Goal: Task Accomplishment & Management: Manage account settings

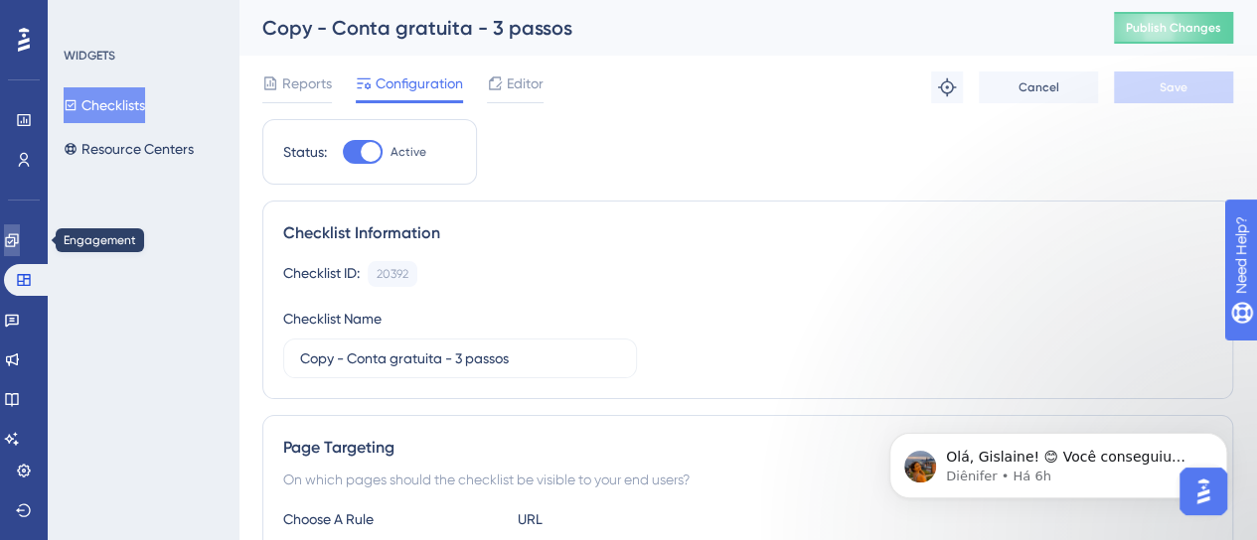
click at [20, 250] on link at bounding box center [12, 241] width 16 height 32
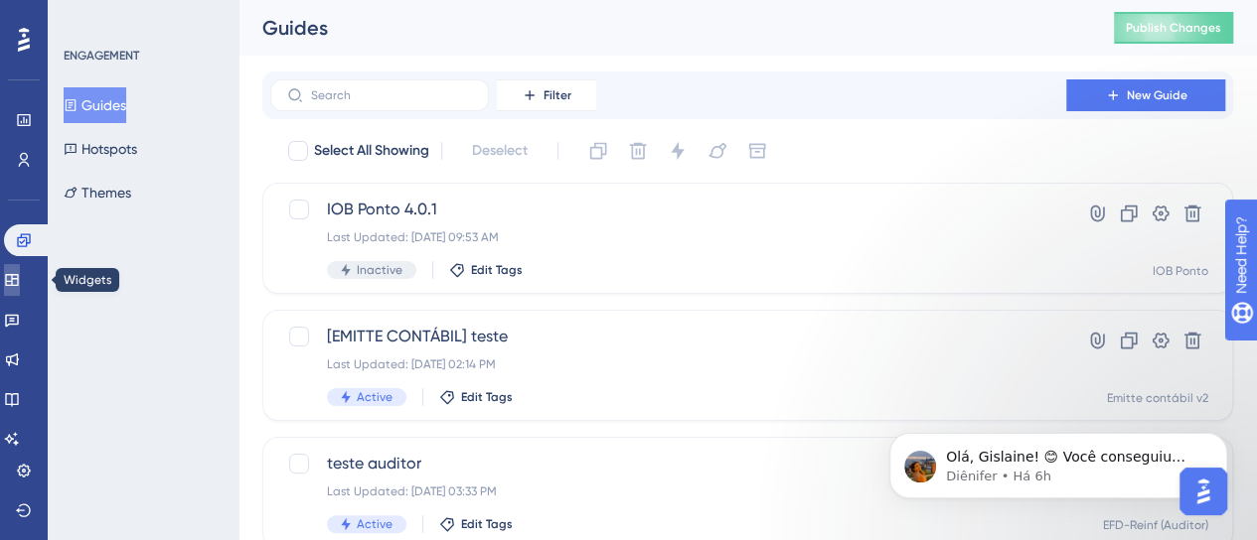
click at [15, 273] on link at bounding box center [12, 280] width 16 height 32
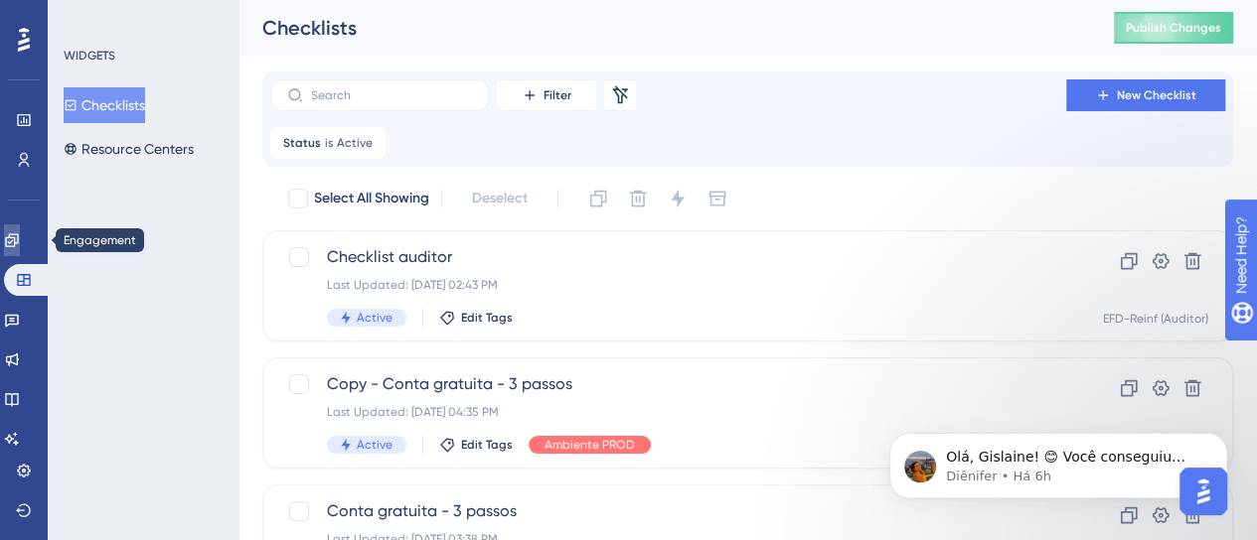
click at [20, 239] on link at bounding box center [12, 241] width 16 height 32
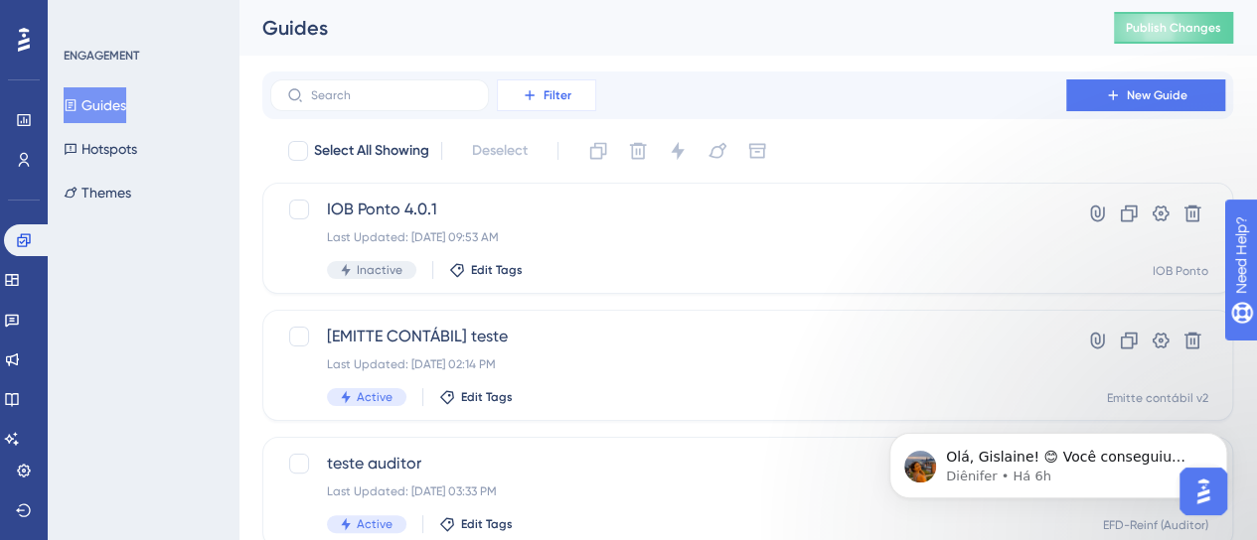
click at [554, 110] on button "Filter" at bounding box center [546, 95] width 99 height 32
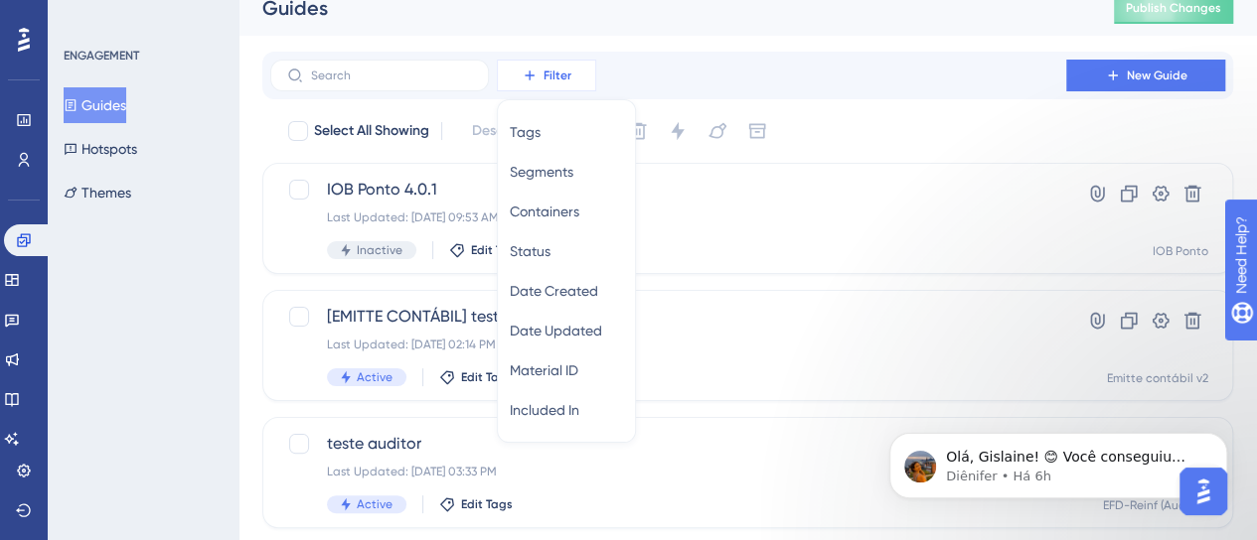
click at [543, 90] on button "Filter" at bounding box center [546, 76] width 99 height 32
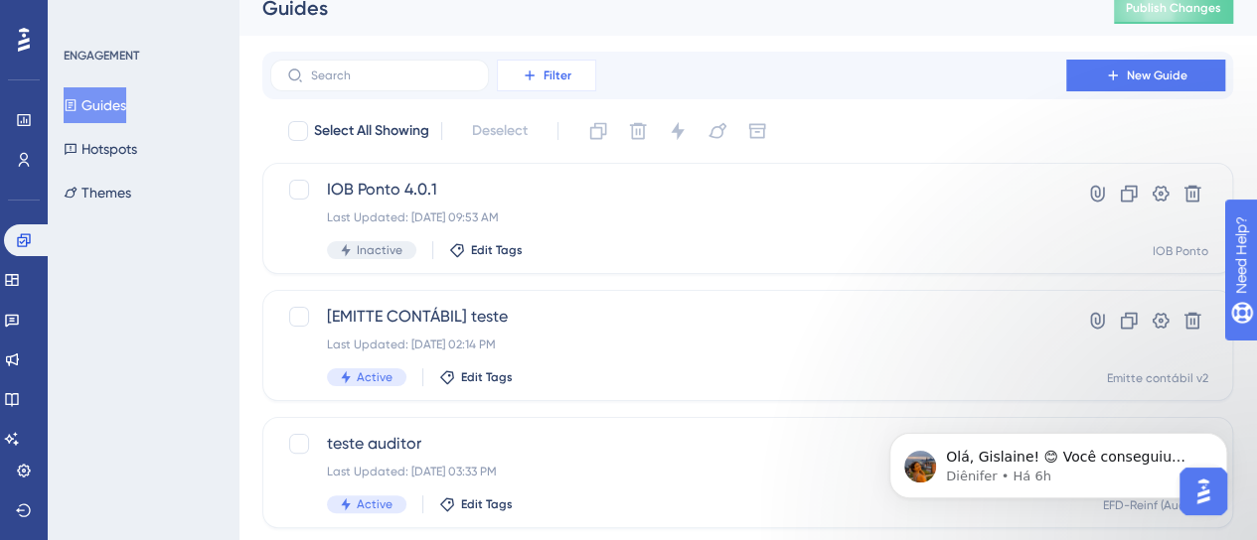
click at [543, 90] on button "Filter" at bounding box center [546, 76] width 99 height 32
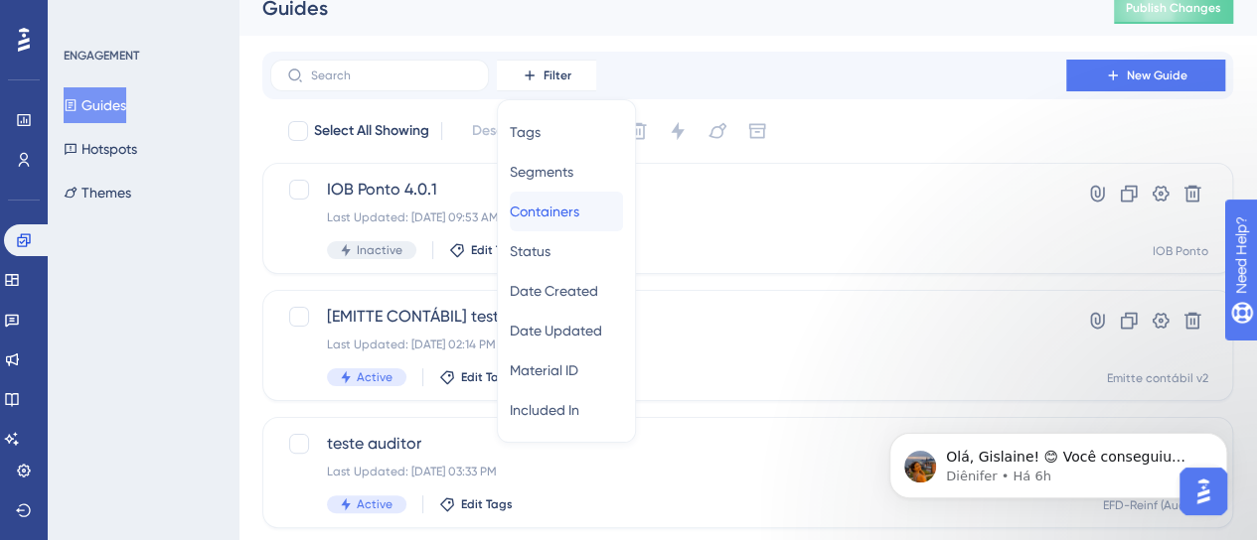
click at [561, 219] on span "Containers" at bounding box center [545, 212] width 70 height 24
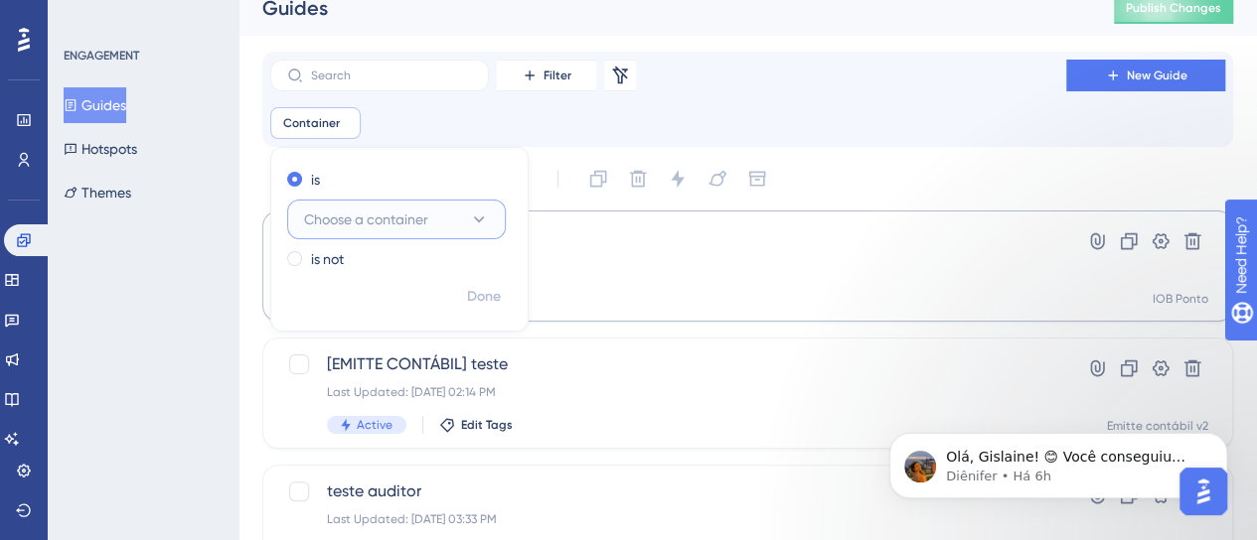
scroll to position [30, 0]
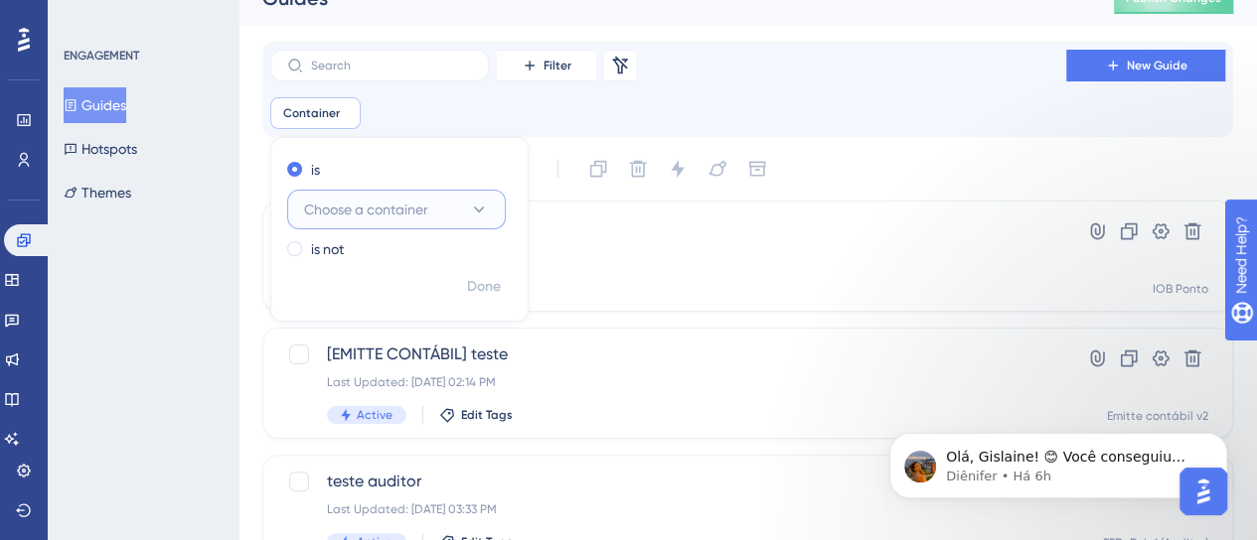
click at [480, 204] on icon at bounding box center [479, 210] width 20 height 20
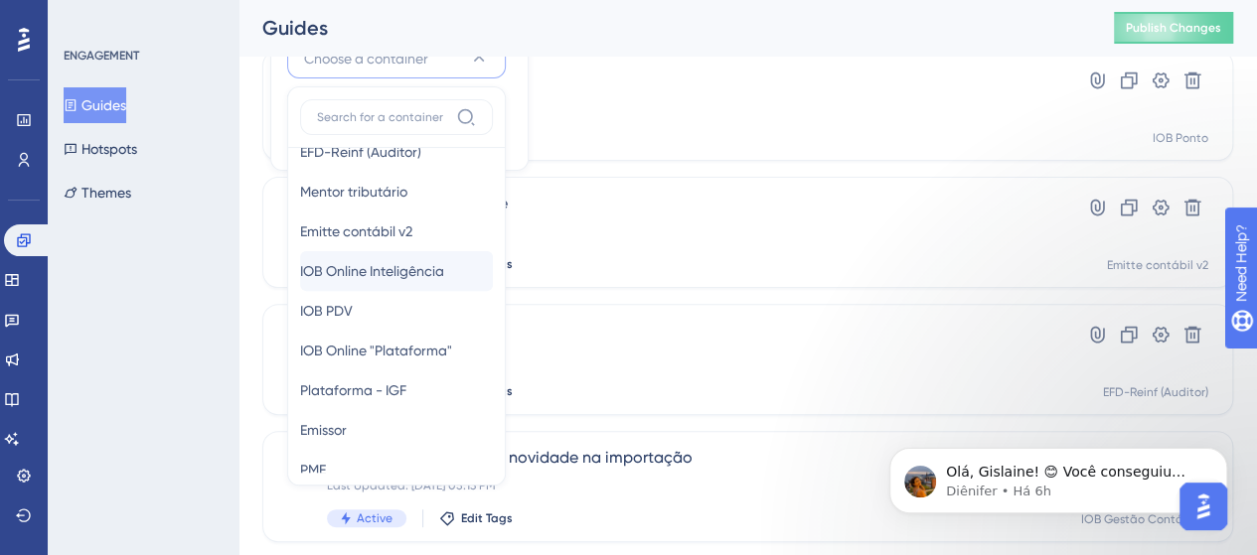
scroll to position [298, 0]
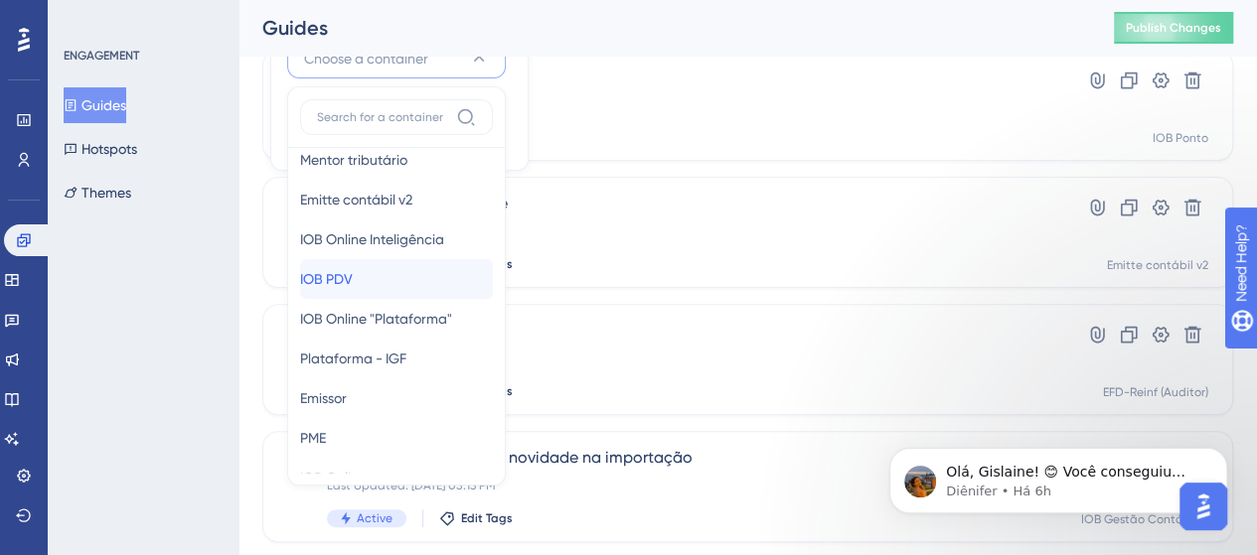
click at [413, 261] on div "IOB PDV IOB PDV" at bounding box center [396, 279] width 193 height 40
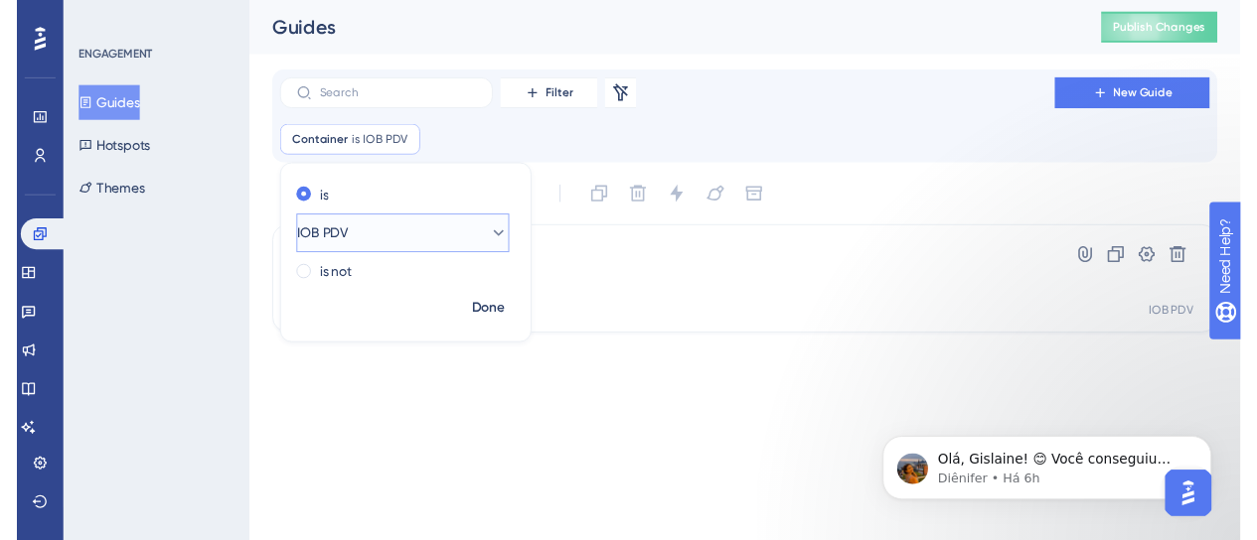
scroll to position [0, 0]
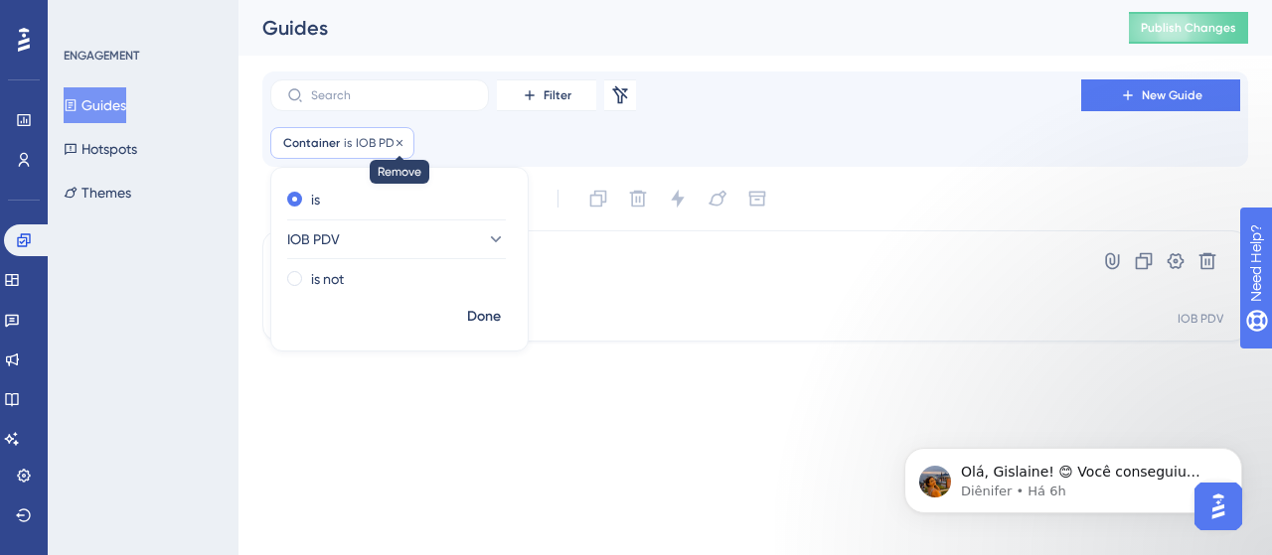
click at [393, 139] on icon at bounding box center [399, 143] width 12 height 12
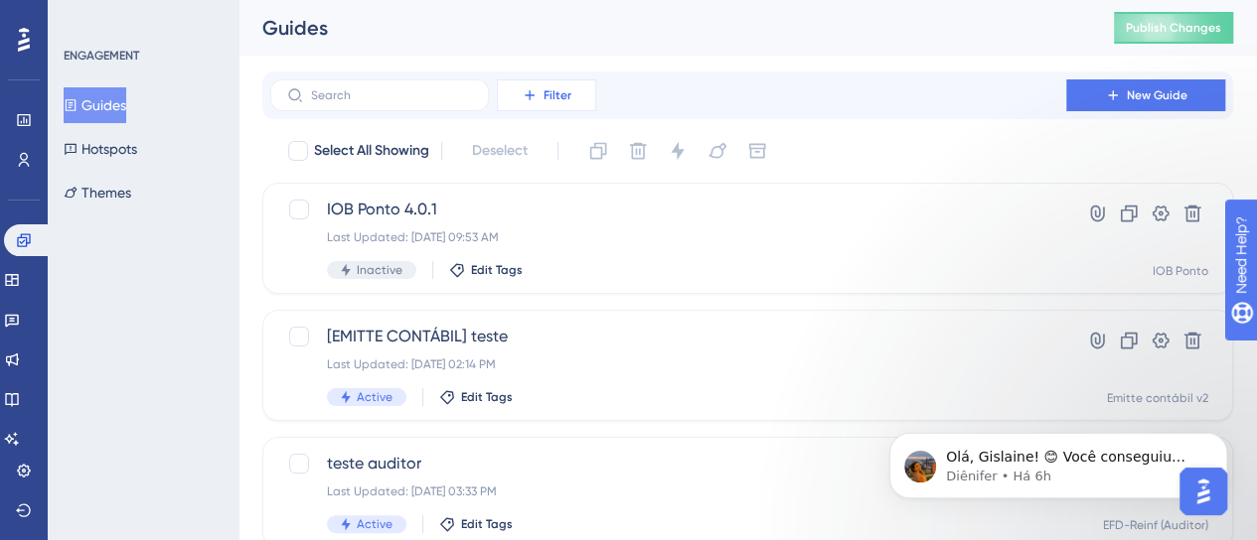
click at [564, 89] on span "Filter" at bounding box center [557, 95] width 28 height 16
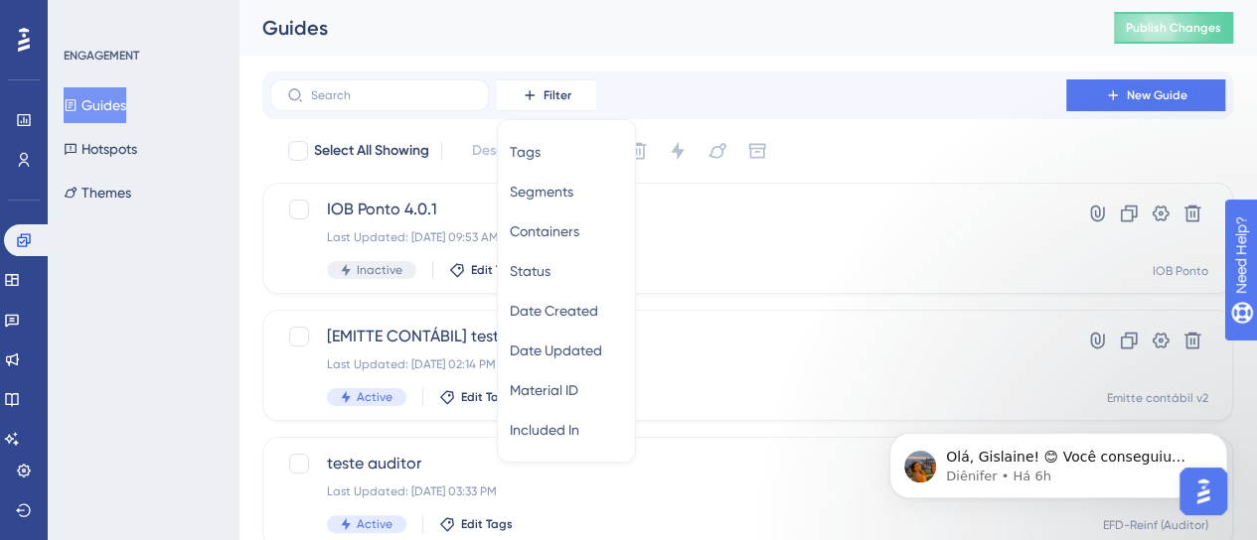
scroll to position [20, 0]
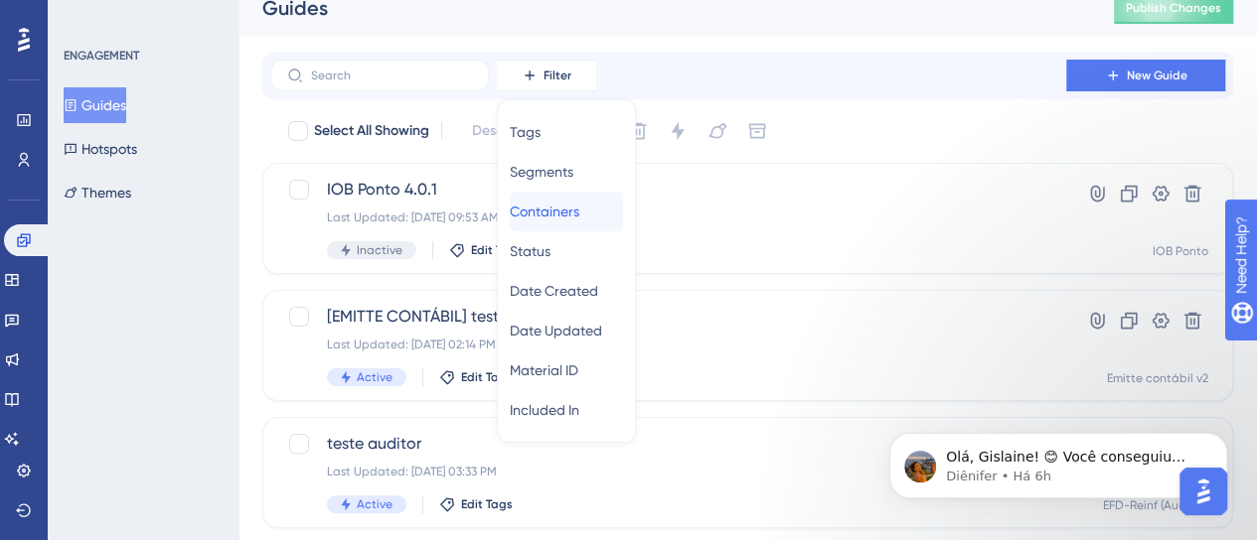
click at [538, 207] on span "Containers" at bounding box center [545, 212] width 70 height 24
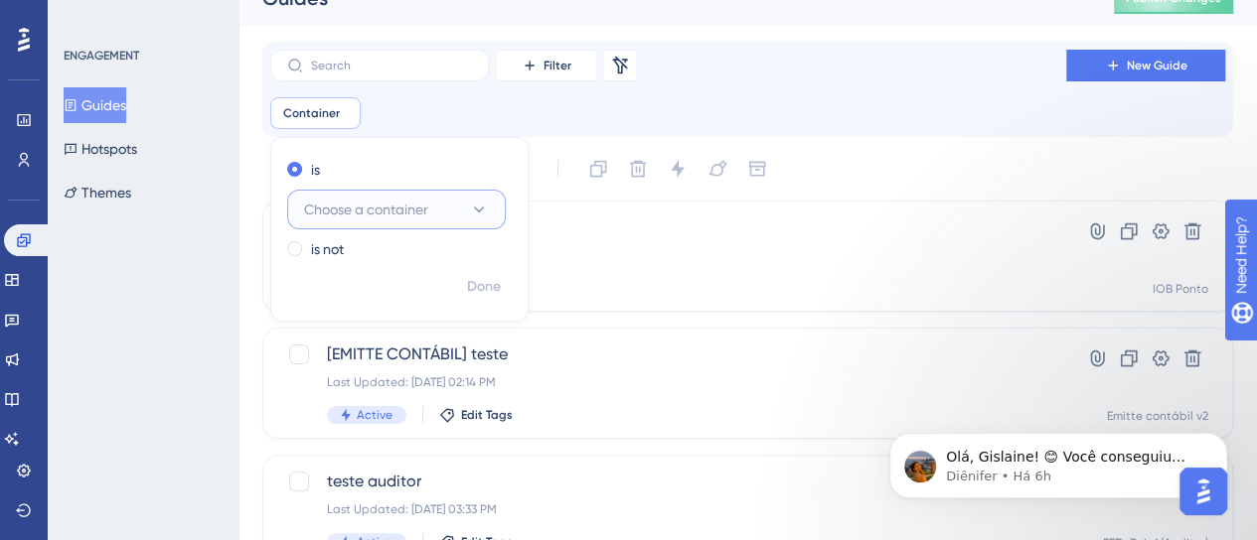
click at [392, 208] on span "Choose a container" at bounding box center [366, 210] width 124 height 24
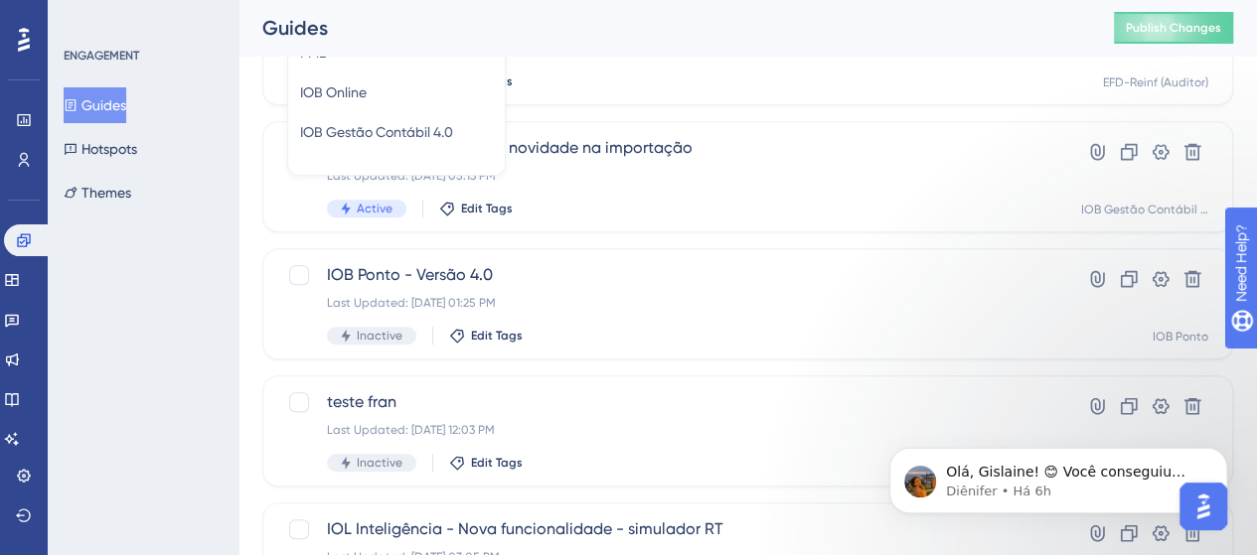
scroll to position [193, 0]
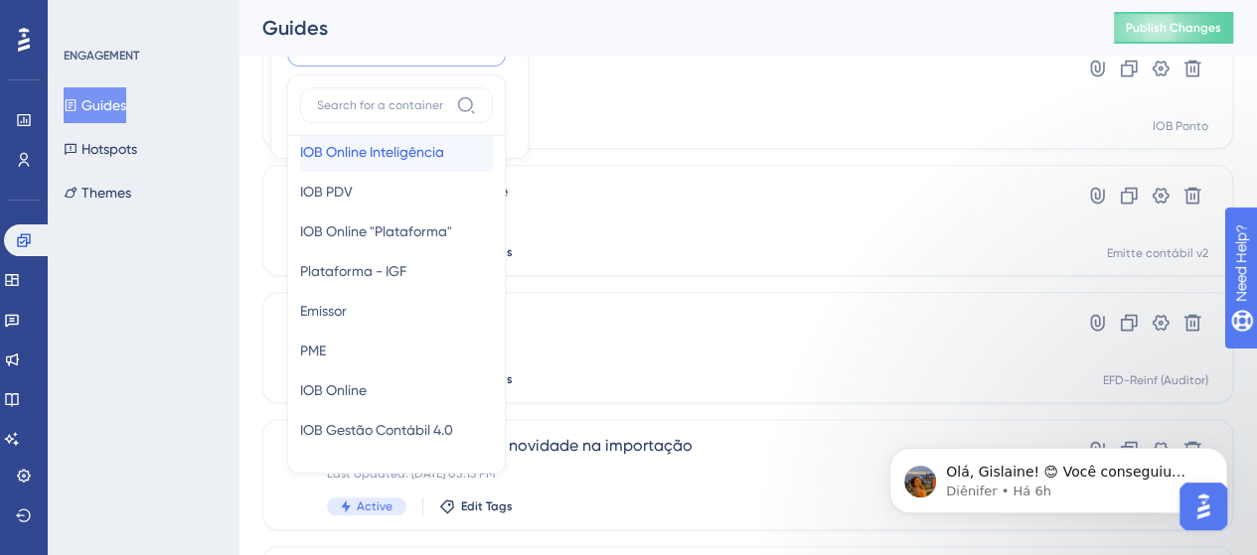
click at [409, 159] on span "IOB Online Inteligência" at bounding box center [372, 152] width 144 height 24
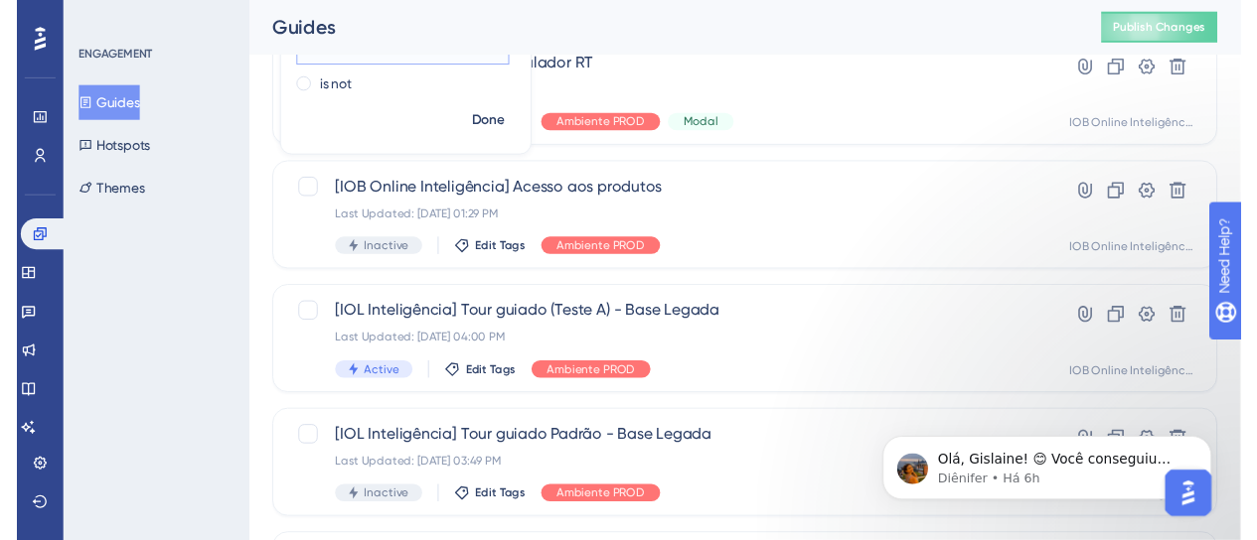
scroll to position [0, 0]
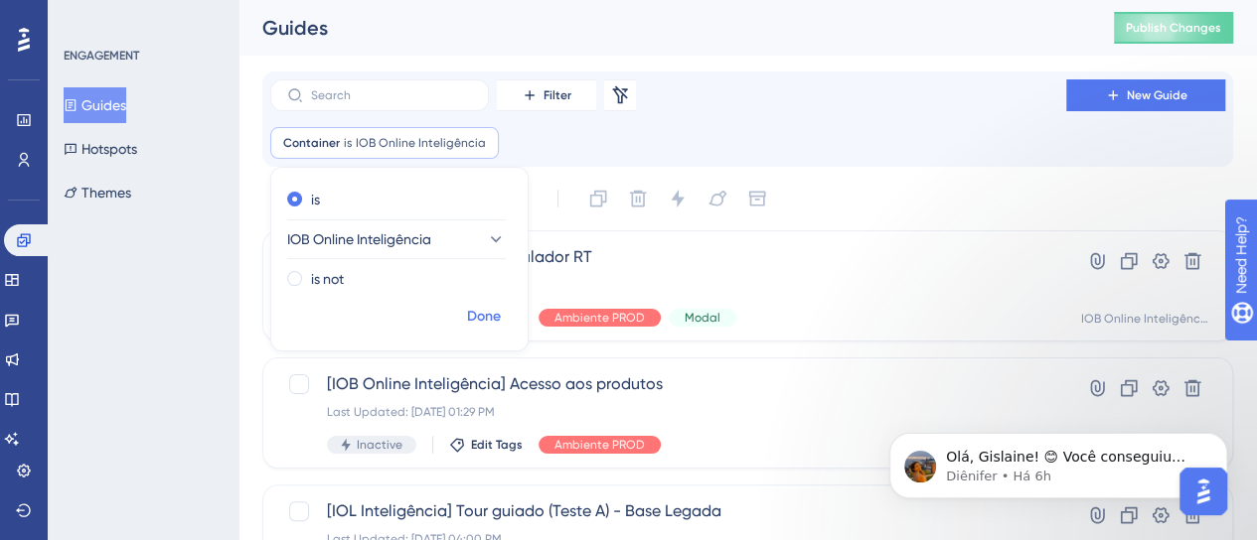
click at [474, 322] on span "Done" at bounding box center [484, 317] width 34 height 24
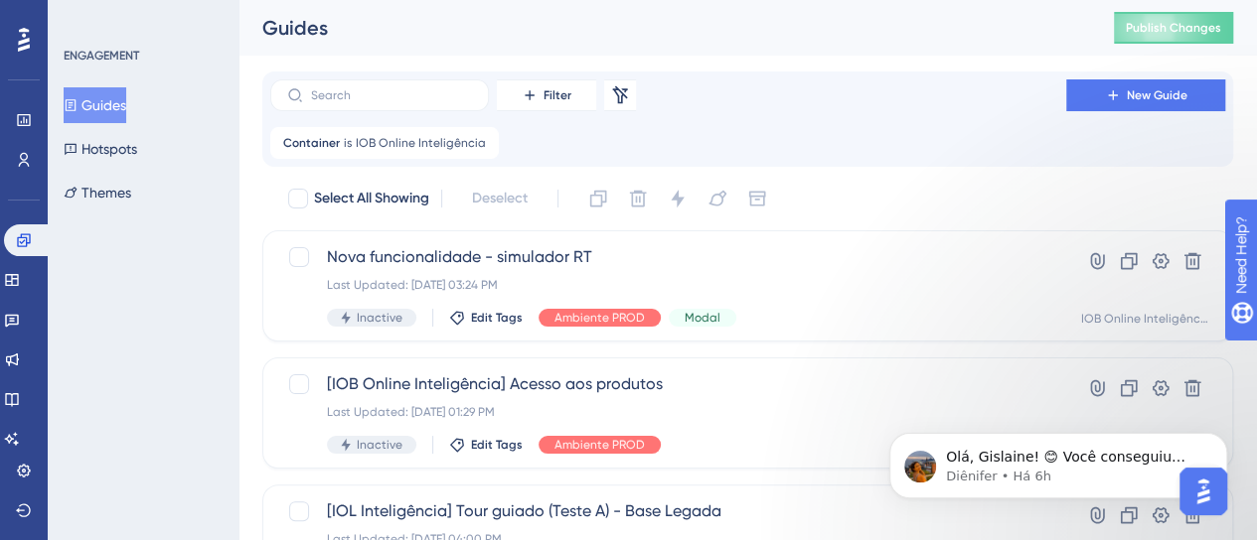
click at [546, 94] on span "Filter" at bounding box center [557, 95] width 28 height 16
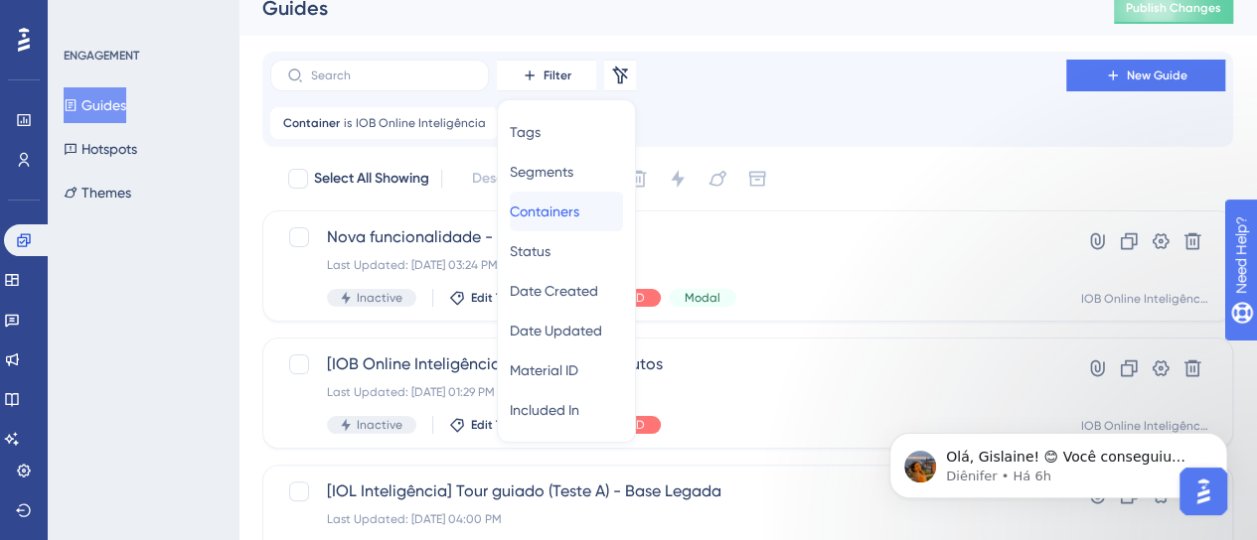
click at [567, 229] on div "Containers Containers" at bounding box center [566, 212] width 113 height 40
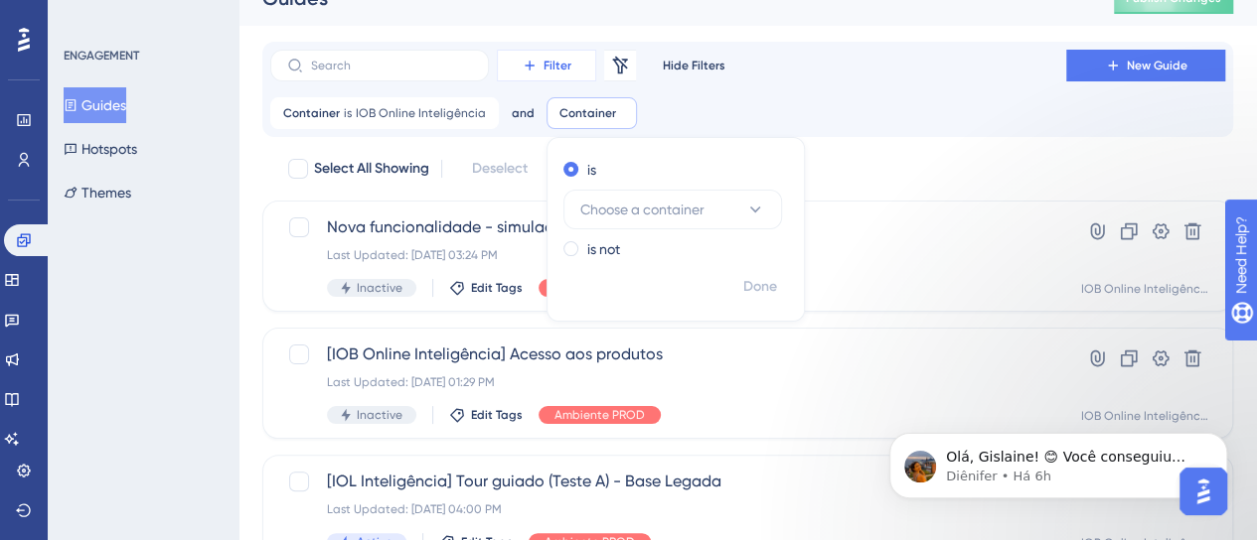
click at [532, 61] on icon at bounding box center [530, 66] width 16 height 16
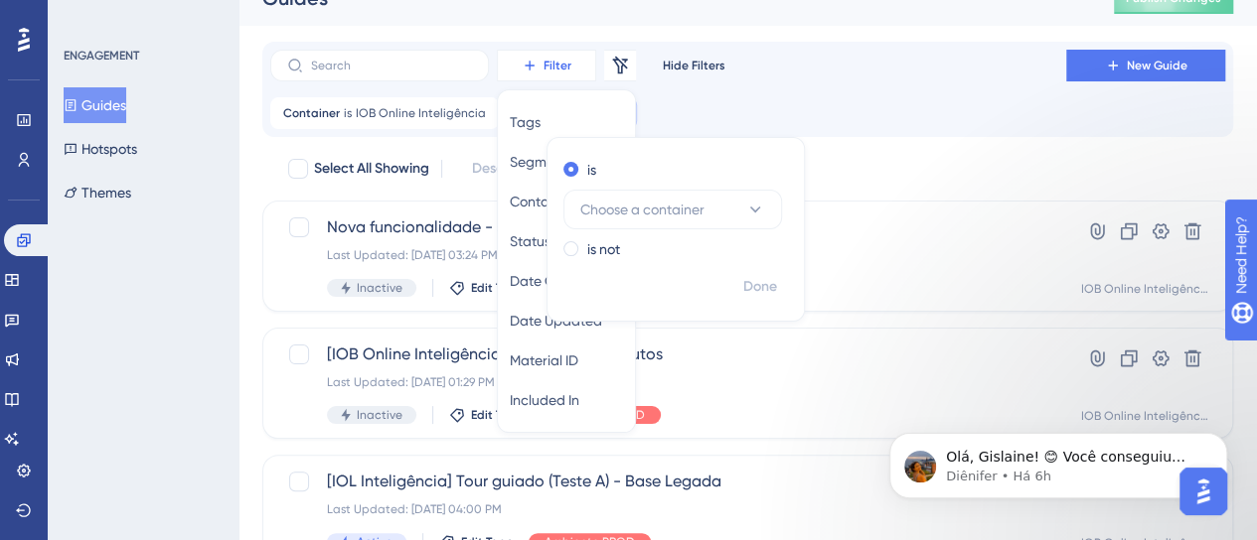
scroll to position [20, 0]
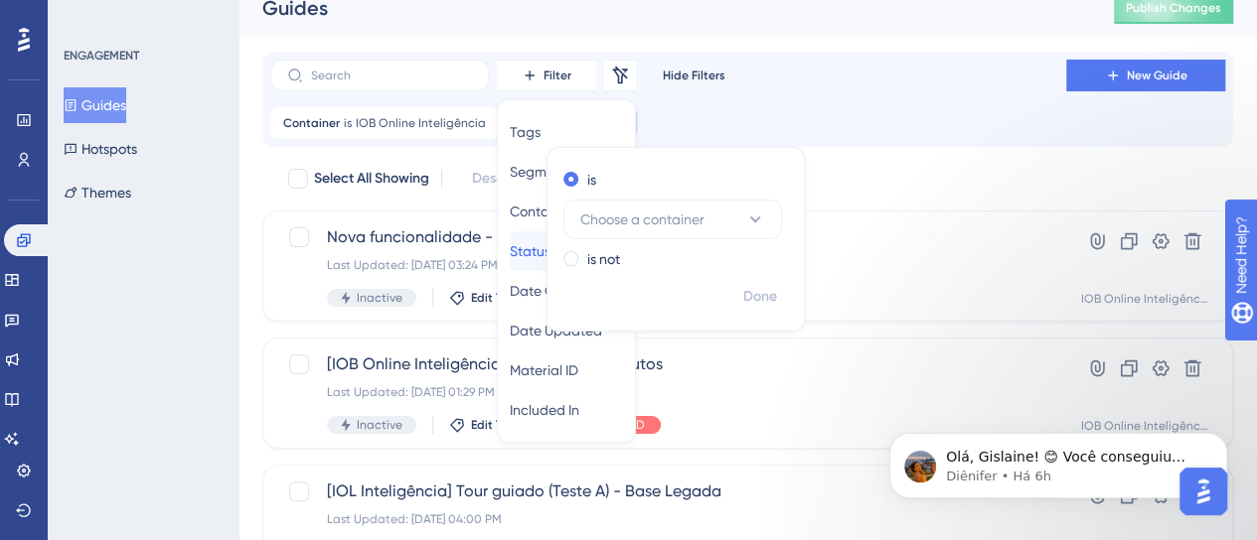
click at [519, 247] on button "Status Status" at bounding box center [566, 251] width 113 height 40
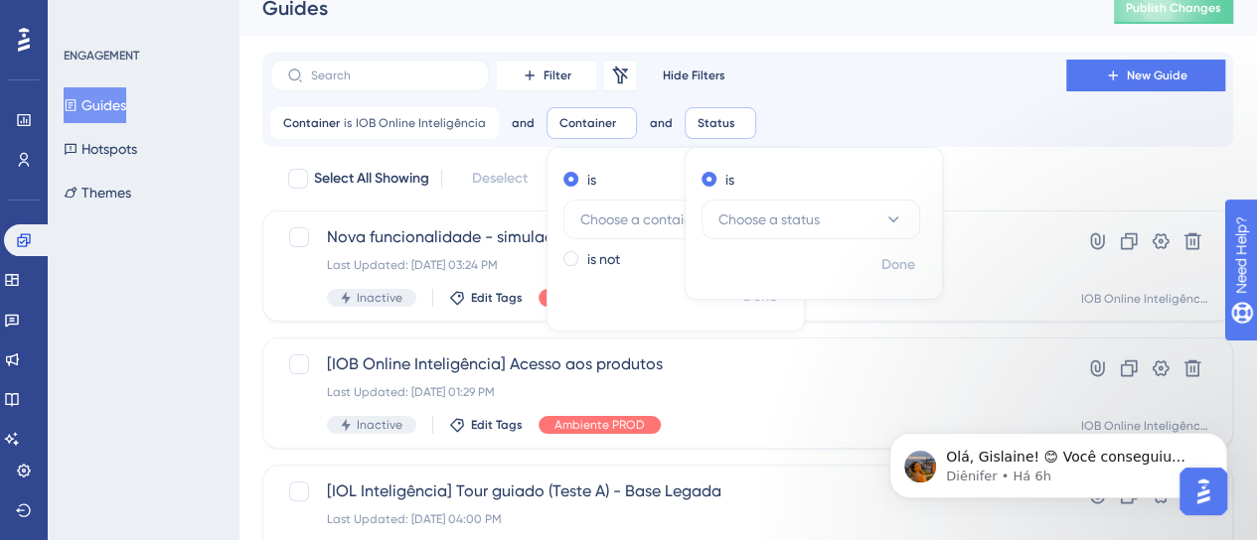
scroll to position [30, 0]
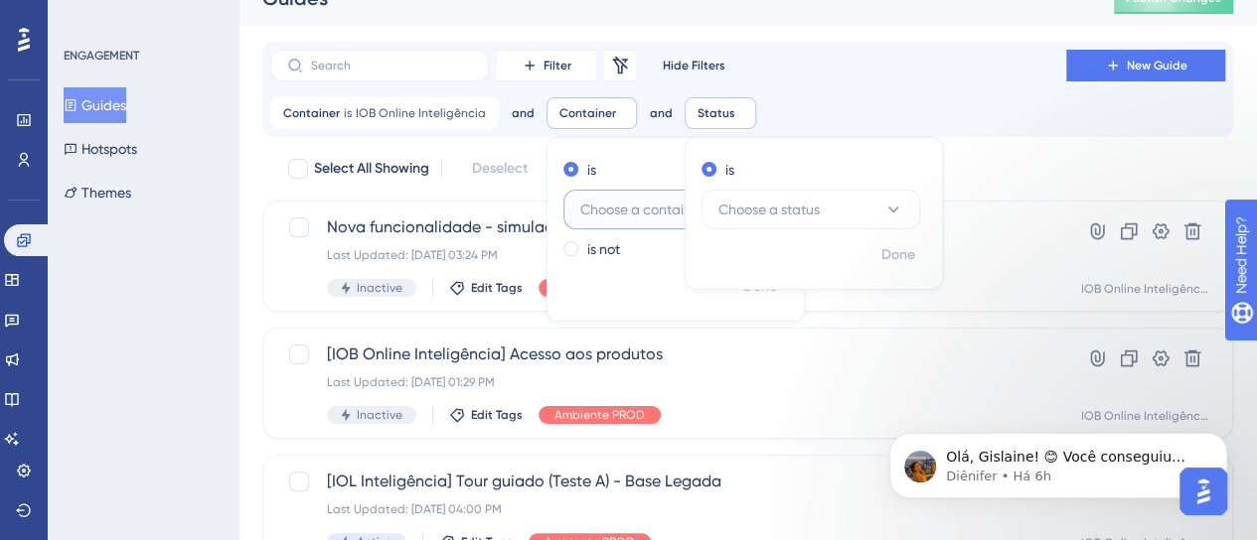
click at [612, 201] on span "Choose a container" at bounding box center [642, 210] width 124 height 24
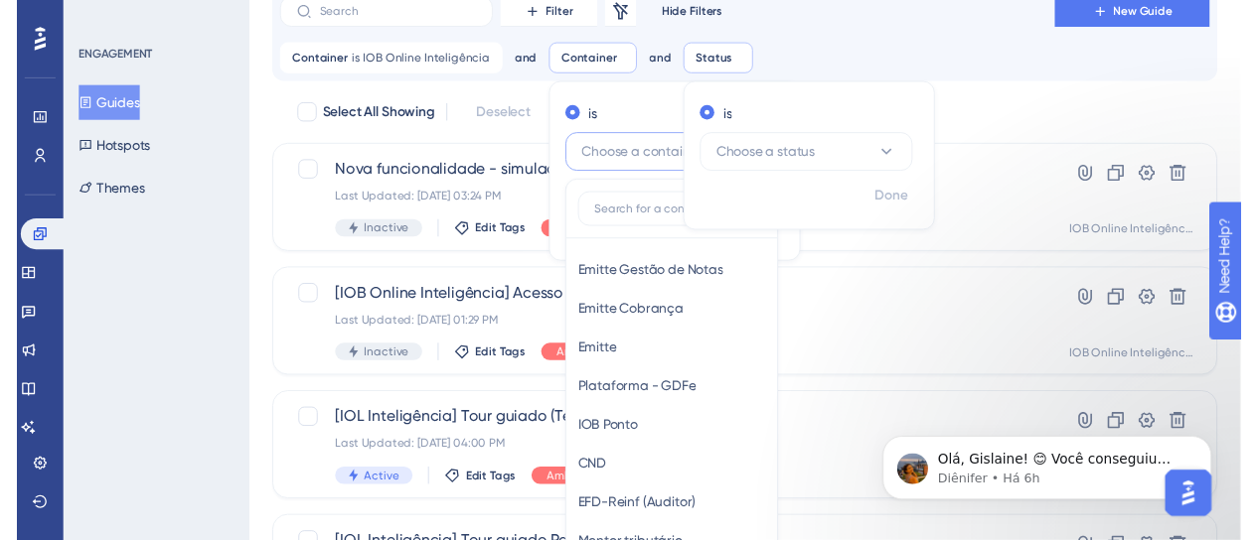
scroll to position [0, 0]
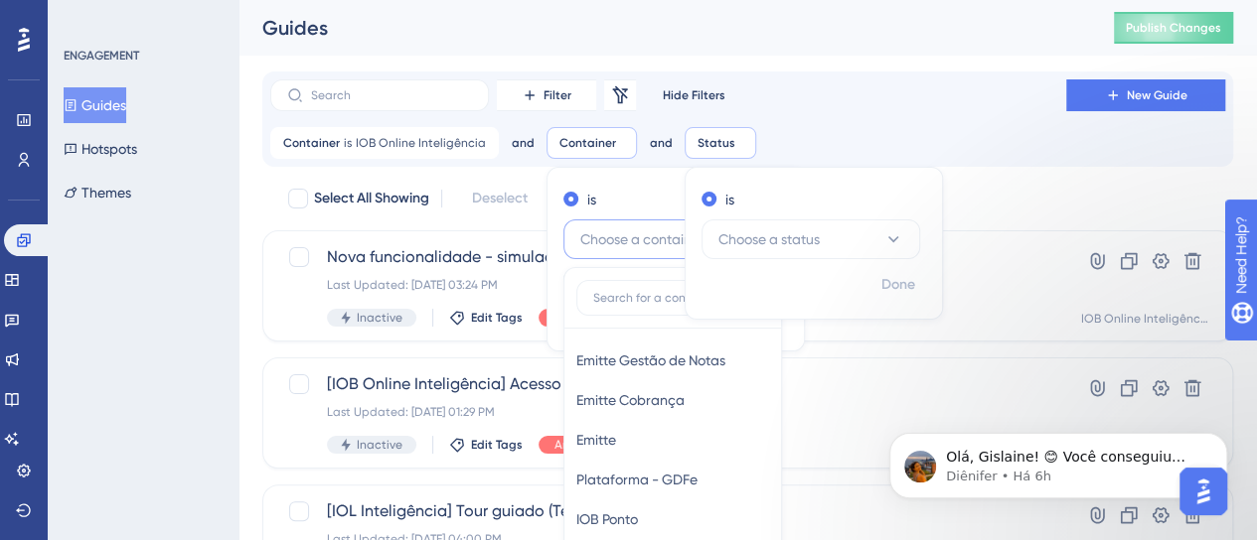
click at [871, 159] on div "Filter Remove Filters Hide Filters New Guide Container is IOB Online Inteligênc…" at bounding box center [747, 119] width 971 height 95
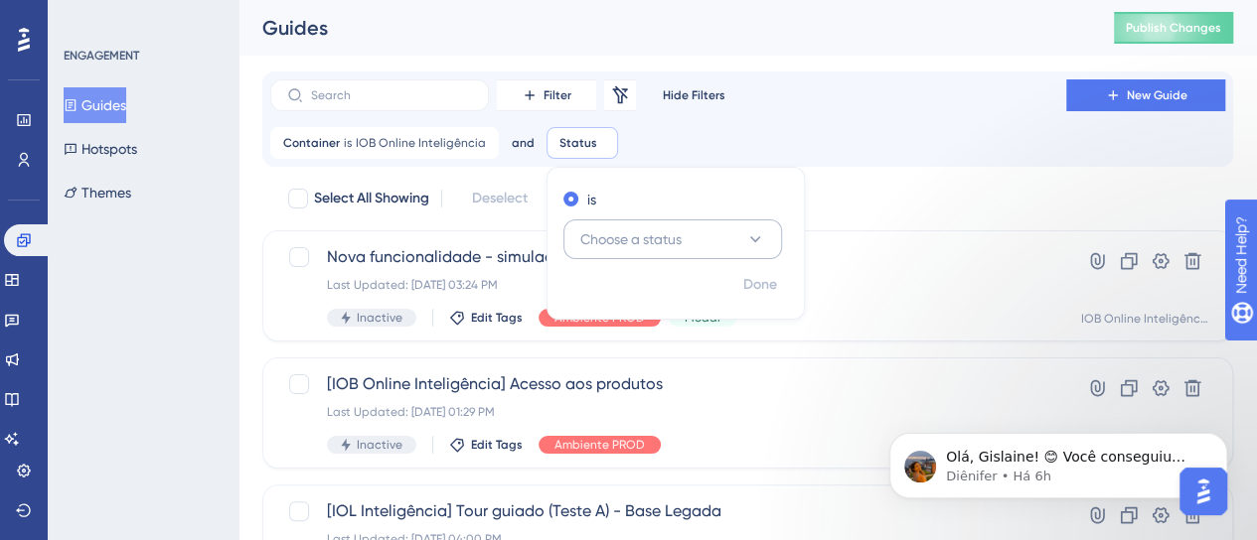
click at [602, 237] on span "Choose a status" at bounding box center [630, 239] width 101 height 24
click at [612, 303] on span "Active" at bounding box center [596, 300] width 40 height 24
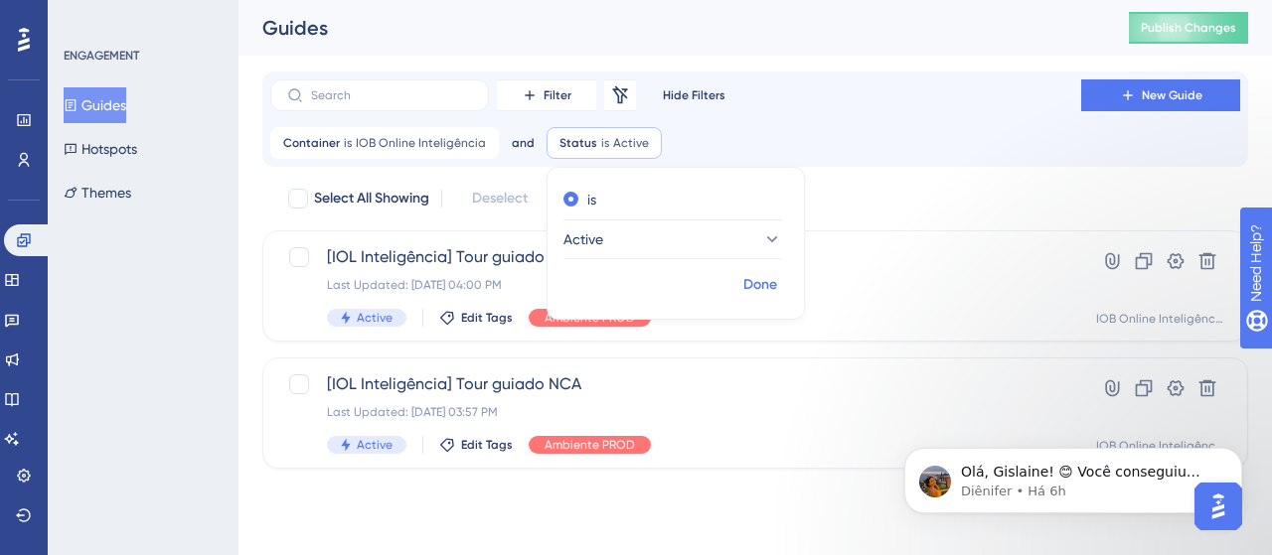
click at [743, 277] on span "Done" at bounding box center [760, 285] width 34 height 24
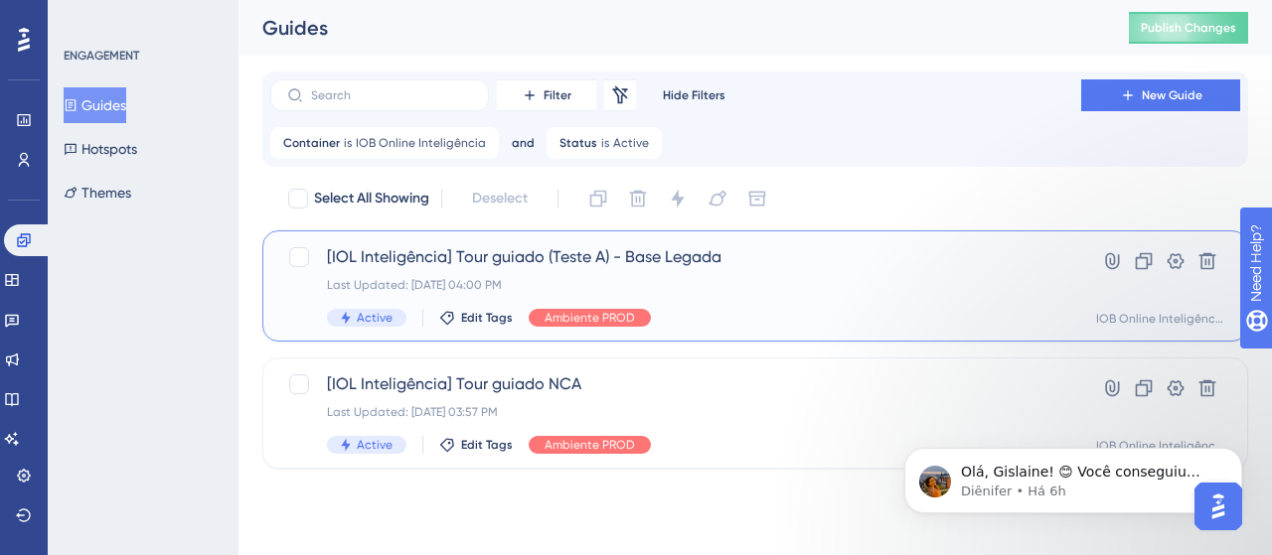
click at [690, 264] on span "[IOL Inteligência] Tour guiado (Teste A) - Base Legada" at bounding box center [675, 257] width 697 height 24
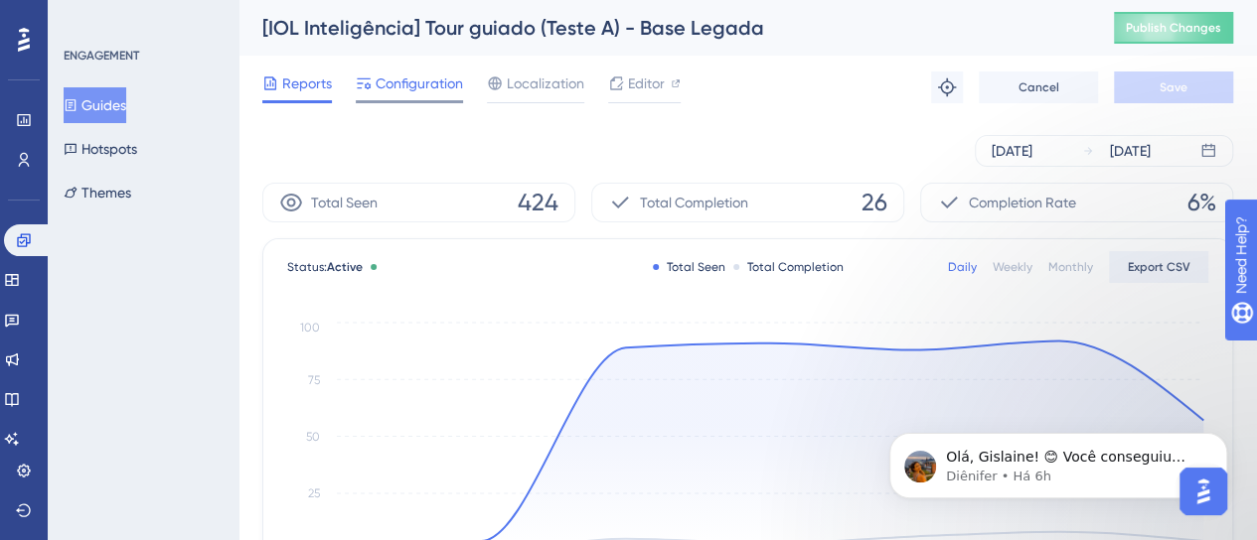
click at [440, 78] on span "Configuration" at bounding box center [419, 84] width 87 height 24
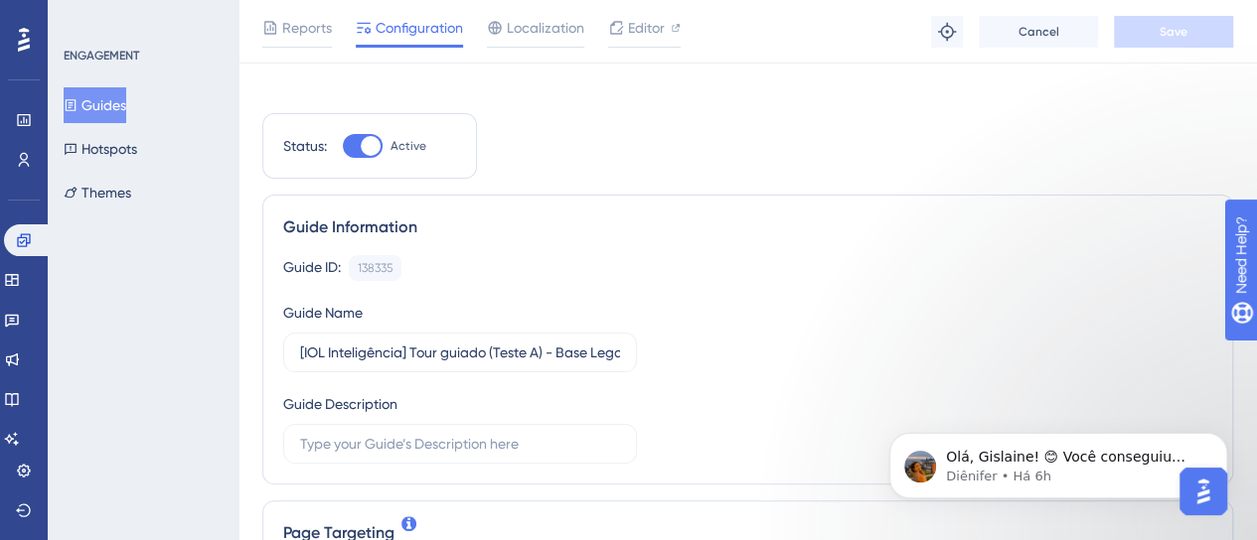
scroll to position [596, 0]
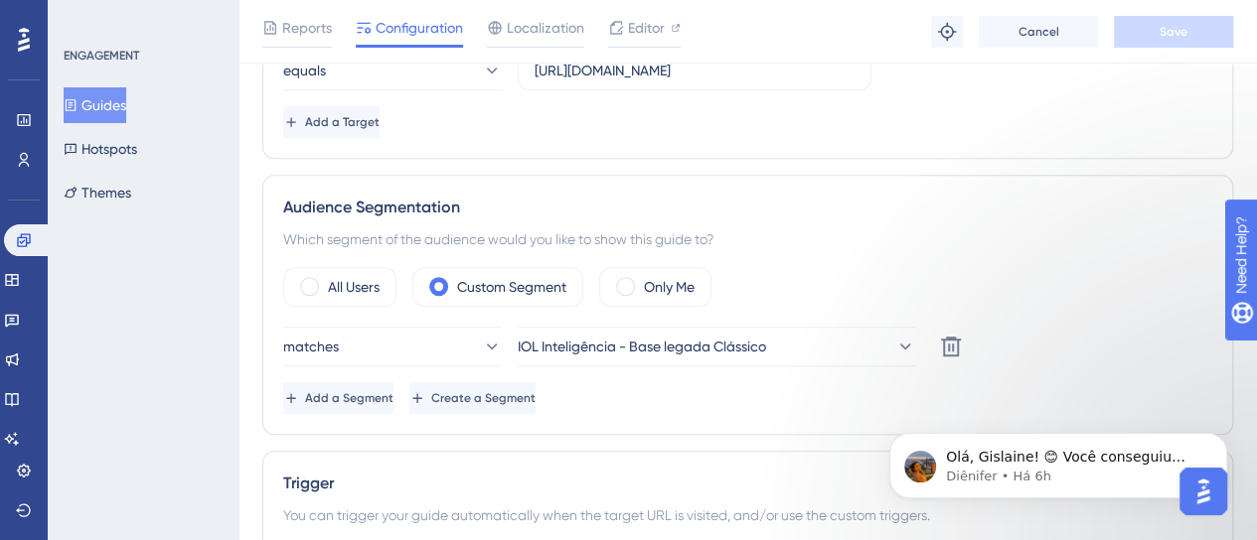
click at [85, 223] on div "ENGAGEMENT Guides Hotspots Themes" at bounding box center [143, 270] width 191 height 540
click at [29, 160] on icon at bounding box center [24, 160] width 16 height 16
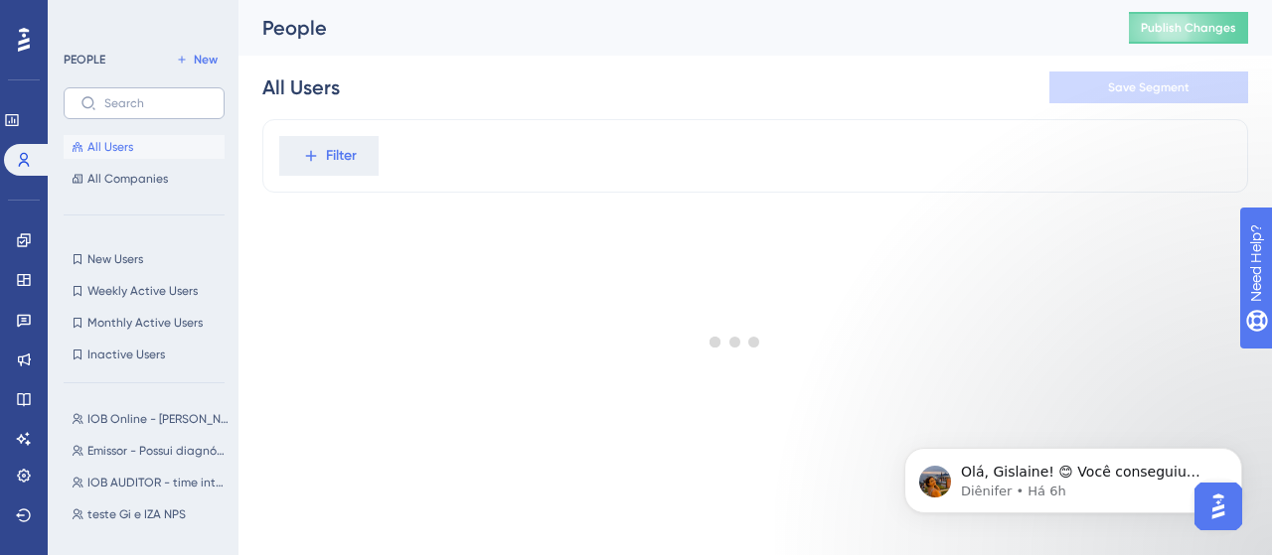
click at [143, 110] on label at bounding box center [144, 103] width 161 height 32
click at [143, 110] on input "text" at bounding box center [155, 103] width 103 height 14
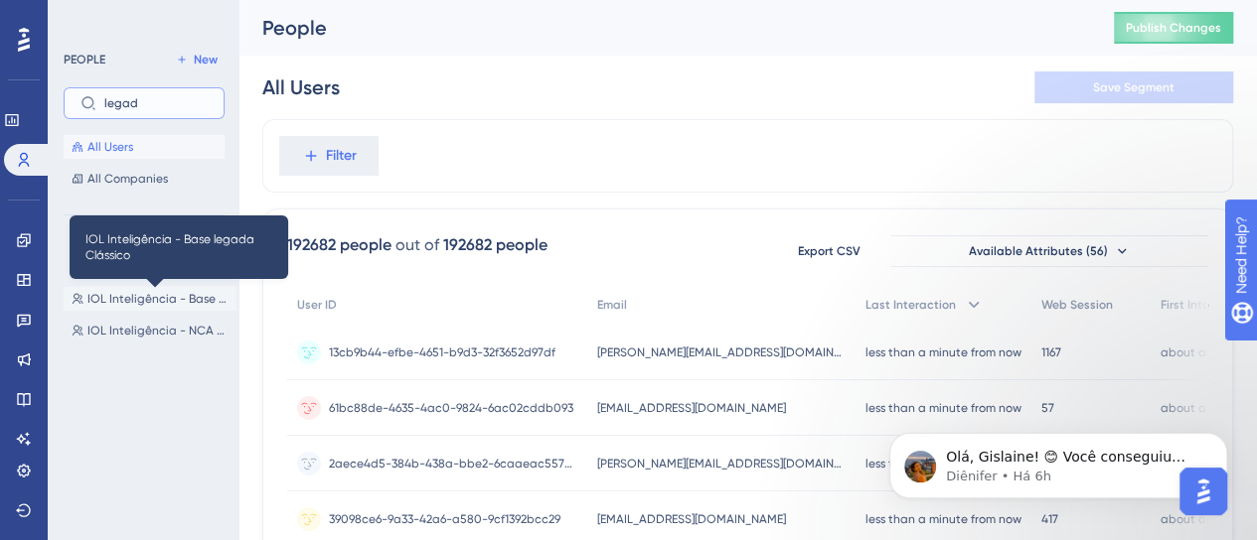
type input "legad"
click at [181, 302] on span "IOL Inteligência - Base legada Clássico" at bounding box center [157, 299] width 141 height 16
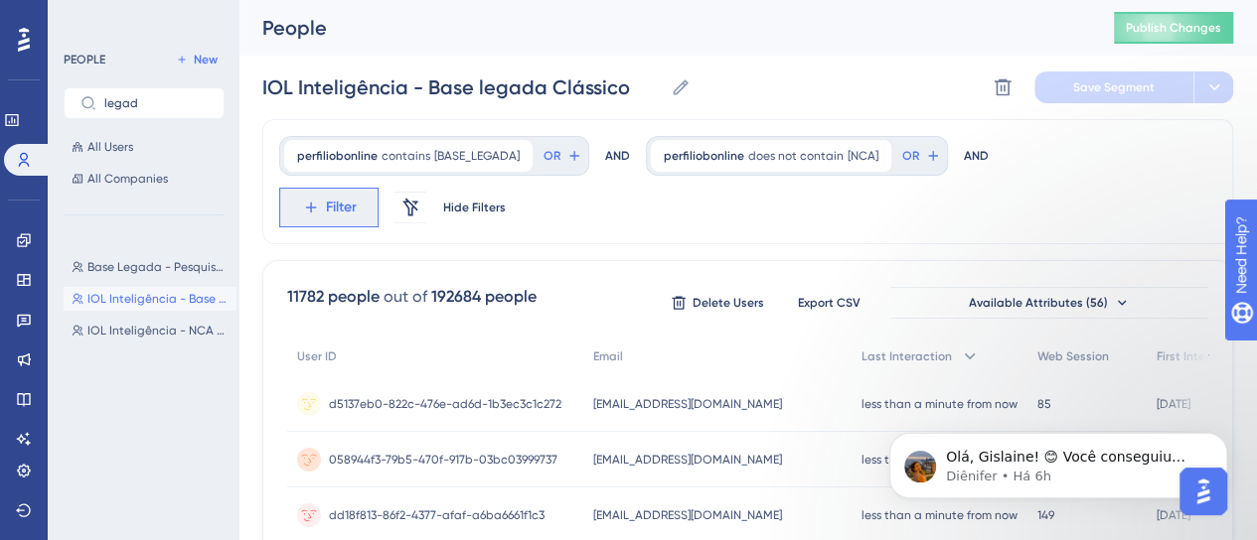
click at [335, 221] on button "Filter" at bounding box center [328, 208] width 99 height 40
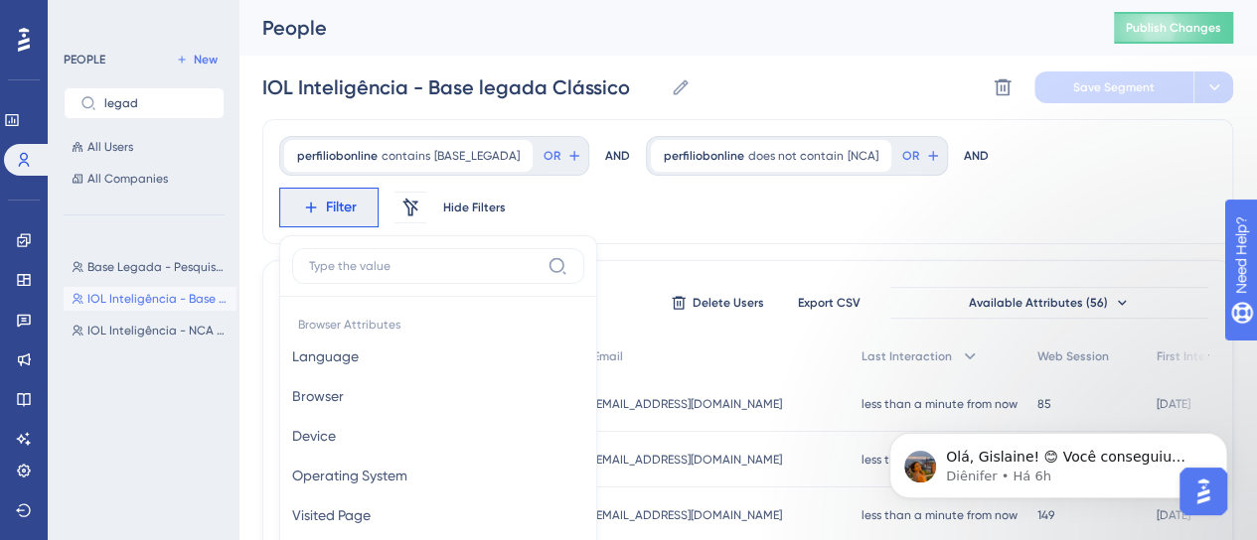
scroll to position [165, 0]
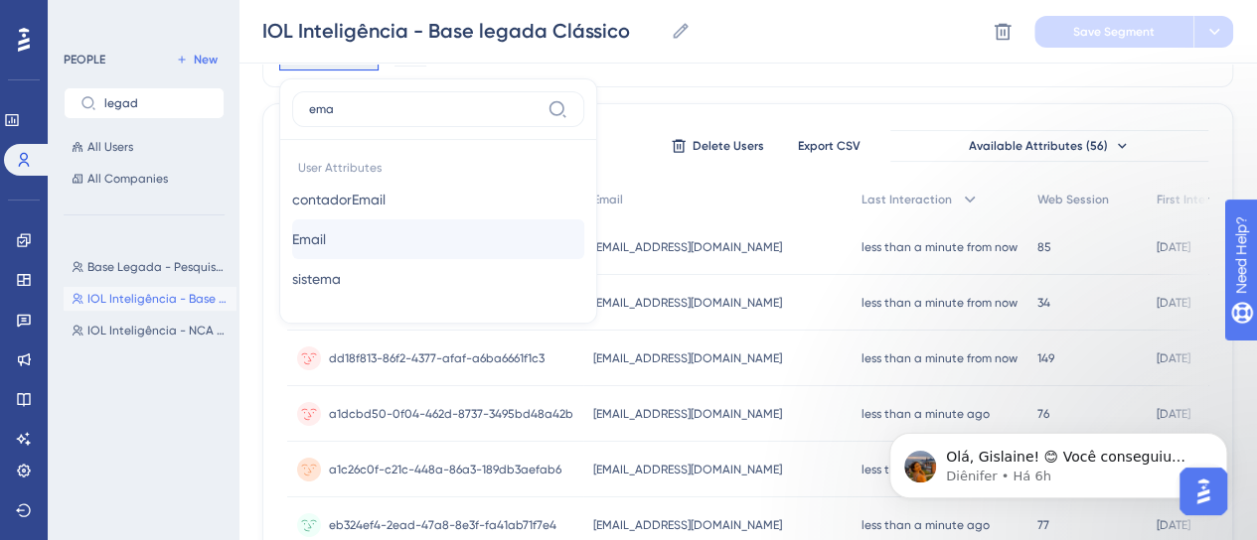
type input "ema"
click at [410, 241] on button "Email Email" at bounding box center [438, 240] width 292 height 40
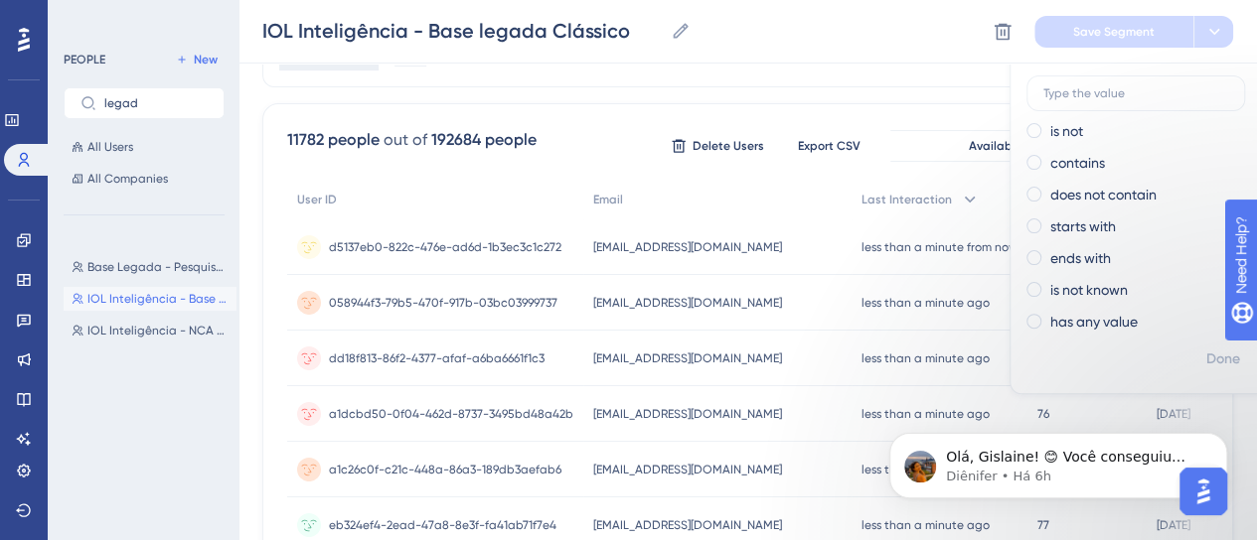
click at [1078, 143] on div "is is not contains does not contain starts with ends with is not known has any …" at bounding box center [1138, 191] width 256 height 302
click at [1080, 172] on label "contains" at bounding box center [1077, 163] width 55 height 24
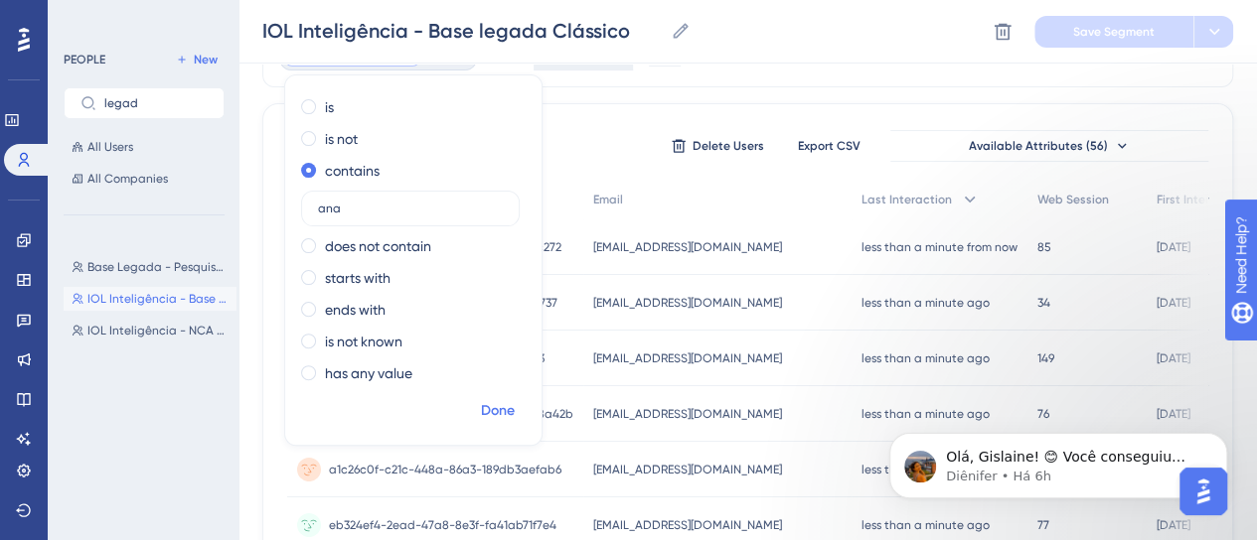
type input "ana"
click at [487, 422] on span "Done" at bounding box center [498, 411] width 34 height 24
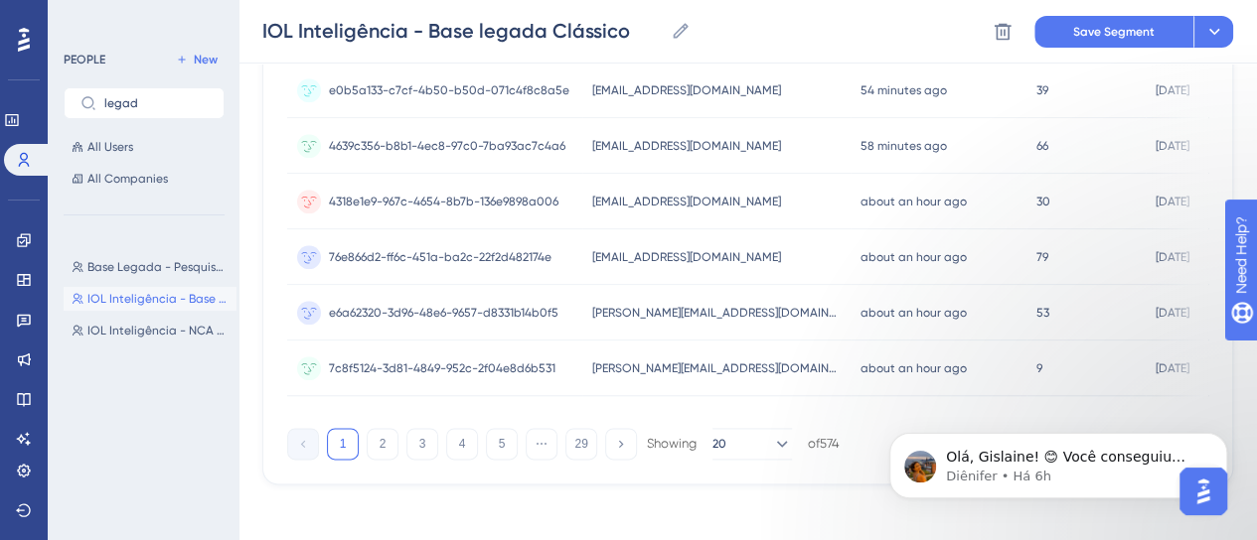
scroll to position [1114, 0]
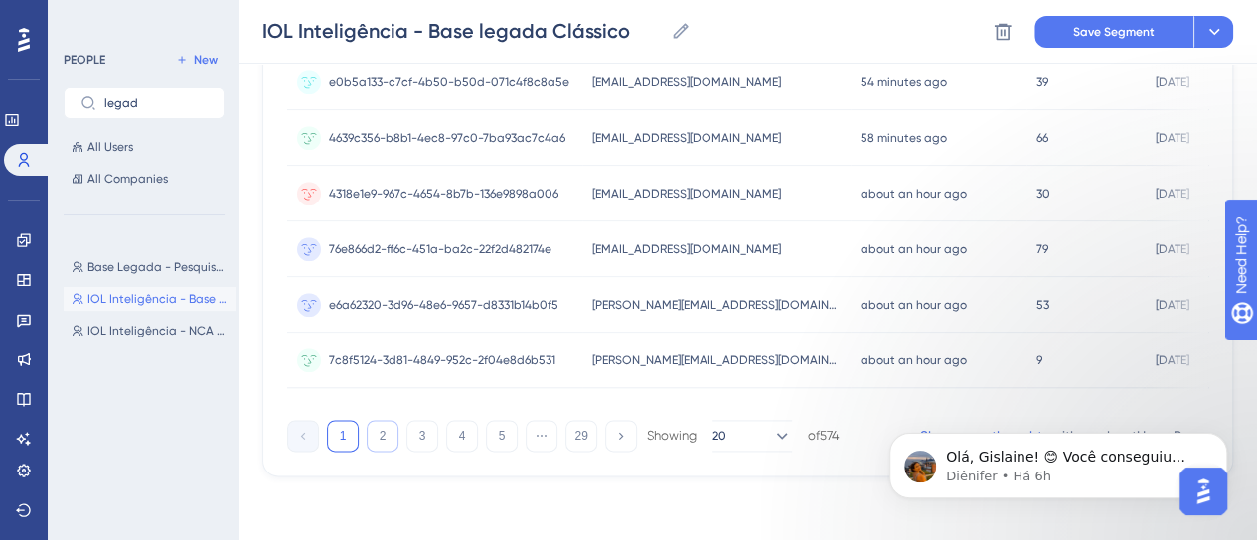
click at [387, 437] on button "2" at bounding box center [383, 436] width 32 height 32
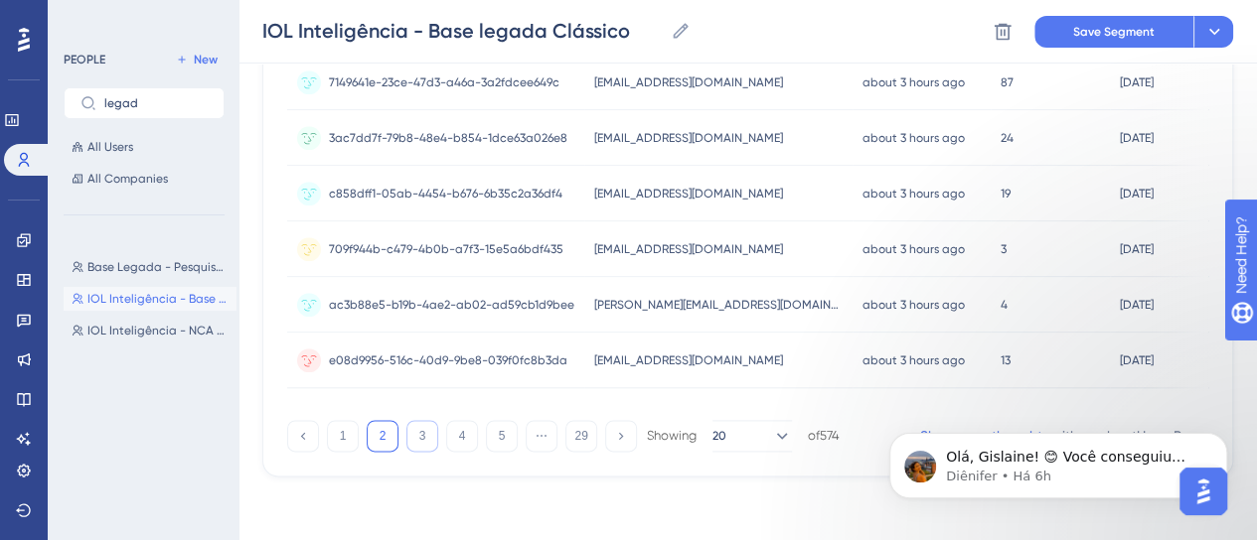
click at [423, 438] on button "3" at bounding box center [422, 436] width 32 height 32
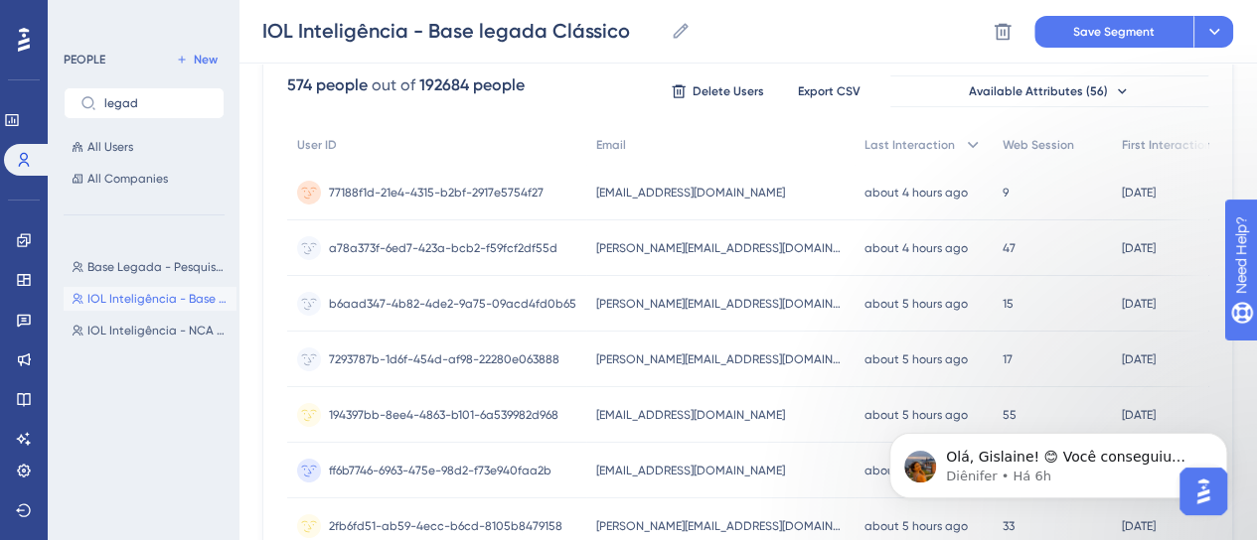
scroll to position [21, 0]
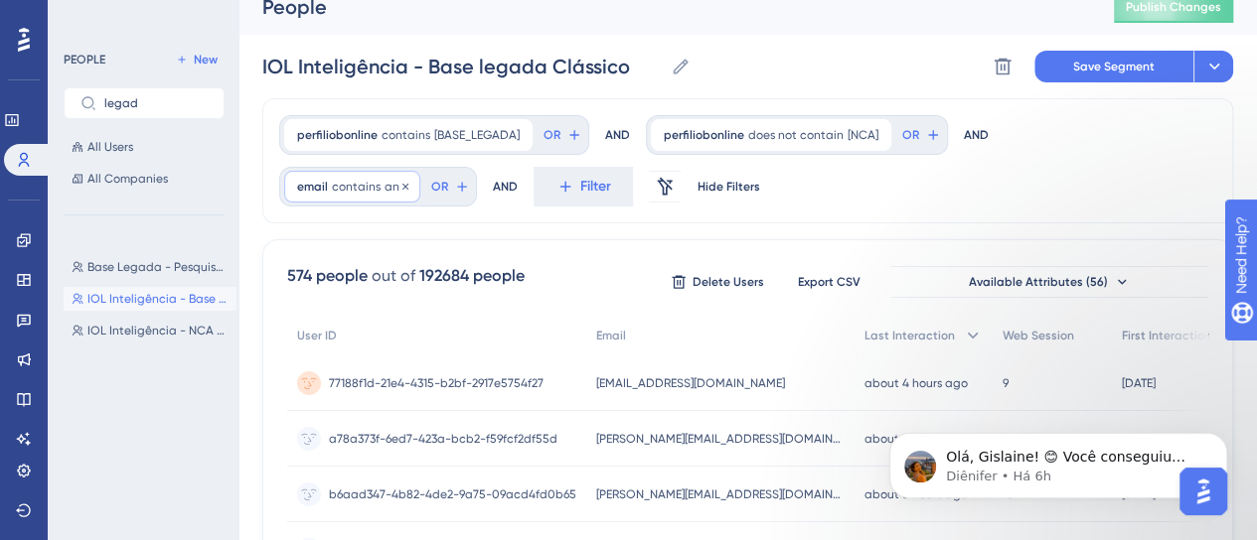
click at [329, 185] on div "email contains [PERSON_NAME] Remove" at bounding box center [352, 187] width 136 height 32
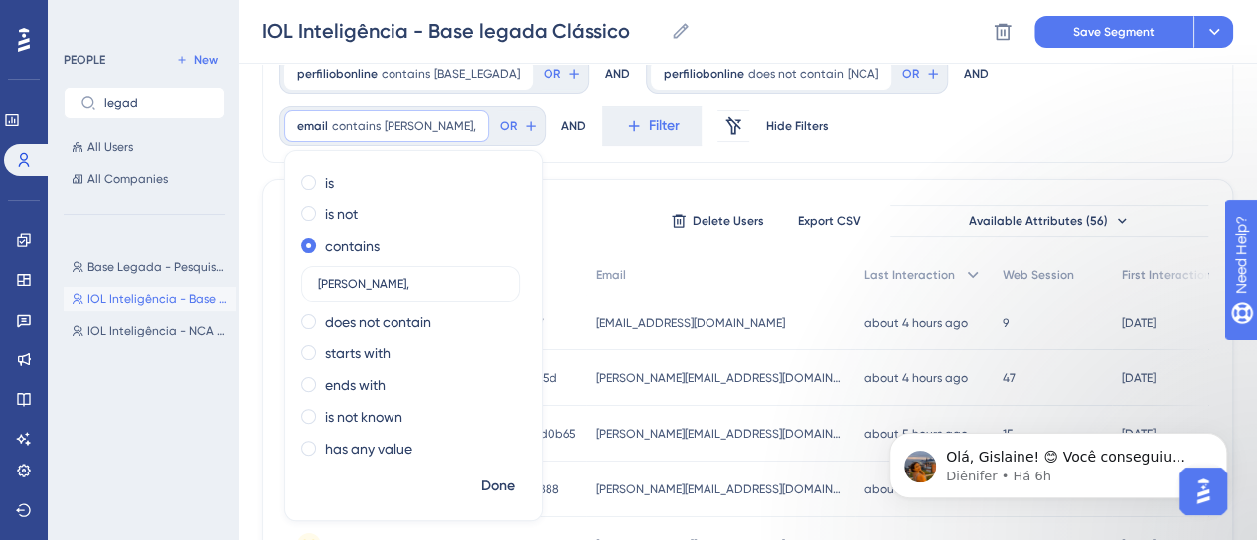
scroll to position [97, 0]
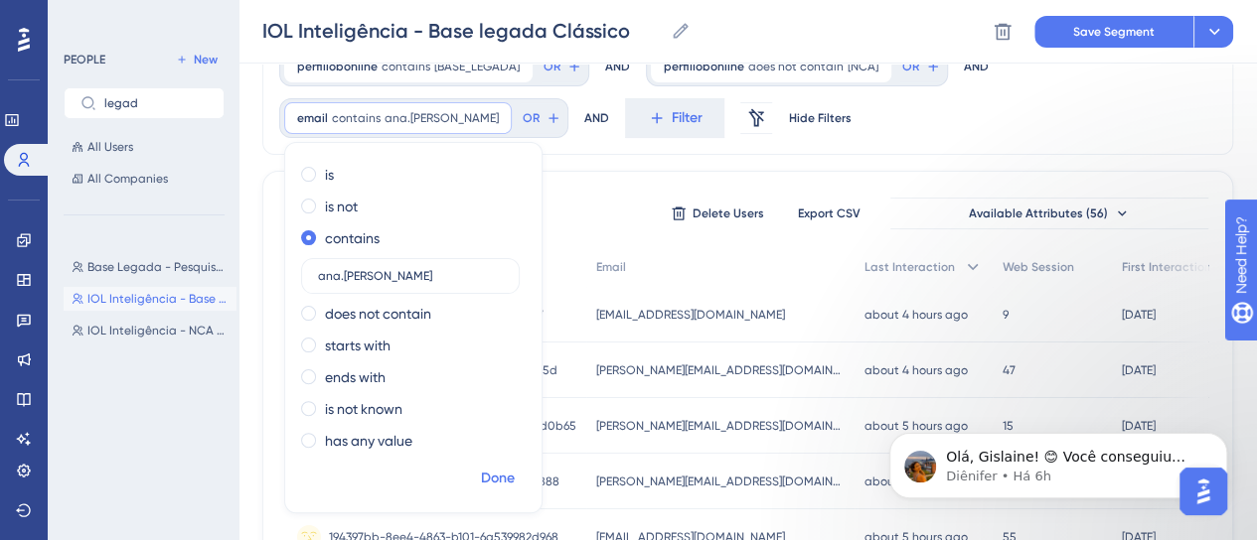
type input "ana.[PERSON_NAME]"
click at [493, 472] on span "Done" at bounding box center [498, 479] width 34 height 24
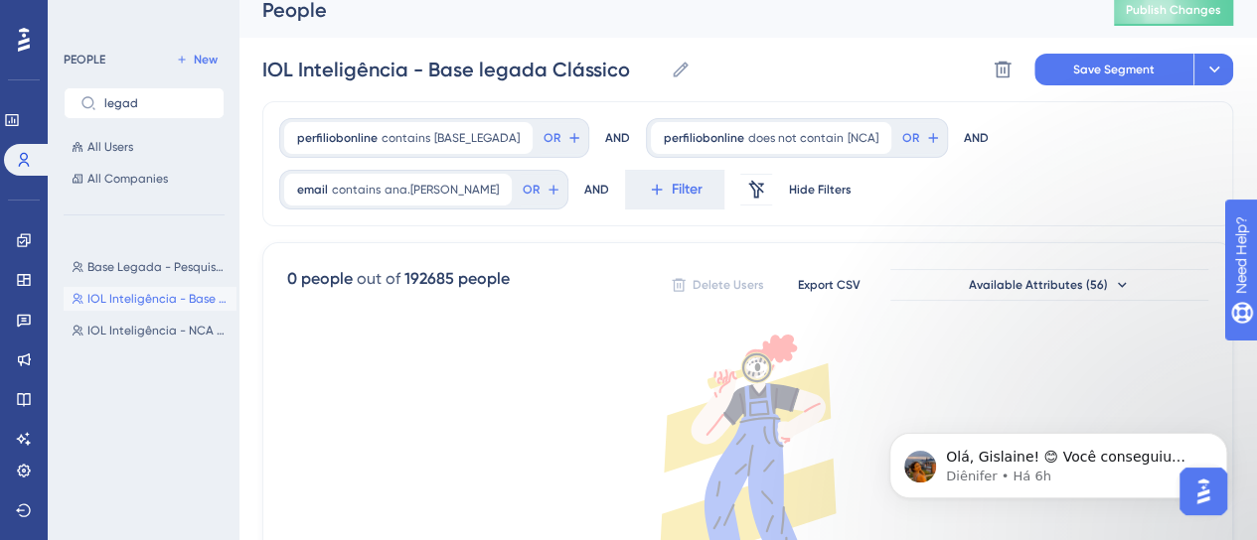
scroll to position [0, 0]
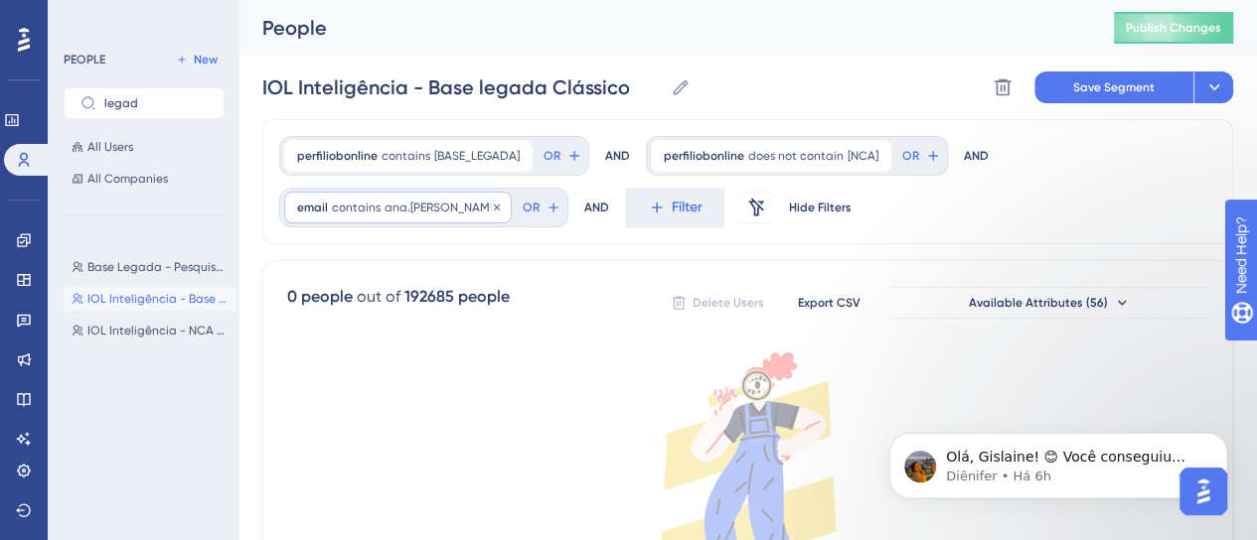
click at [348, 212] on span "contains" at bounding box center [356, 208] width 49 height 16
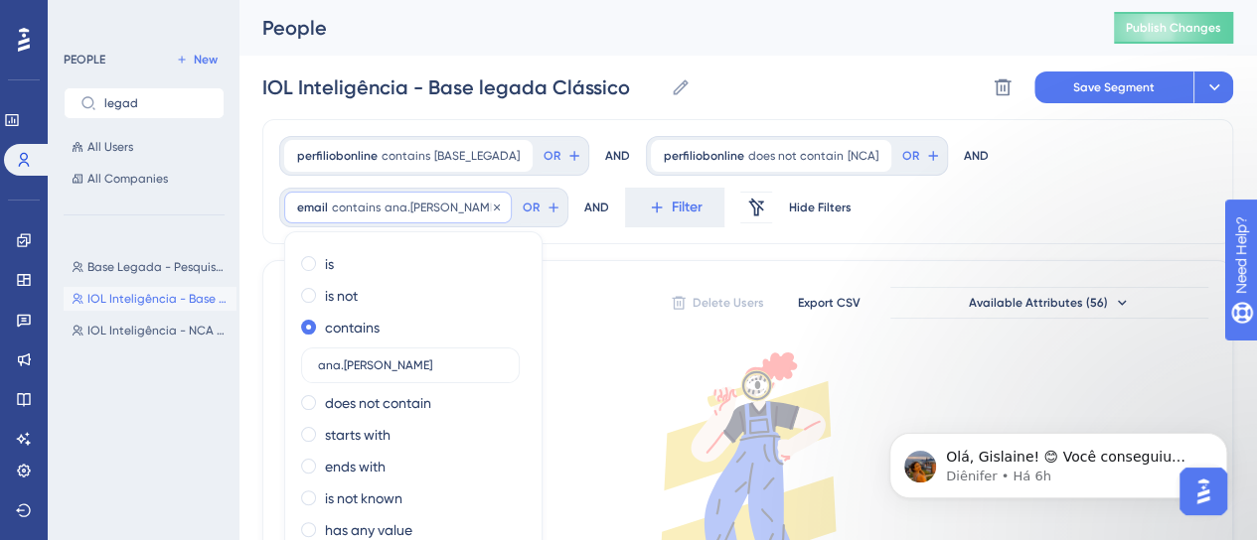
scroll to position [89, 0]
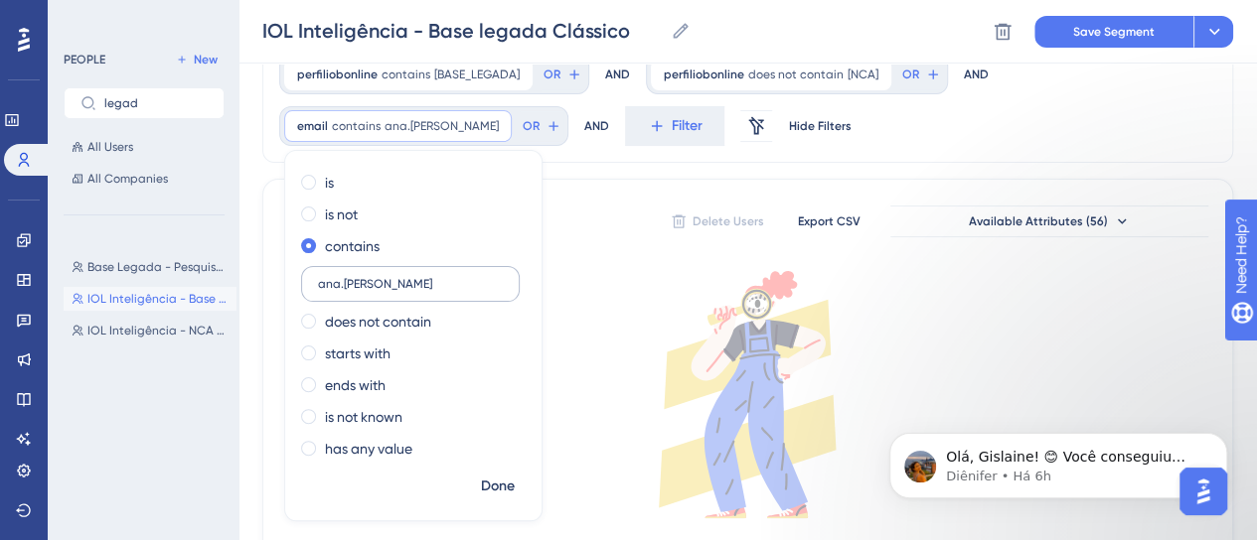
drag, startPoint x: 410, startPoint y: 281, endPoint x: 346, endPoint y: 277, distance: 64.7
click at [346, 277] on input "ana.[PERSON_NAME]" at bounding box center [410, 284] width 185 height 14
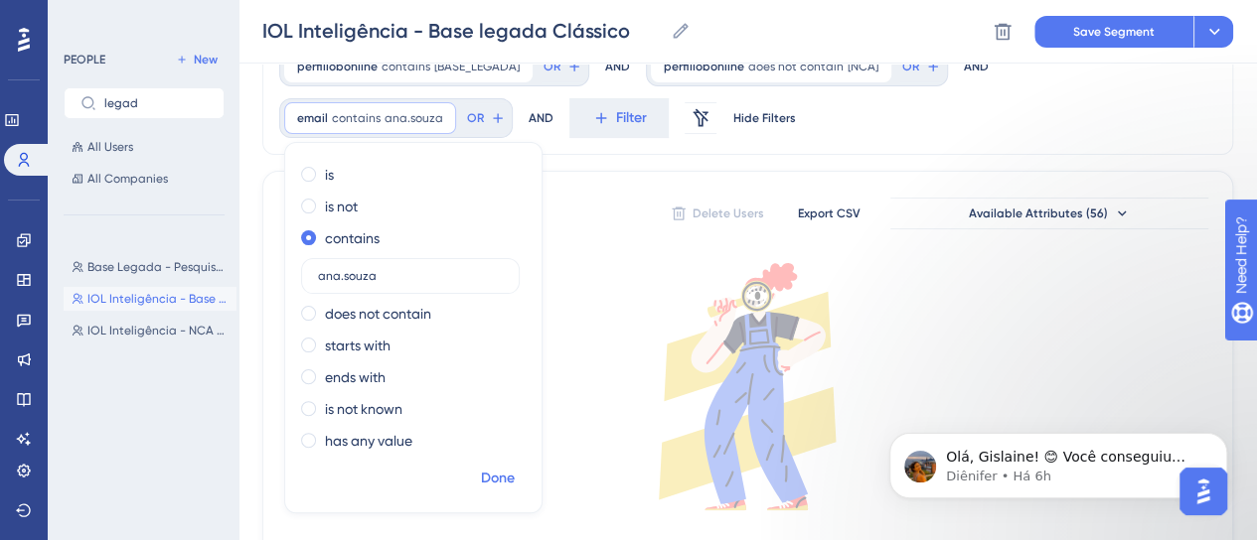
type input "ana.souza"
click at [490, 483] on span "Done" at bounding box center [498, 479] width 34 height 24
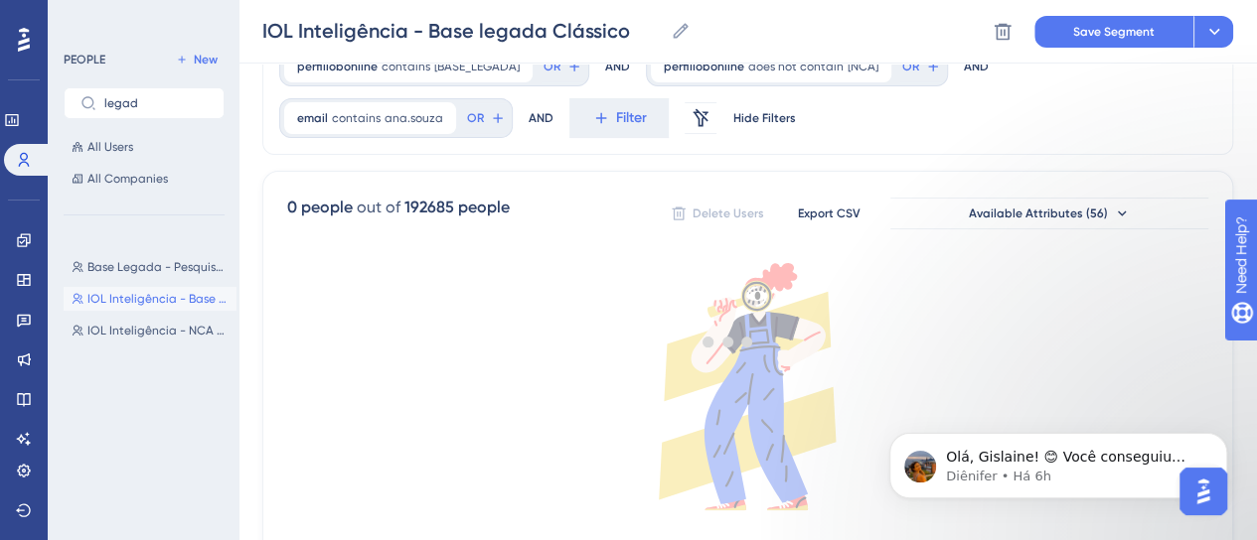
scroll to position [89, 0]
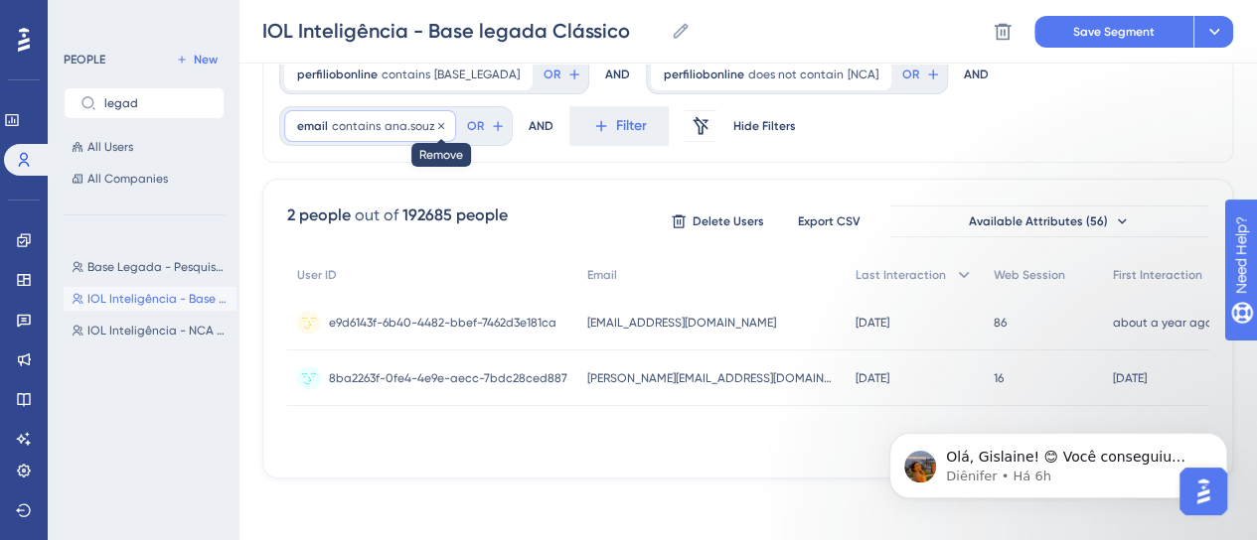
click at [435, 128] on icon at bounding box center [441, 126] width 12 height 12
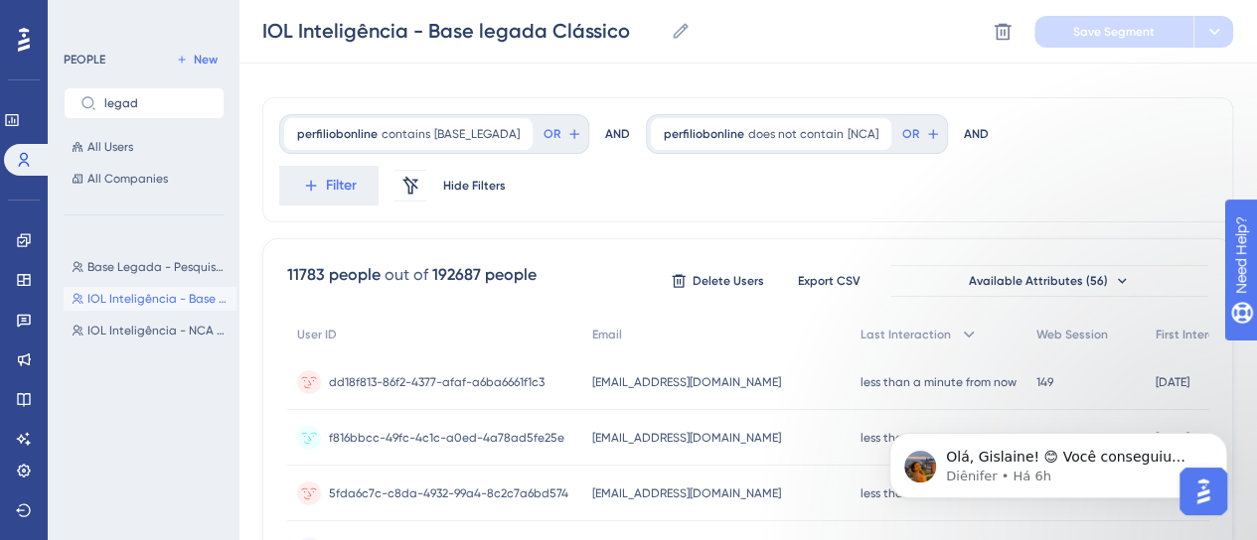
scroll to position [0, 0]
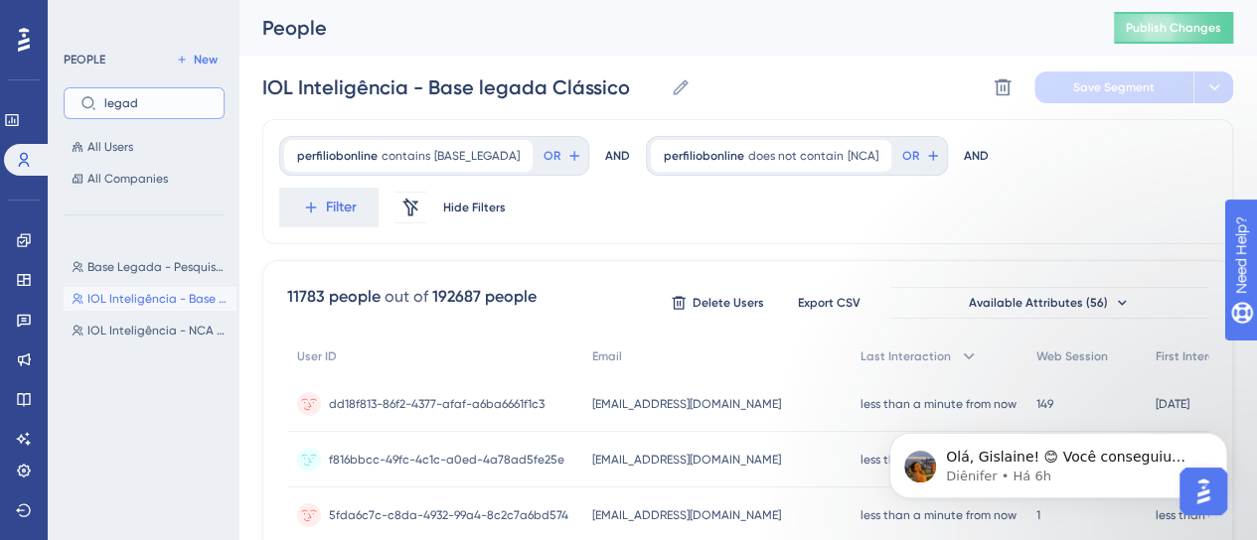
drag, startPoint x: 145, startPoint y: 96, endPoint x: 24, endPoint y: 95, distance: 121.2
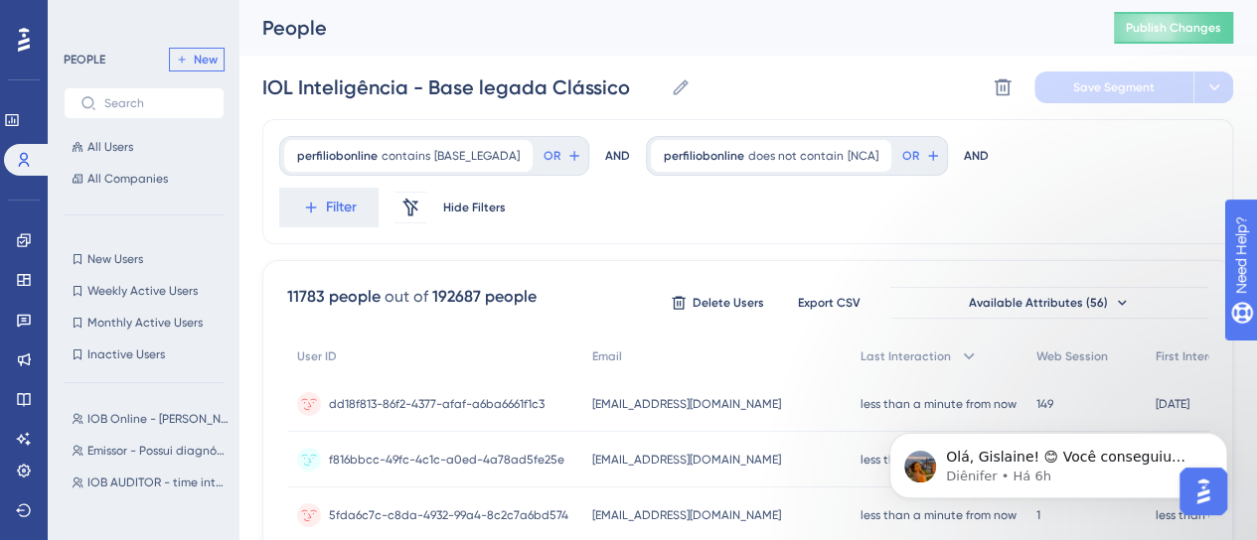
click at [216, 61] on span "New" at bounding box center [206, 60] width 24 height 16
type input "New Segment"
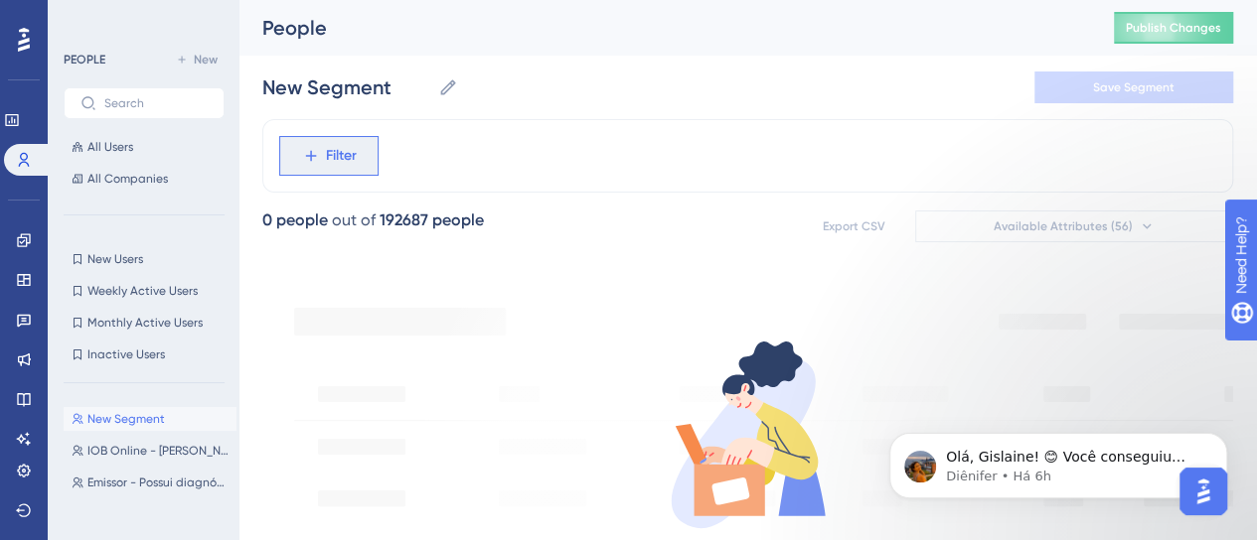
click at [327, 166] on span "Filter" at bounding box center [341, 156] width 31 height 24
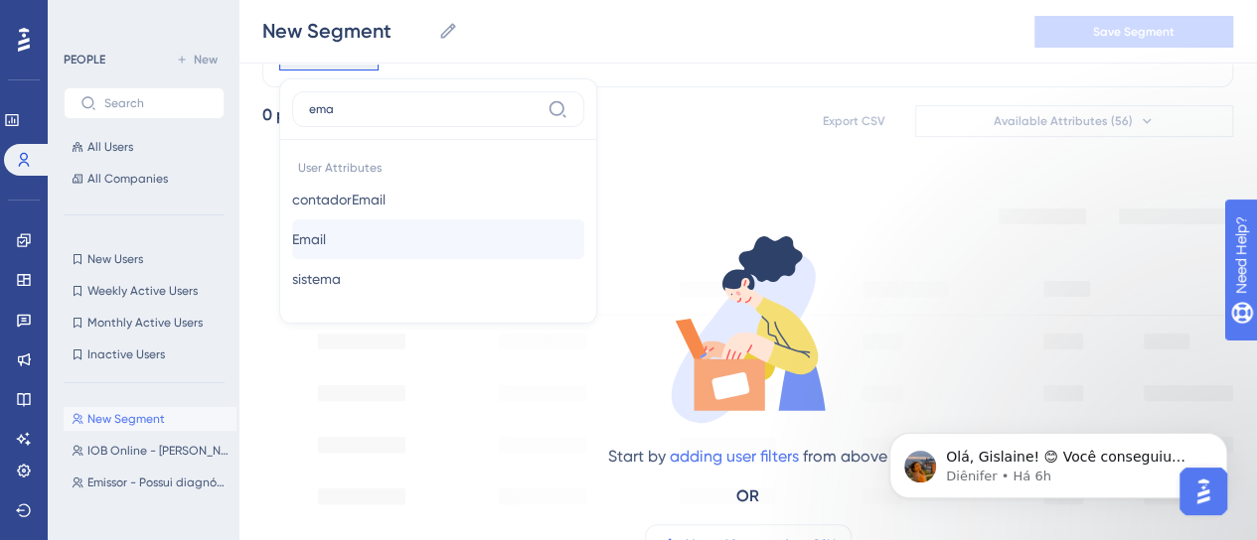
type input "ema"
click at [315, 244] on span "Email" at bounding box center [309, 239] width 34 height 24
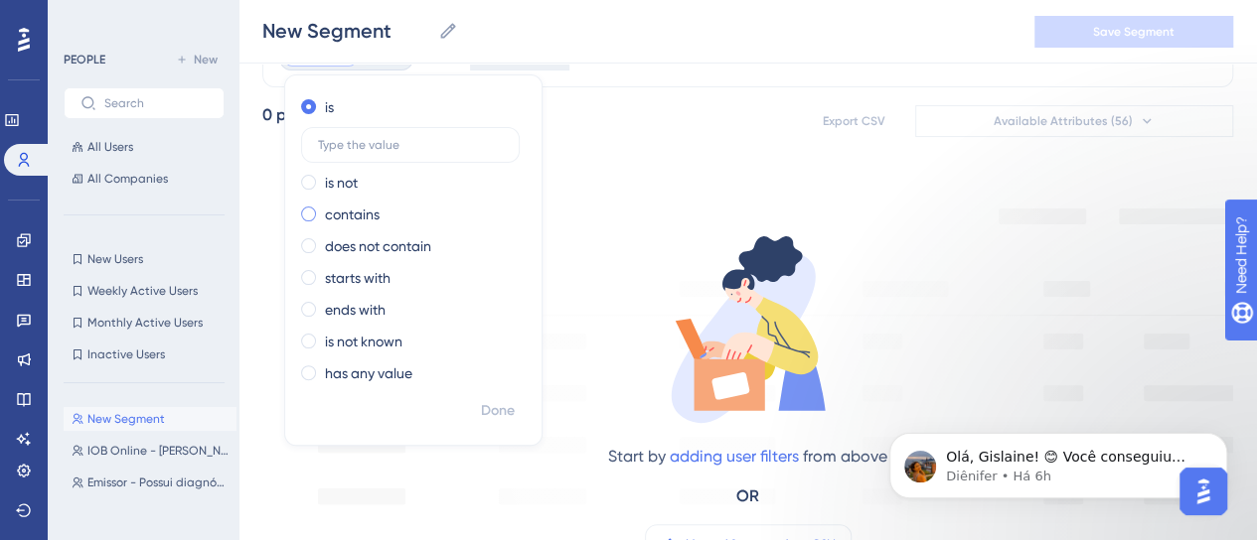
click at [368, 203] on label "contains" at bounding box center [352, 215] width 55 height 24
type input "ana.souza@iob"
click at [482, 421] on span "Done" at bounding box center [498, 411] width 34 height 24
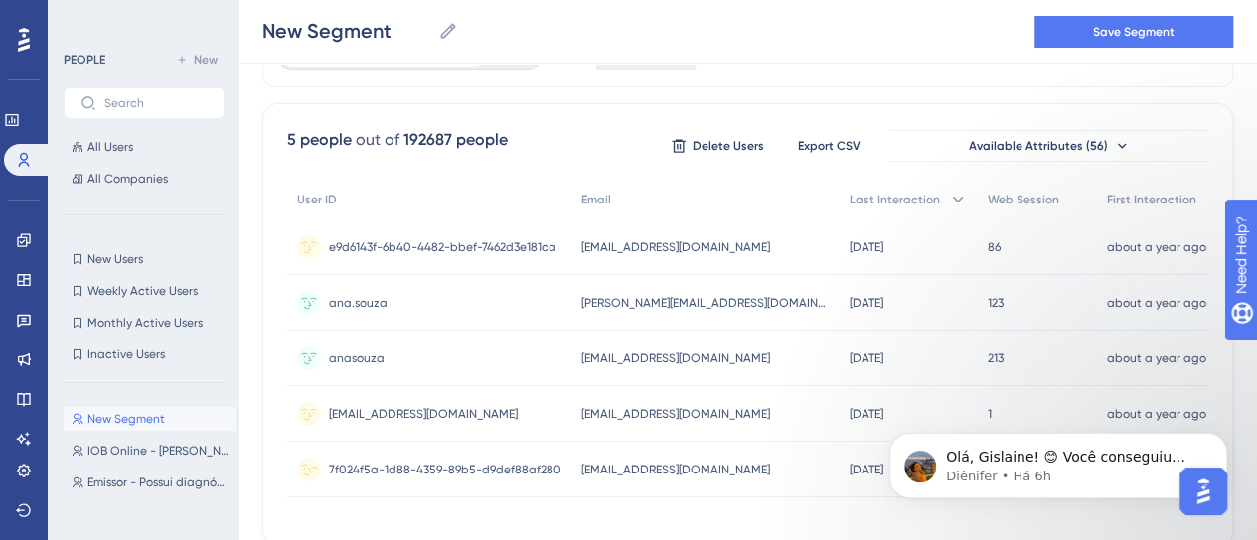
scroll to position [181, 0]
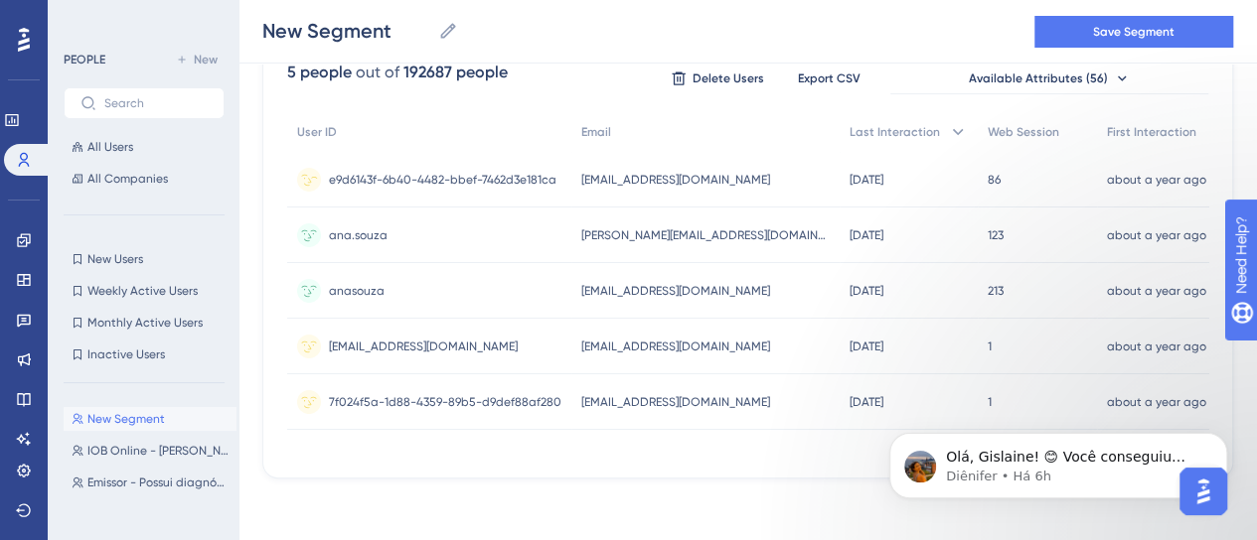
click at [409, 161] on div "e9d6143f-6b40-4482-bbef-7462d3e181ca e9d6143f-6b40-4482-bbef-7462d3e181ca" at bounding box center [442, 180] width 227 height 56
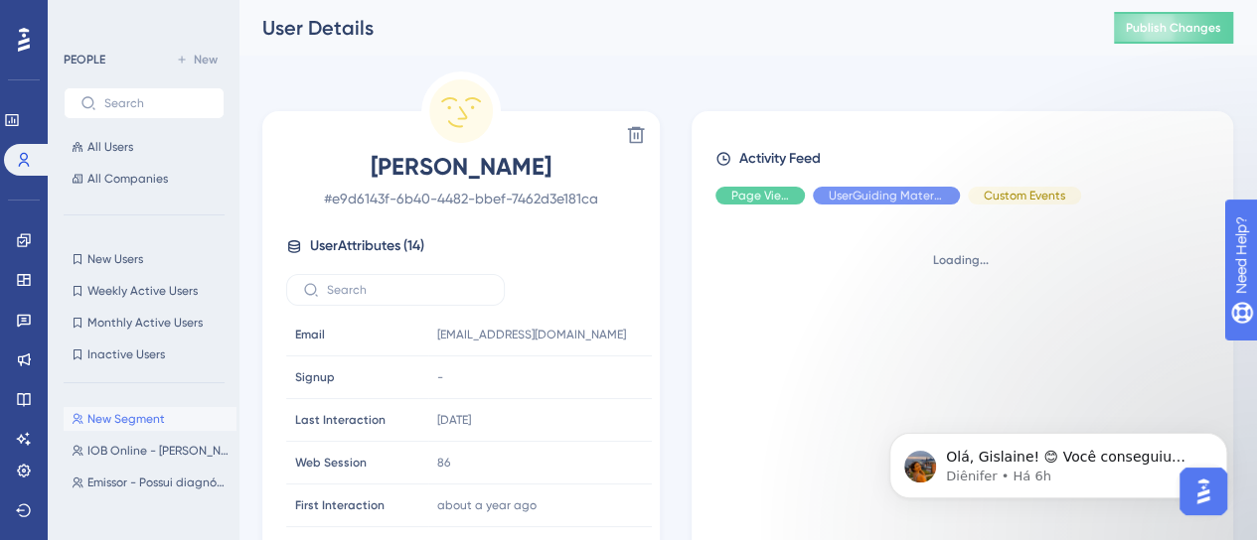
click at [1017, 188] on span "Custom Events" at bounding box center [1024, 196] width 81 height 16
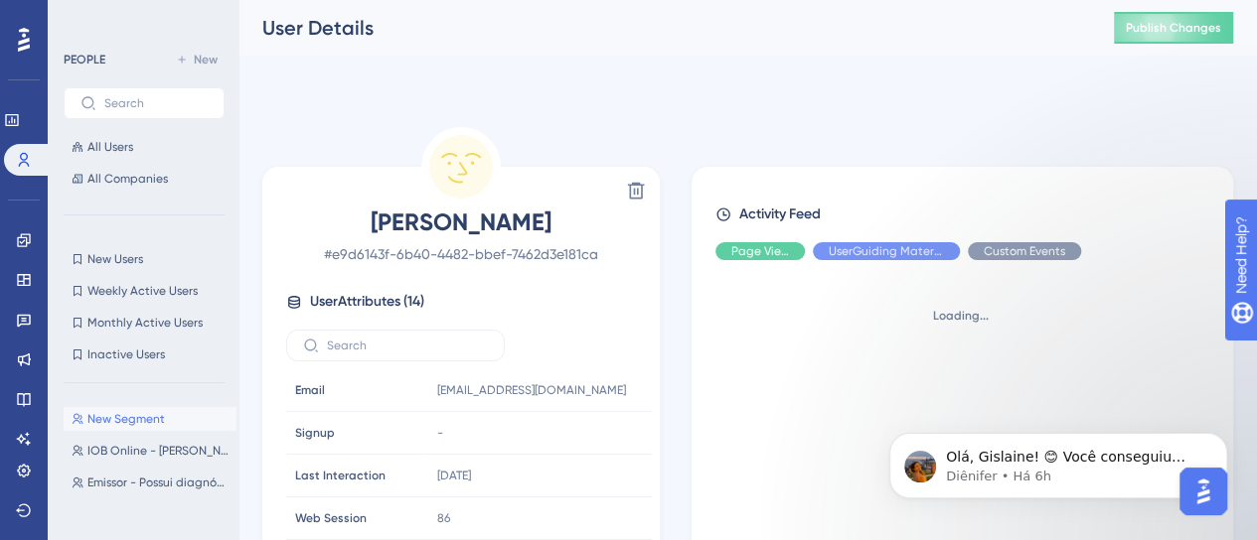
scroll to position [99, 0]
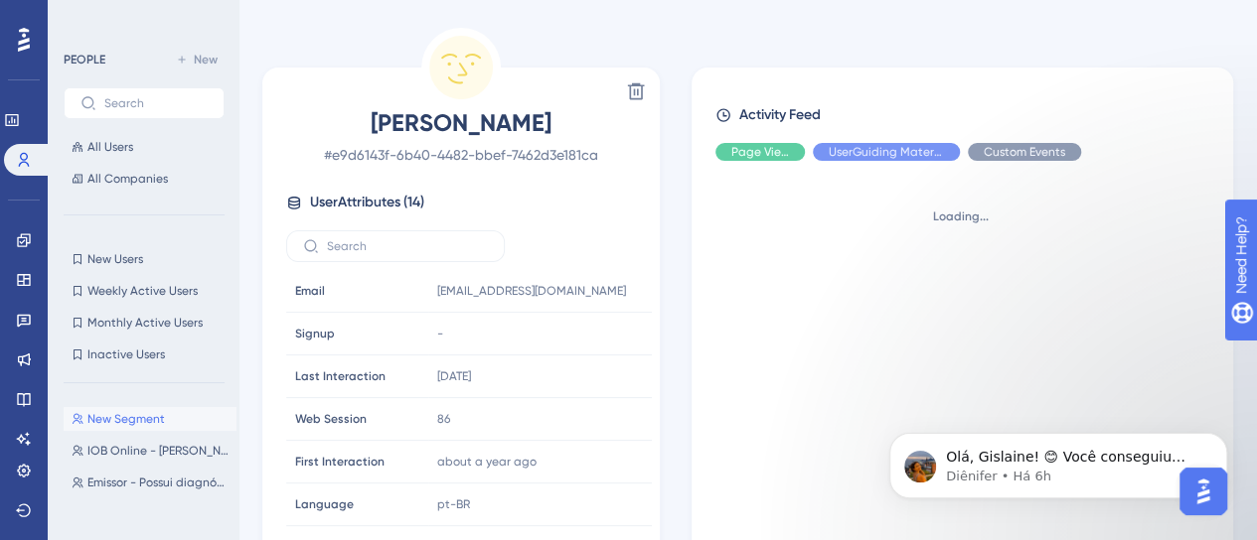
click at [764, 104] on span "Activity Feed" at bounding box center [779, 115] width 81 height 24
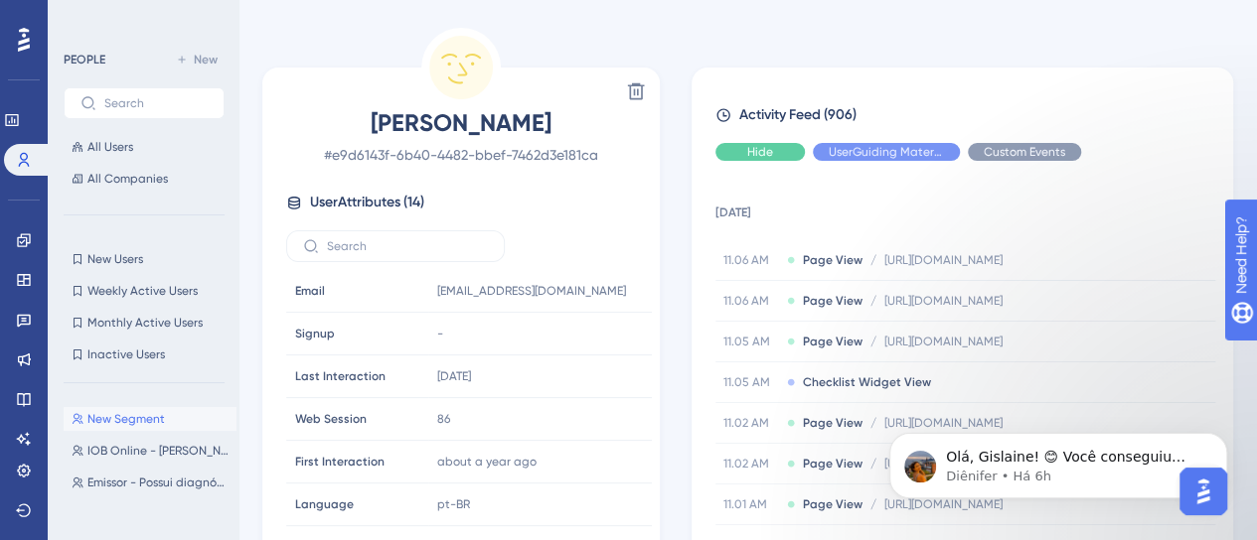
click at [763, 146] on span "Hide" at bounding box center [760, 152] width 26 height 16
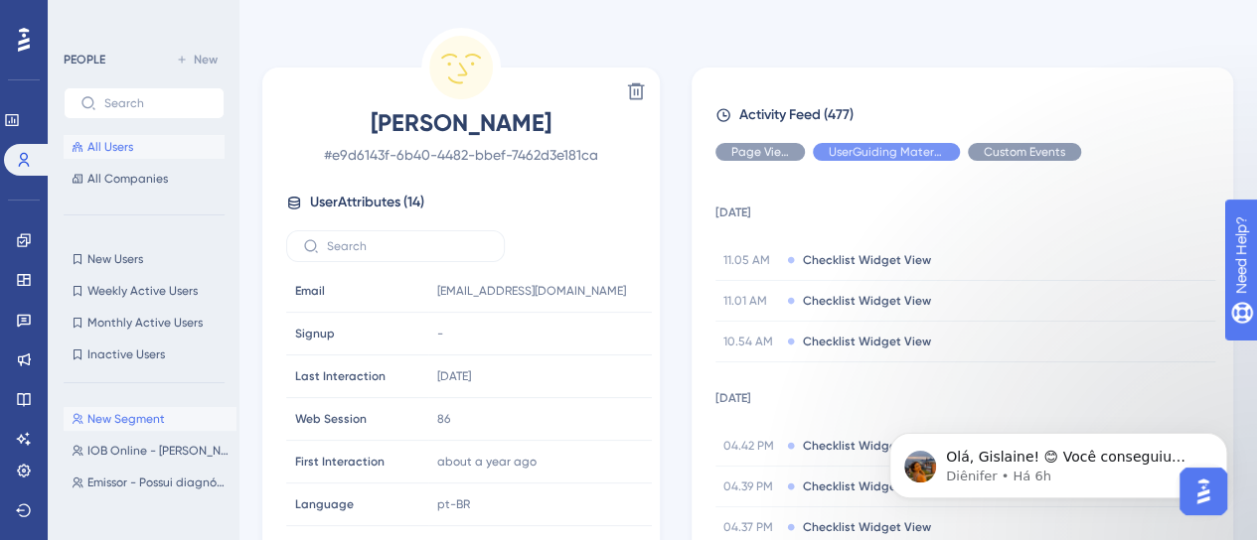
click at [102, 147] on span "All Users" at bounding box center [110, 147] width 46 height 16
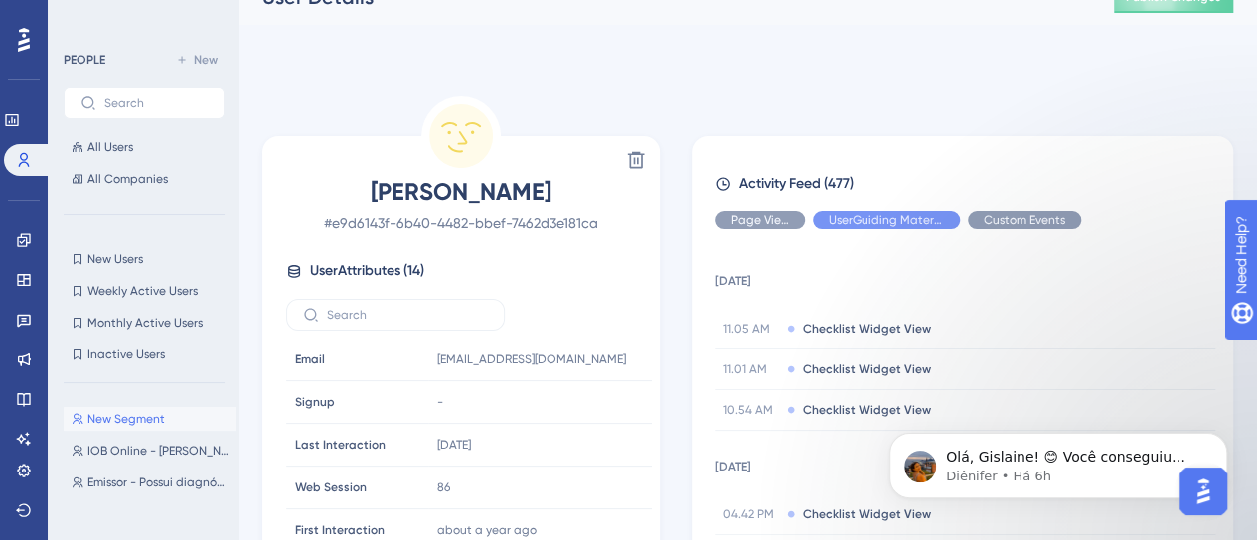
scroll to position [0, 0]
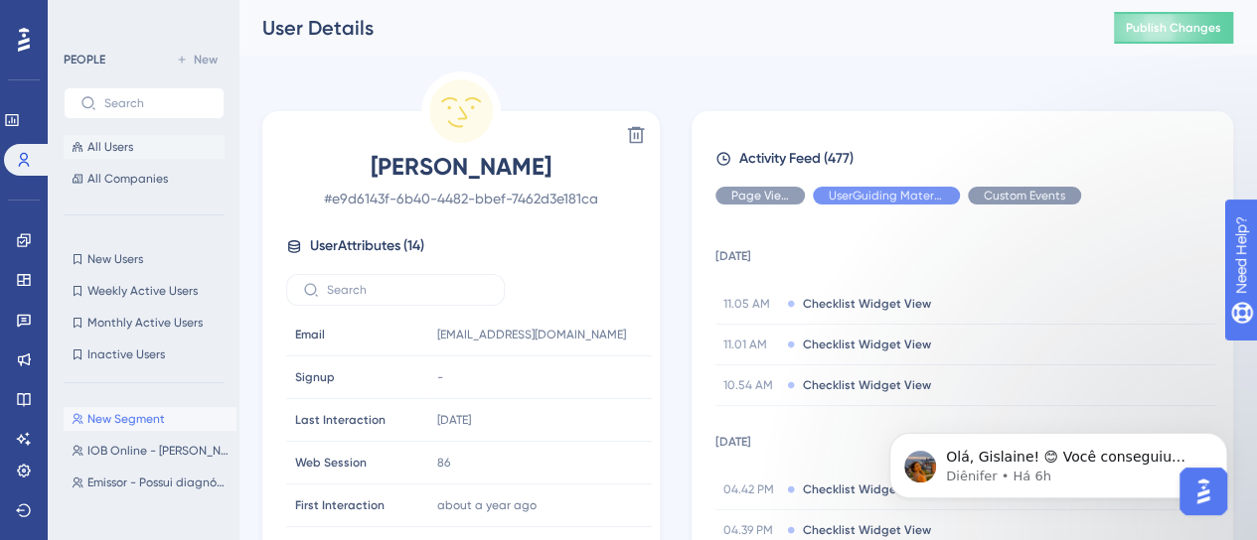
click at [112, 150] on span "All Users" at bounding box center [110, 147] width 46 height 16
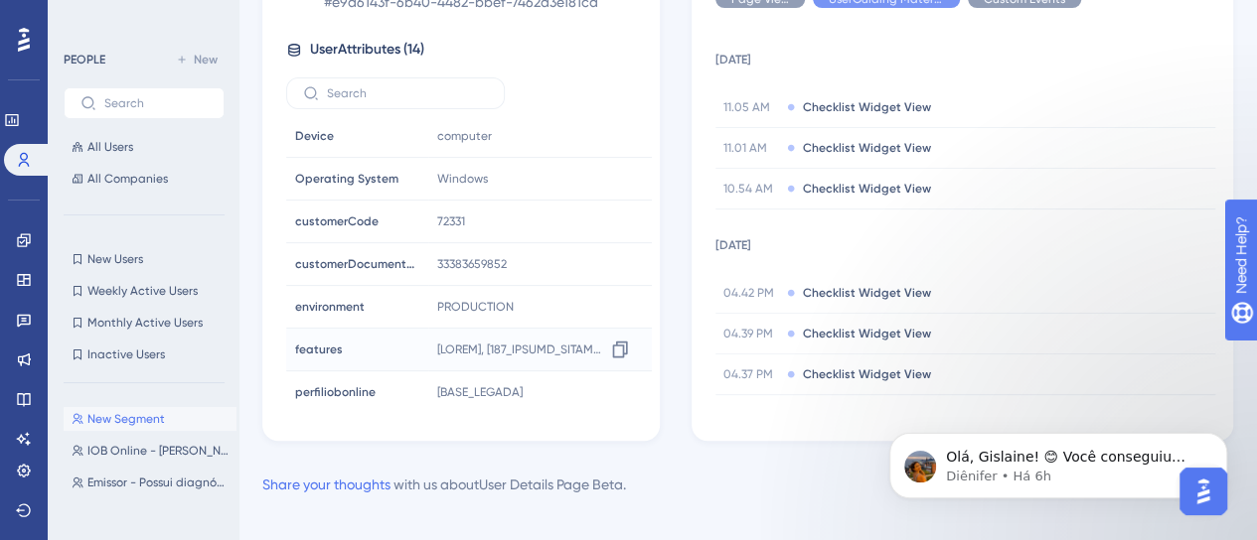
scroll to position [272, 0]
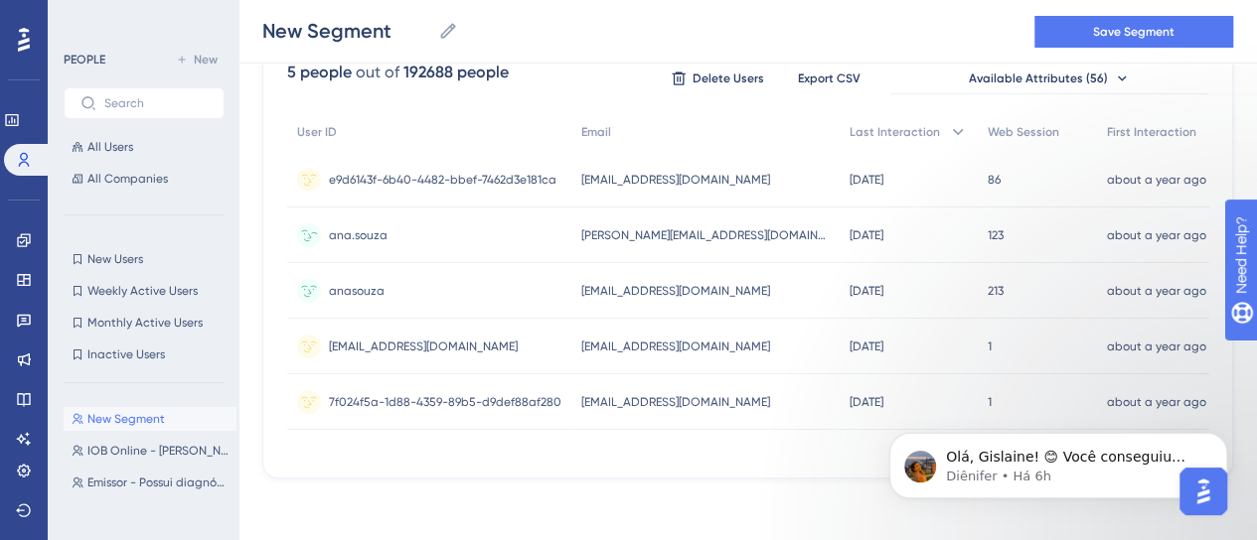
scroll to position [99, 0]
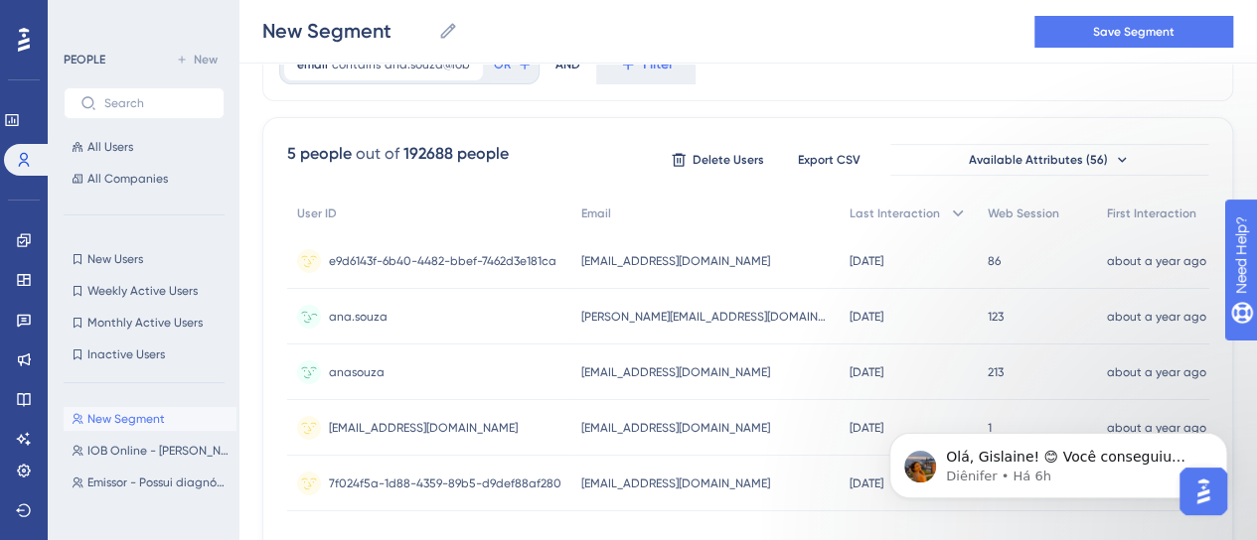
click at [391, 322] on div "ana.[PERSON_NAME].souza" at bounding box center [429, 317] width 284 height 56
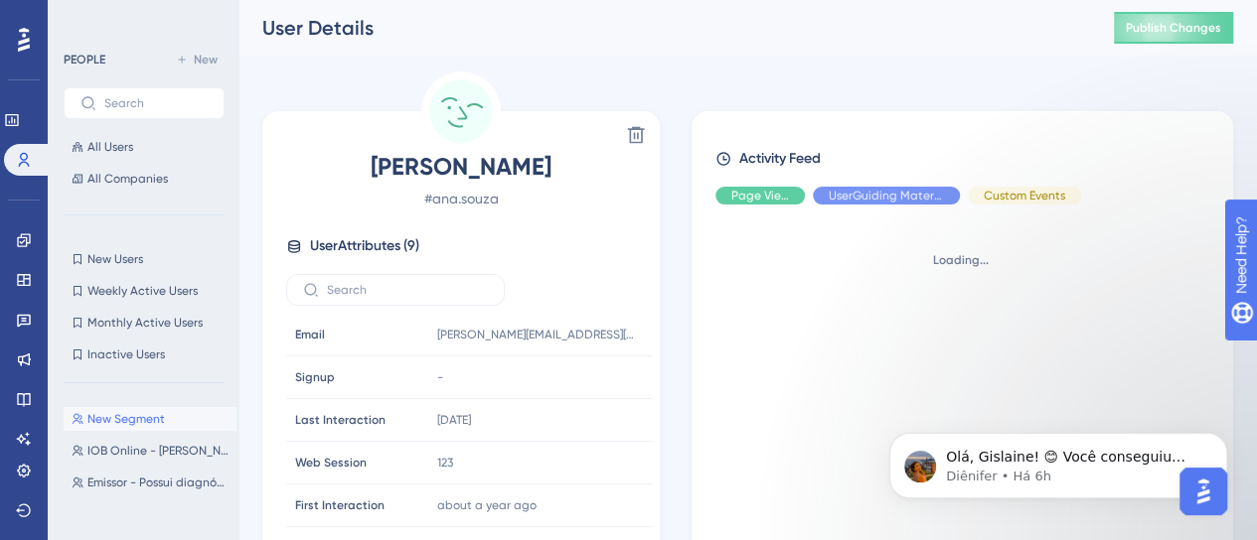
click at [1064, 202] on span "Custom Events" at bounding box center [1024, 196] width 81 height 16
click at [773, 204] on div "Page View" at bounding box center [759, 196] width 89 height 18
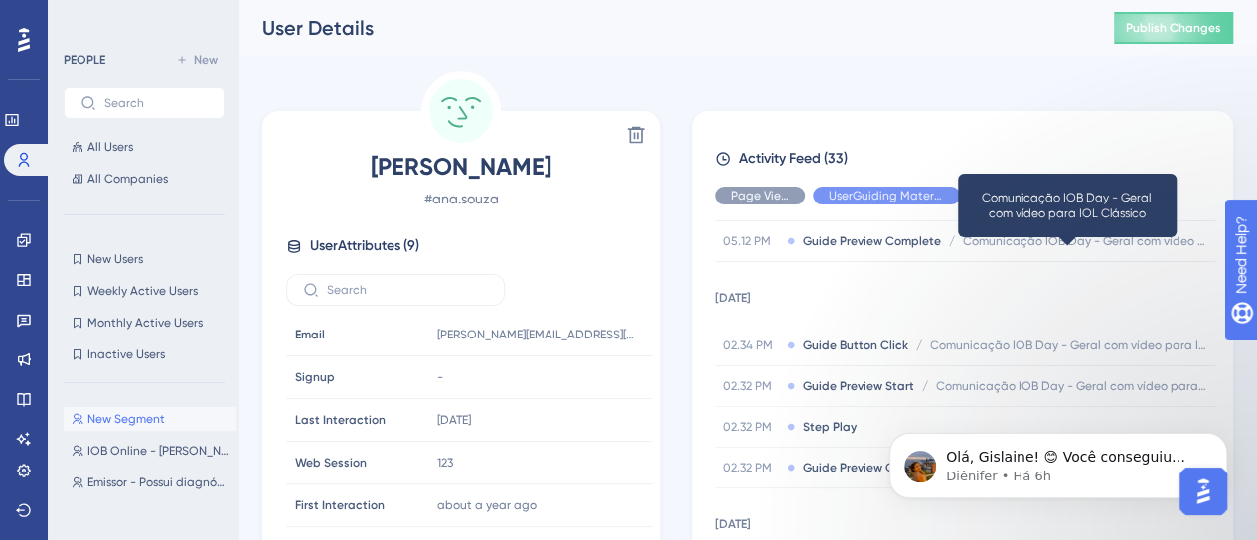
scroll to position [695, 0]
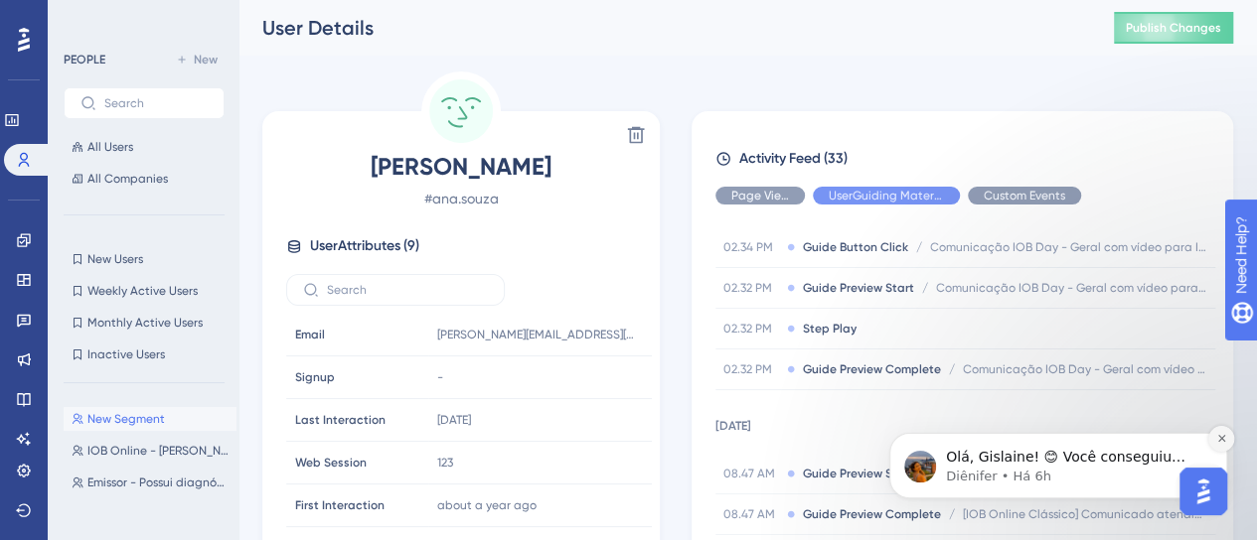
click at [1215, 440] on button "Dismiss notification" at bounding box center [1221, 439] width 26 height 26
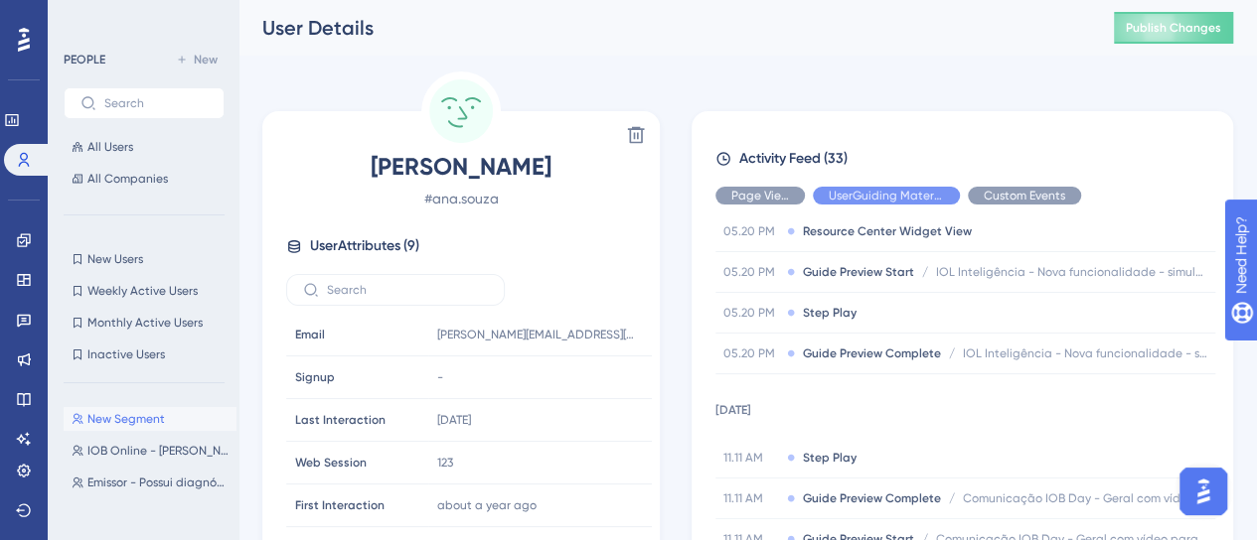
scroll to position [0, 0]
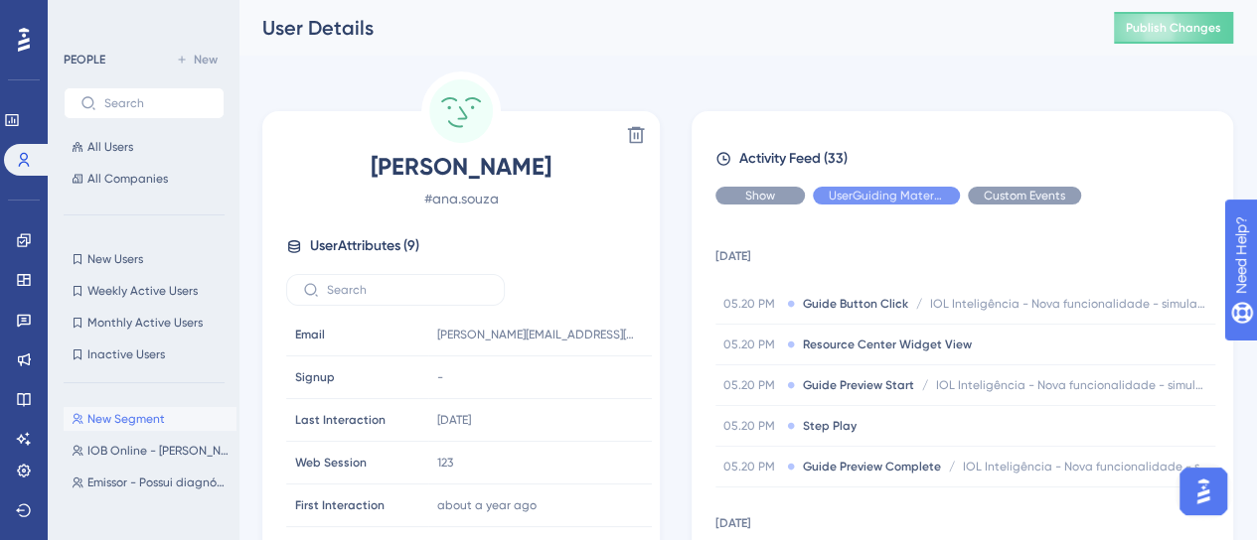
click at [777, 199] on div "Show" at bounding box center [759, 196] width 89 height 18
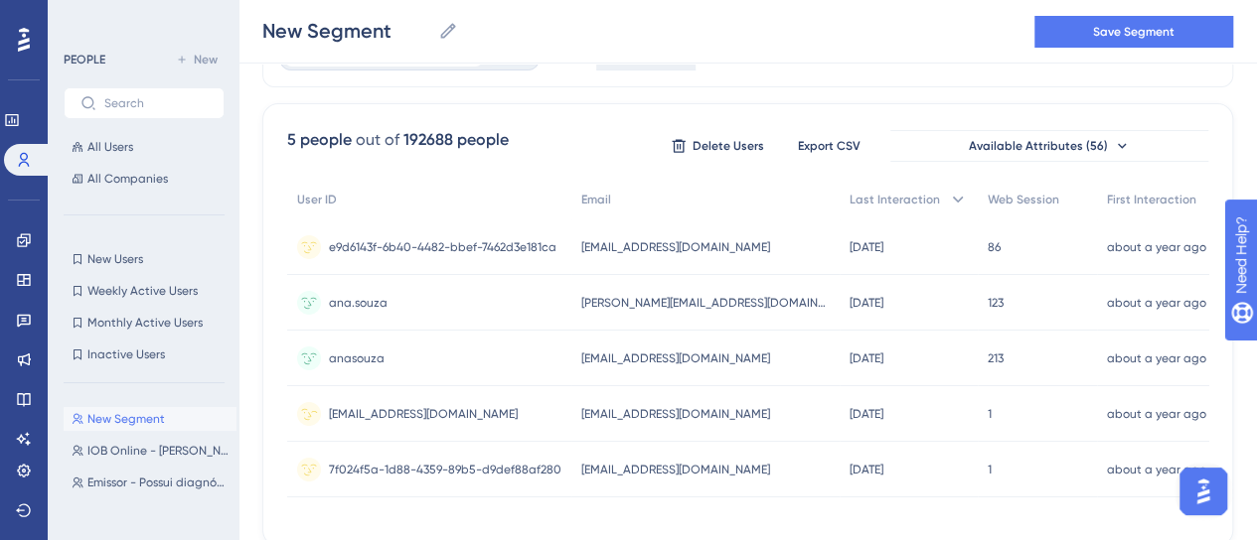
scroll to position [81, 0]
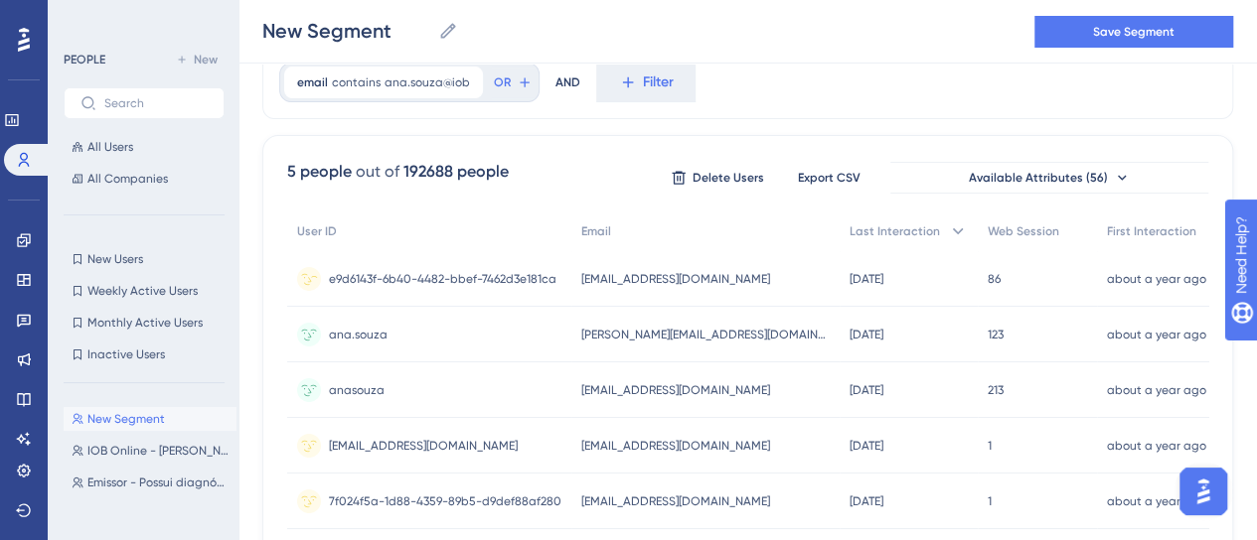
click at [393, 285] on div "e9d6143f-6b40-4482-bbef-7462d3e181ca e9d6143f-6b40-4482-bbef-7462d3e181ca" at bounding box center [442, 279] width 227 height 56
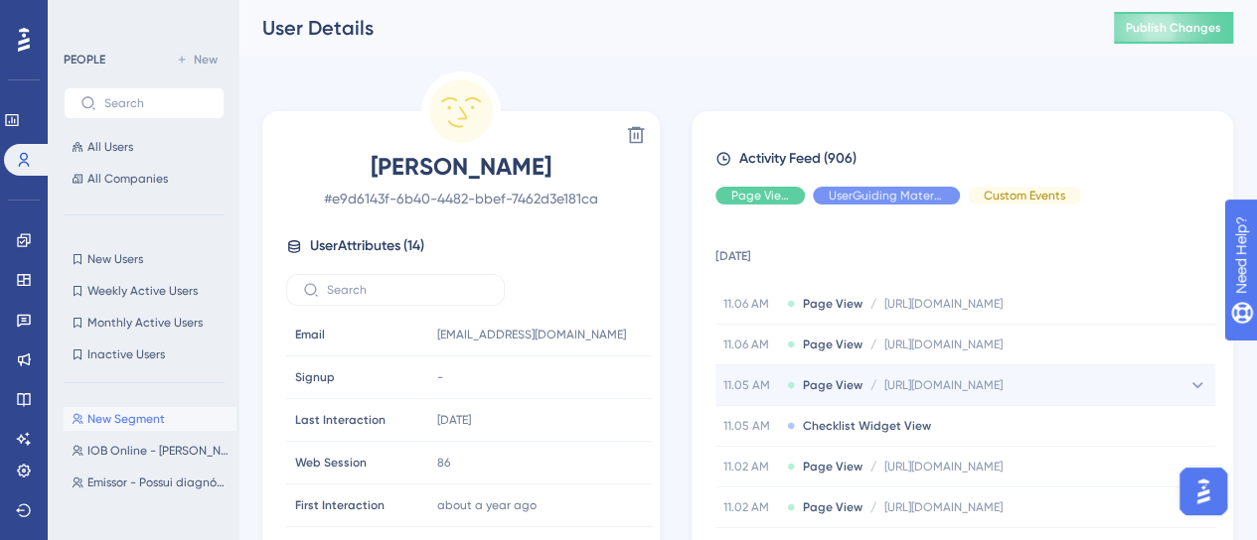
scroll to position [99, 0]
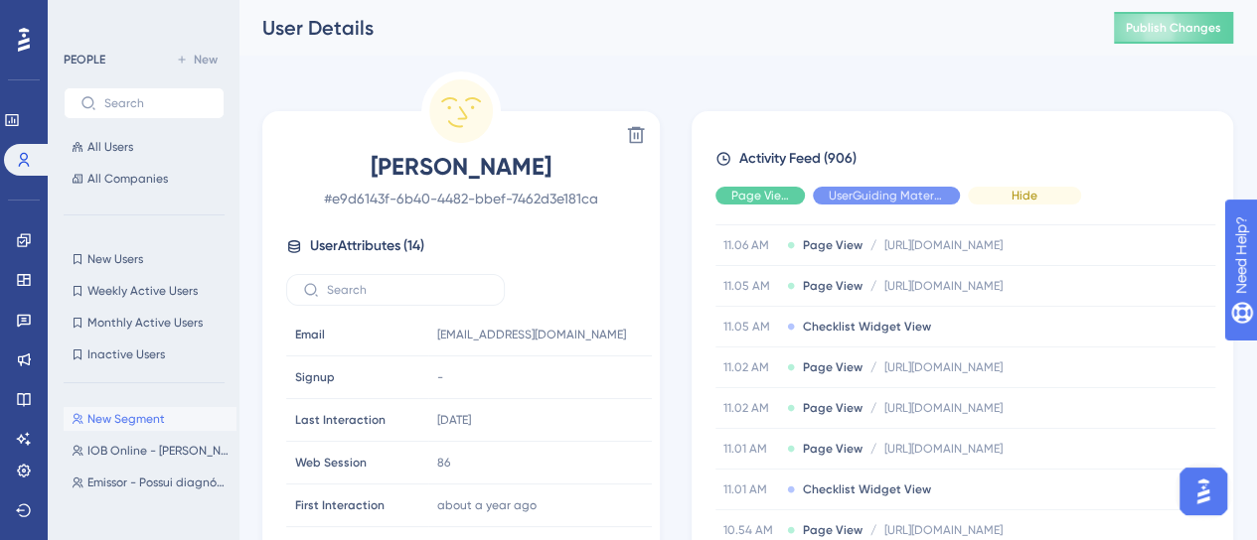
click at [1020, 196] on span "Hide" at bounding box center [1024, 196] width 26 height 16
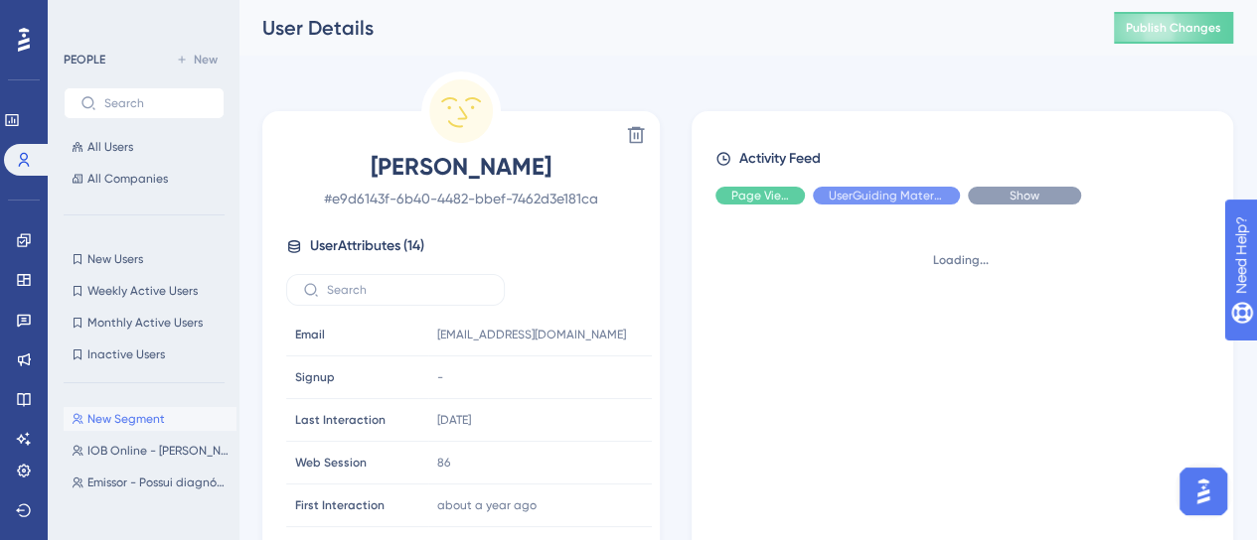
scroll to position [0, 0]
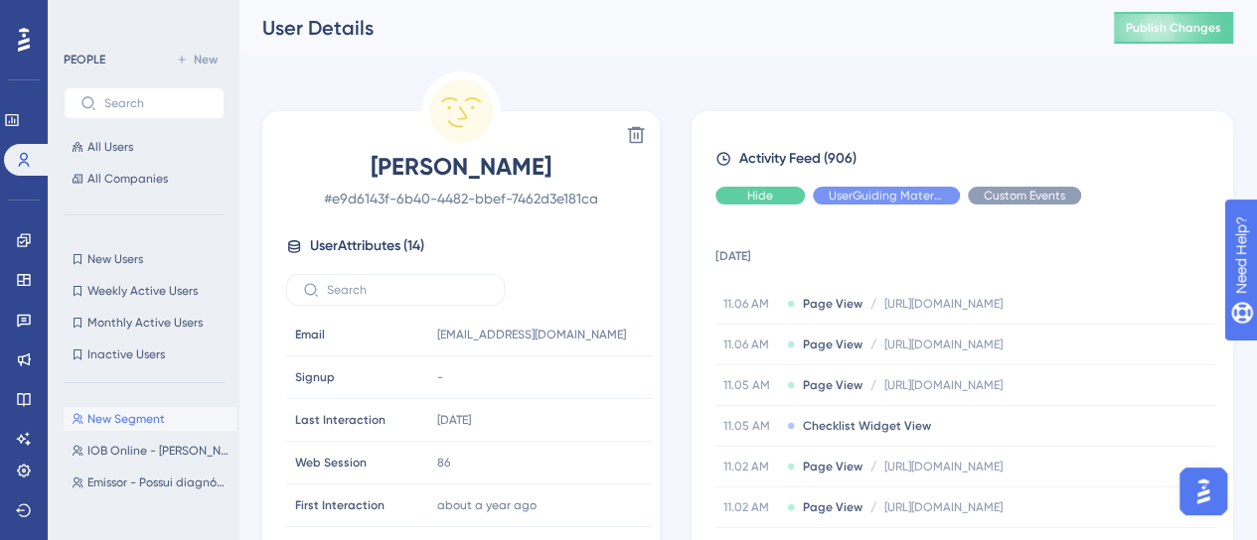
click at [717, 200] on div "Hide" at bounding box center [759, 196] width 89 height 18
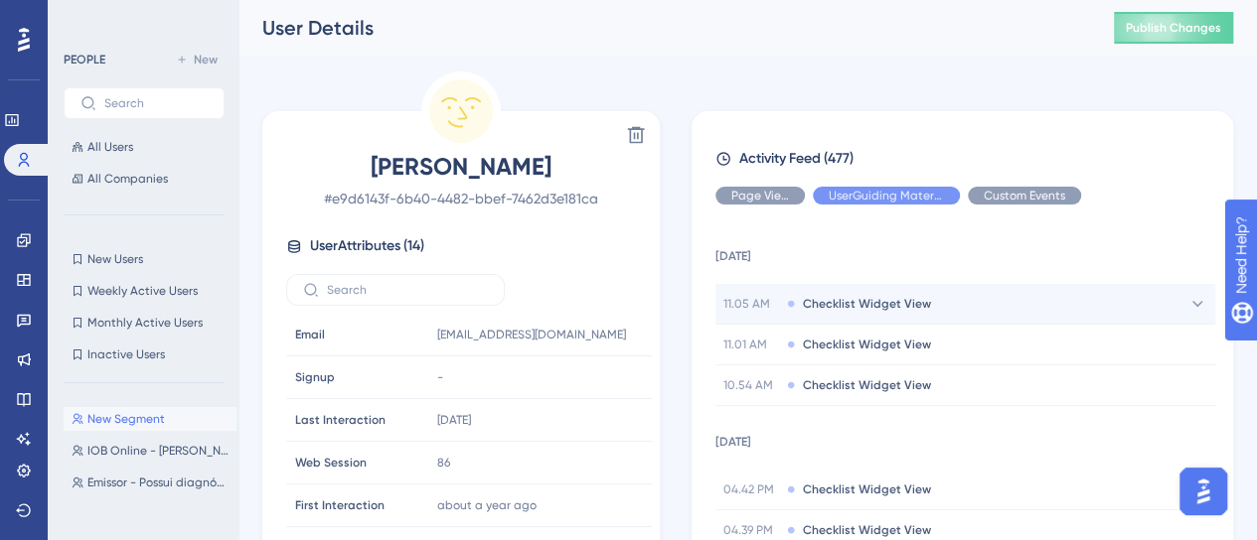
click at [876, 303] on span "Checklist Widget View" at bounding box center [867, 304] width 128 height 16
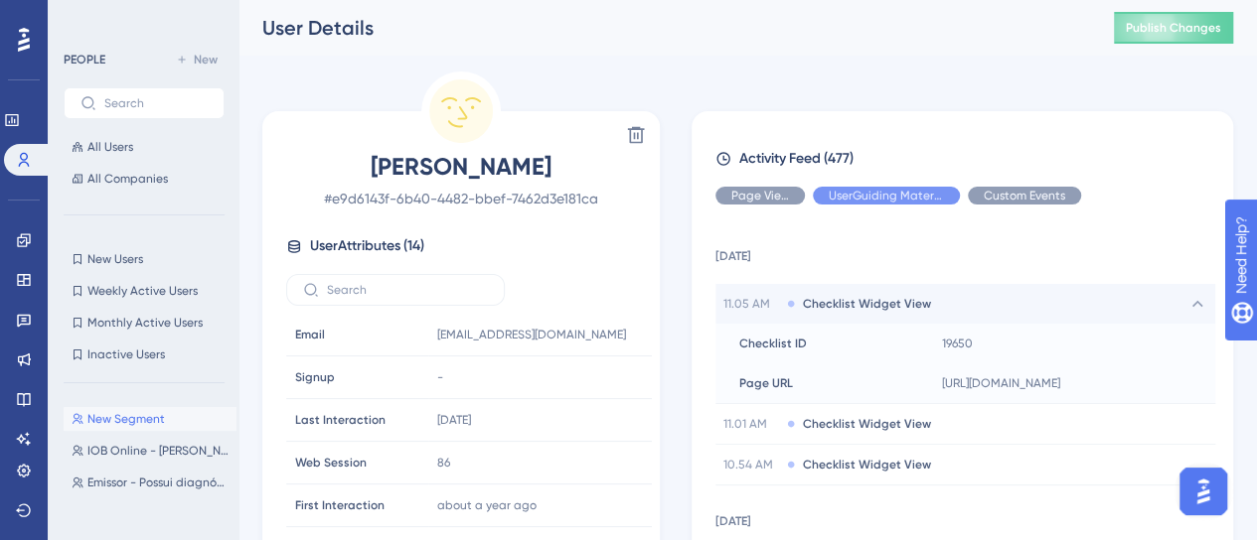
click at [1095, 284] on div "11.05 AM Checklist Widget View" at bounding box center [965, 304] width 500 height 40
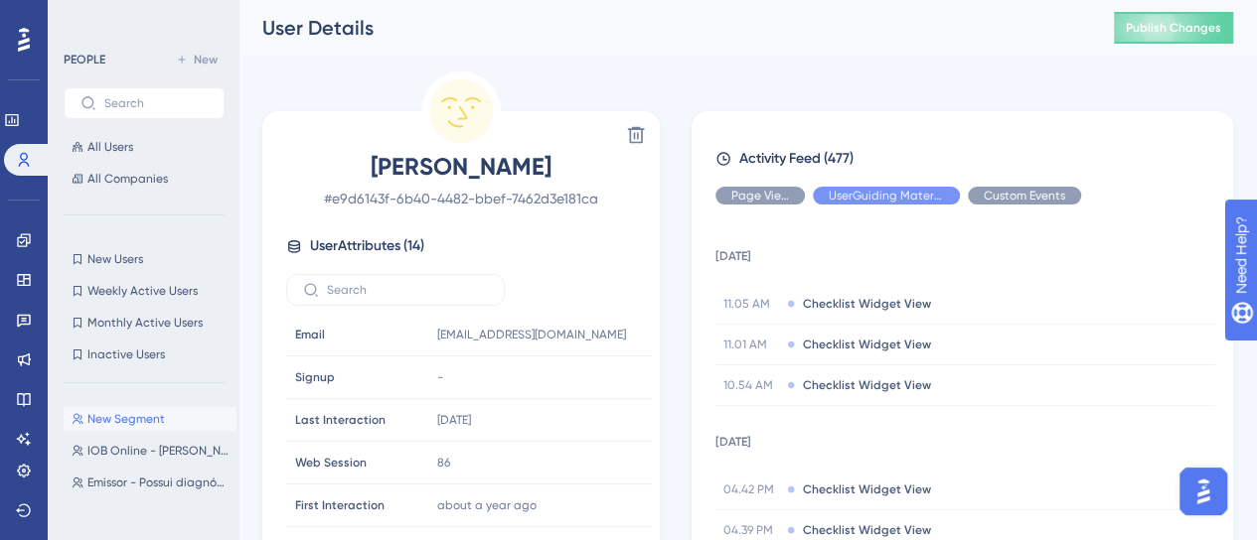
click at [928, 243] on td "[DATE]" at bounding box center [965, 253] width 500 height 64
click at [743, 200] on div "Show" at bounding box center [759, 196] width 89 height 18
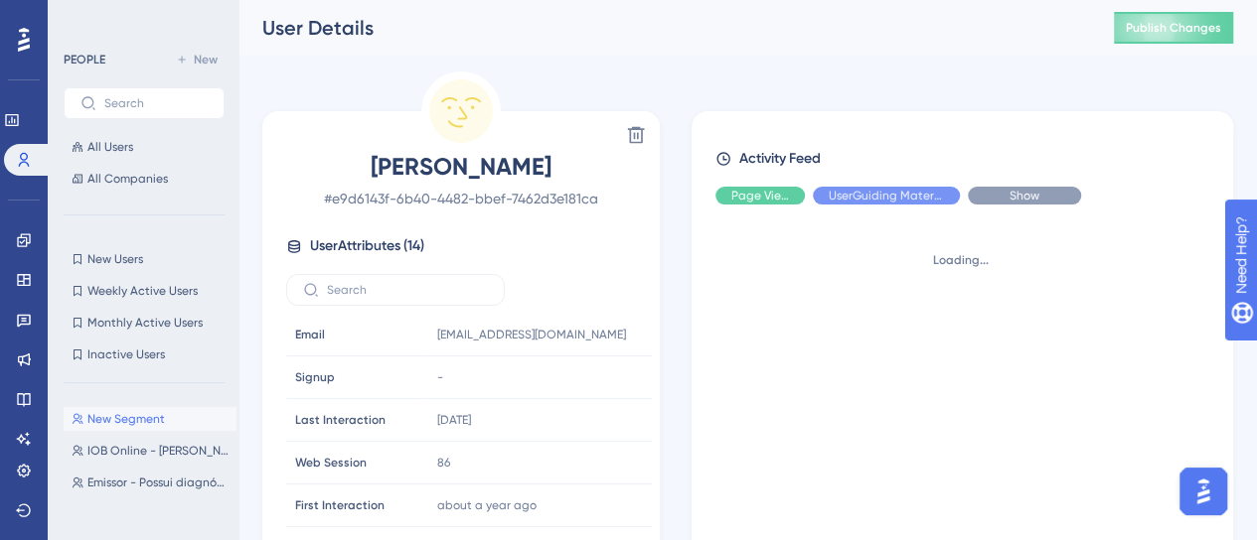
click at [1063, 190] on div "Show" at bounding box center [1024, 196] width 113 height 18
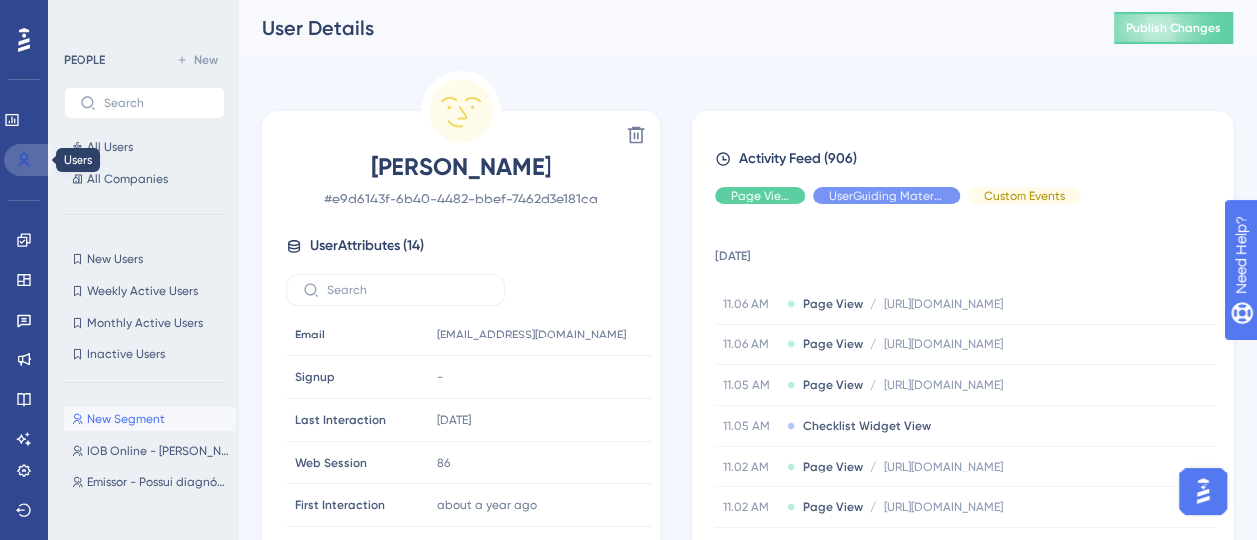
click at [36, 170] on link at bounding box center [28, 160] width 48 height 32
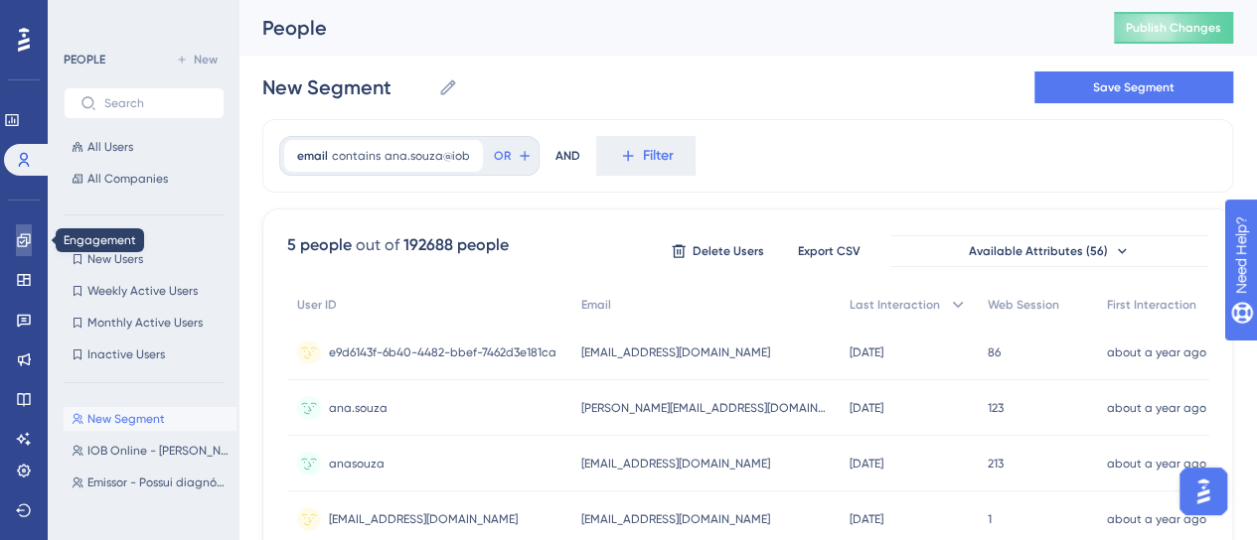
click at [16, 250] on link at bounding box center [24, 241] width 16 height 32
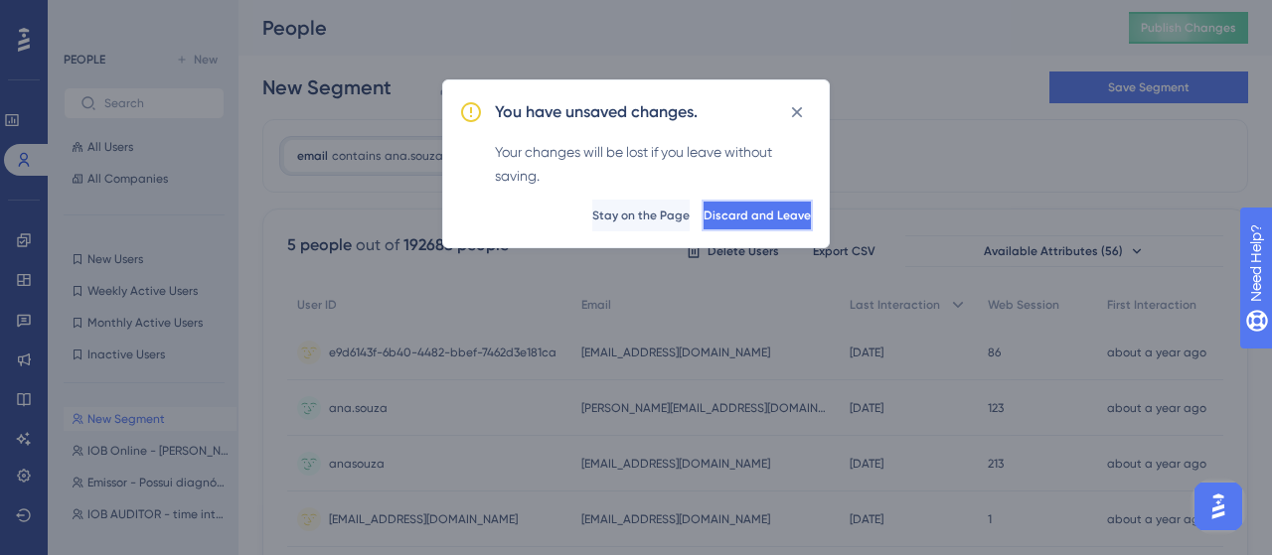
click at [701, 205] on button "Discard and Leave" at bounding box center [756, 216] width 111 height 32
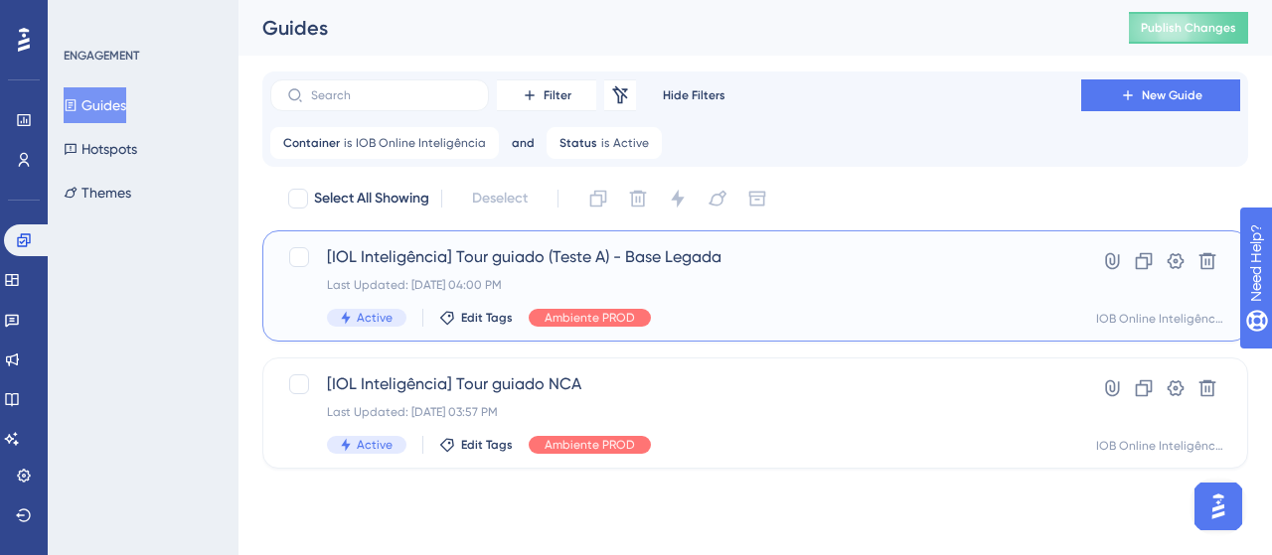
click at [705, 260] on span "[IOL Inteligência] Tour guiado (Teste A) - Base Legada" at bounding box center [675, 257] width 697 height 24
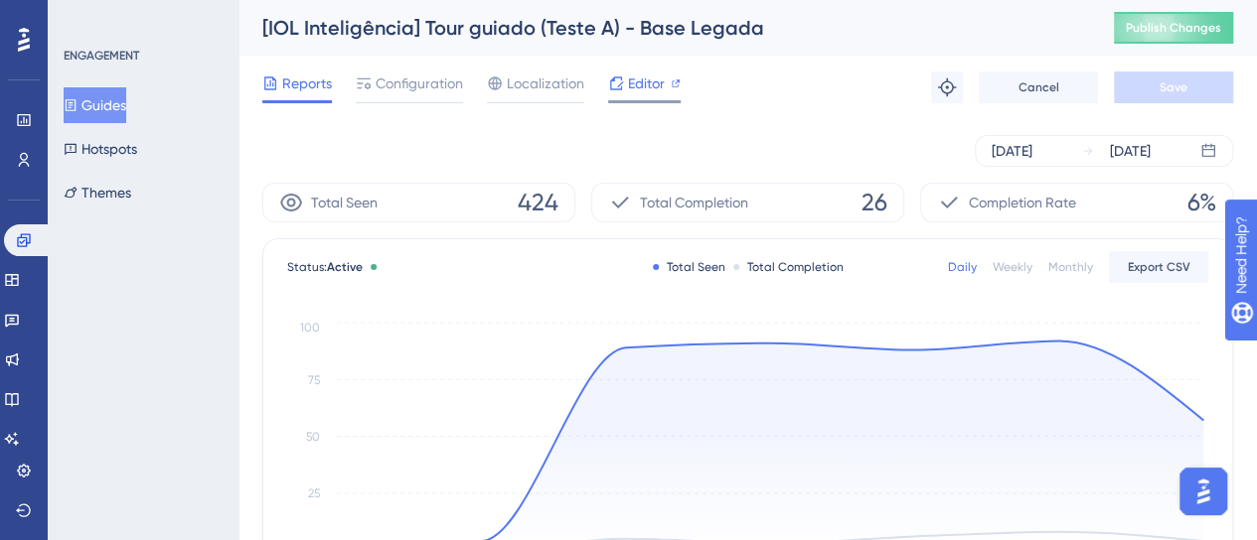
click at [660, 85] on span "Editor" at bounding box center [646, 84] width 37 height 24
click at [103, 108] on button "Guides" at bounding box center [95, 105] width 63 height 36
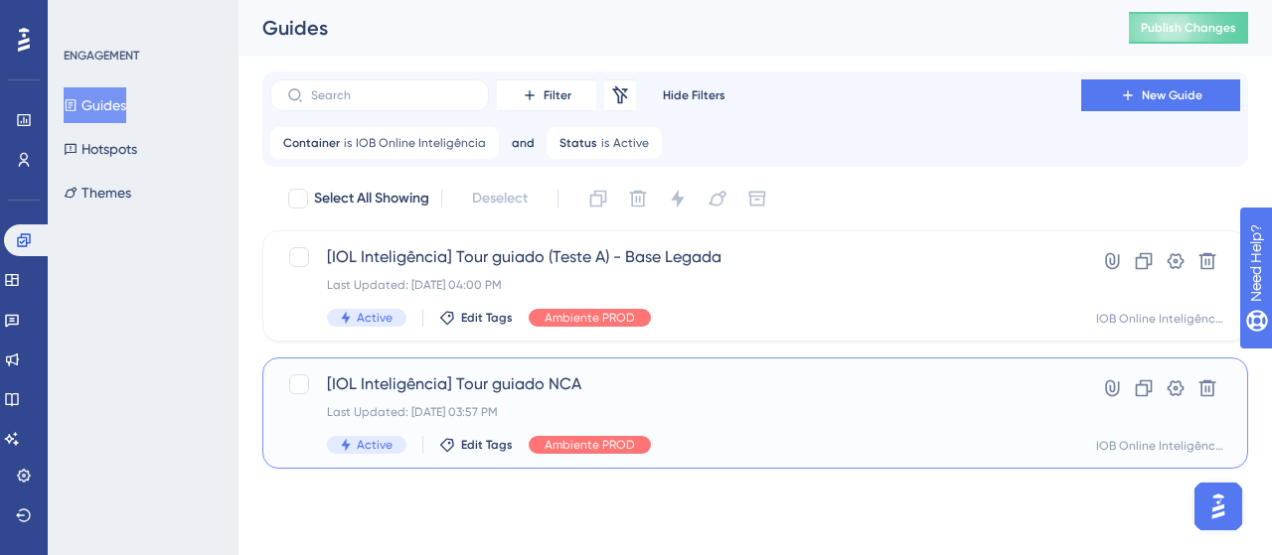
click at [640, 381] on span "[IOL Inteligência] Tour guiado NCA" at bounding box center [675, 385] width 697 height 24
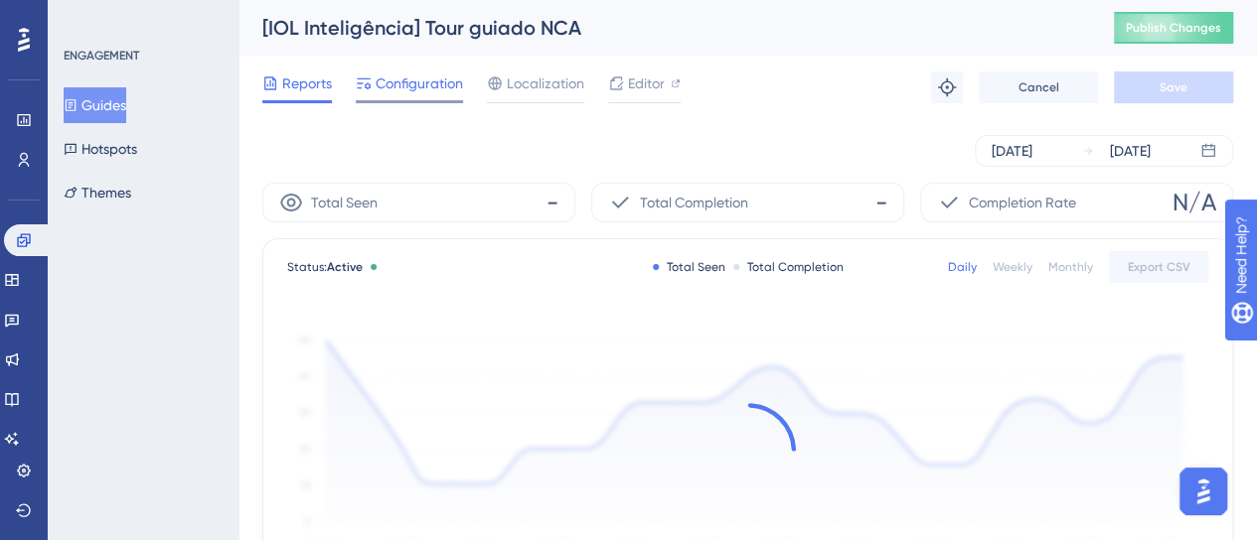
click at [424, 91] on span "Configuration" at bounding box center [419, 84] width 87 height 24
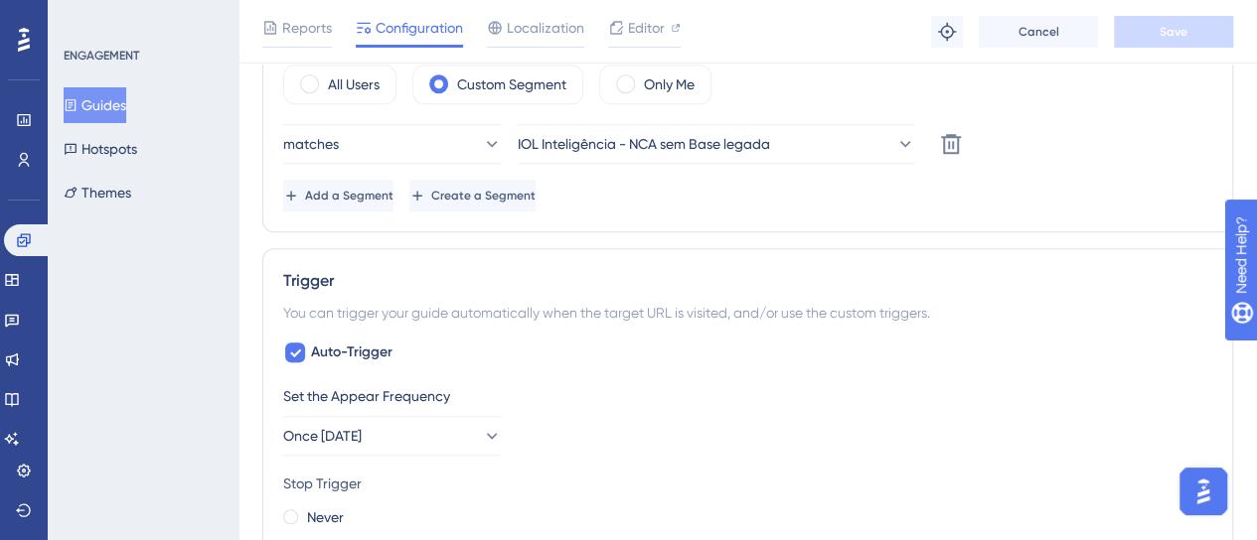
scroll to position [754, 0]
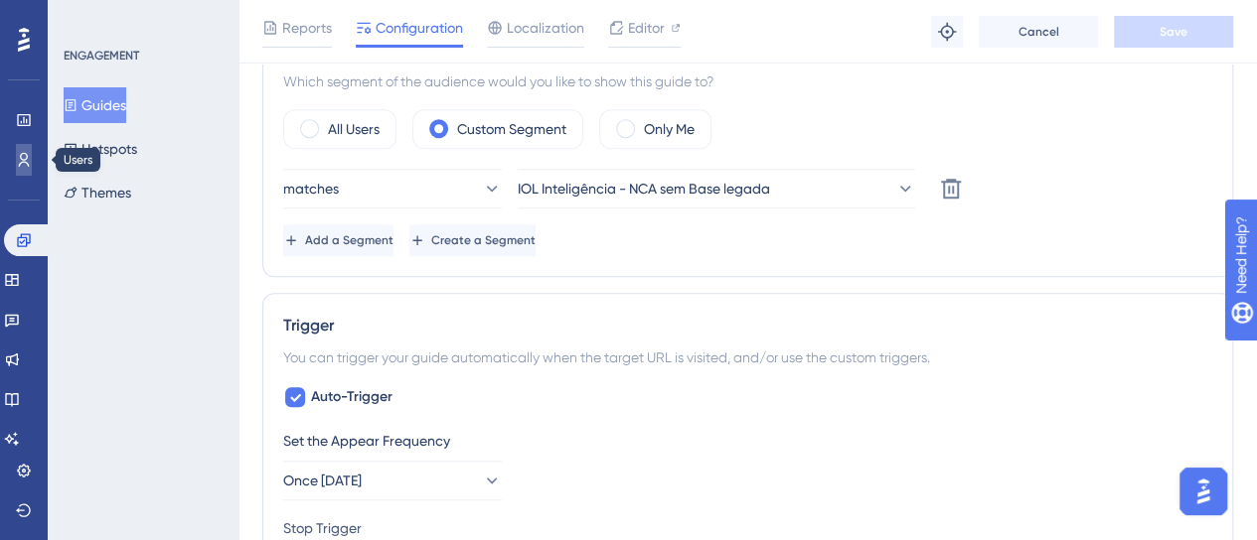
click at [21, 161] on icon at bounding box center [24, 160] width 16 height 16
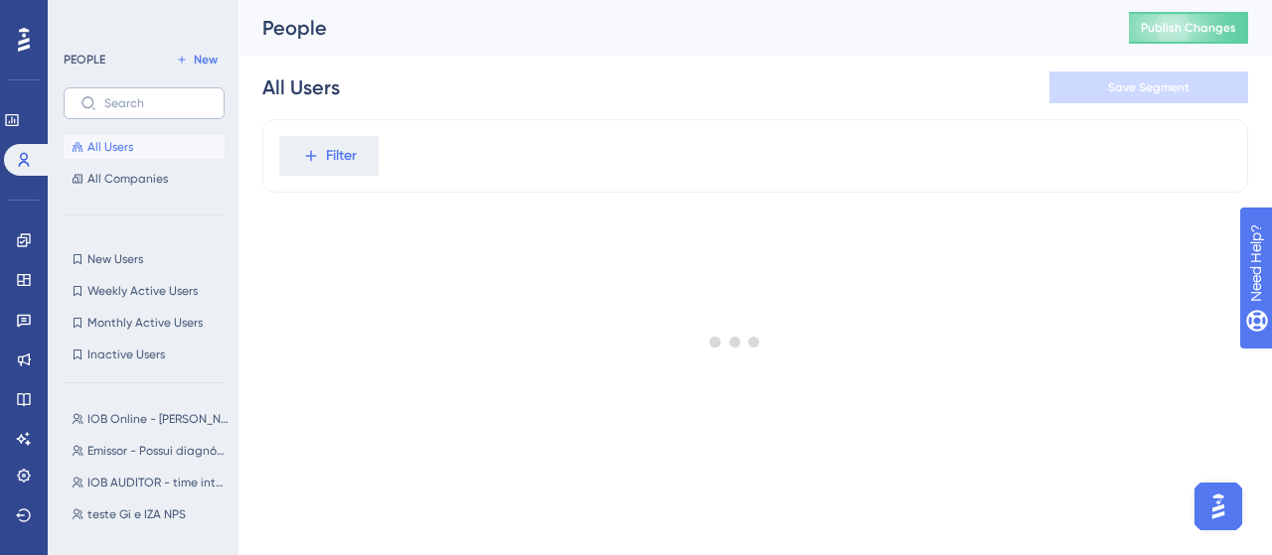
click at [130, 117] on label at bounding box center [144, 103] width 161 height 32
click at [130, 110] on input "text" at bounding box center [155, 103] width 103 height 14
click at [123, 104] on input "text" at bounding box center [155, 103] width 103 height 14
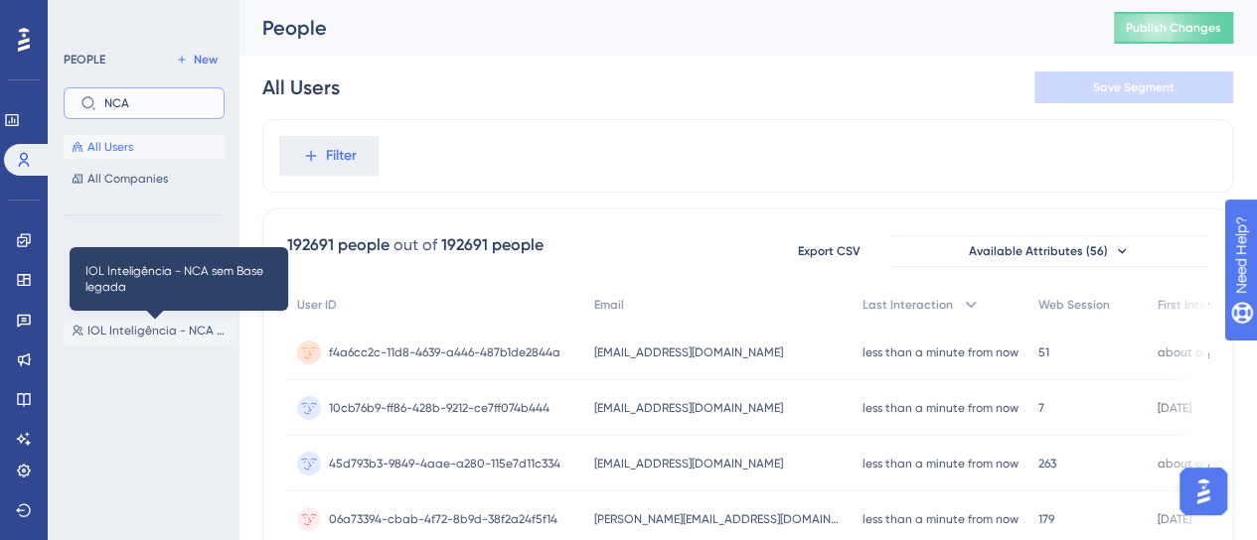
type input "NCA"
click at [179, 331] on span "IOL Inteligência - NCA sem Base legada" at bounding box center [157, 331] width 141 height 16
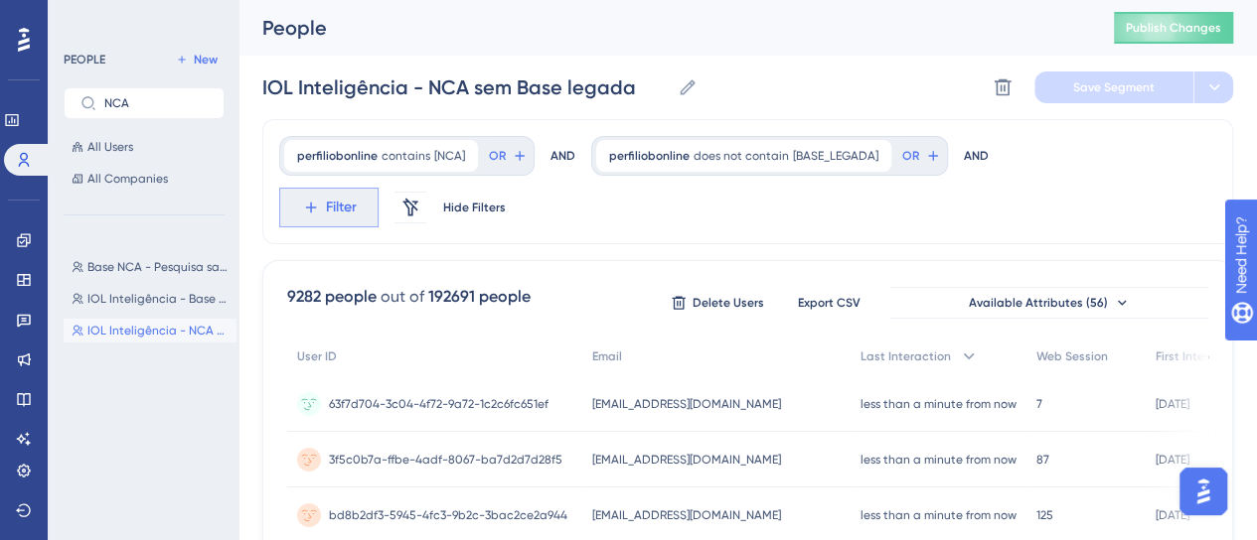
click at [345, 215] on span "Filter" at bounding box center [341, 208] width 31 height 24
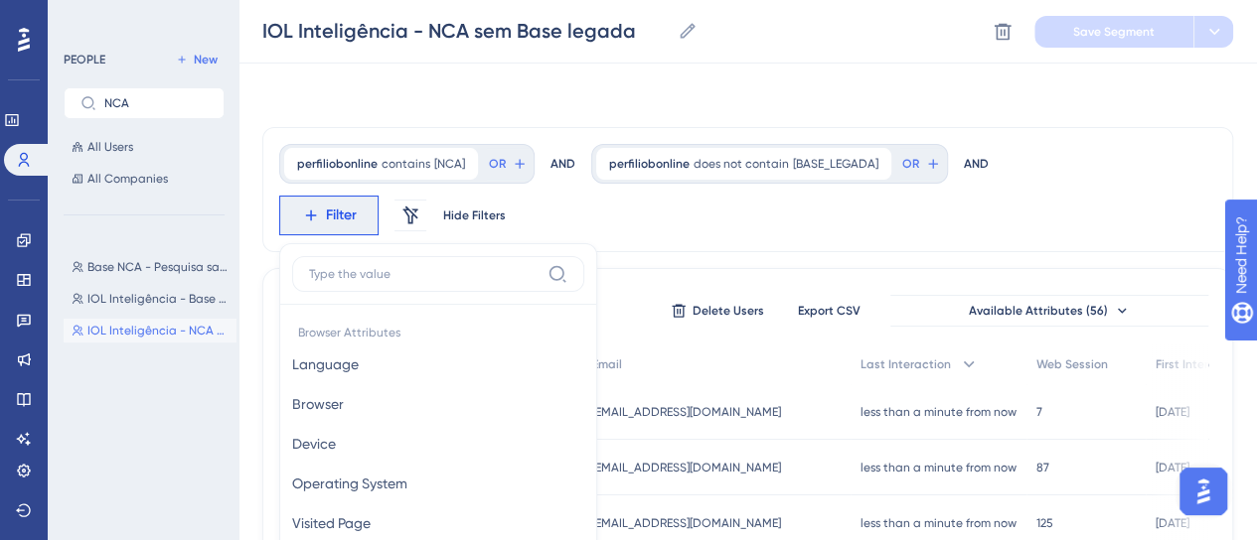
scroll to position [165, 0]
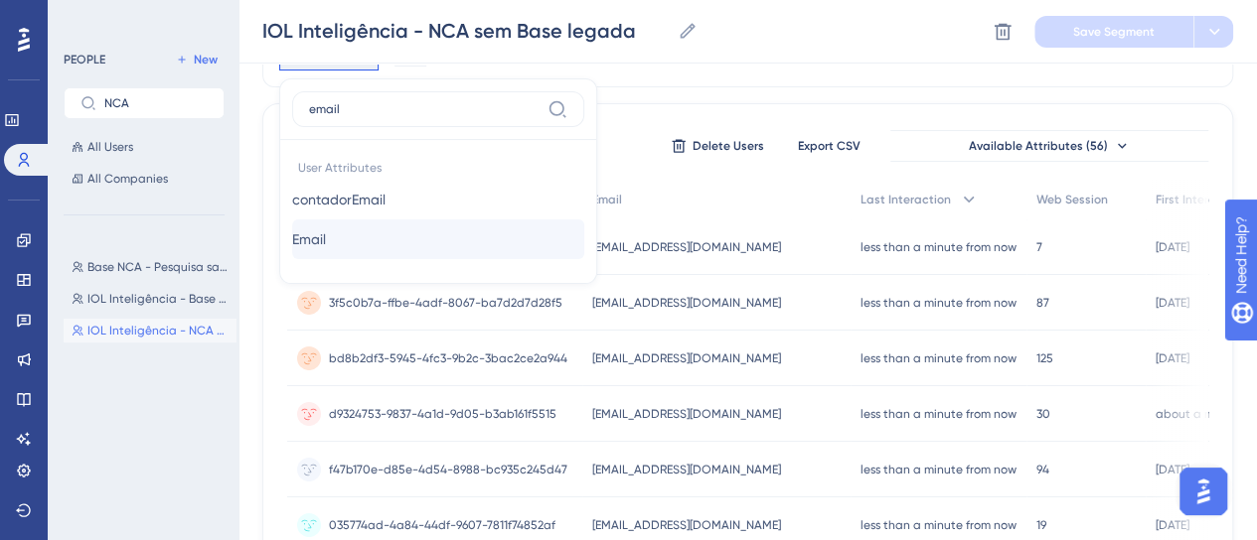
type input "email"
click at [432, 238] on button "Email Email" at bounding box center [438, 240] width 292 height 40
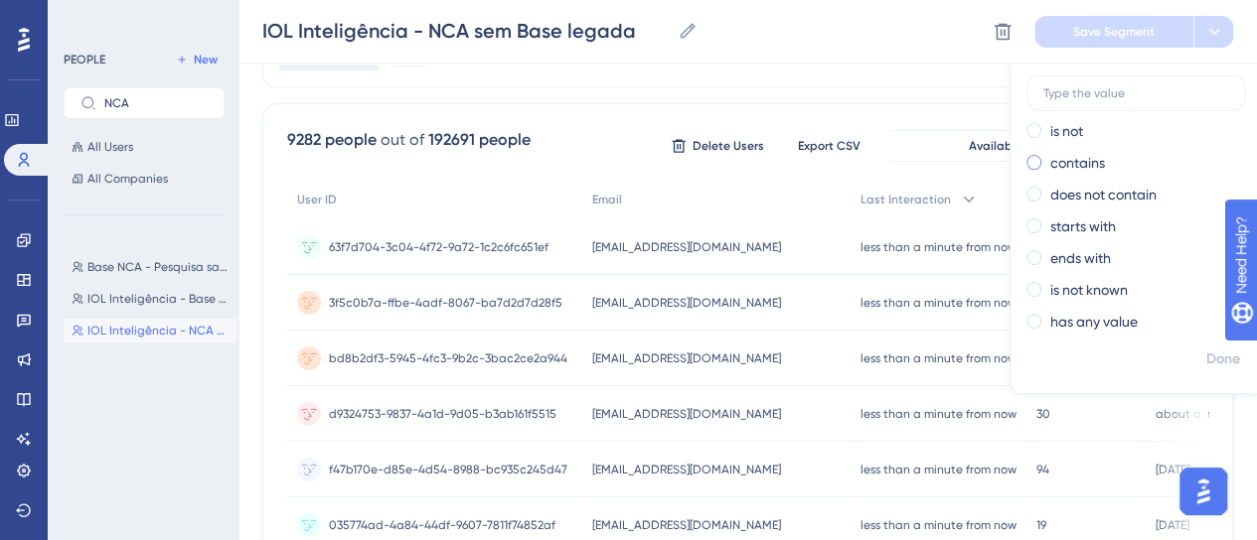
click at [1119, 166] on div "contains" at bounding box center [1134, 163] width 217 height 24
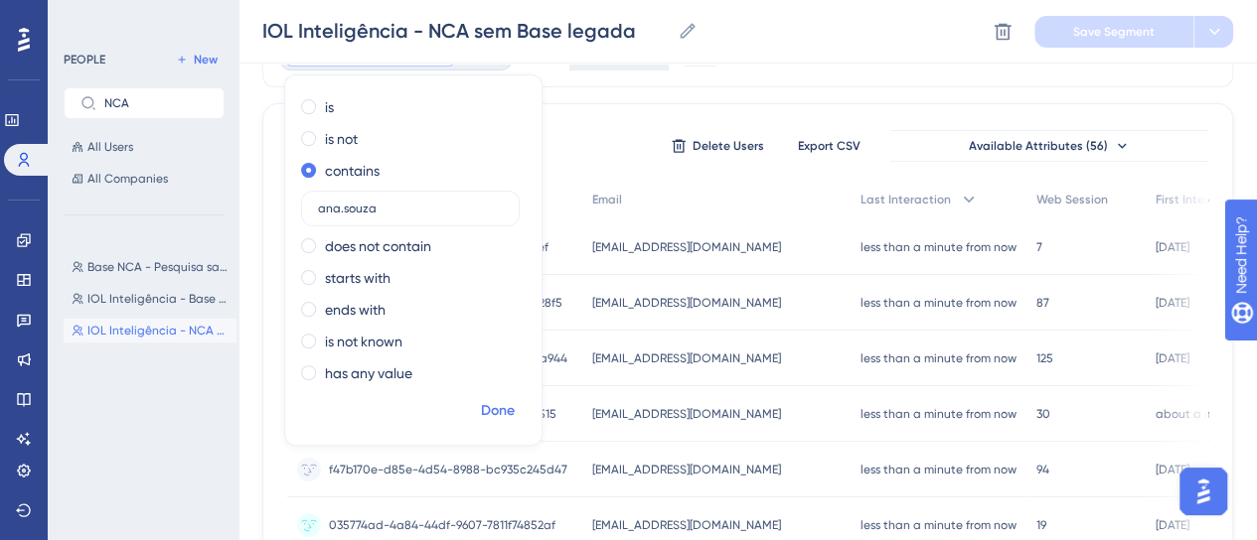
type input "ana.souza"
click at [497, 420] on span "Done" at bounding box center [498, 411] width 34 height 24
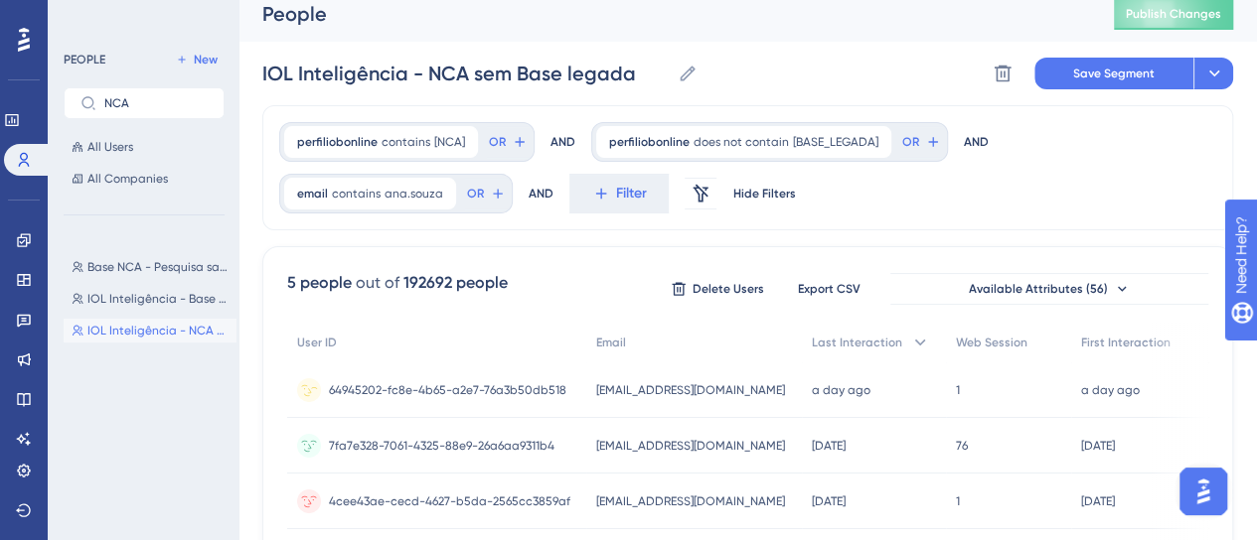
scroll to position [0, 0]
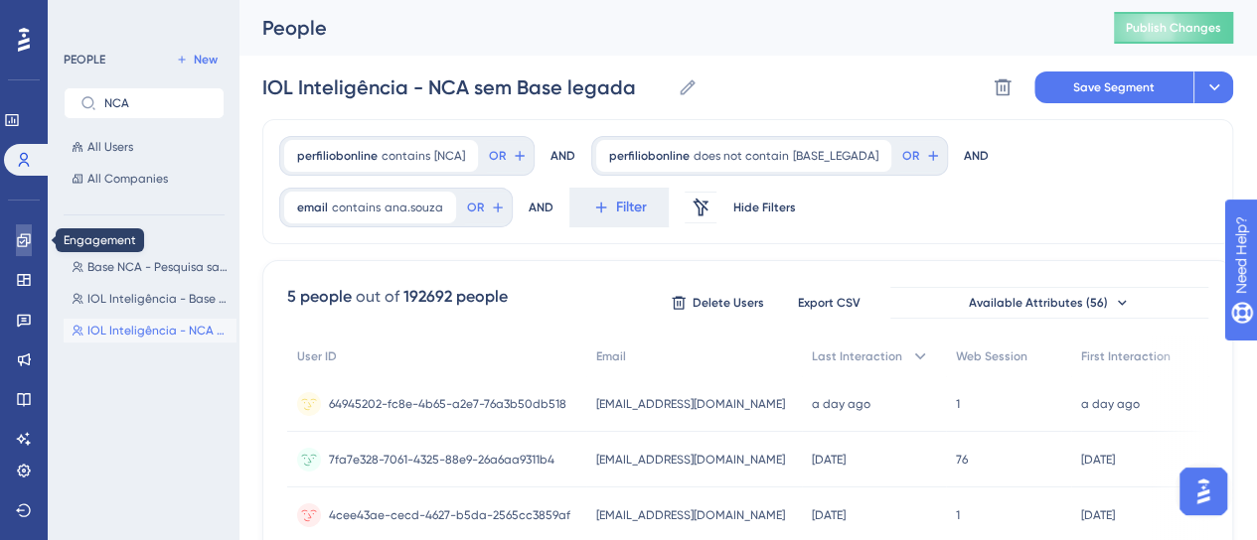
click at [23, 244] on icon at bounding box center [24, 240] width 16 height 16
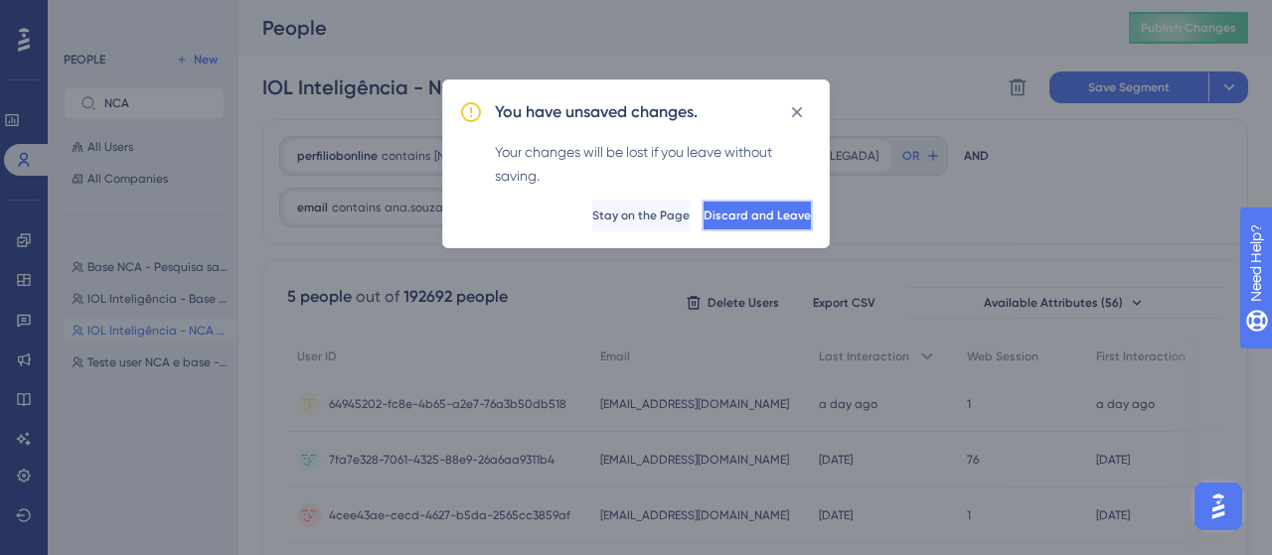
click at [718, 215] on span "Discard and Leave" at bounding box center [756, 216] width 107 height 16
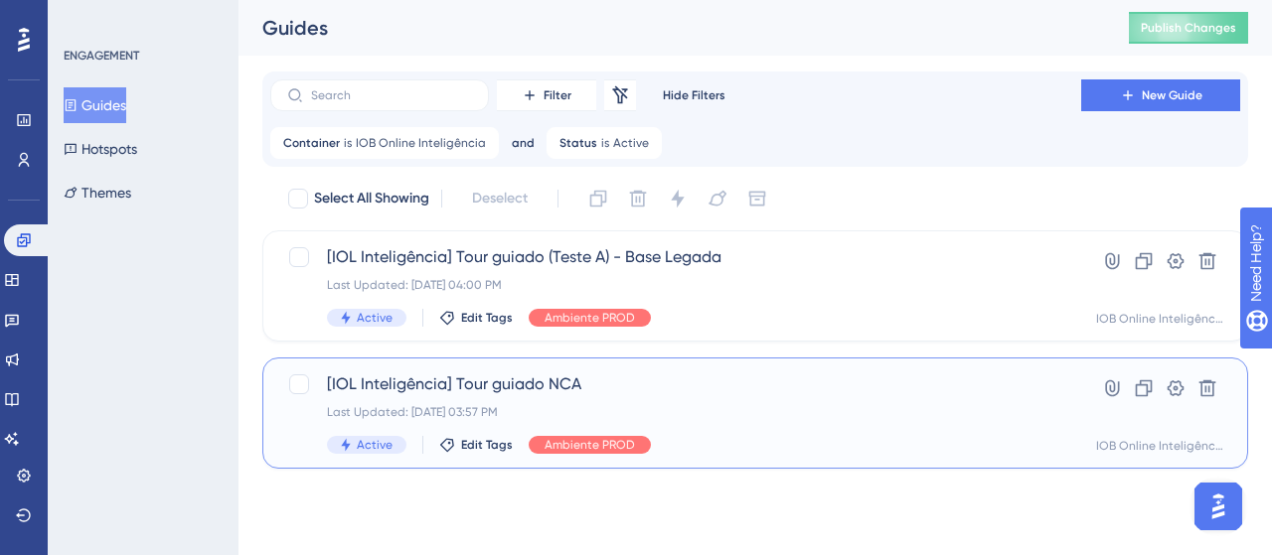
click at [609, 396] on div "[IOL Inteligência] Tour guiado NCA Last Updated: [DATE] 03:57 PM Active Edit Ta…" at bounding box center [675, 413] width 697 height 81
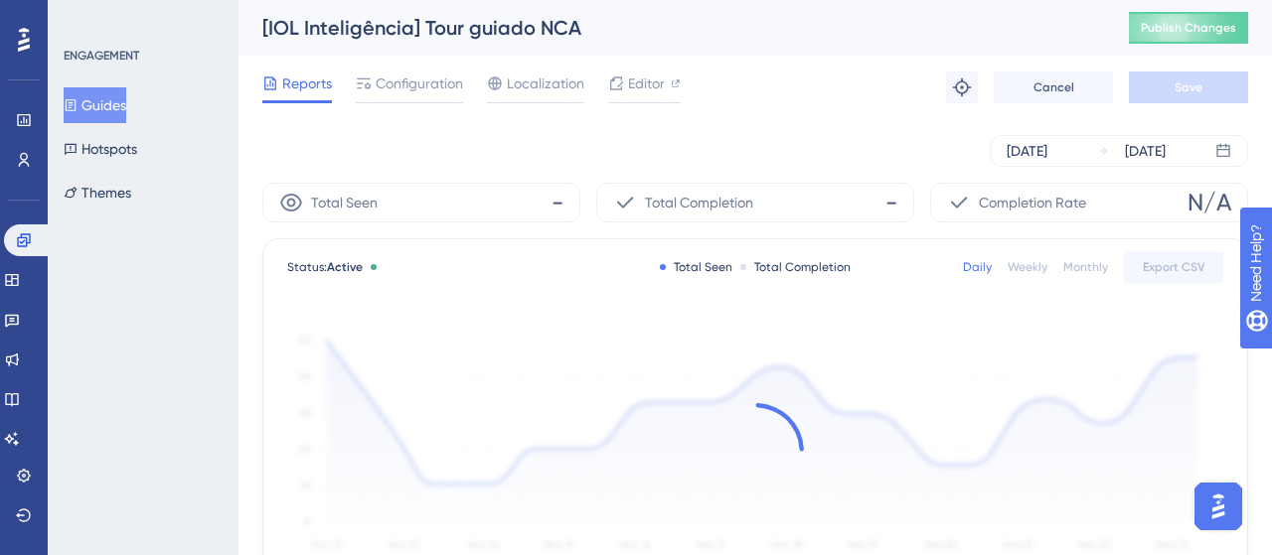
click at [800, 150] on div "[DATE] [DATE]" at bounding box center [754, 151] width 985 height 32
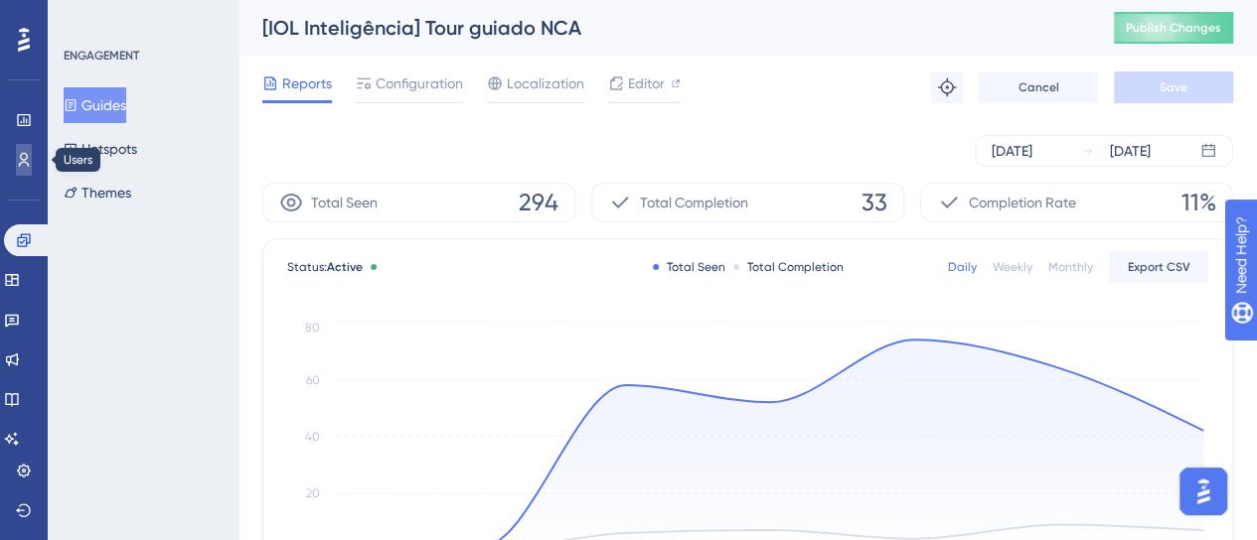
click at [24, 162] on icon at bounding box center [24, 160] width 11 height 14
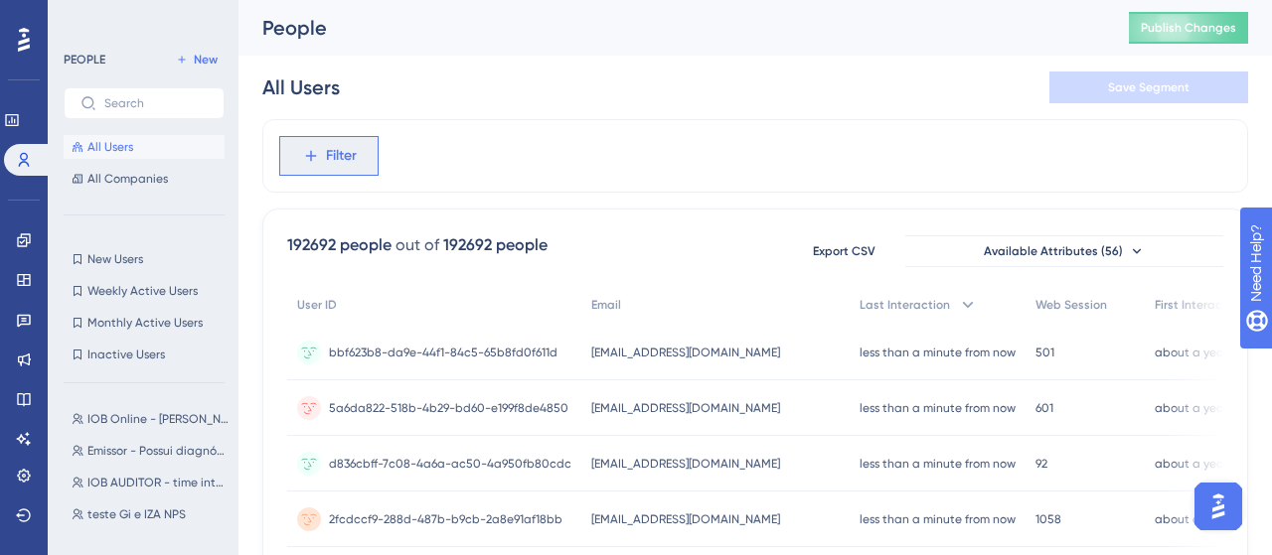
click at [350, 155] on span "Filter" at bounding box center [341, 156] width 31 height 24
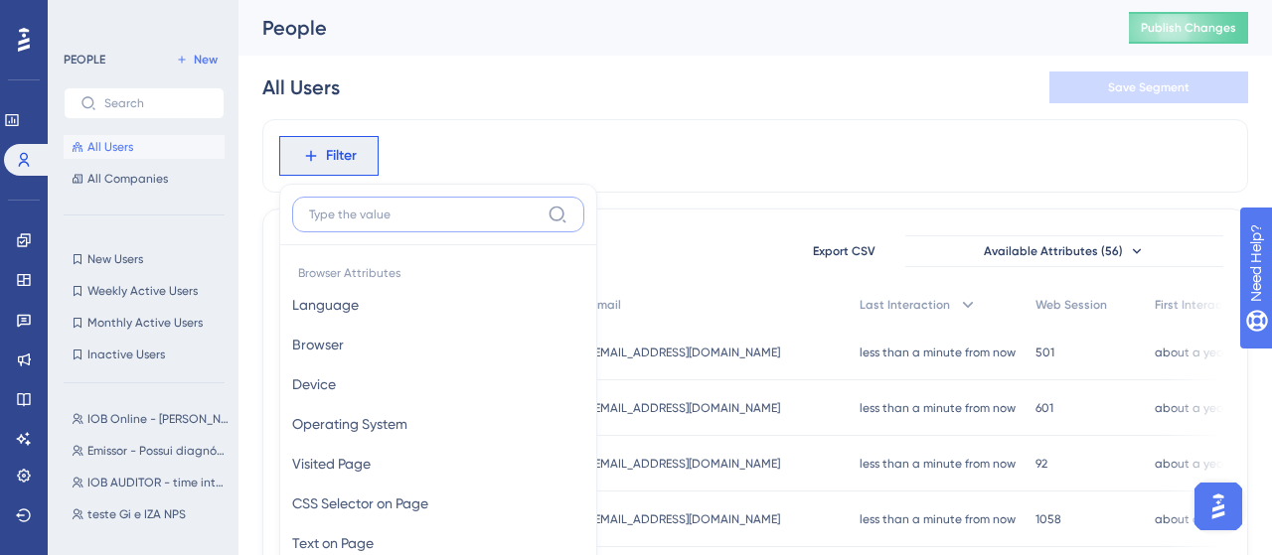
click at [319, 155] on div "Filter Browser Attributes Language Language Browser Browser Device Device Opera…" at bounding box center [328, 156] width 99 height 40
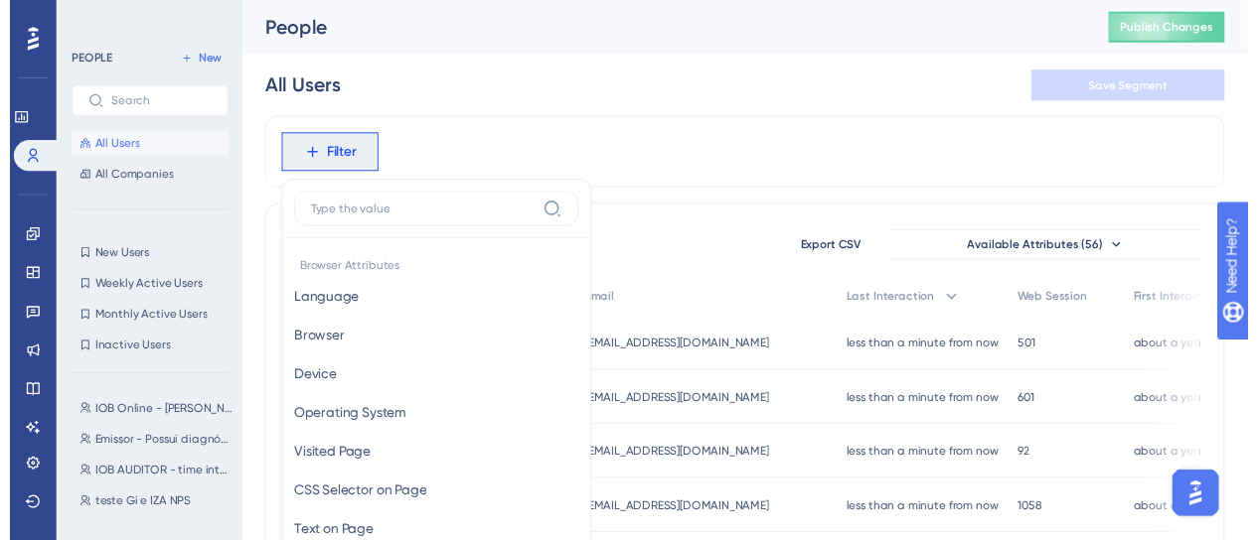
scroll to position [42, 0]
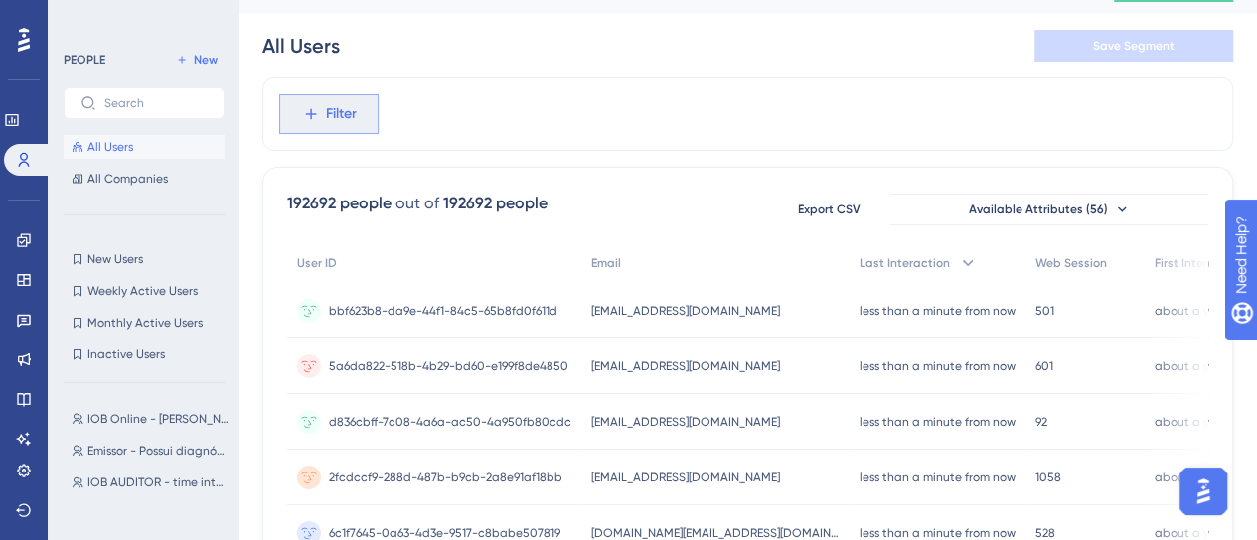
click at [308, 126] on button "Filter" at bounding box center [328, 114] width 99 height 40
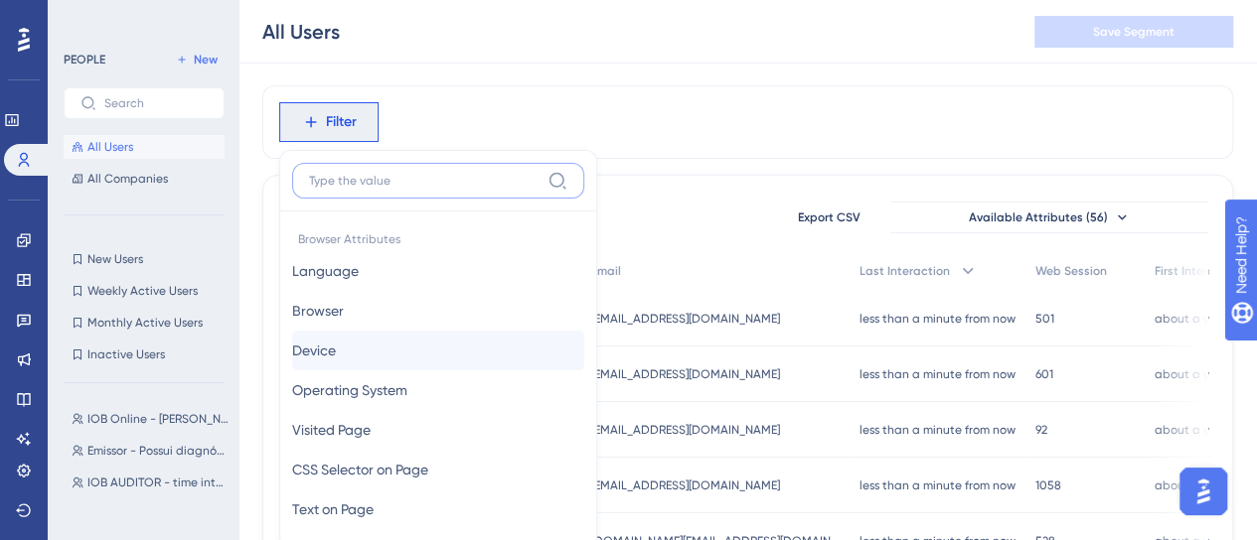
scroll to position [97, 0]
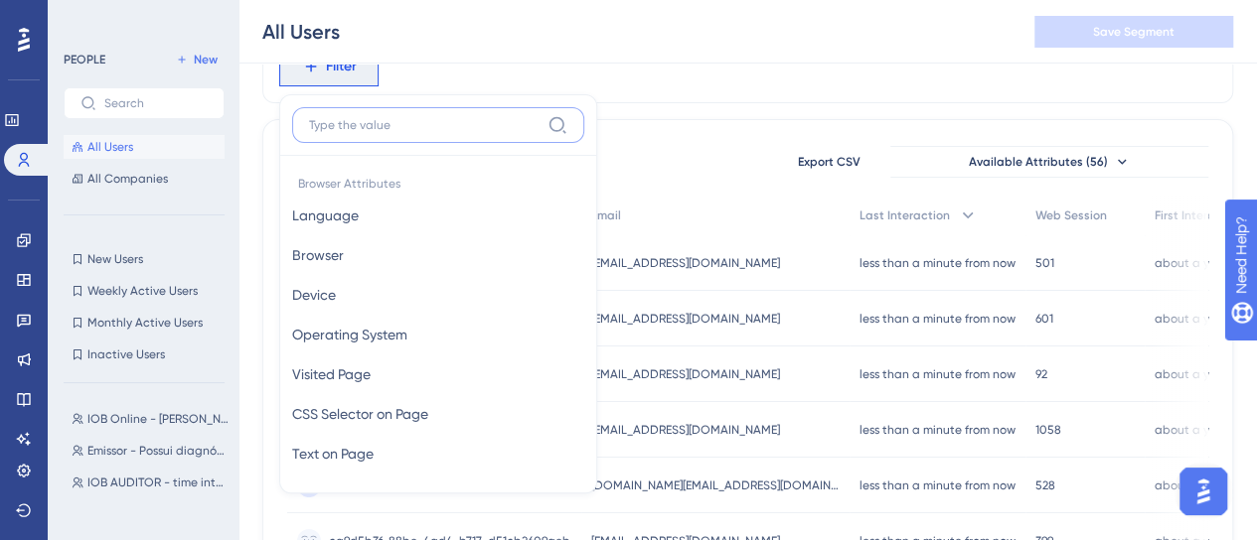
click at [386, 127] on input at bounding box center [424, 125] width 230 height 16
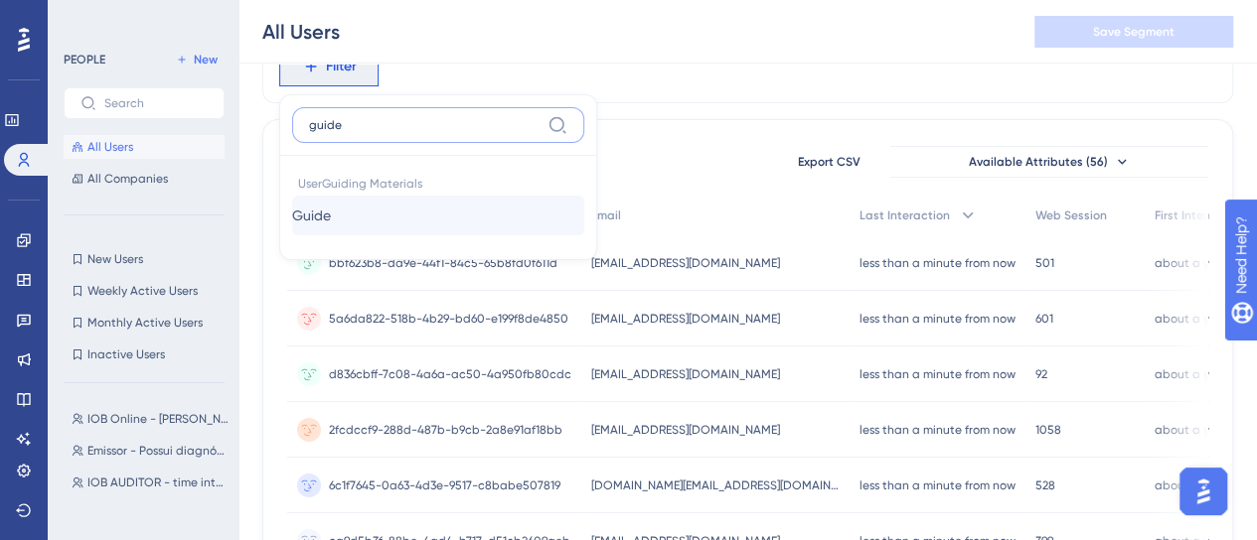
type input "guide"
click at [372, 215] on button "Guide Guide" at bounding box center [438, 216] width 292 height 40
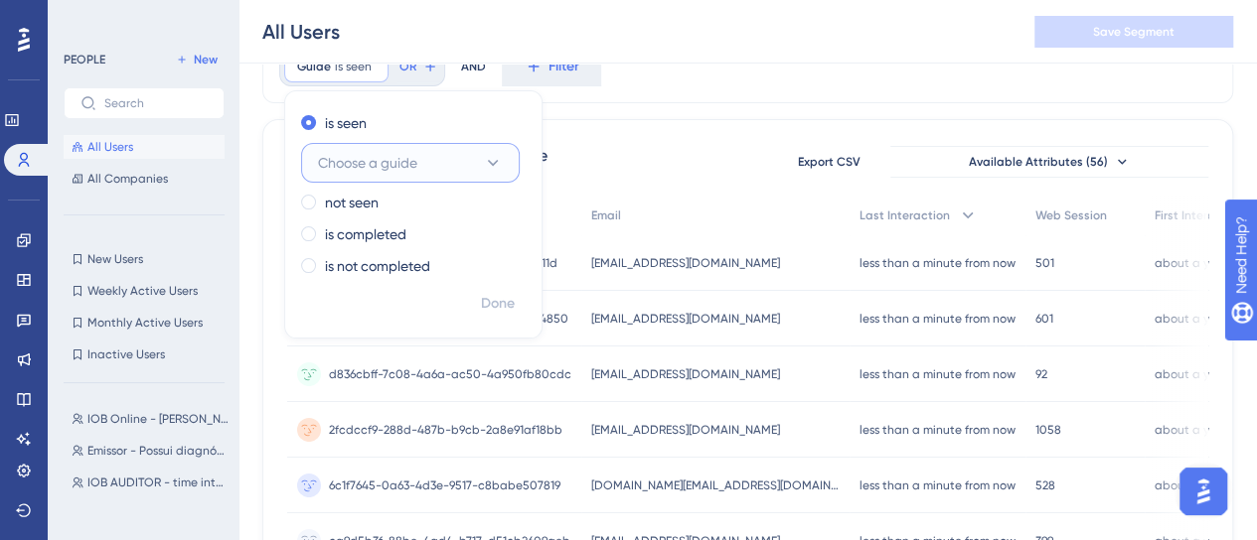
click at [369, 166] on span "Choose a guide" at bounding box center [367, 163] width 99 height 24
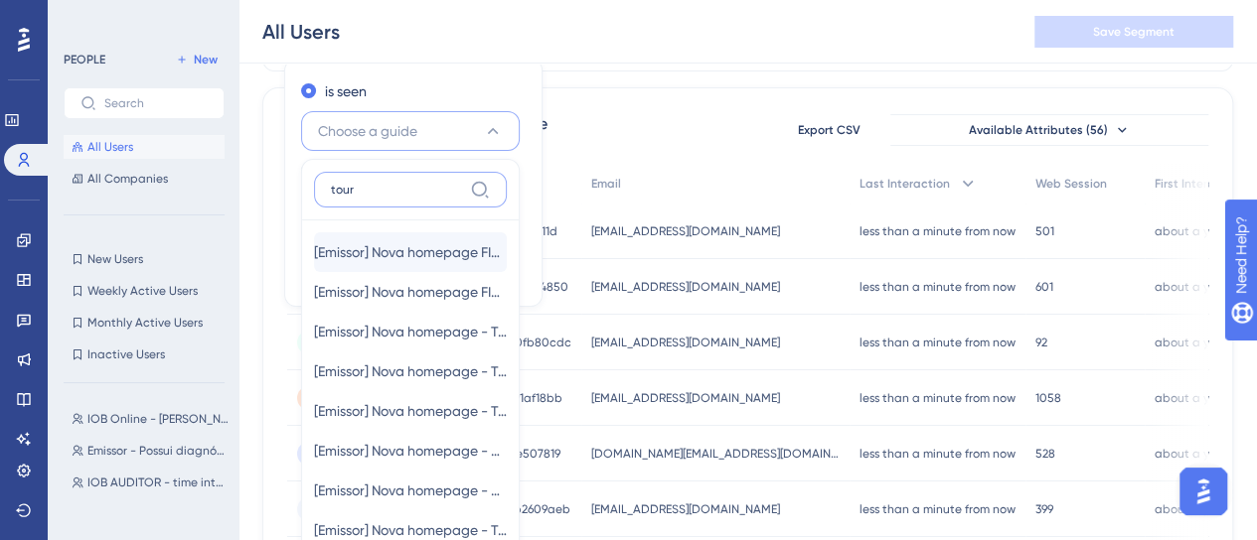
scroll to position [18, 0]
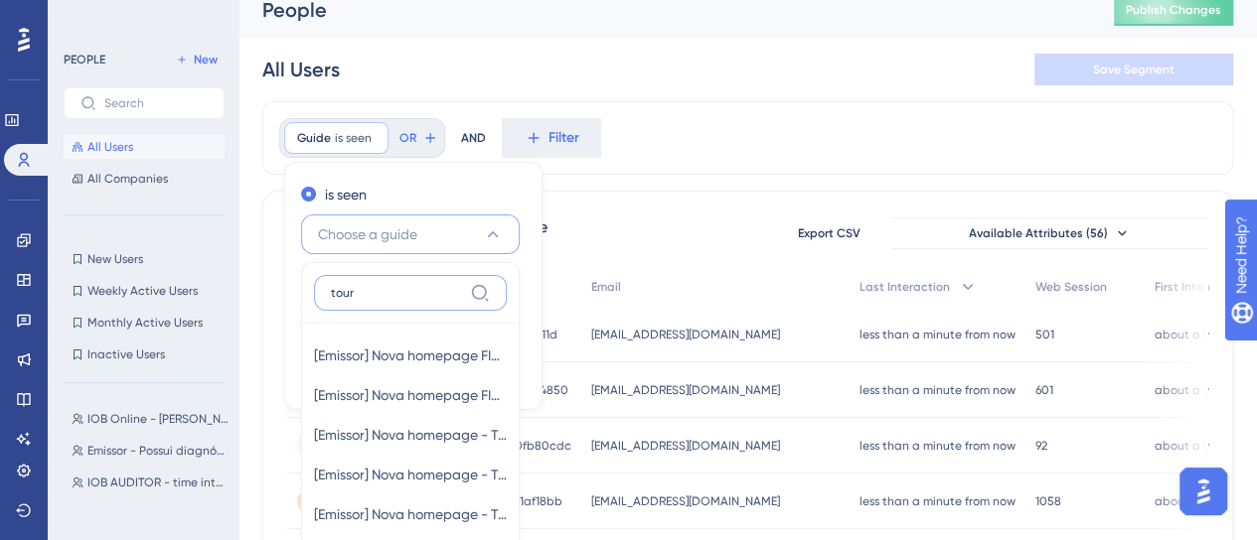
drag, startPoint x: 361, startPoint y: 294, endPoint x: 310, endPoint y: 285, distance: 51.4
click at [306, 290] on div "tour [Emissor] Nova homepage FIX - Convite Tour - Com validador - PROD [Emissor…" at bounding box center [410, 461] width 219 height 399
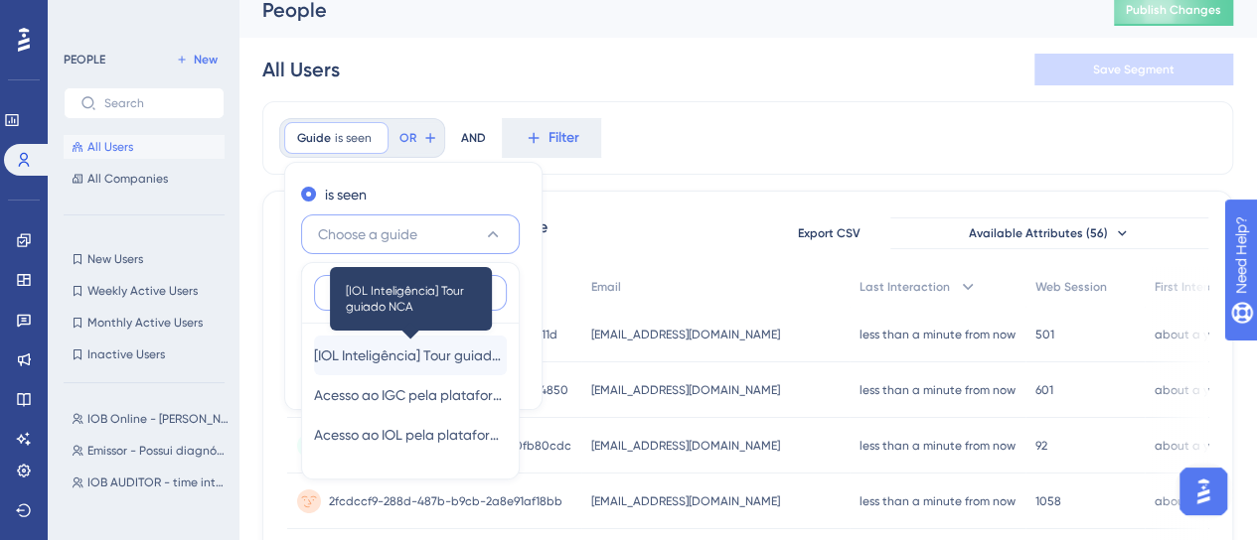
type input "NCA"
click at [403, 355] on span "[IOL Inteligência] Tour guiado NCA" at bounding box center [410, 356] width 193 height 24
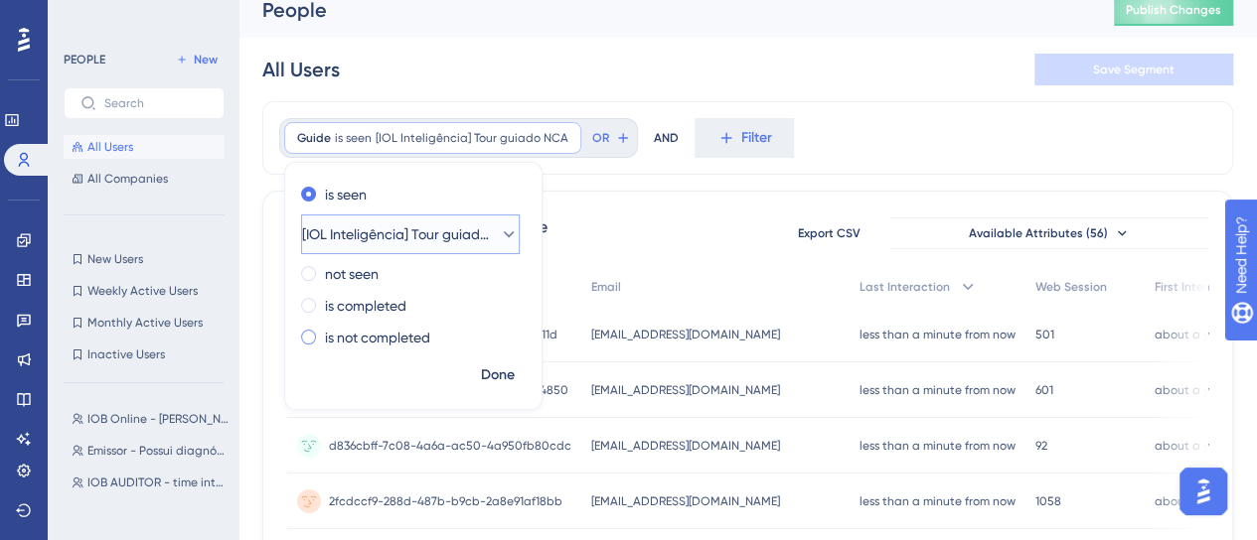
scroll to position [38, 0]
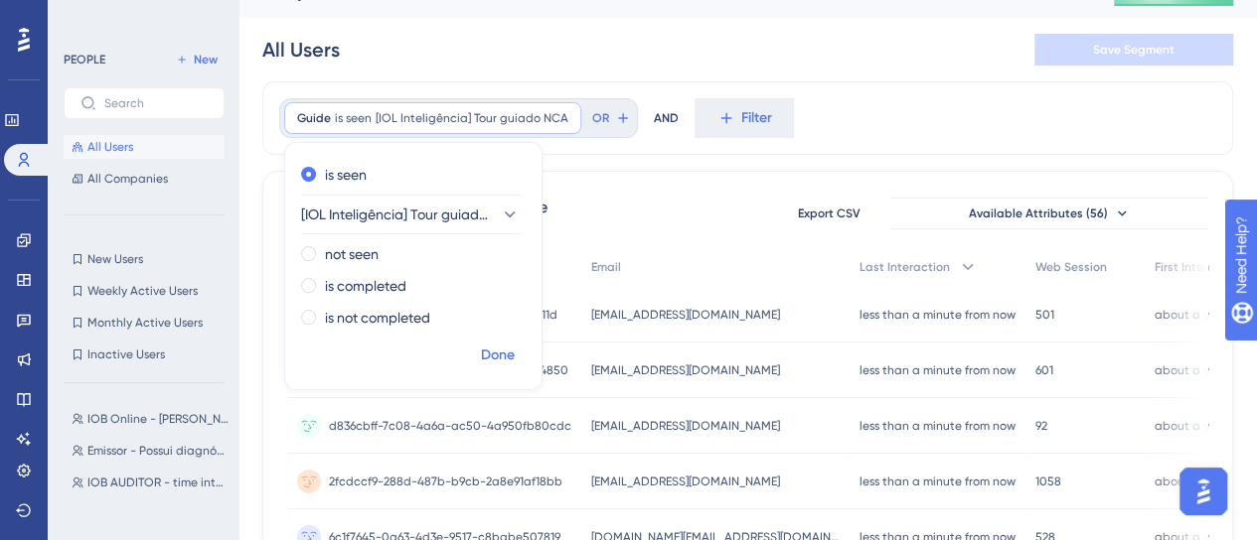
click at [483, 344] on span "Done" at bounding box center [498, 356] width 34 height 24
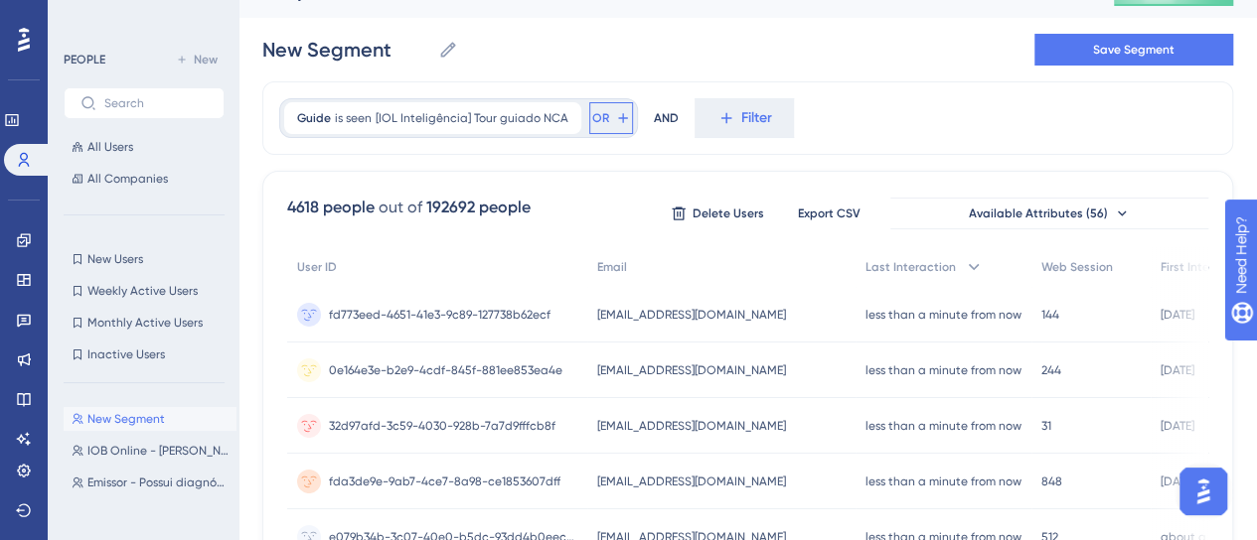
click at [601, 124] on span "OR" at bounding box center [600, 118] width 17 height 16
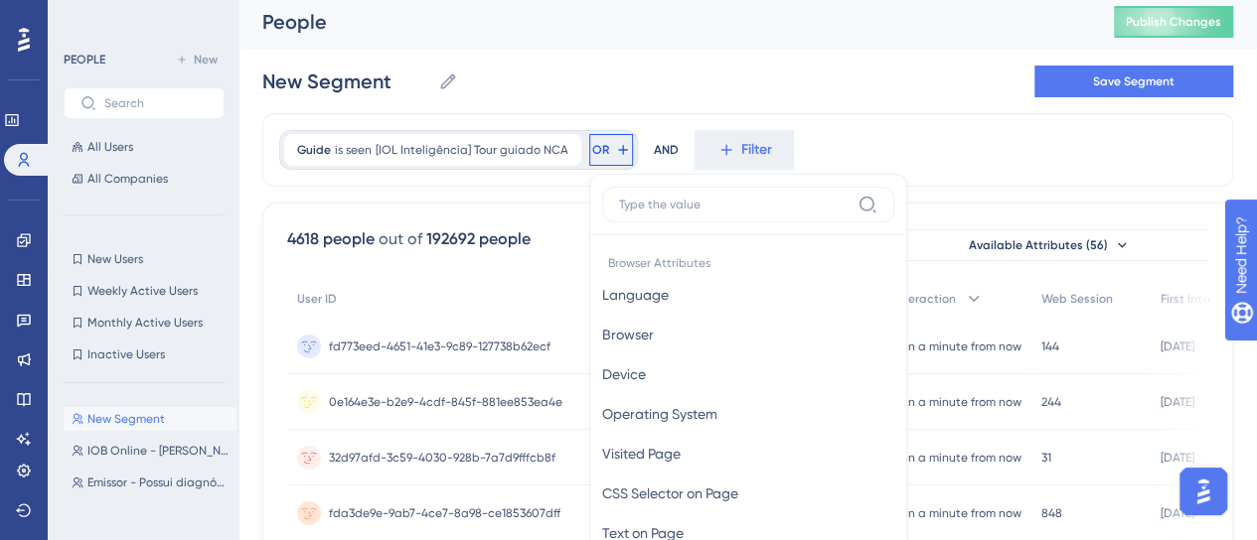
scroll to position [0, 0]
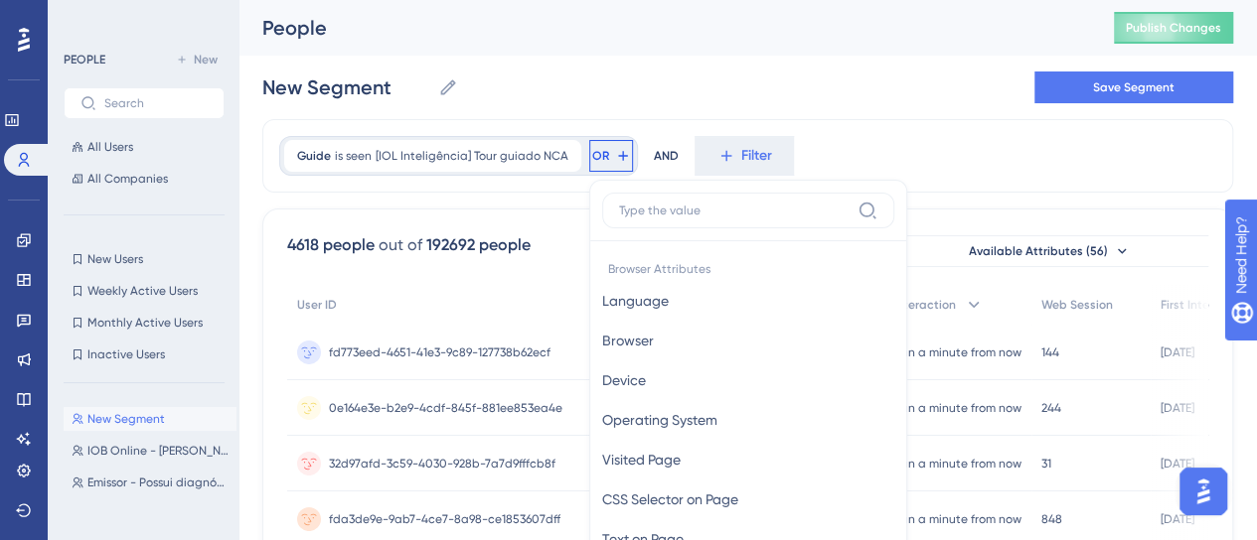
click at [905, 144] on div "Guide is seen [IOL Inteligência] Tour guiado NCA [IOL Inteligência] Tour guiado…" at bounding box center [747, 156] width 971 height 74
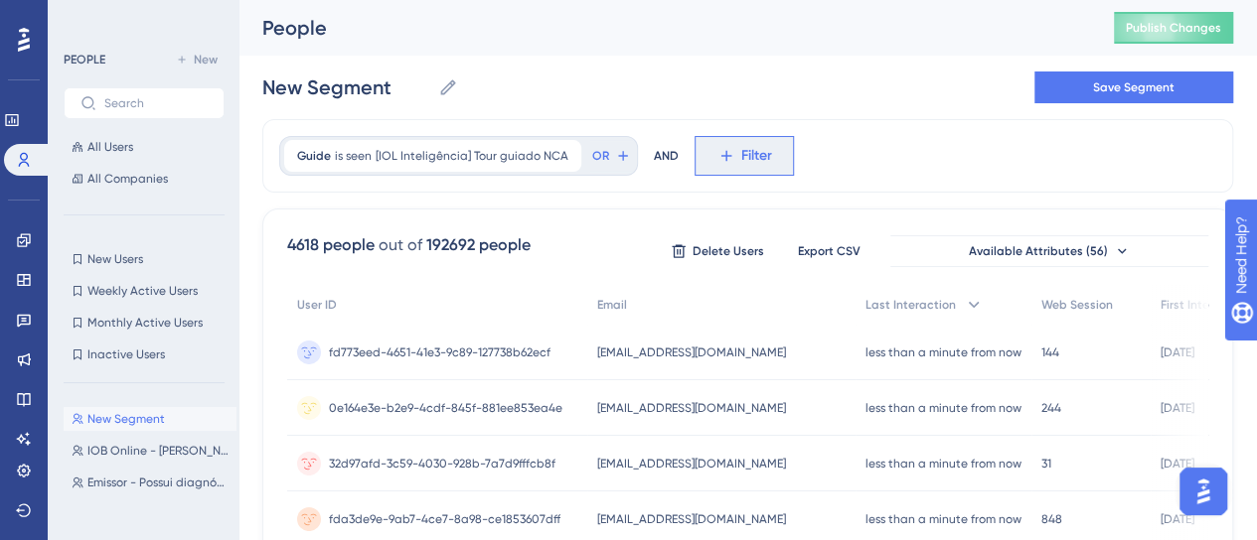
click at [747, 161] on span "Filter" at bounding box center [756, 156] width 31 height 24
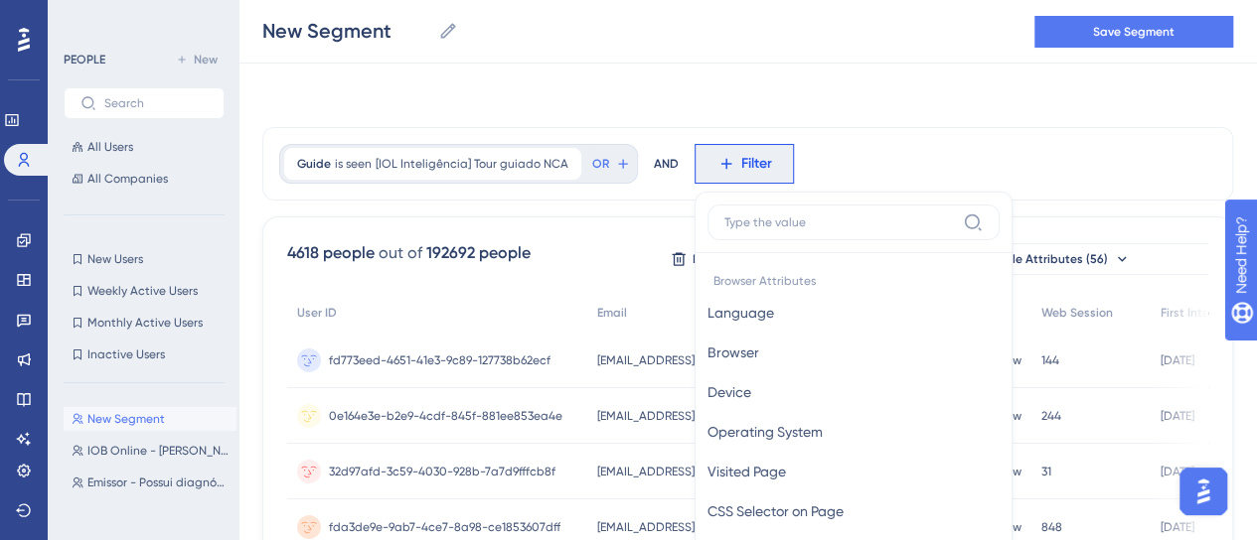
scroll to position [113, 0]
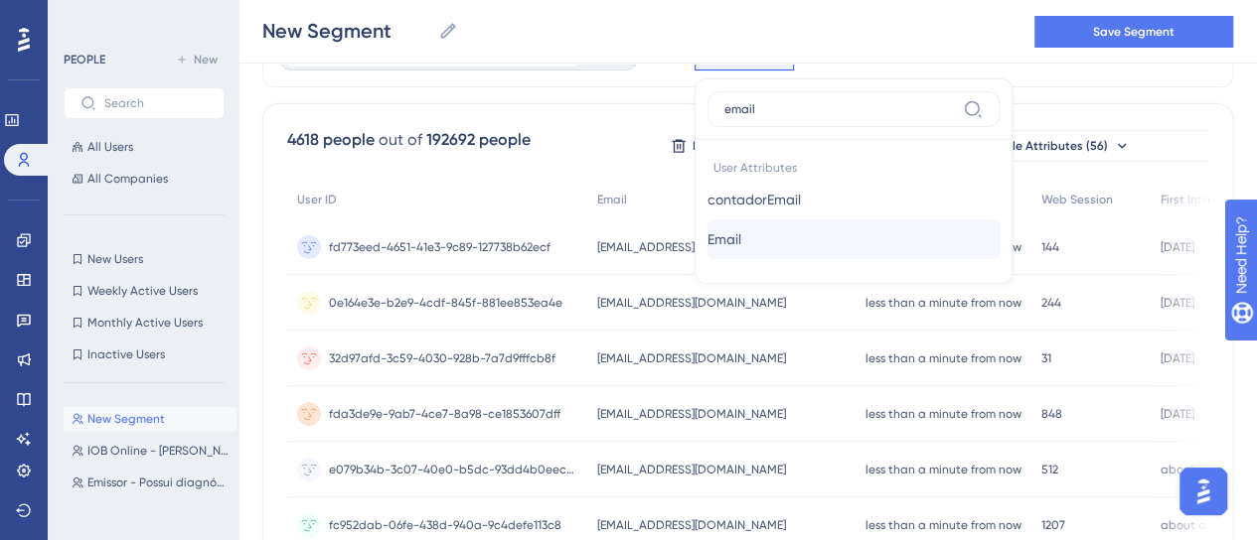
type input "email"
click at [783, 239] on button "Email Email" at bounding box center [853, 240] width 292 height 40
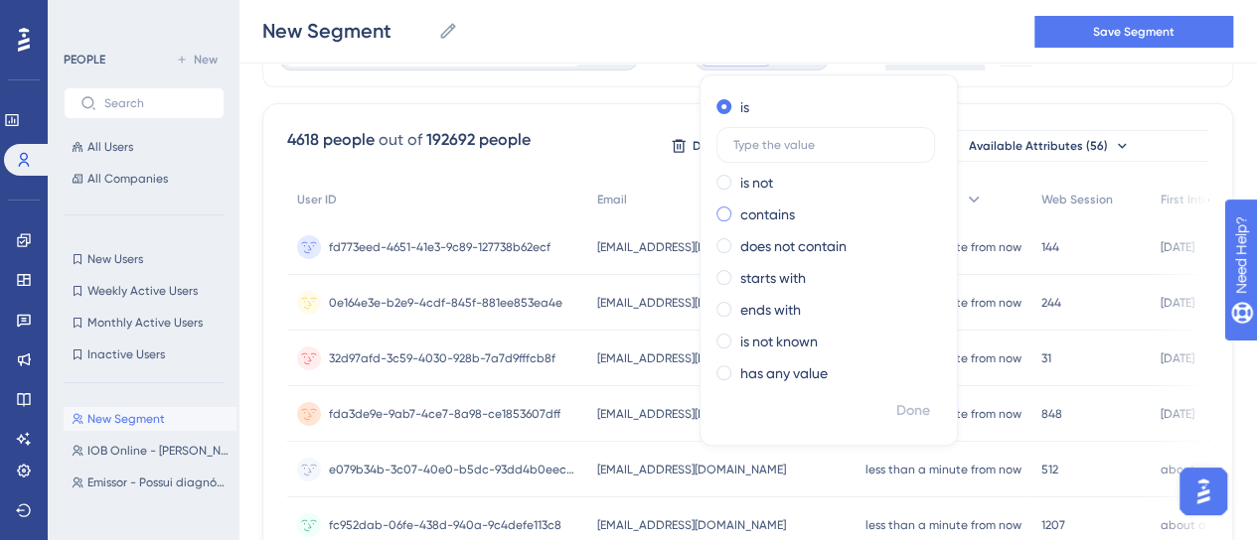
click at [777, 206] on label "contains" at bounding box center [767, 215] width 55 height 24
type input "ana.souza"
click at [919, 413] on span "Done" at bounding box center [913, 411] width 34 height 24
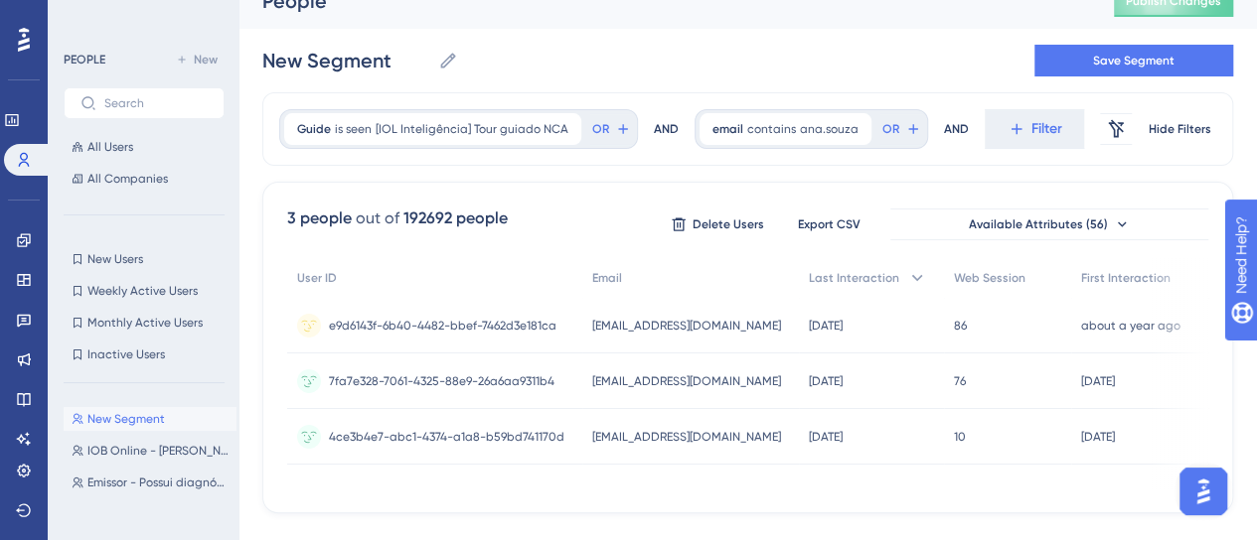
scroll to position [0, 0]
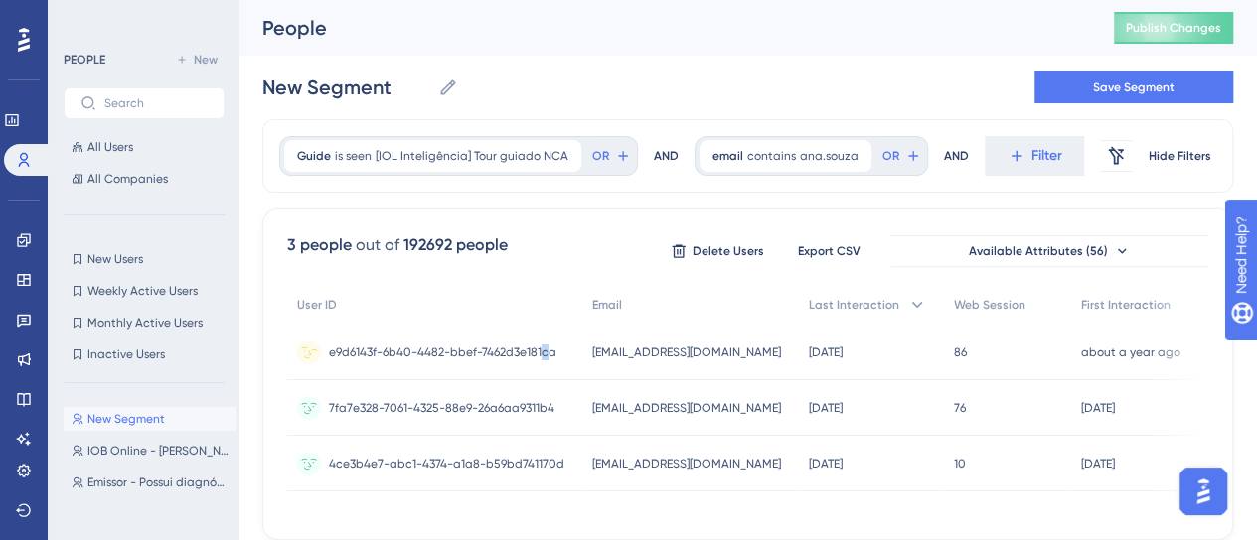
click at [546, 359] on div "e9d6143f-6b40-4482-bbef-7462d3e181ca e9d6143f-6b40-4482-bbef-7462d3e181ca" at bounding box center [442, 353] width 227 height 56
click at [535, 358] on span "e9d6143f-6b40-4482-bbef-7462d3e181ca" at bounding box center [442, 353] width 227 height 16
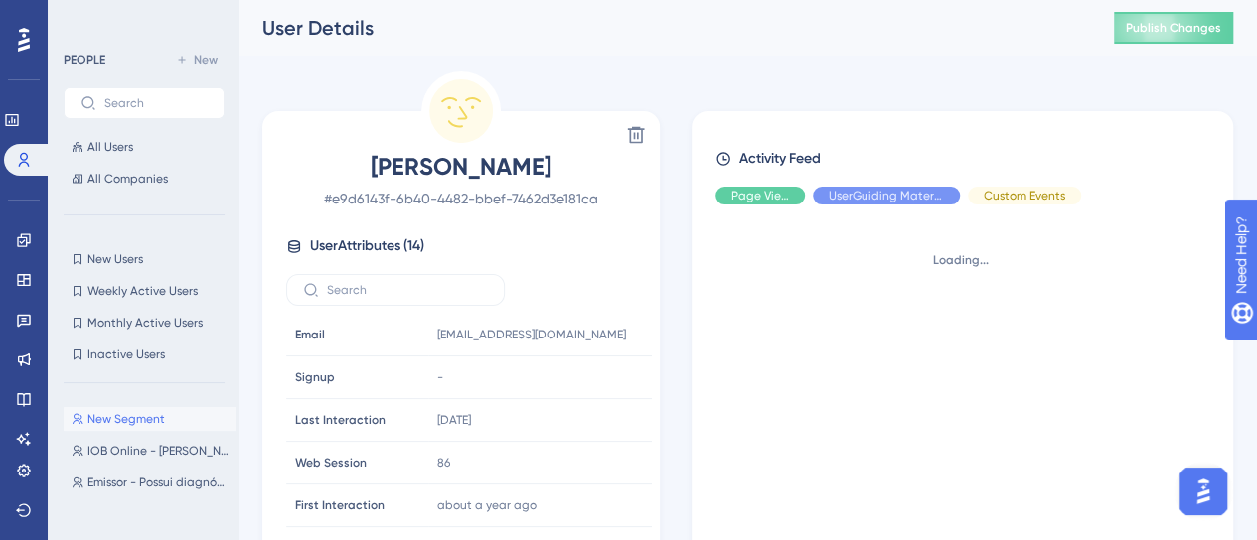
click at [773, 202] on span "Page View" at bounding box center [760, 196] width 58 height 16
click at [1049, 205] on div "Activity Feed Page View UserGuiding Material Custom Events Loading..." at bounding box center [962, 376] width 494 height 459
click at [1043, 195] on span "Custom Events" at bounding box center [1024, 196] width 81 height 16
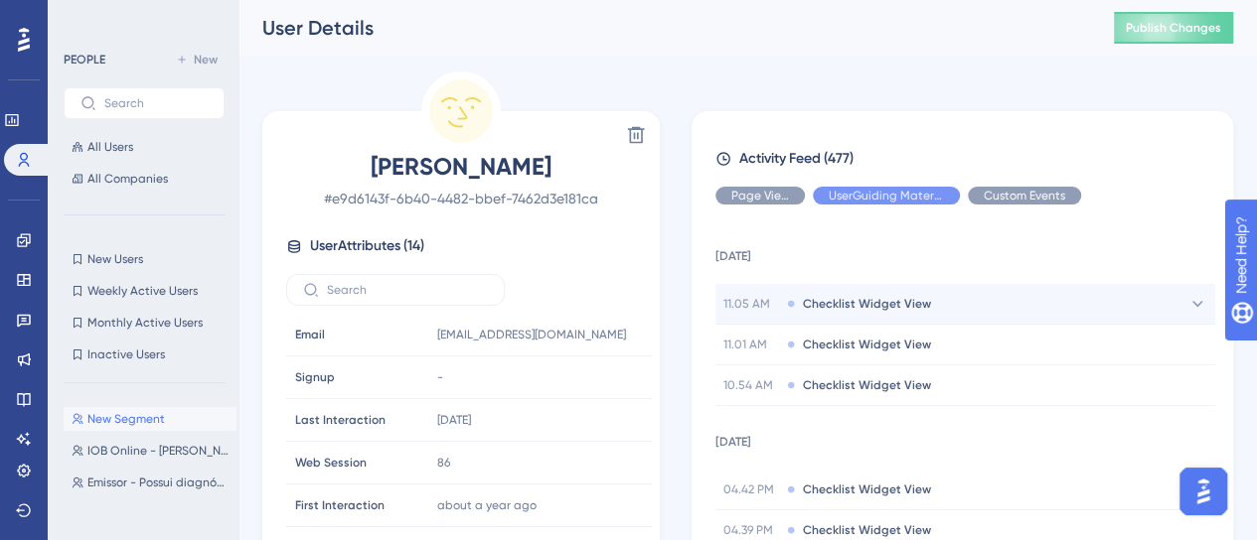
click at [958, 305] on div "11.05 AM Checklist Widget View" at bounding box center [965, 304] width 500 height 40
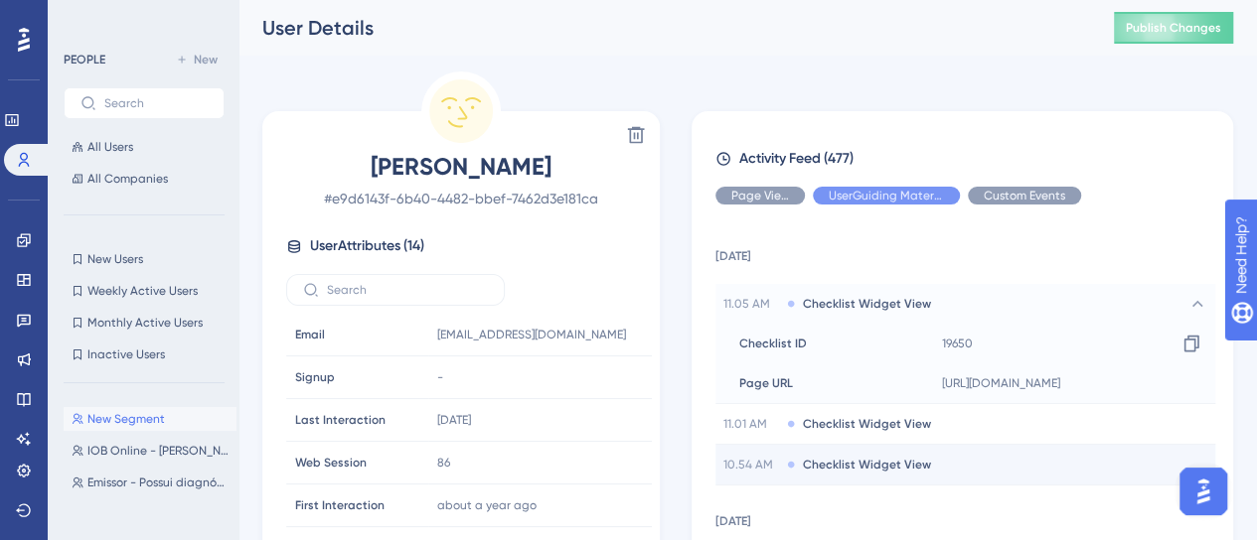
scroll to position [99, 0]
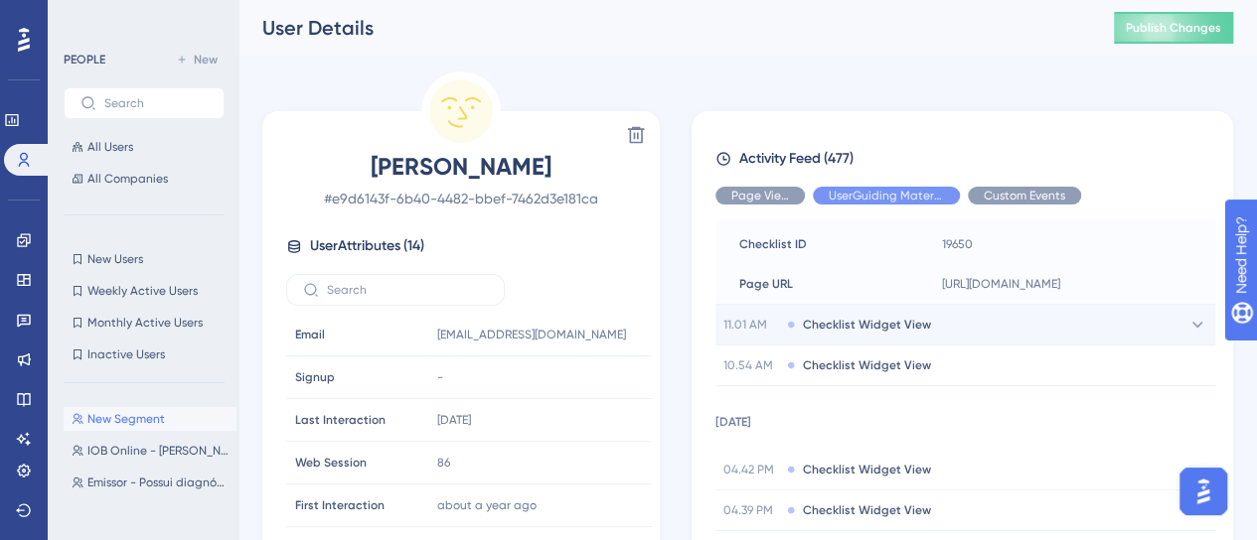
click at [890, 327] on span "Checklist Widget View" at bounding box center [867, 325] width 128 height 16
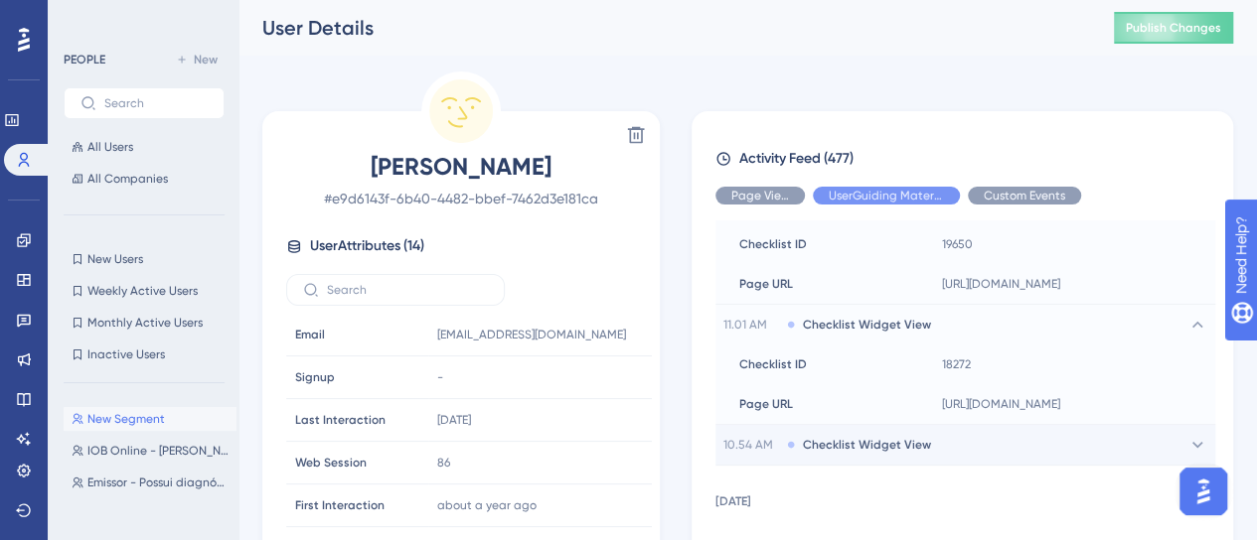
click at [890, 447] on span "Checklist Widget View" at bounding box center [867, 445] width 128 height 16
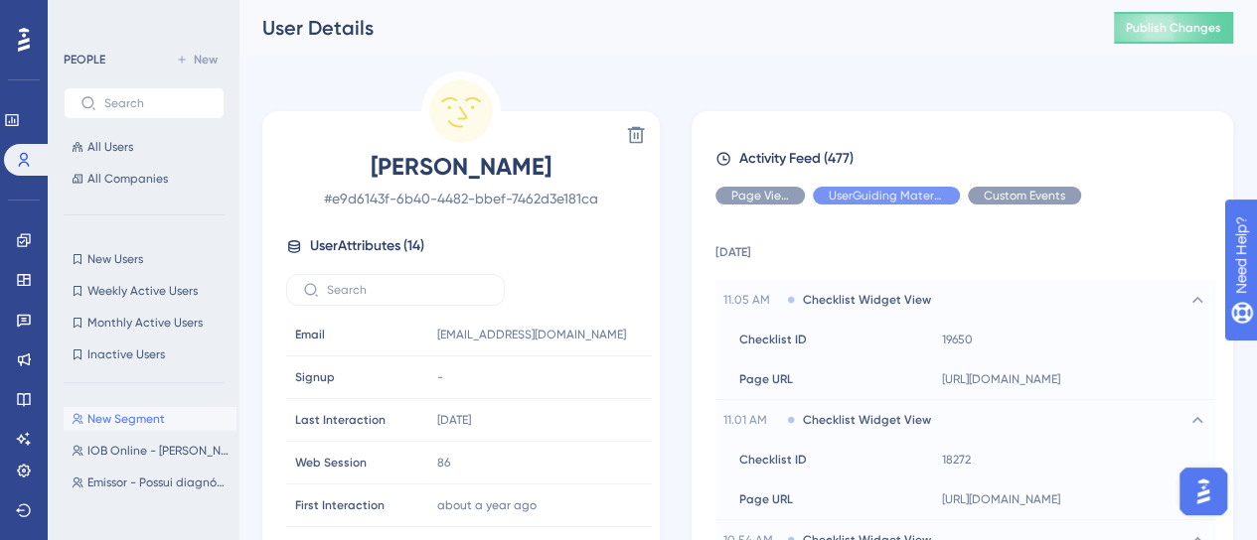
scroll to position [0, 0]
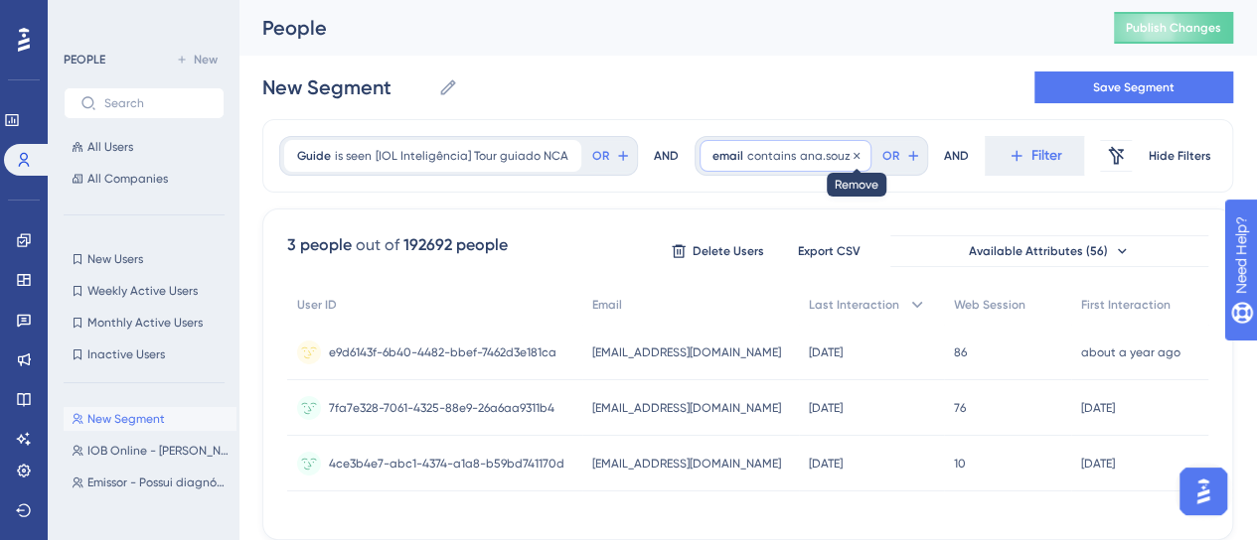
click at [850, 155] on icon at bounding box center [856, 156] width 12 height 12
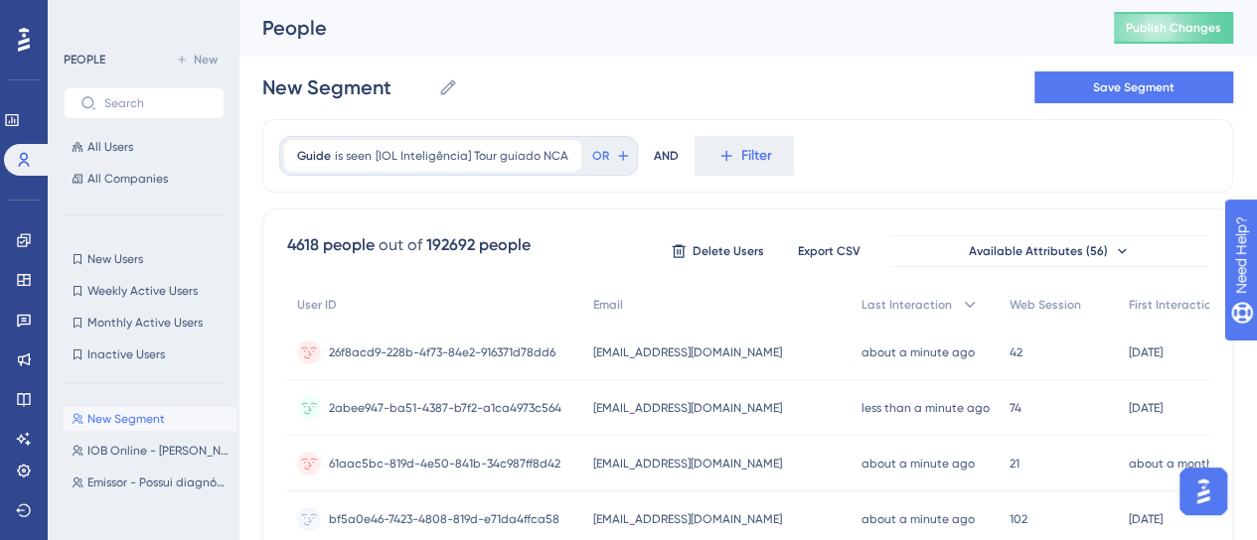
click at [831, 108] on div "New Segment New Segment Save Segment" at bounding box center [747, 88] width 971 height 64
click at [560, 155] on icon at bounding box center [566, 156] width 12 height 12
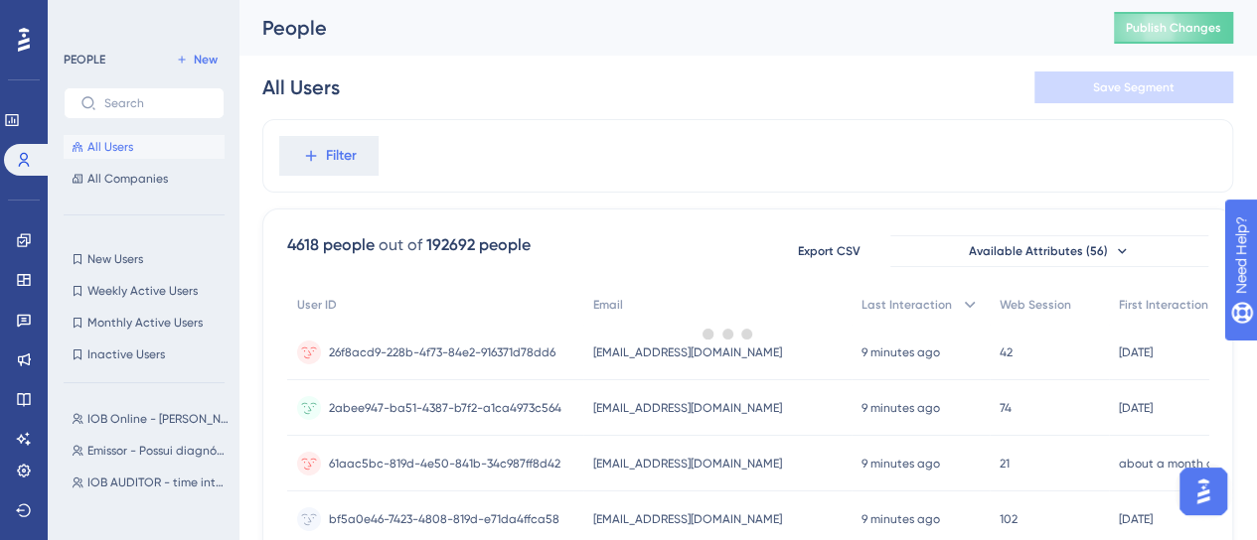
click at [355, 163] on div at bounding box center [728, 333] width 1058 height 397
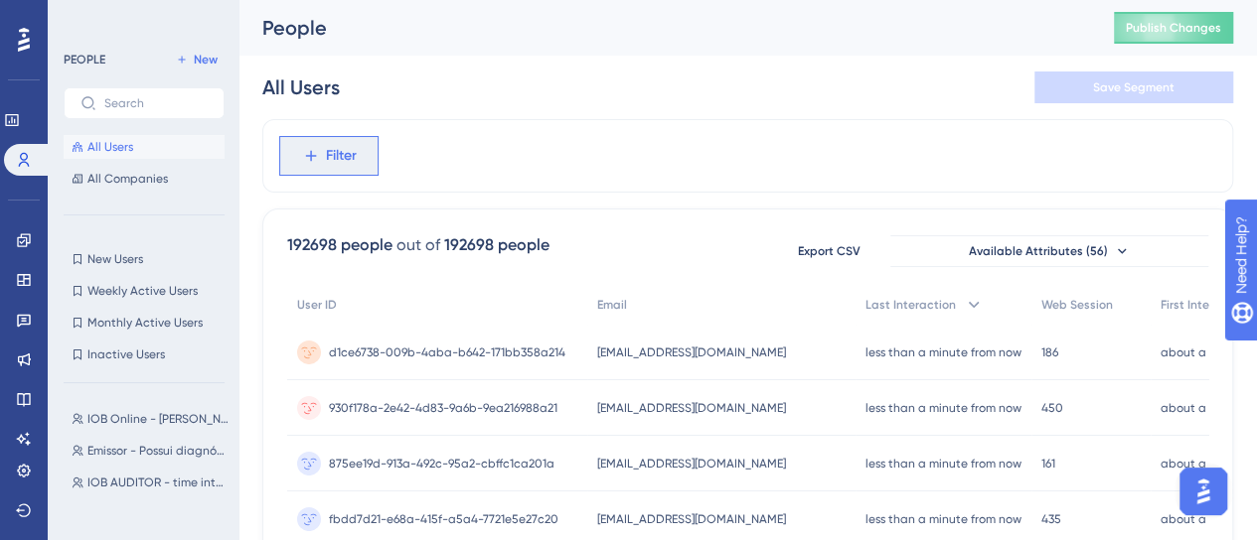
click at [352, 162] on span "Filter" at bounding box center [341, 156] width 31 height 24
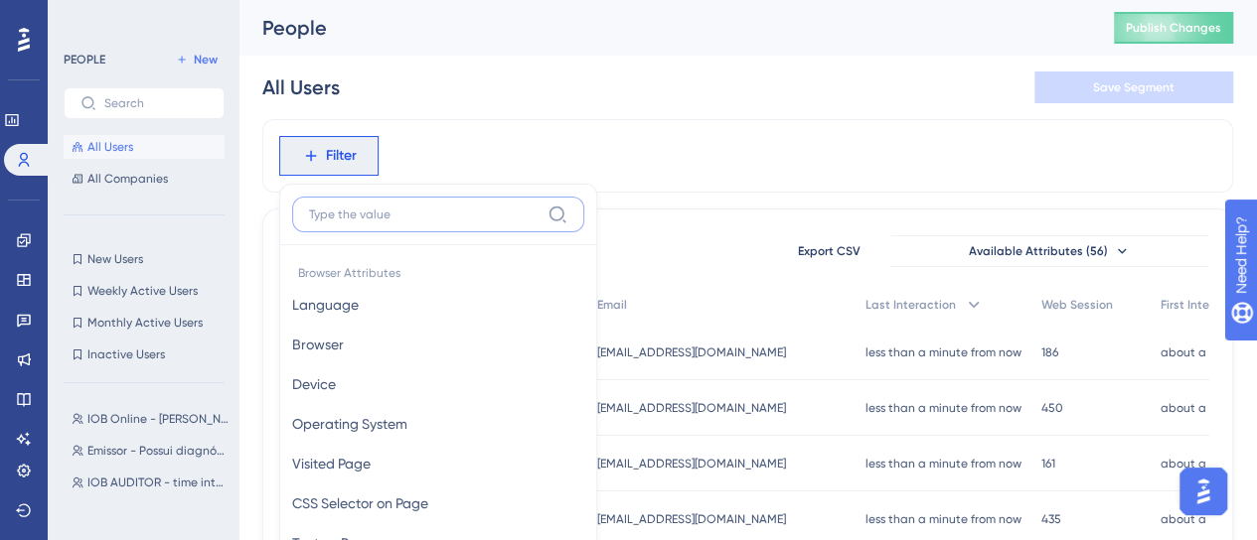
scroll to position [109, 0]
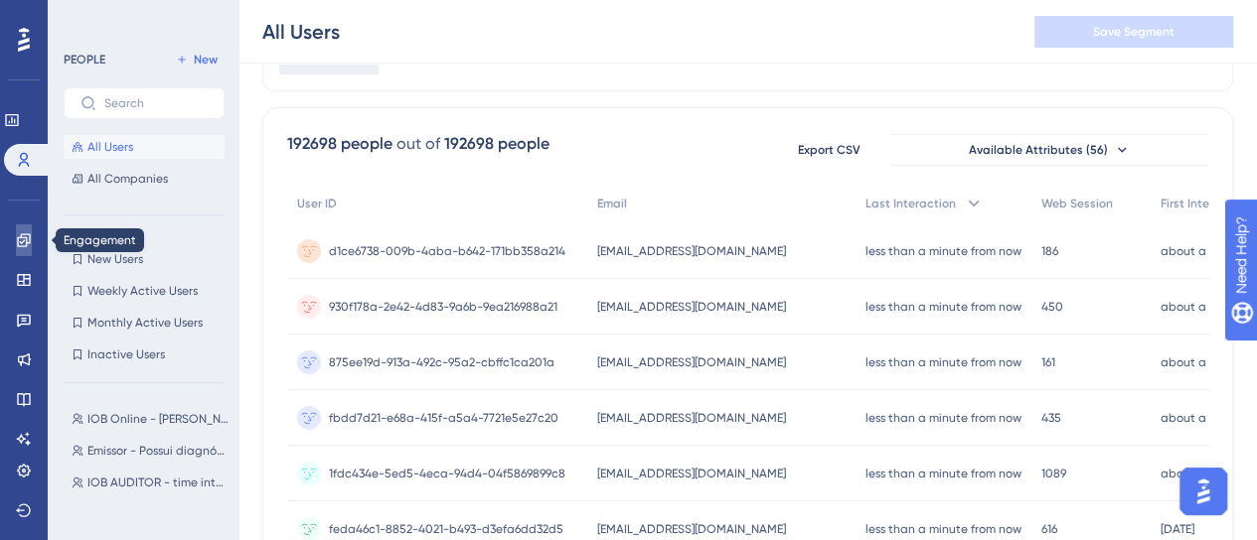
click at [28, 247] on icon at bounding box center [24, 240] width 16 height 16
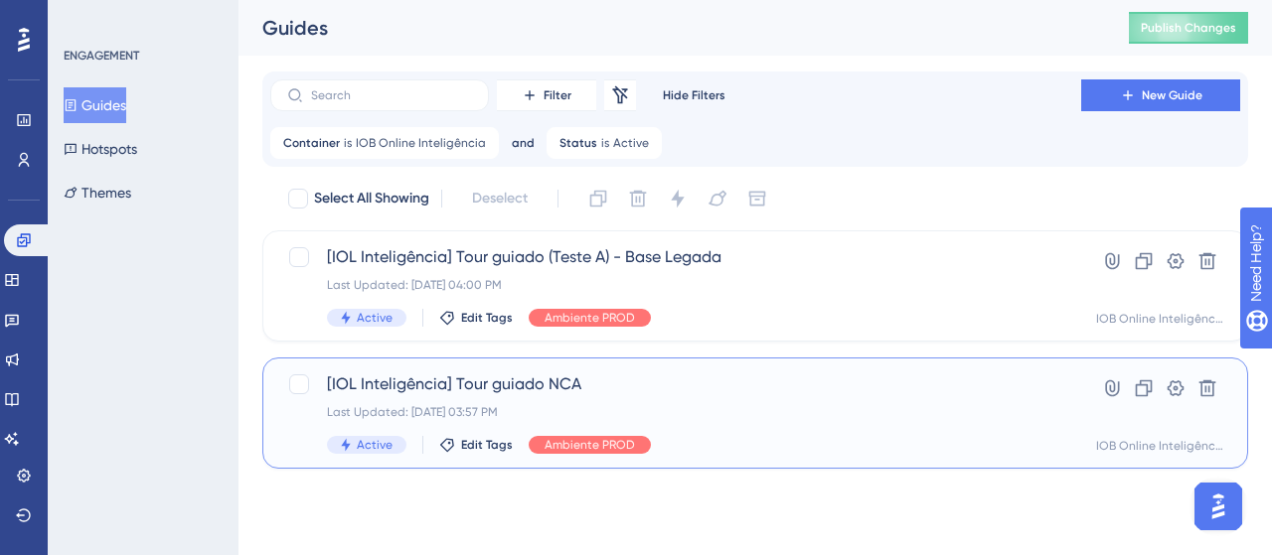
click at [648, 394] on span "[IOL Inteligência] Tour guiado NCA" at bounding box center [675, 385] width 697 height 24
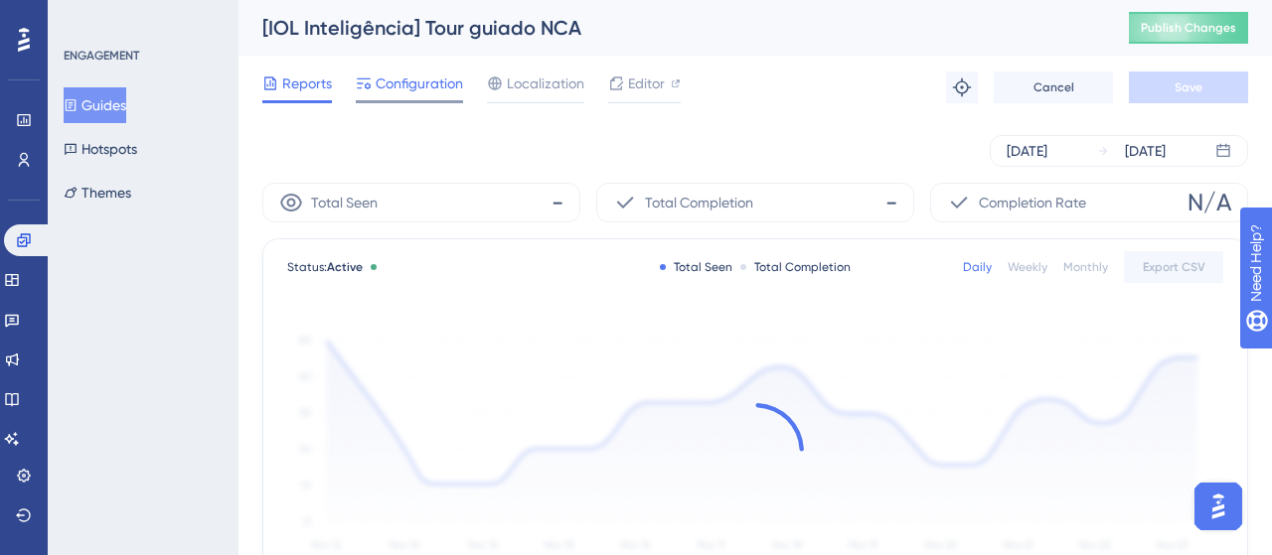
click at [425, 83] on span "Configuration" at bounding box center [419, 84] width 87 height 24
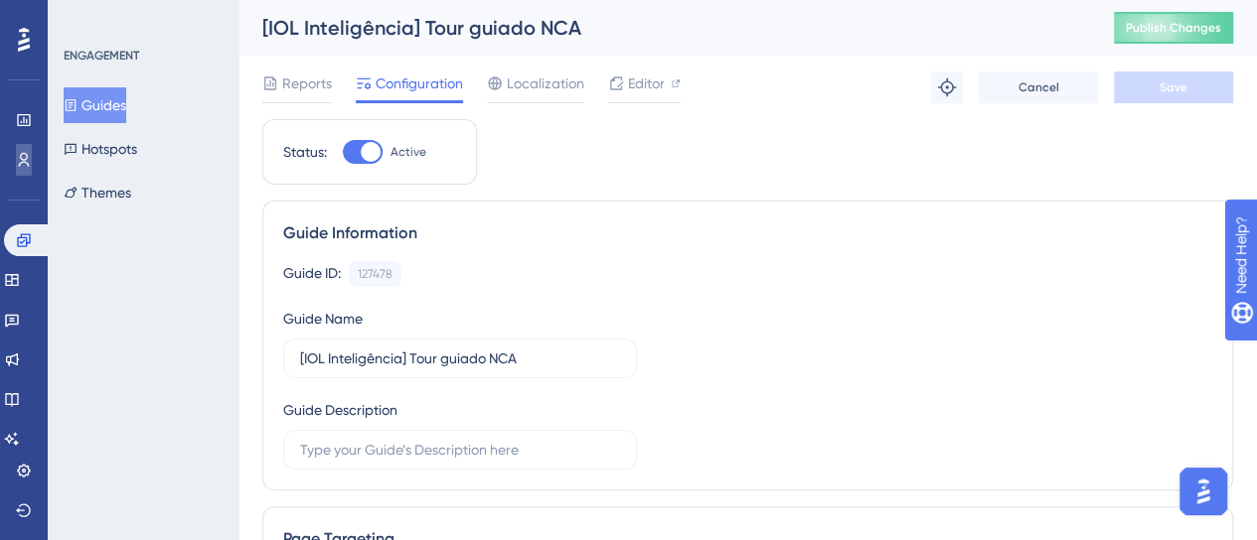
click at [16, 164] on link at bounding box center [24, 160] width 16 height 32
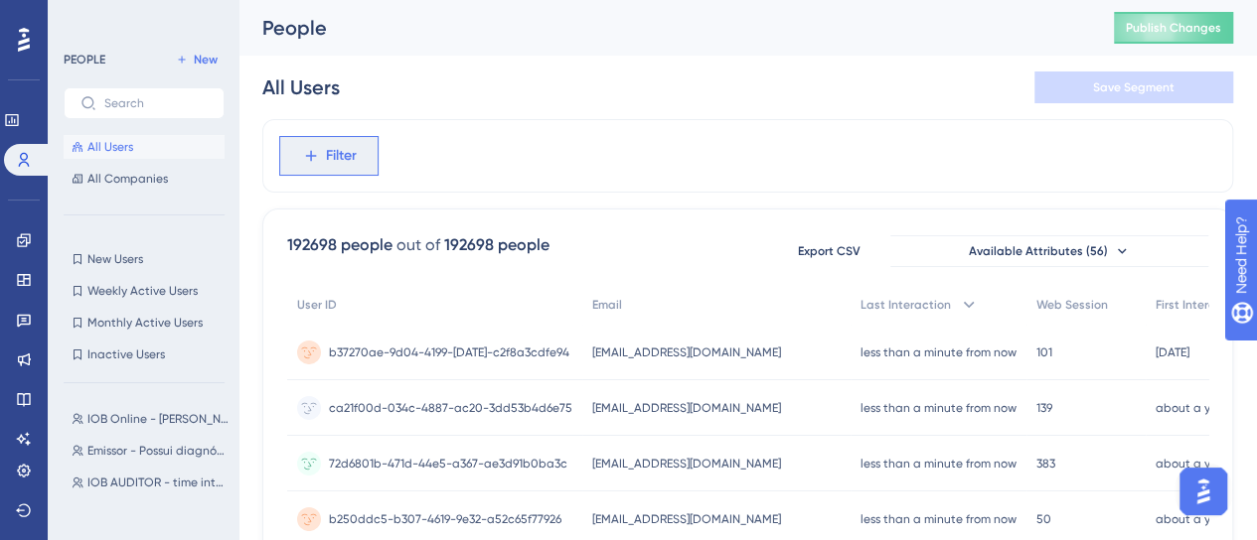
click at [344, 162] on span "Filter" at bounding box center [341, 156] width 31 height 24
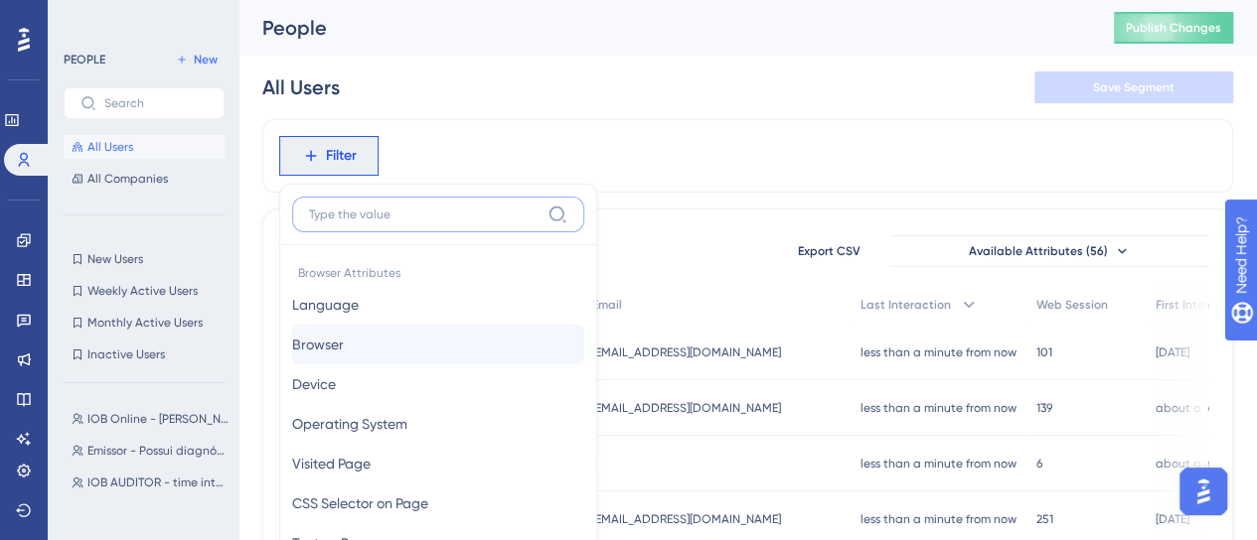
scroll to position [113, 0]
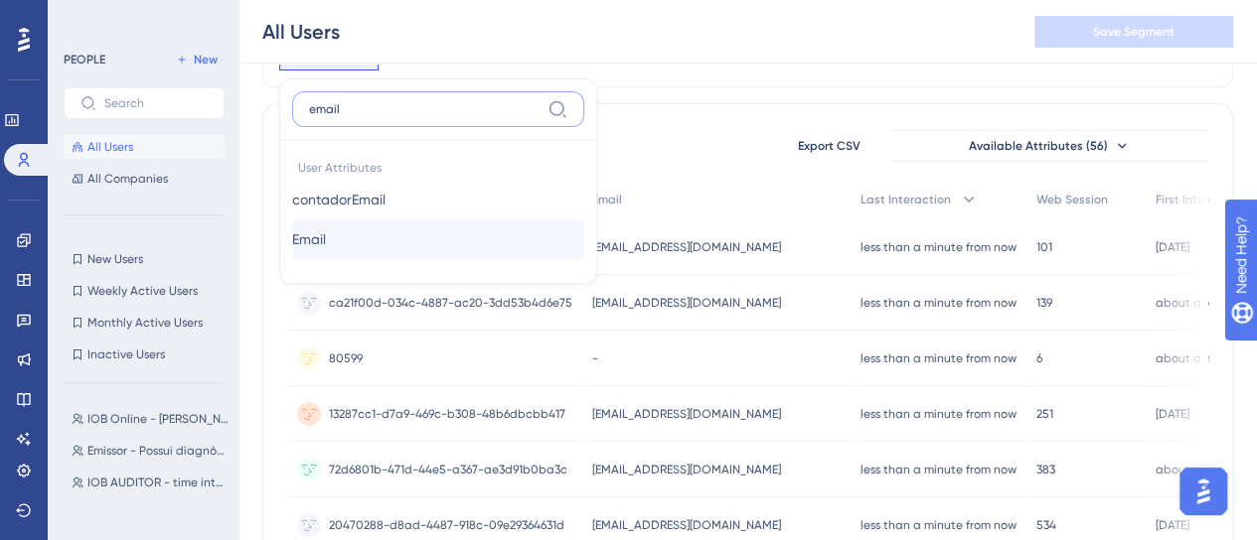
type input "email"
click at [416, 231] on button "Email Email" at bounding box center [438, 240] width 292 height 40
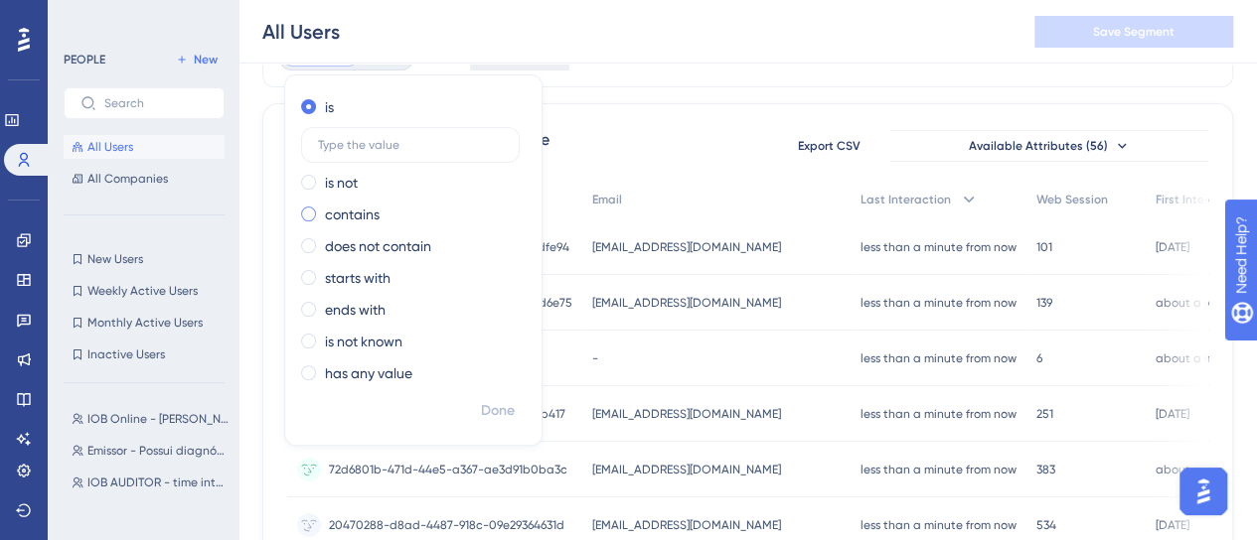
click at [373, 218] on label "contains" at bounding box center [352, 215] width 55 height 24
type input "[EMAIL_ADDRESS][DOMAIN_NAME]"
click at [511, 402] on span "Done" at bounding box center [498, 411] width 34 height 24
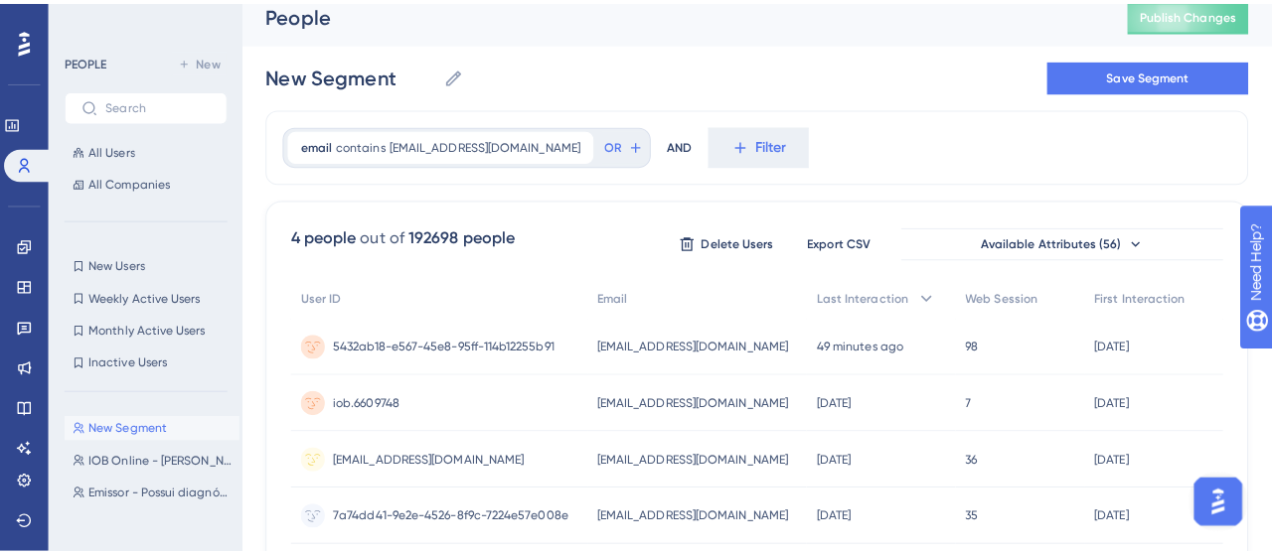
scroll to position [0, 0]
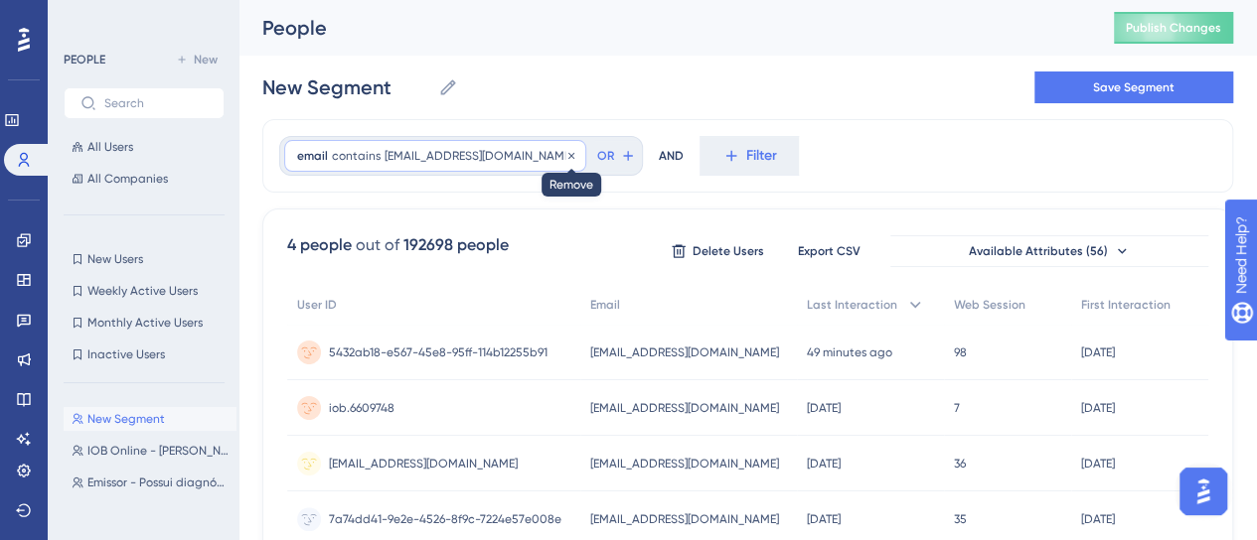
click at [565, 156] on icon at bounding box center [571, 156] width 12 height 12
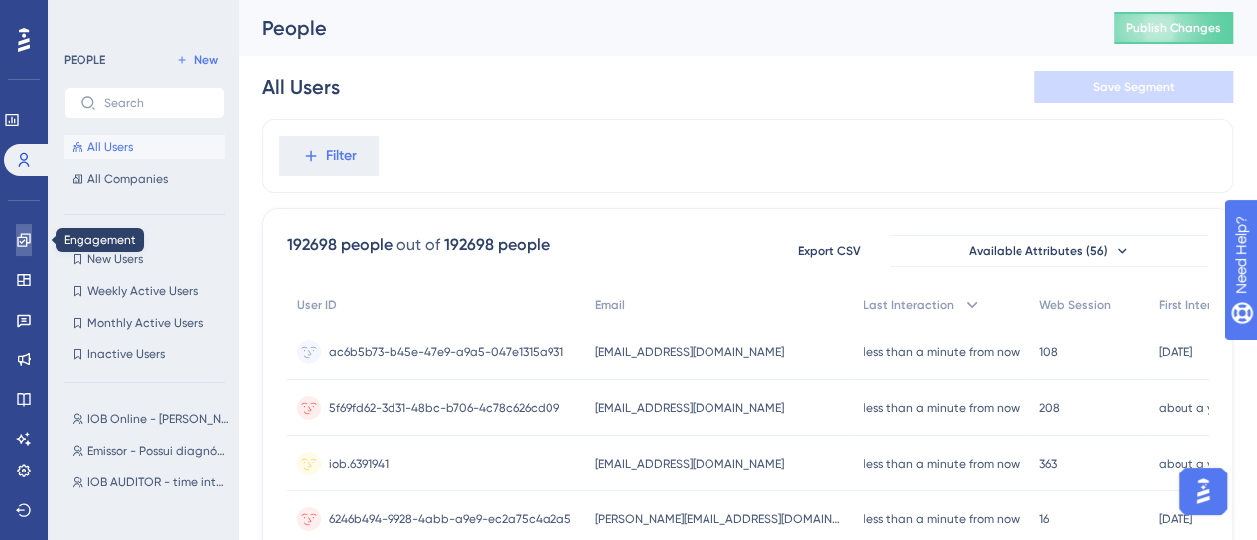
click at [22, 243] on icon at bounding box center [23, 239] width 13 height 13
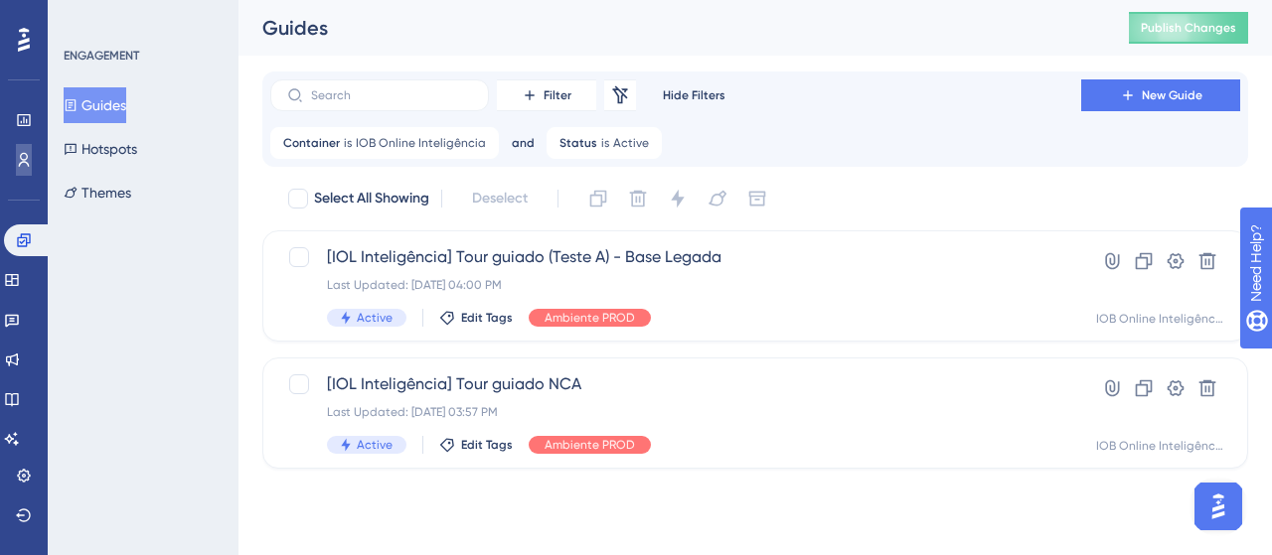
click at [32, 157] on link at bounding box center [24, 160] width 16 height 32
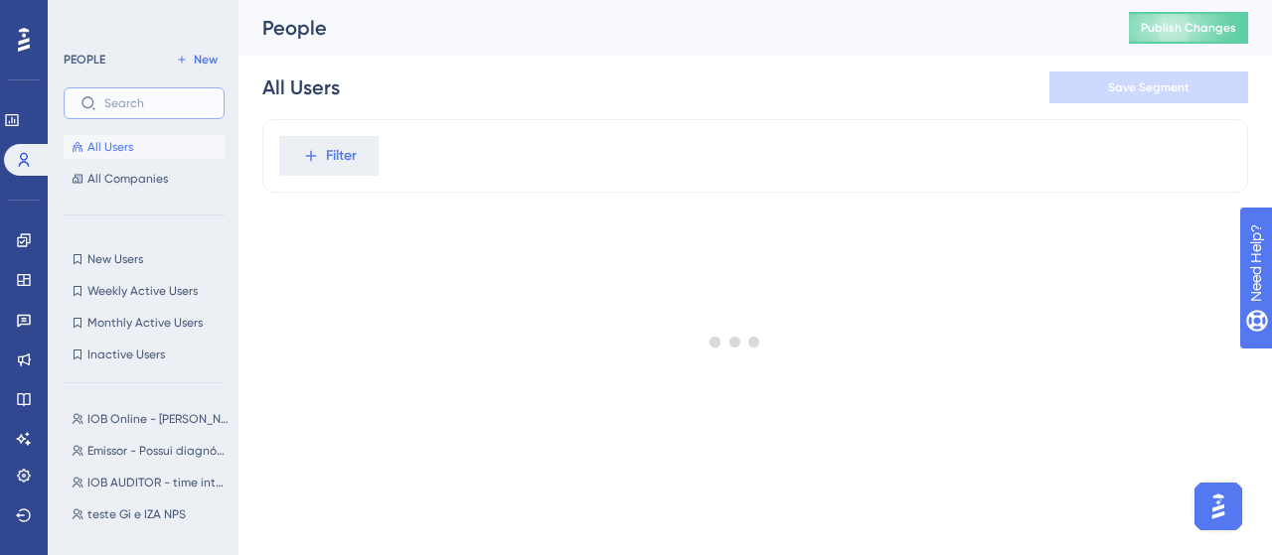
drag, startPoint x: 129, startPoint y: 99, endPoint x: 143, endPoint y: 88, distance: 17.7
click at [130, 98] on input "text" at bounding box center [155, 103] width 103 height 14
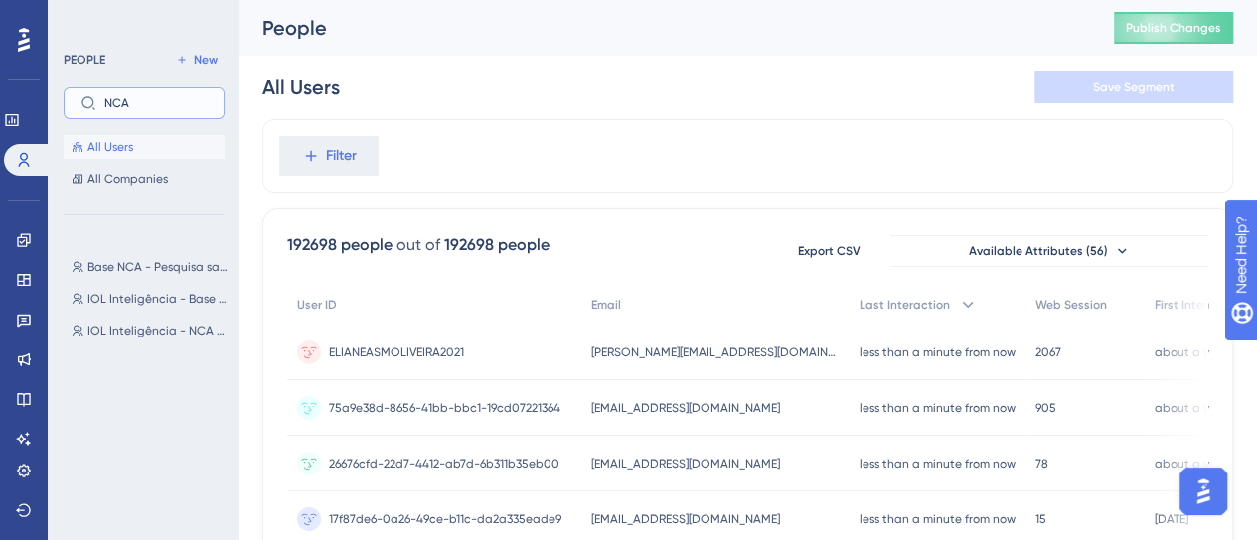
click at [150, 108] on input "NCA" at bounding box center [155, 103] width 103 height 14
click at [172, 111] on label "NCA" at bounding box center [144, 103] width 161 height 32
click at [172, 110] on input "NCA" at bounding box center [155, 103] width 103 height 14
drag, startPoint x: 137, startPoint y: 107, endPoint x: 47, endPoint y: 82, distance: 93.8
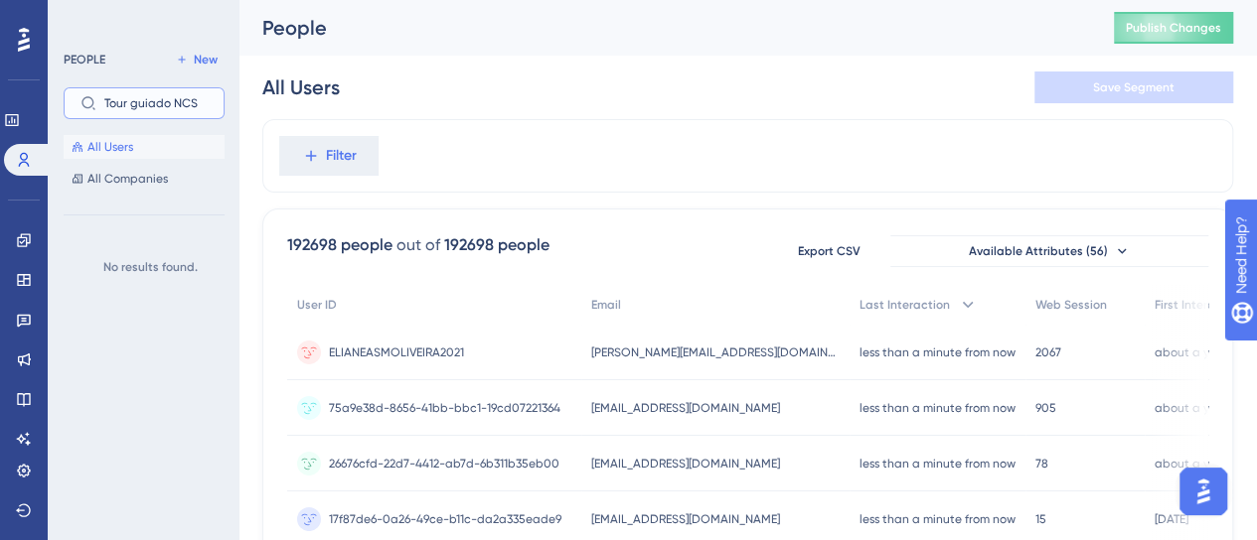
drag, startPoint x: 207, startPoint y: 104, endPoint x: 121, endPoint y: 96, distance: 85.8
click at [110, 96] on input "Tour guiado NCS" at bounding box center [155, 103] width 103 height 14
click at [209, 98] on label "Tour guiado NCS" at bounding box center [144, 103] width 161 height 32
click at [208, 98] on input "Tour guiado NCS" at bounding box center [155, 103] width 103 height 14
click at [211, 110] on label "Tour guiado NCS" at bounding box center [144, 103] width 161 height 32
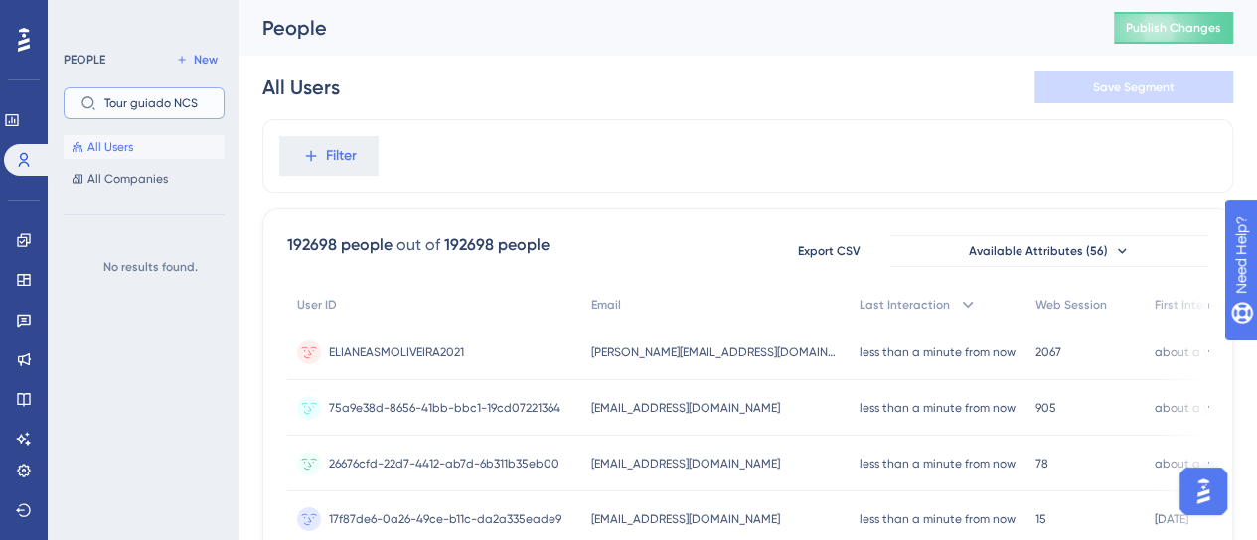
click at [208, 110] on input "Tour guiado NCS" at bounding box center [155, 103] width 103 height 14
type input "T"
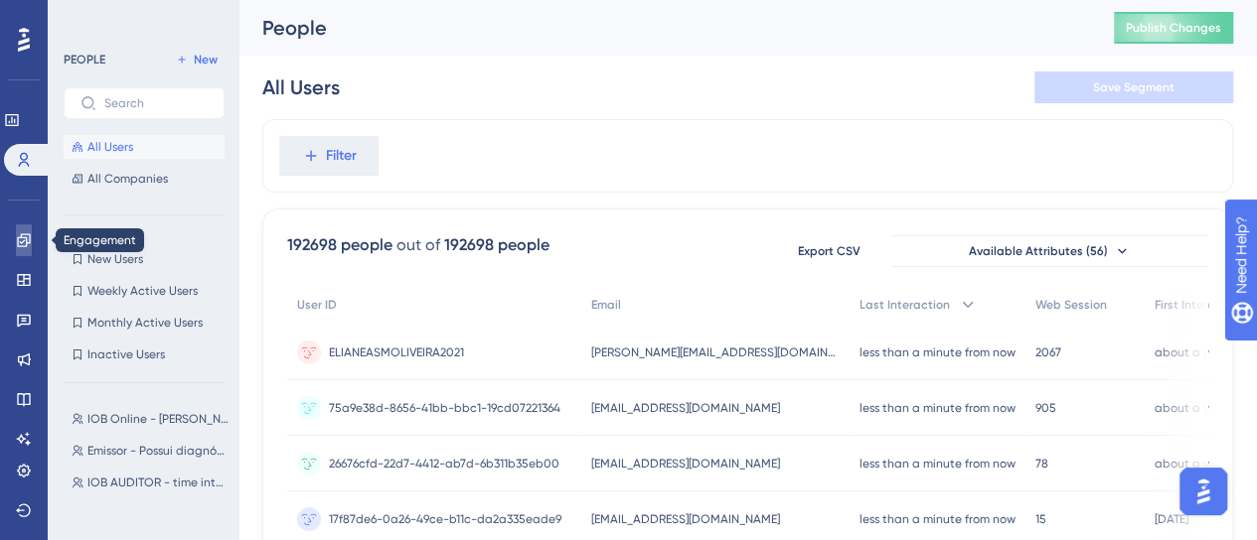
click at [25, 242] on icon at bounding box center [24, 240] width 16 height 16
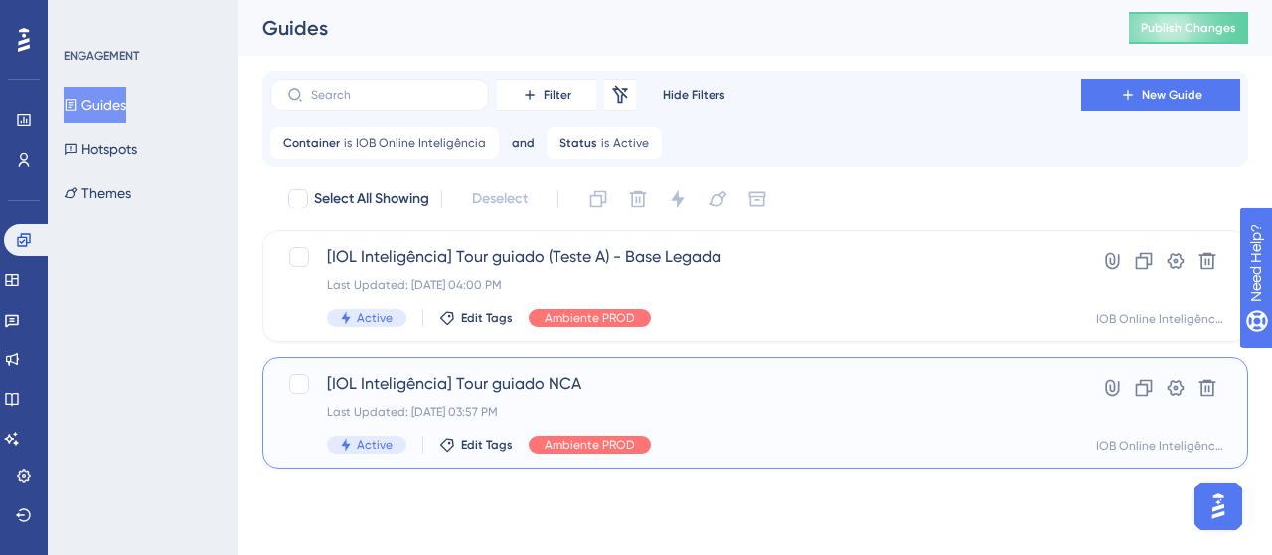
click at [716, 420] on div "[IOL Inteligência] Tour guiado NCA Last Updated: [DATE] 03:57 PM Active Edit Ta…" at bounding box center [675, 413] width 697 height 81
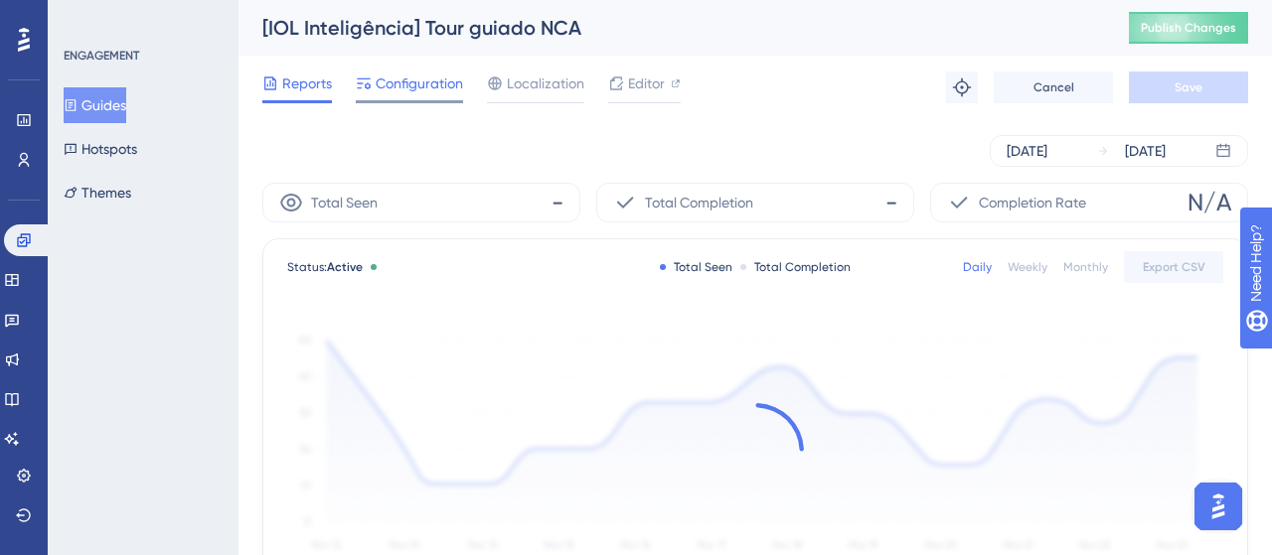
click at [427, 84] on span "Configuration" at bounding box center [419, 84] width 87 height 24
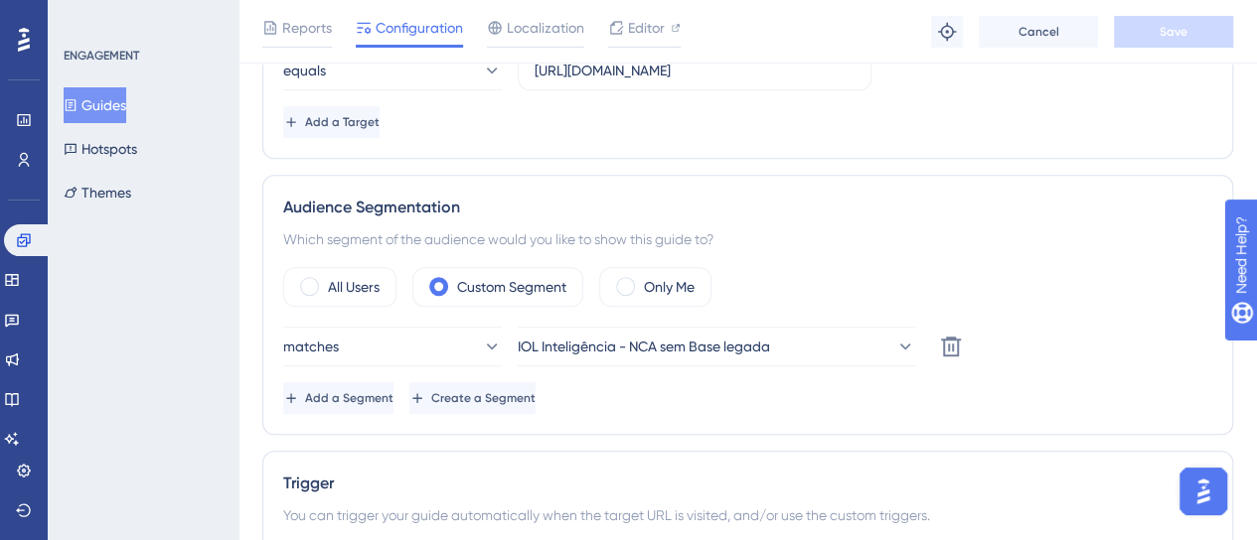
scroll to position [795, 0]
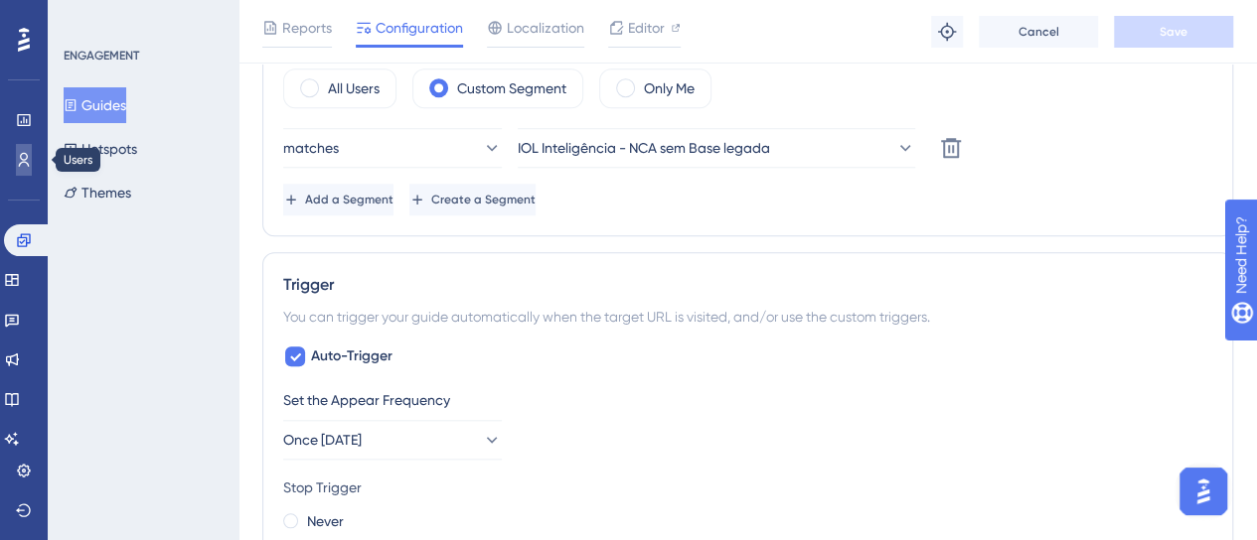
click at [32, 160] on link at bounding box center [24, 160] width 16 height 32
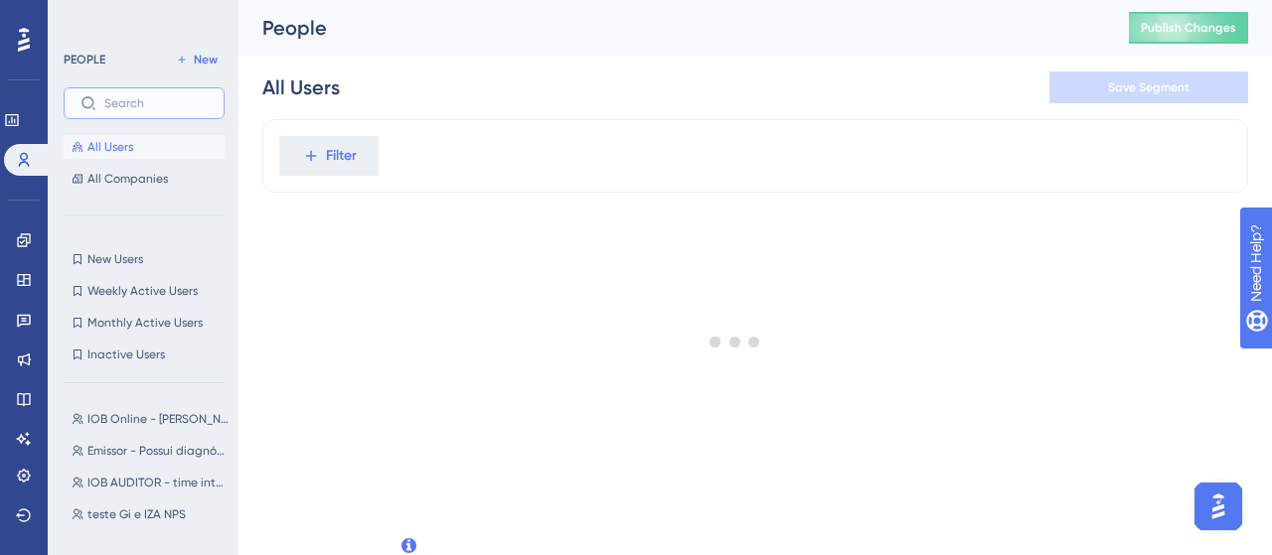
click at [135, 99] on input "text" at bounding box center [155, 103] width 103 height 14
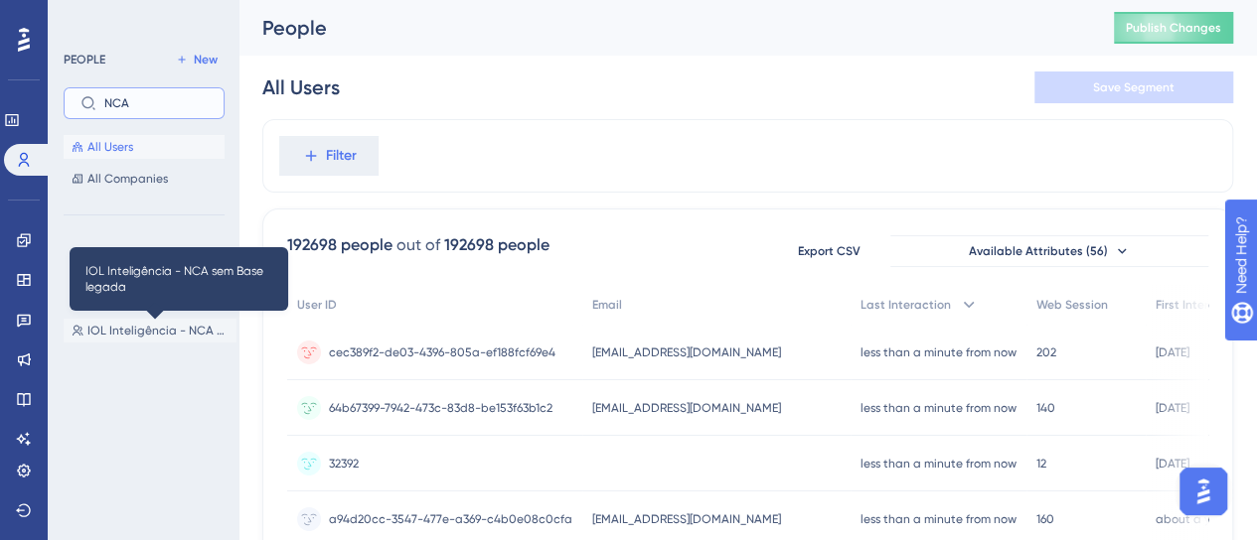
type input "NCA"
click at [179, 336] on span "IOL Inteligência - NCA sem Base legada" at bounding box center [157, 331] width 141 height 16
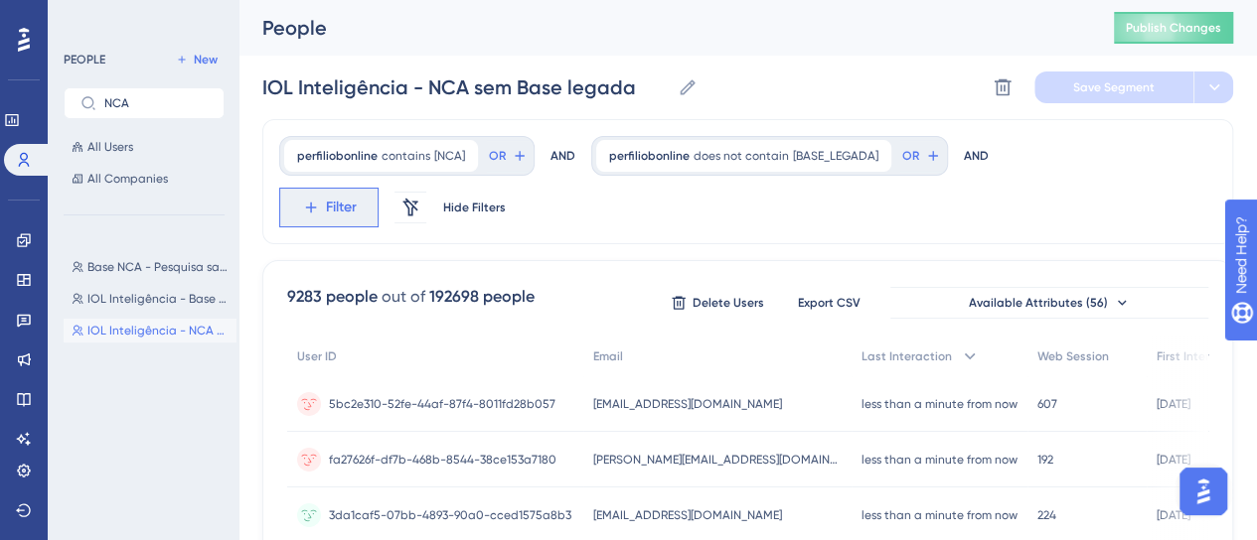
click at [308, 203] on icon at bounding box center [311, 208] width 18 height 18
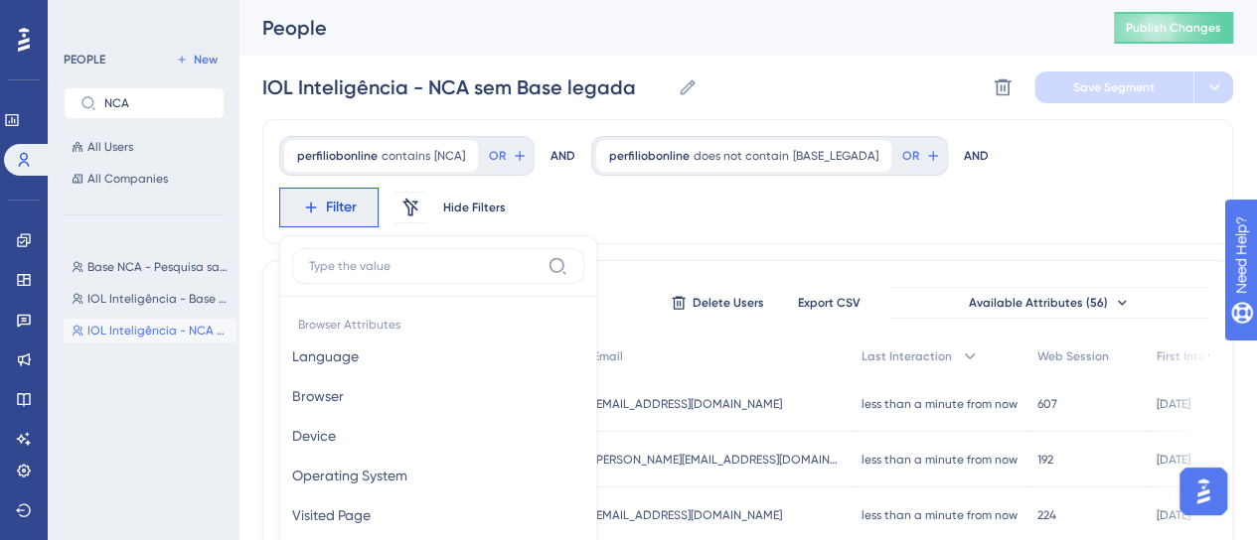
scroll to position [172, 0]
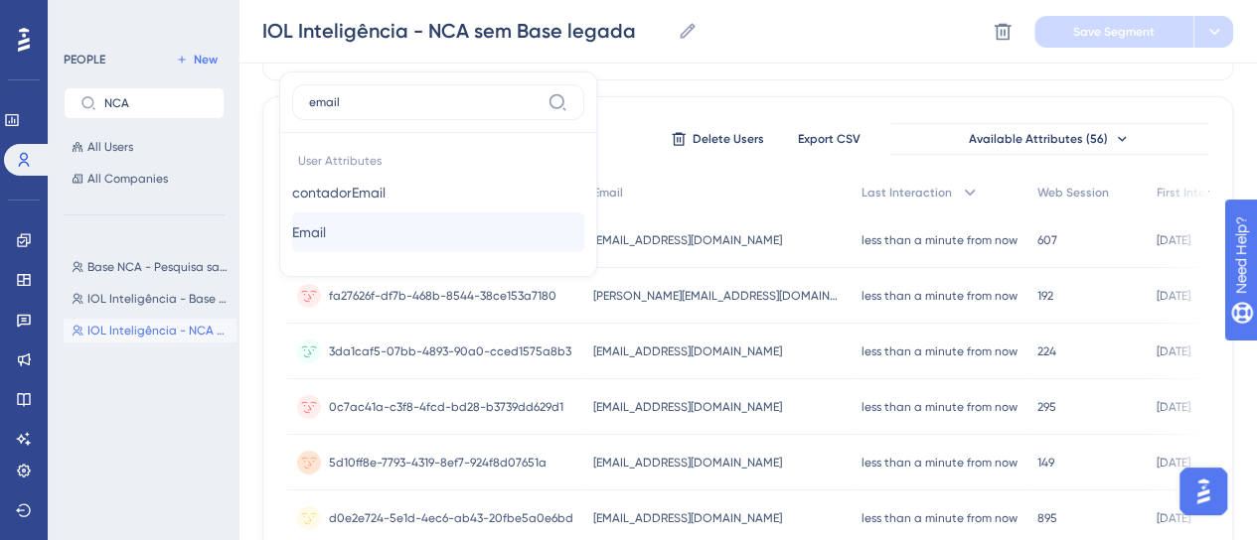
type input "email"
click at [326, 240] on span "Email" at bounding box center [309, 233] width 34 height 24
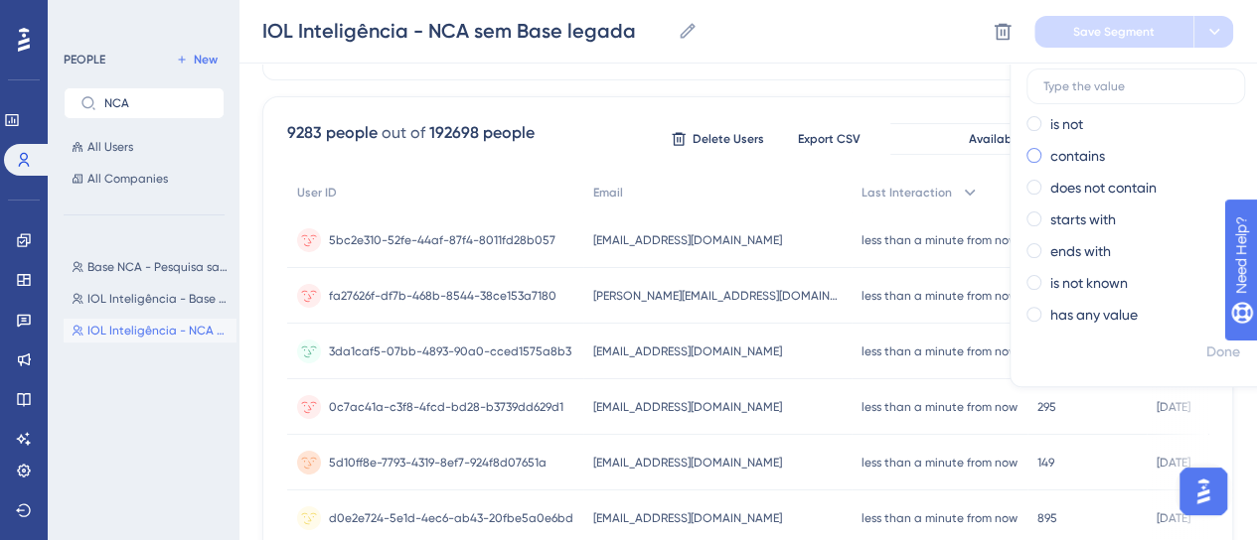
click at [1095, 160] on div "contains" at bounding box center [1134, 156] width 217 height 24
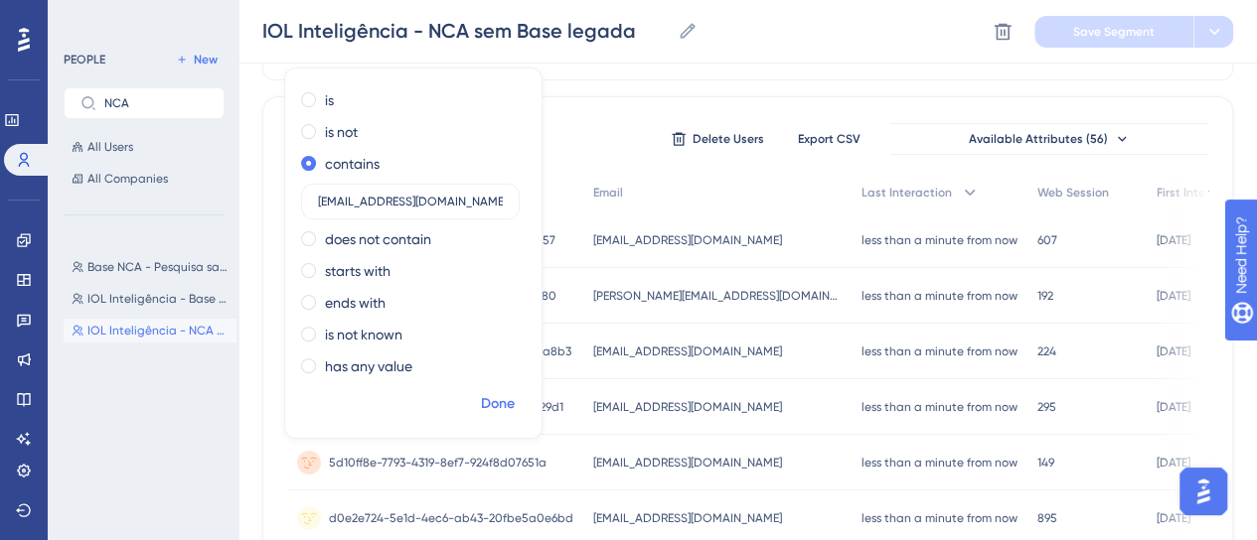
type input "[EMAIL_ADDRESS][DOMAIN_NAME]"
click at [497, 404] on span "Done" at bounding box center [498, 404] width 34 height 24
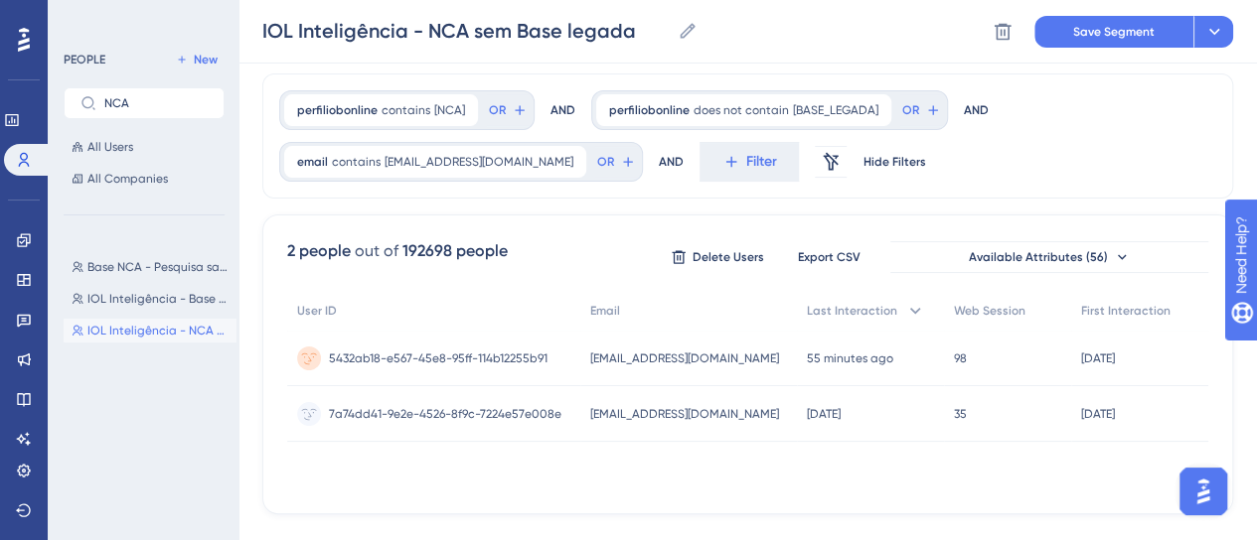
scroll to position [81, 0]
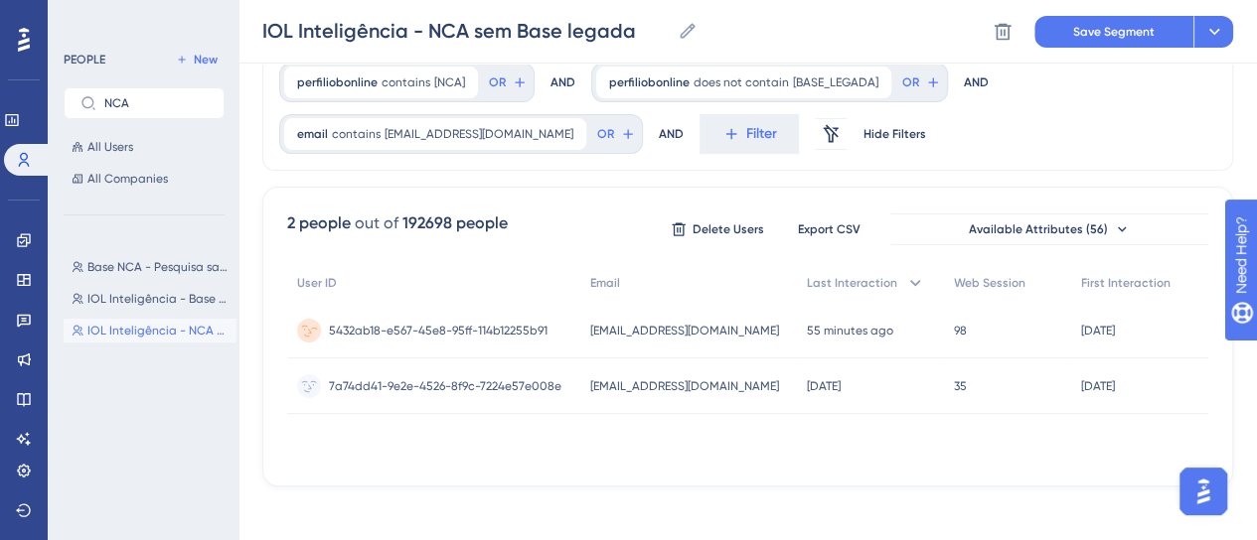
click at [530, 339] on div "5432ab18-e567-45e8-95ff-114b12255b91 5432ab18-e567-45e8-95ff-114b12255b91" at bounding box center [438, 331] width 219 height 56
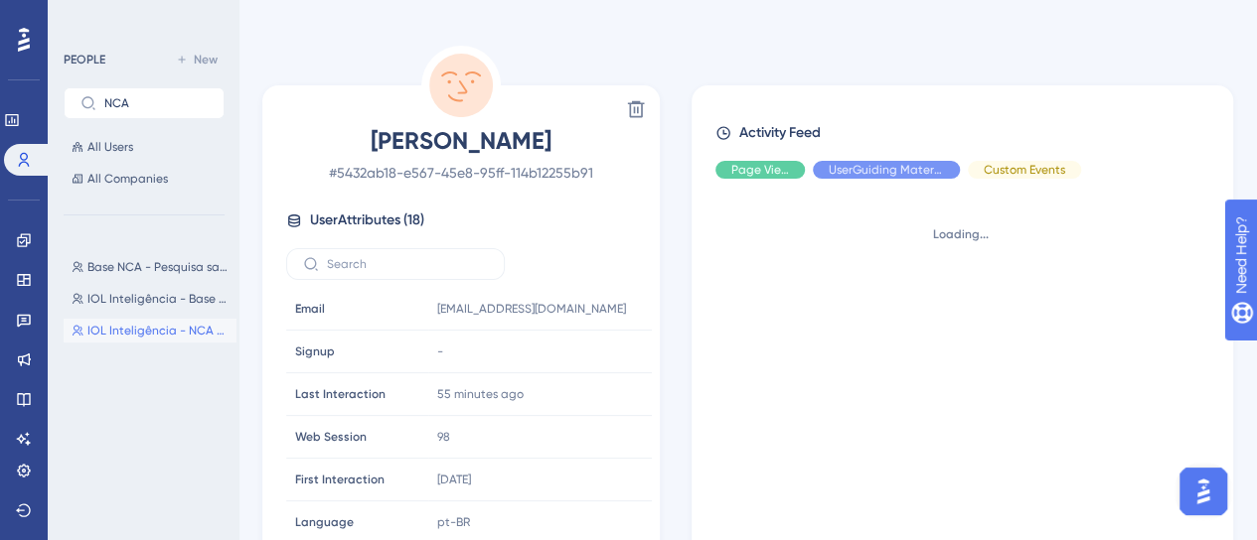
click at [753, 178] on span "Page View" at bounding box center [760, 170] width 58 height 16
click at [1009, 179] on div "Custom Events" at bounding box center [1024, 170] width 113 height 18
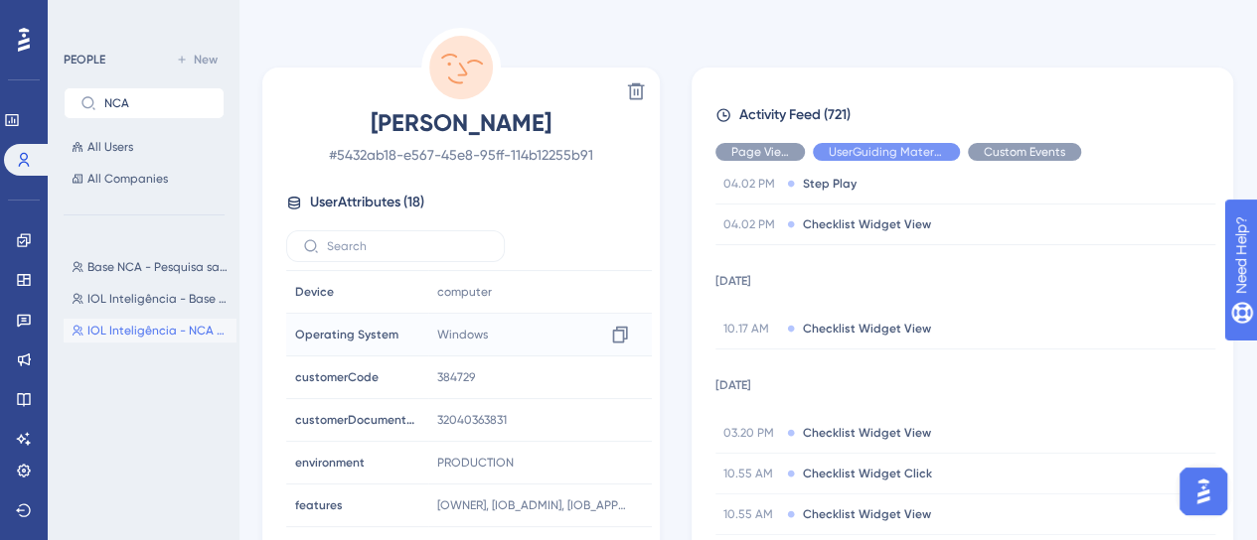
scroll to position [397, 0]
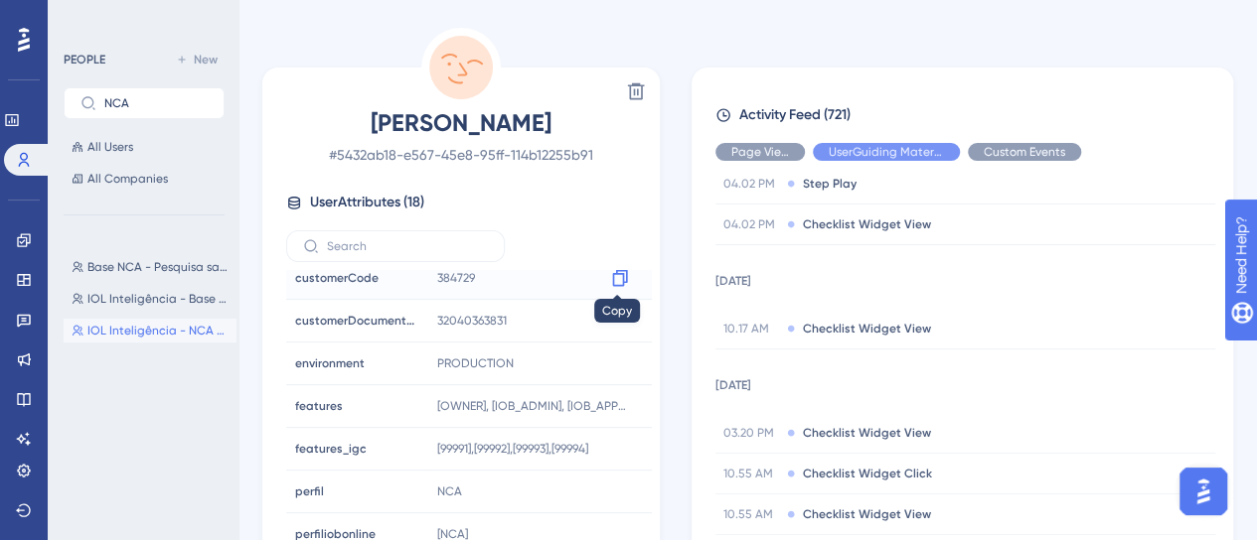
click at [614, 279] on icon at bounding box center [620, 278] width 20 height 20
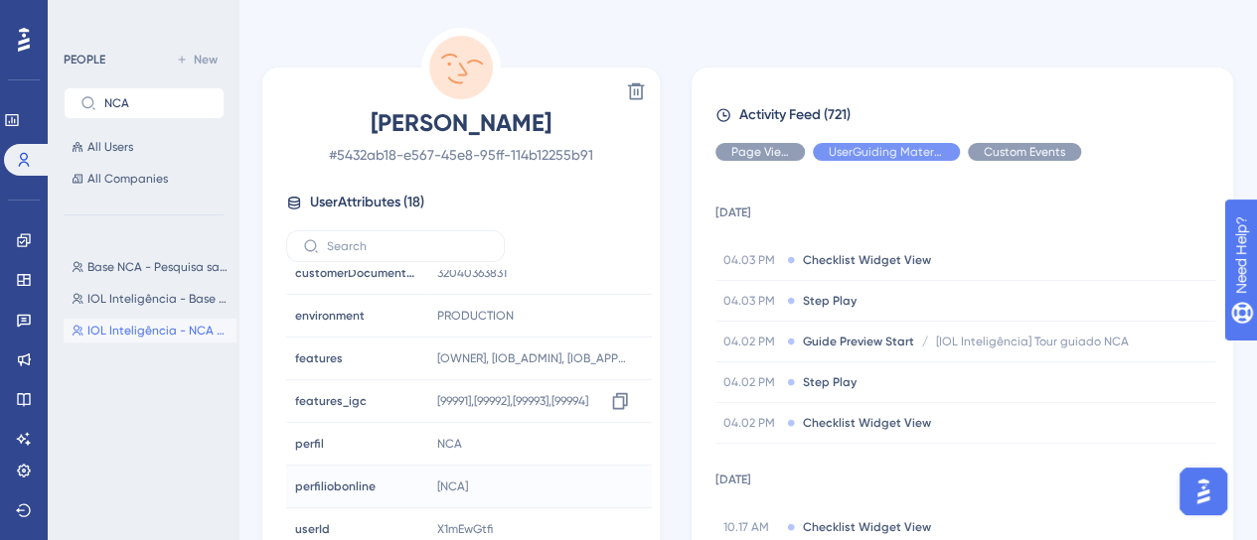
scroll to position [471, 0]
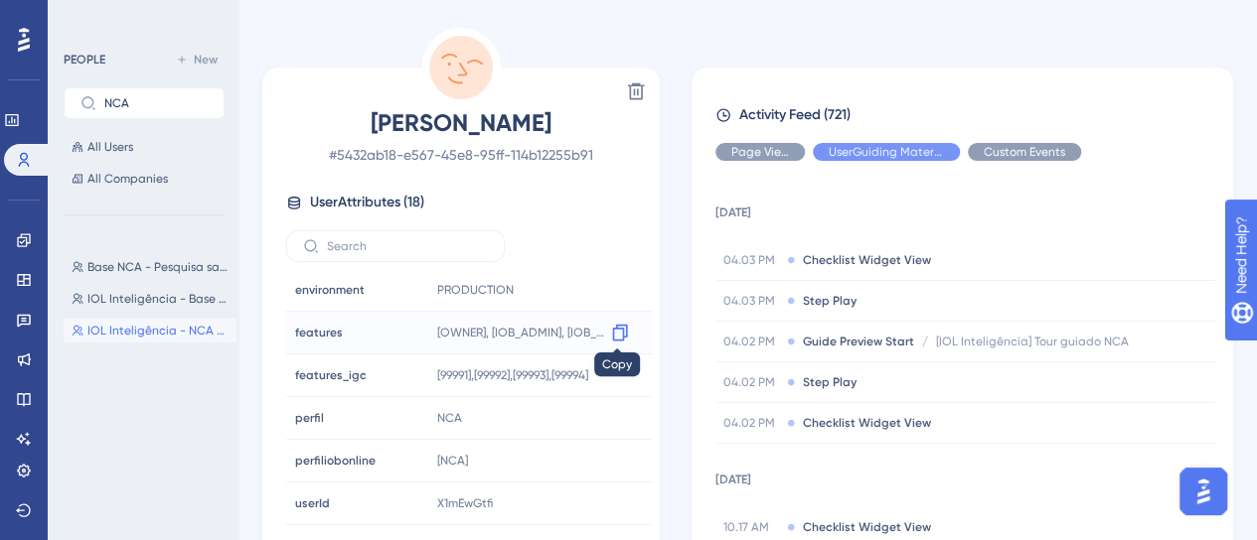
click at [625, 330] on icon at bounding box center [620, 333] width 20 height 20
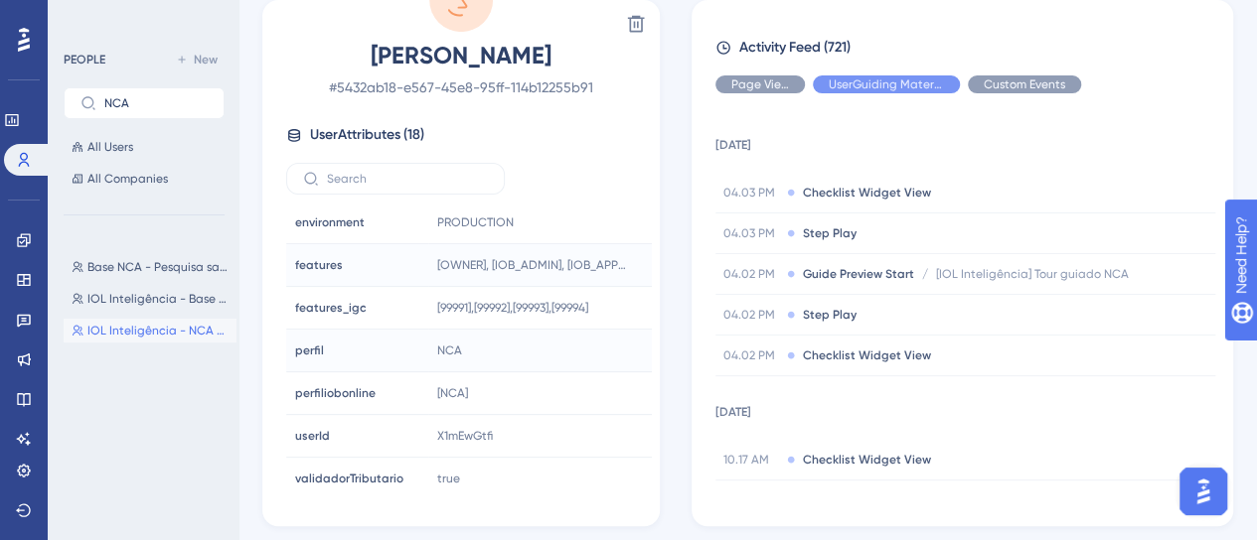
scroll to position [199, 0]
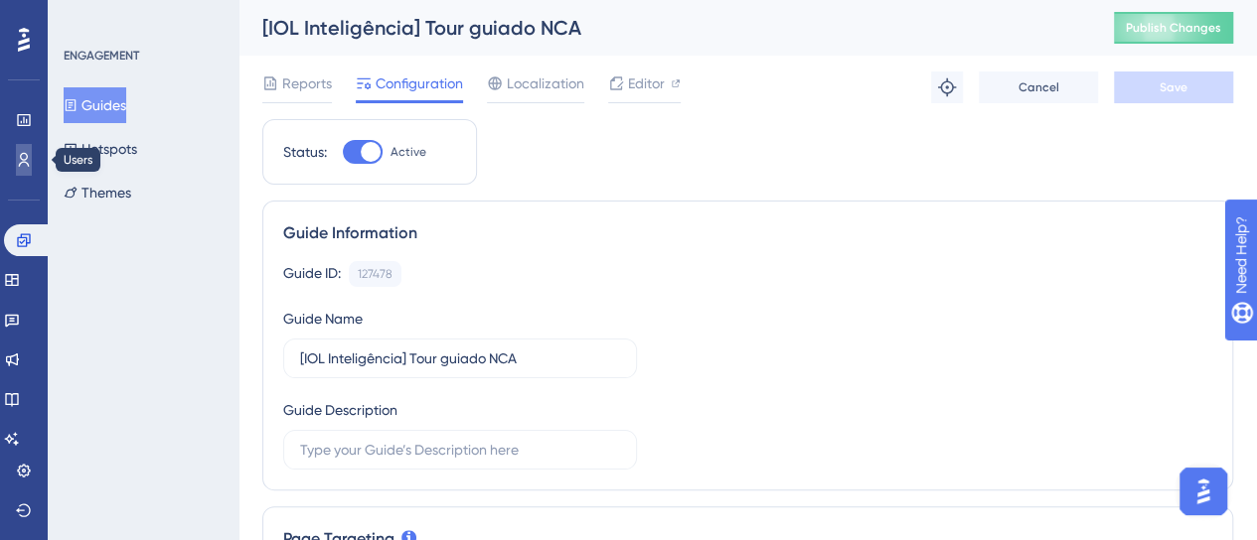
click at [30, 166] on icon at bounding box center [24, 160] width 16 height 16
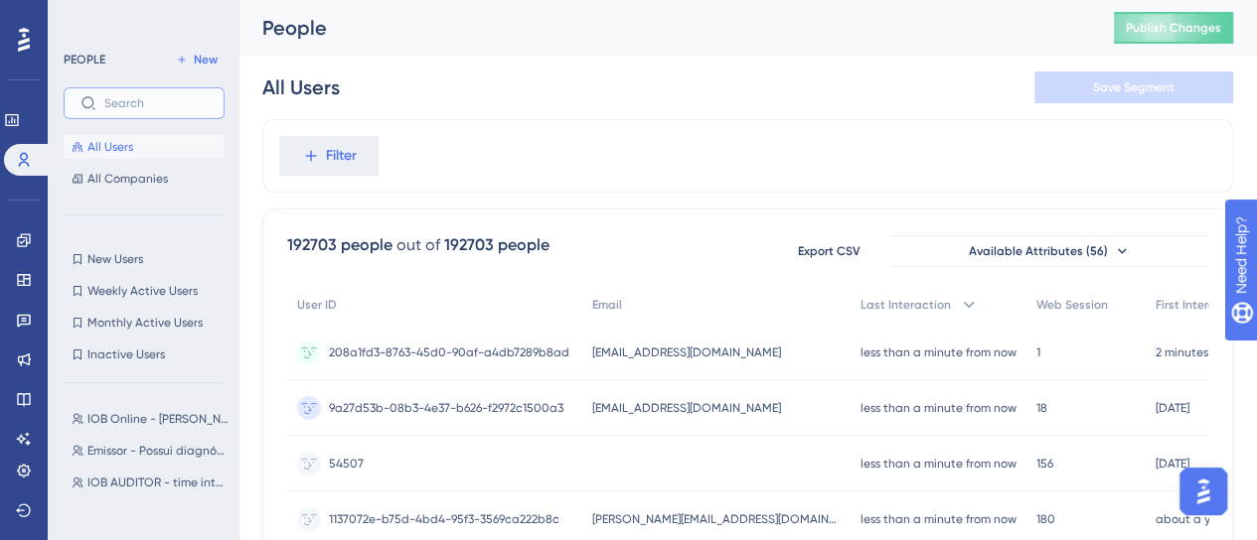
click at [145, 98] on input "text" at bounding box center [155, 103] width 103 height 14
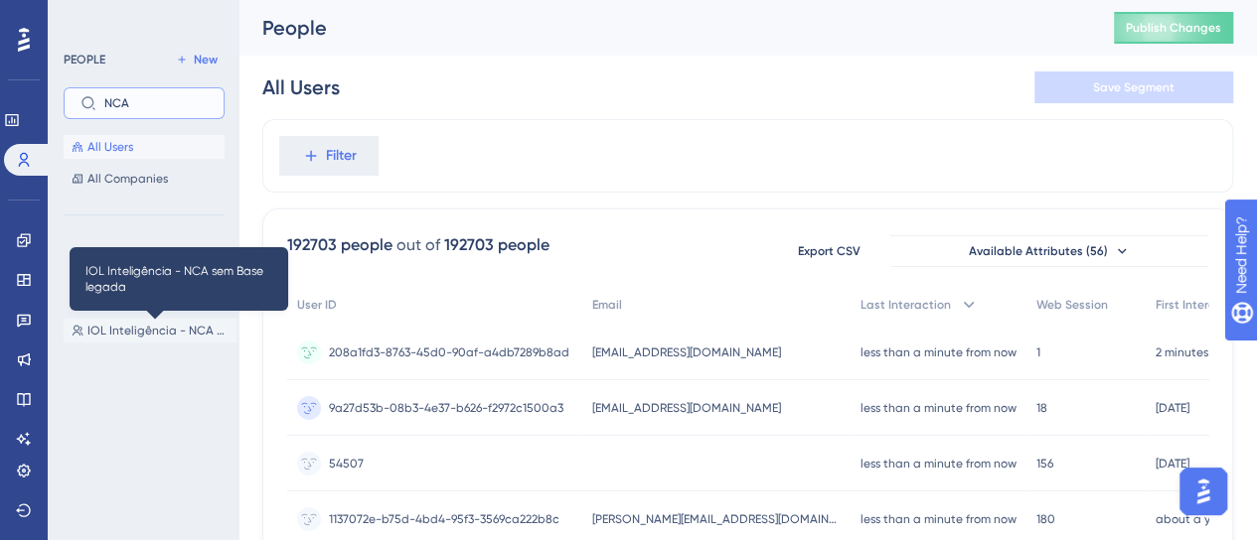
type input "NCA"
click at [176, 331] on span "IOL Inteligência - NCA sem Base legada" at bounding box center [157, 331] width 141 height 16
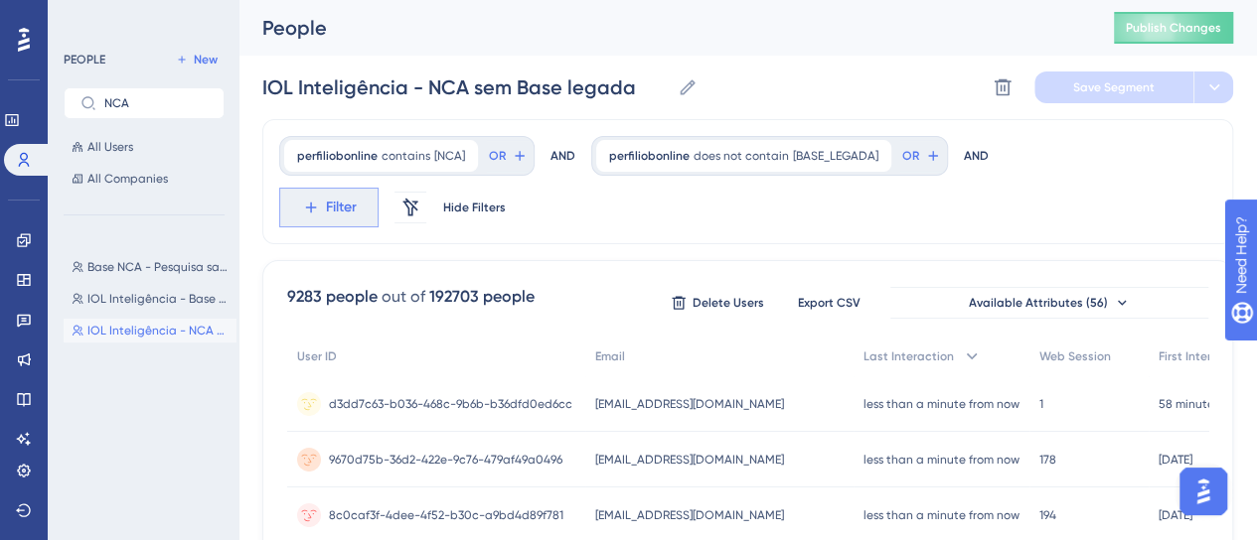
click at [331, 212] on span "Filter" at bounding box center [341, 208] width 31 height 24
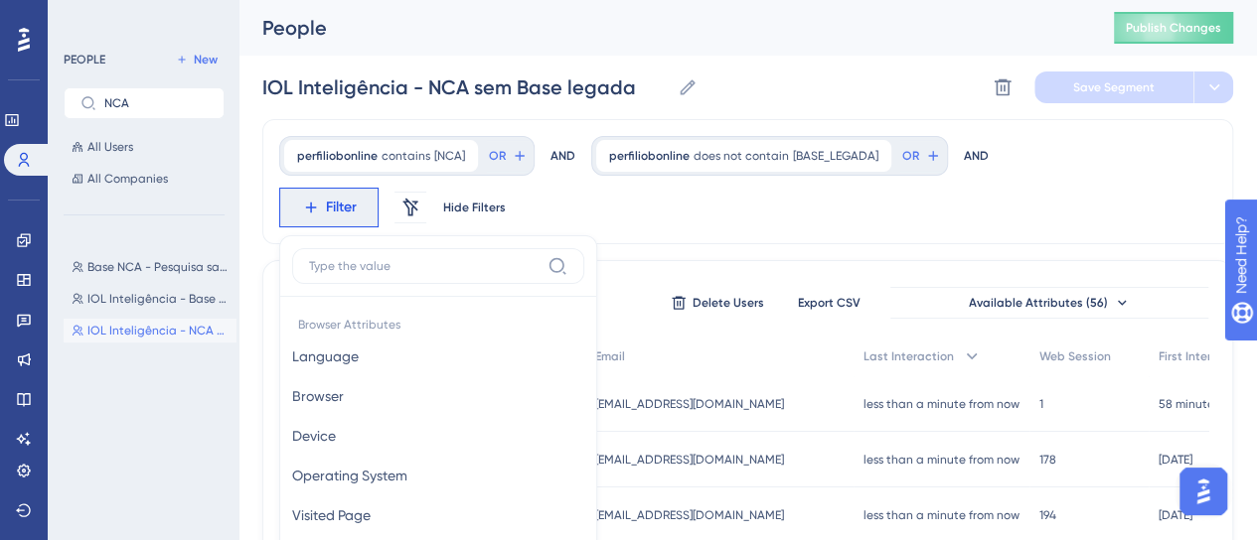
scroll to position [165, 0]
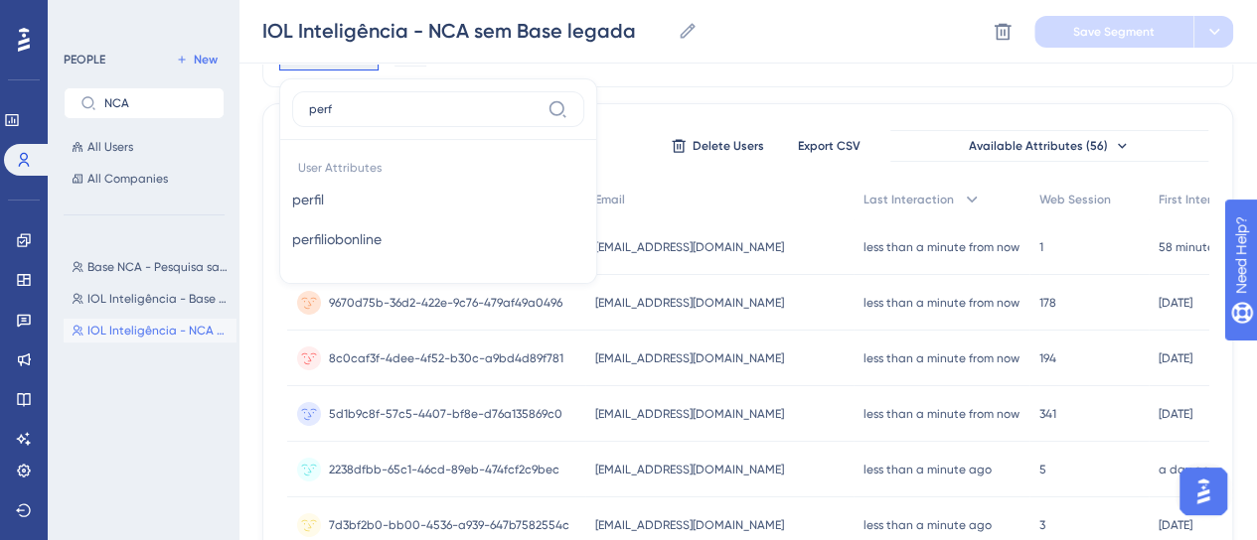
type input "perf"
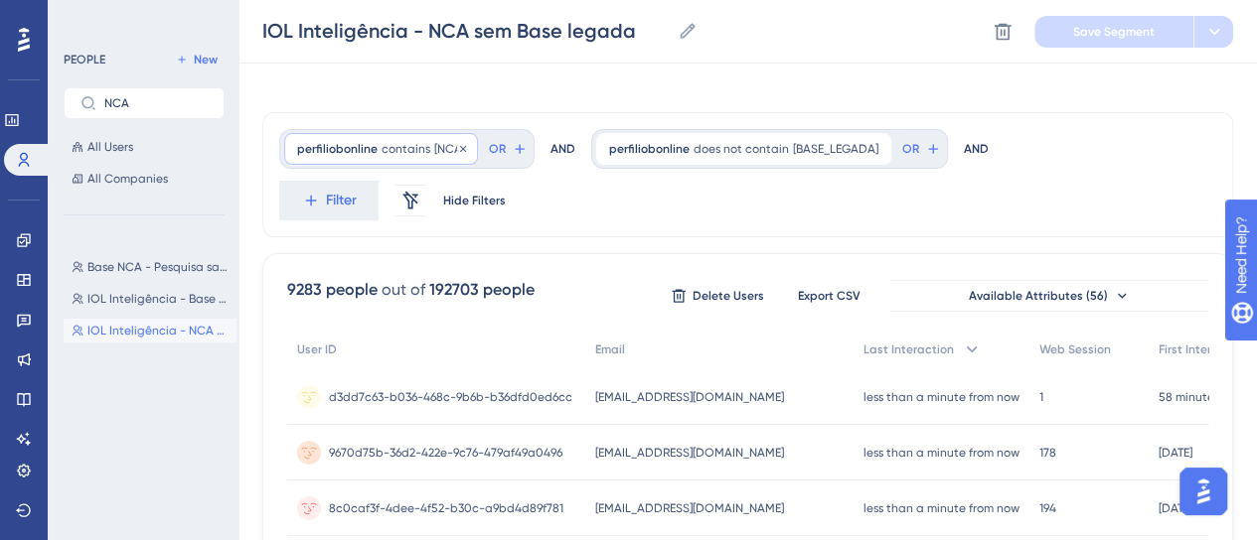
scroll to position [0, 0]
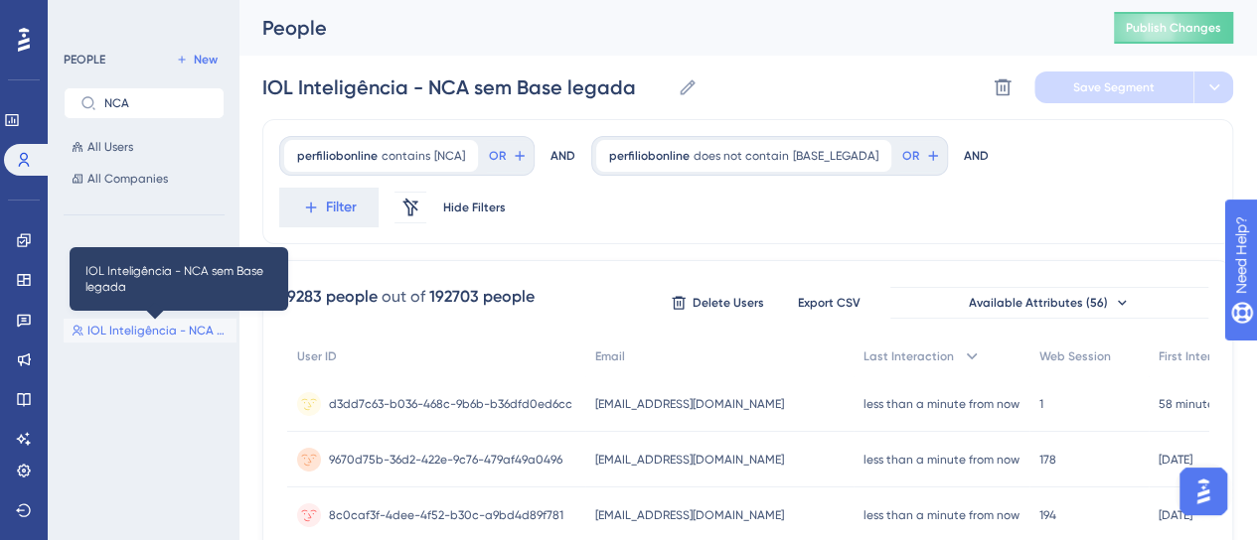
click at [150, 333] on span "IOL Inteligência - NCA sem Base legada" at bounding box center [157, 331] width 141 height 16
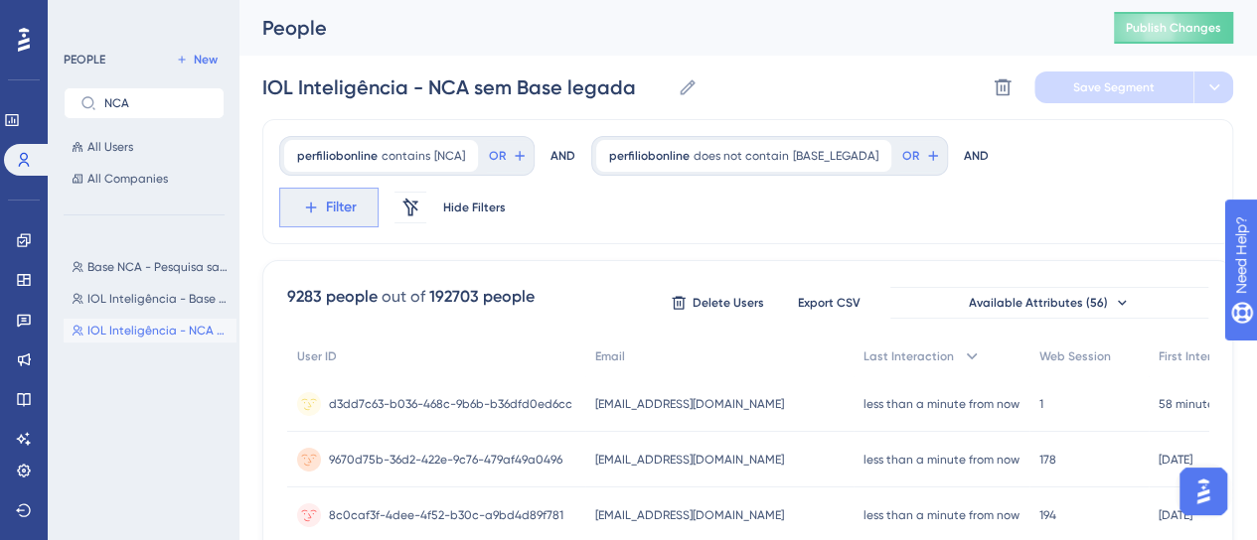
click at [337, 214] on span "Filter" at bounding box center [341, 208] width 31 height 24
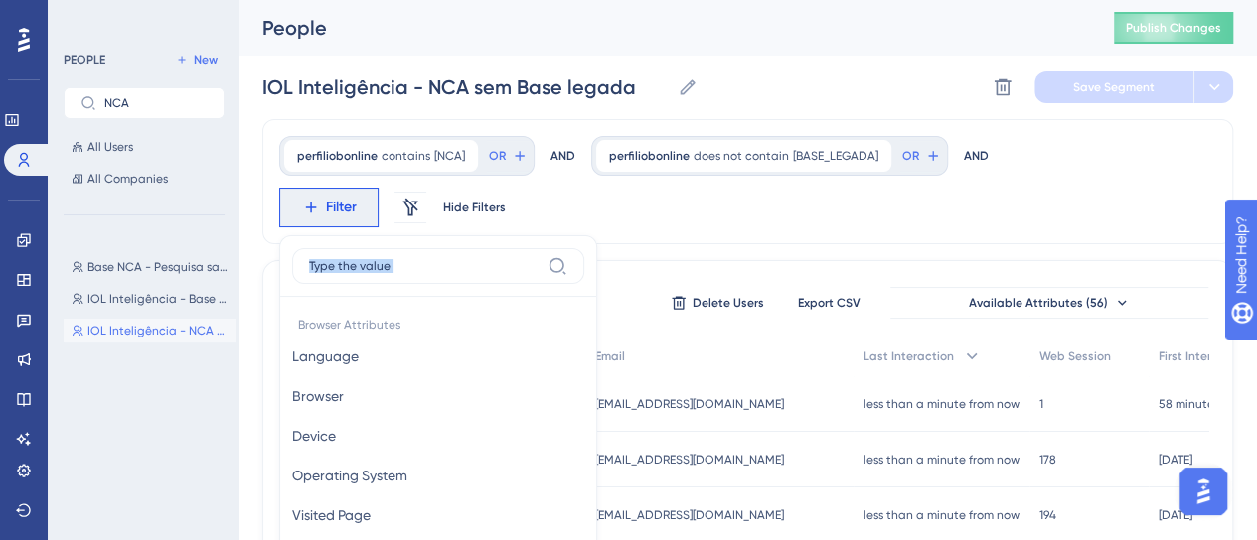
scroll to position [165, 0]
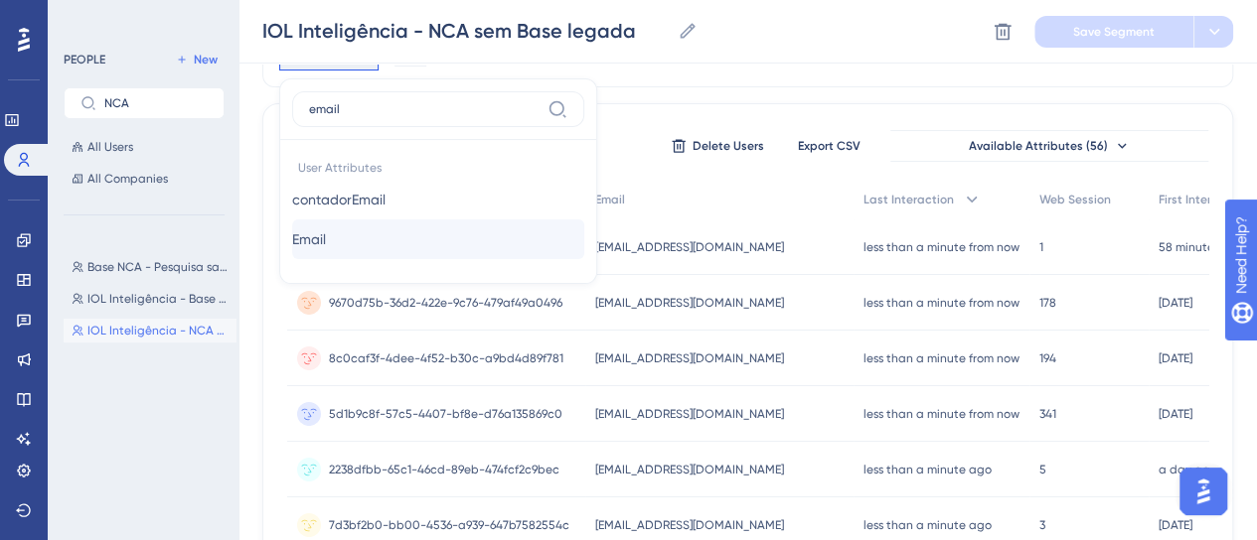
type input "email"
click at [360, 233] on button "Email Email" at bounding box center [438, 240] width 292 height 40
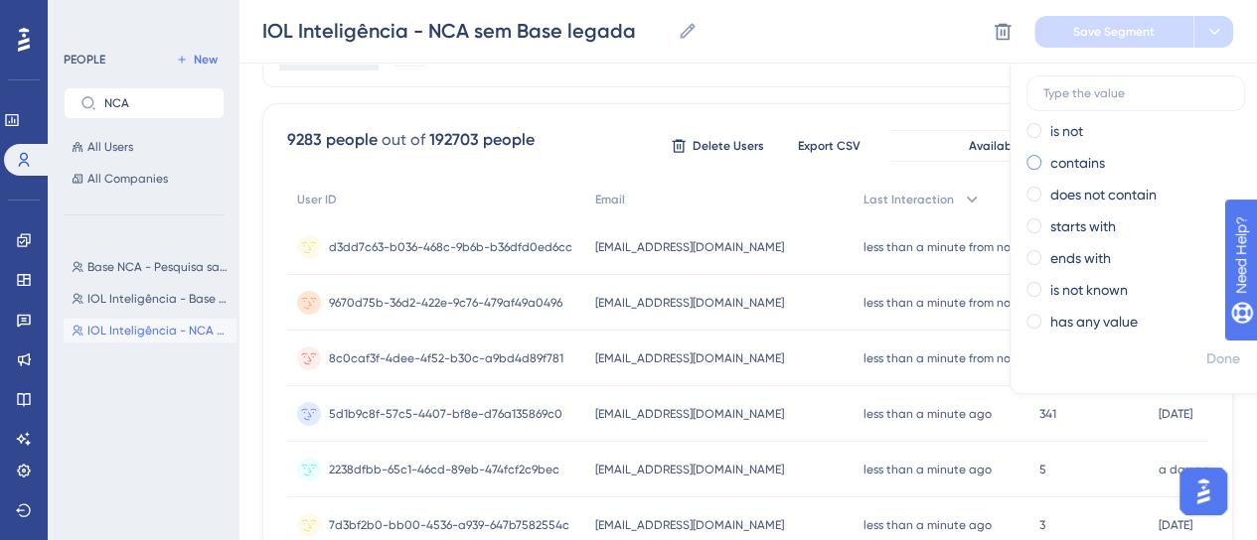
click at [1063, 162] on label "contains" at bounding box center [1077, 163] width 55 height 24
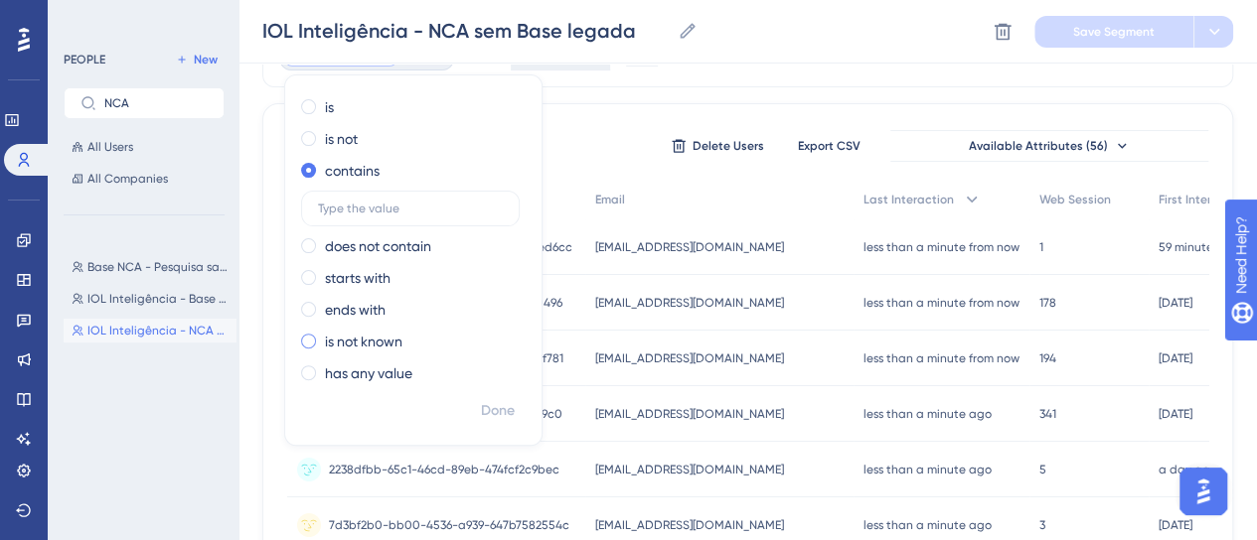
type input "[OWNER], [IOB_ADMIN], [IOB_APPWEB], [IOB_AUDITORIA_SPED], [IOB_AUTOMACAO_SPED],…"
click at [419, 223] on label at bounding box center [410, 209] width 219 height 36
click at [419, 216] on input "text" at bounding box center [410, 209] width 185 height 14
paste input "[EMAIL_ADDRESS][DOMAIN_NAME]"
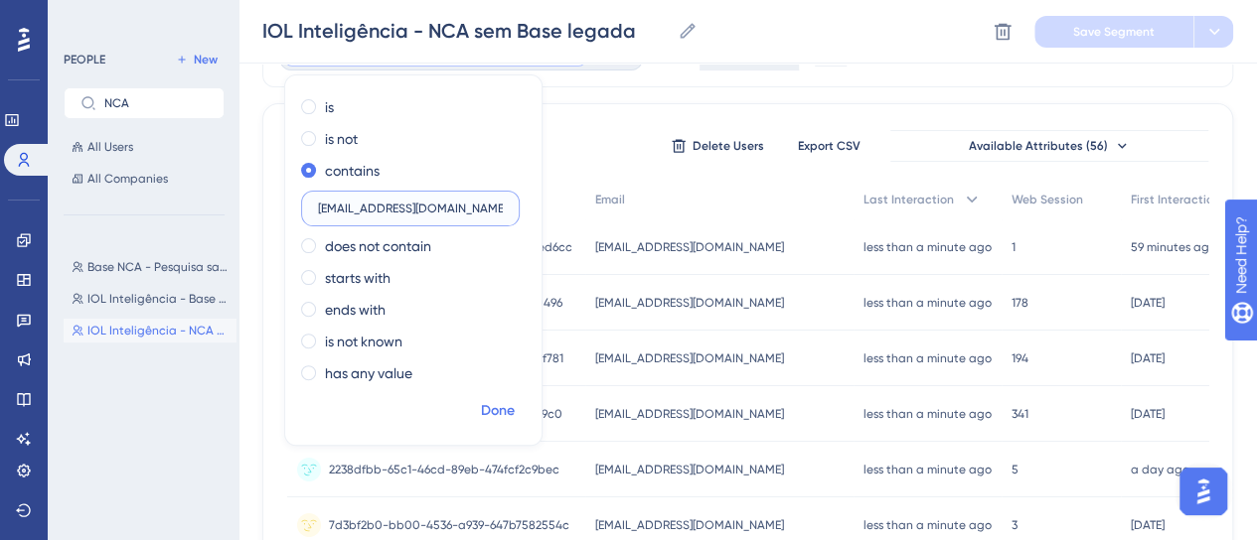
type input "[EMAIL_ADDRESS][DOMAIN_NAME]"
click at [493, 416] on span "Done" at bounding box center [498, 411] width 34 height 24
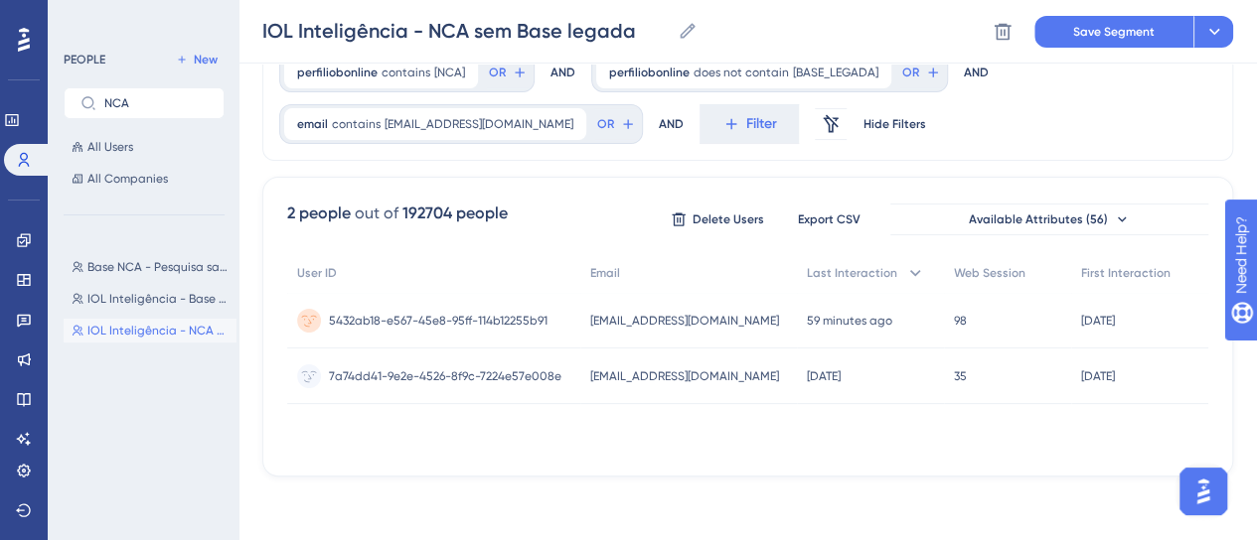
scroll to position [89, 0]
click at [421, 325] on span "5432ab18-e567-45e8-95ff-114b12255b91" at bounding box center [438, 323] width 219 height 16
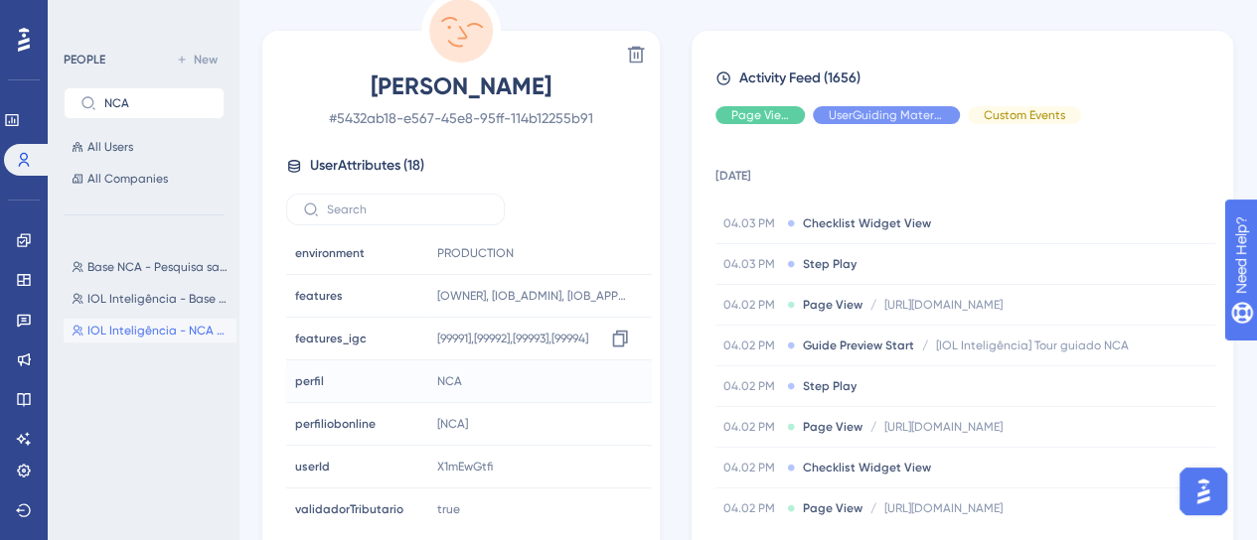
scroll to position [99, 0]
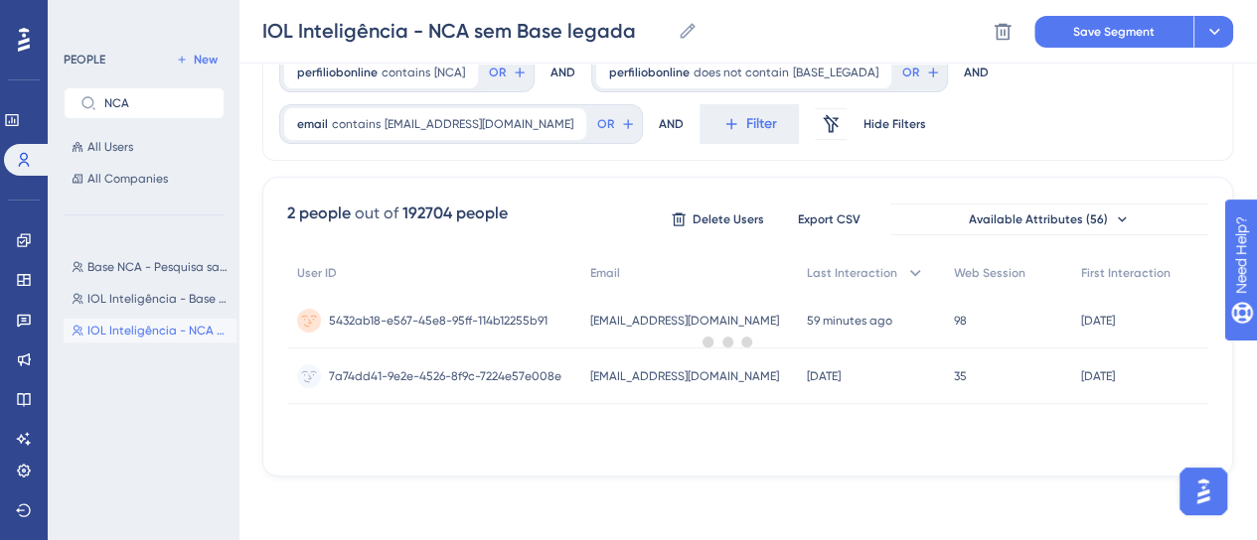
scroll to position [89, 0]
click at [476, 376] on span "7a74dd41-9e2e-4526-8f9c-7224e57e008e" at bounding box center [445, 379] width 232 height 16
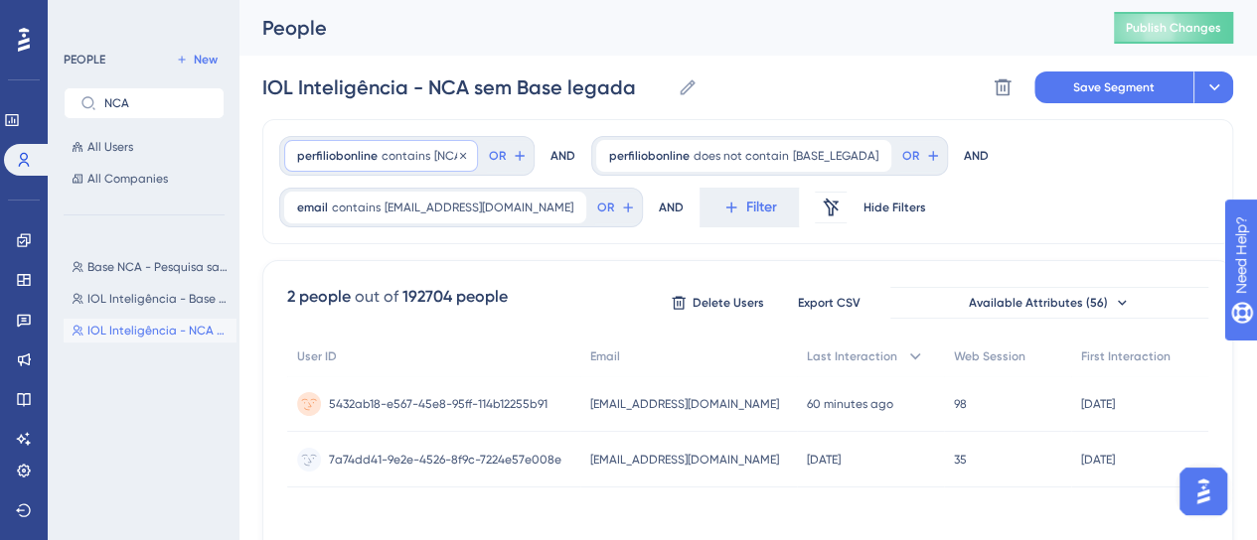
click at [381, 158] on span "contains" at bounding box center [405, 156] width 49 height 16
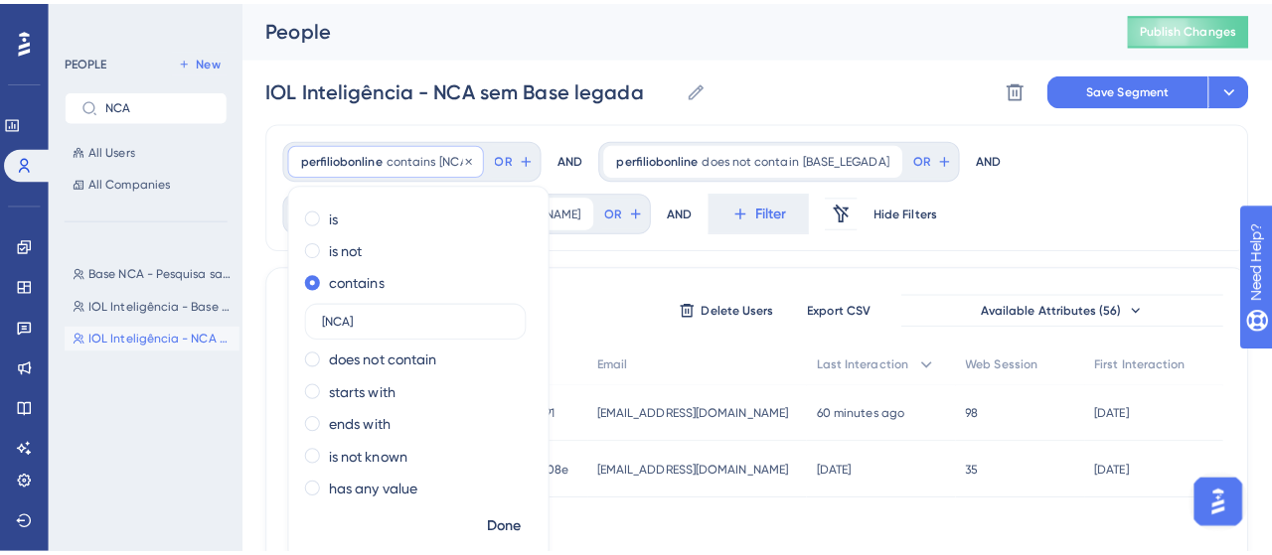
scroll to position [38, 0]
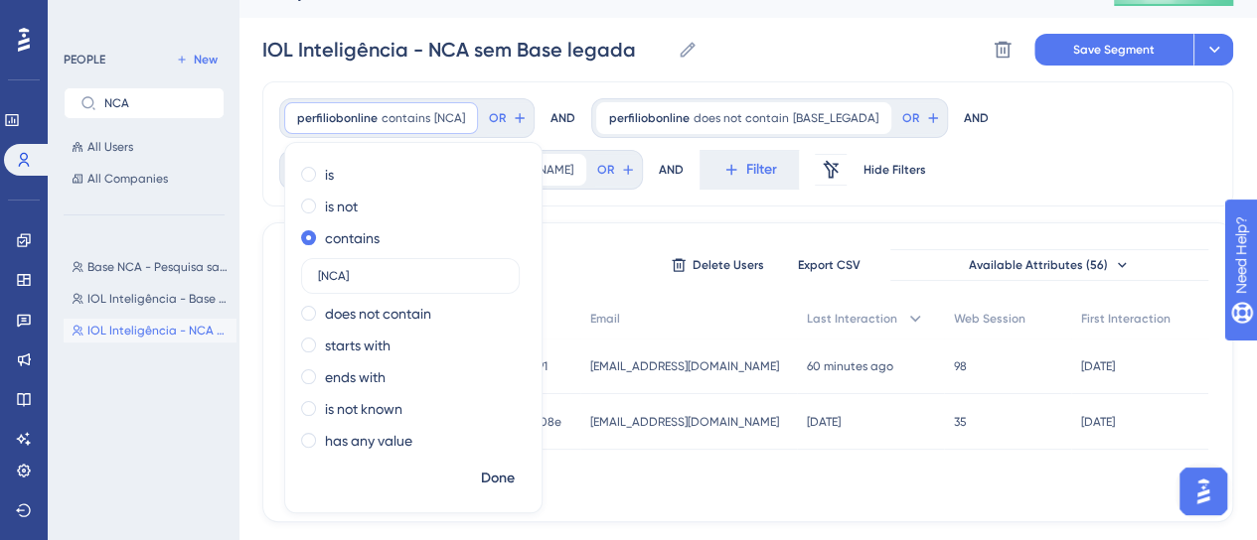
click at [996, 174] on div "perfiliobonline contains [NCA] [NCA] Remove is is not contains [NCA] does not c…" at bounding box center [747, 143] width 971 height 125
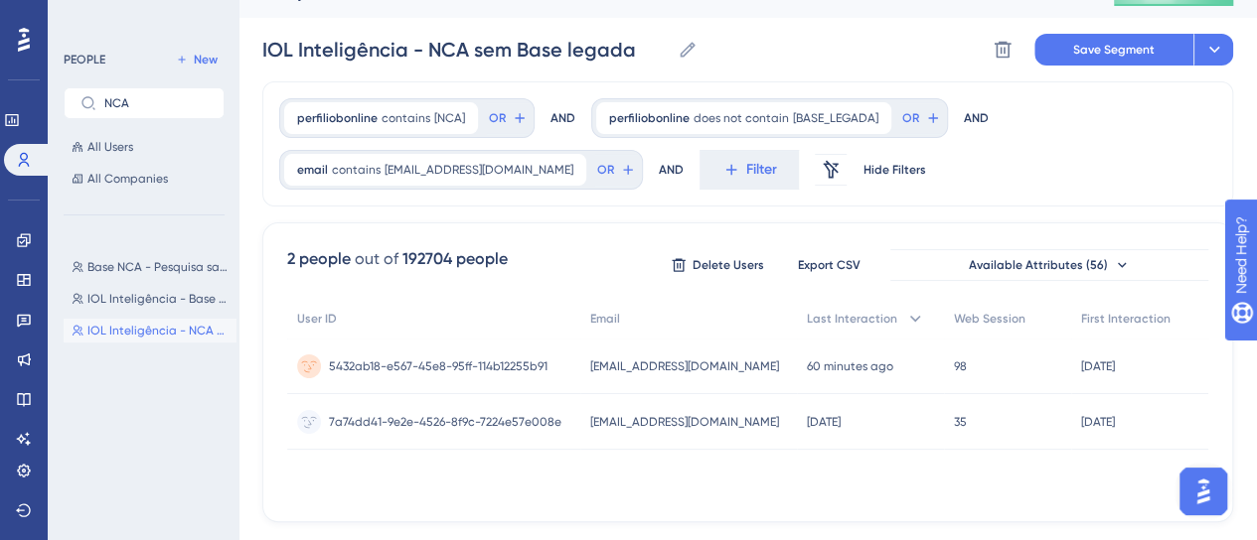
click at [1047, 148] on div "perfiliobonline contains [NCA] [NCA] Remove OR AND perfiliobonline does not con…" at bounding box center [747, 143] width 971 height 125
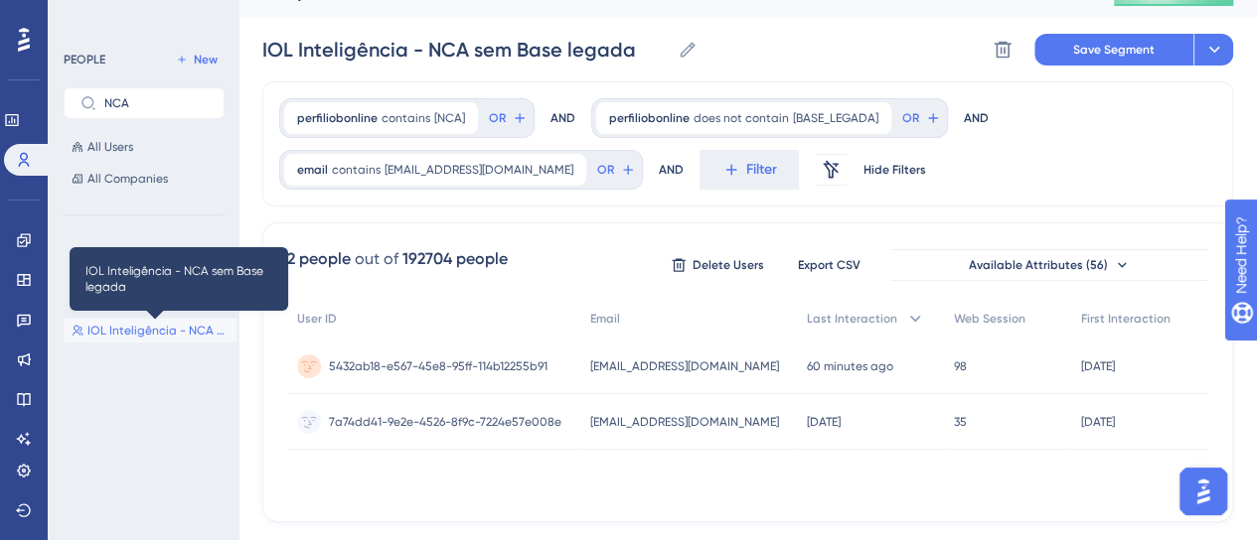
click at [175, 337] on span "IOL Inteligência - NCA sem Base legada" at bounding box center [157, 331] width 141 height 16
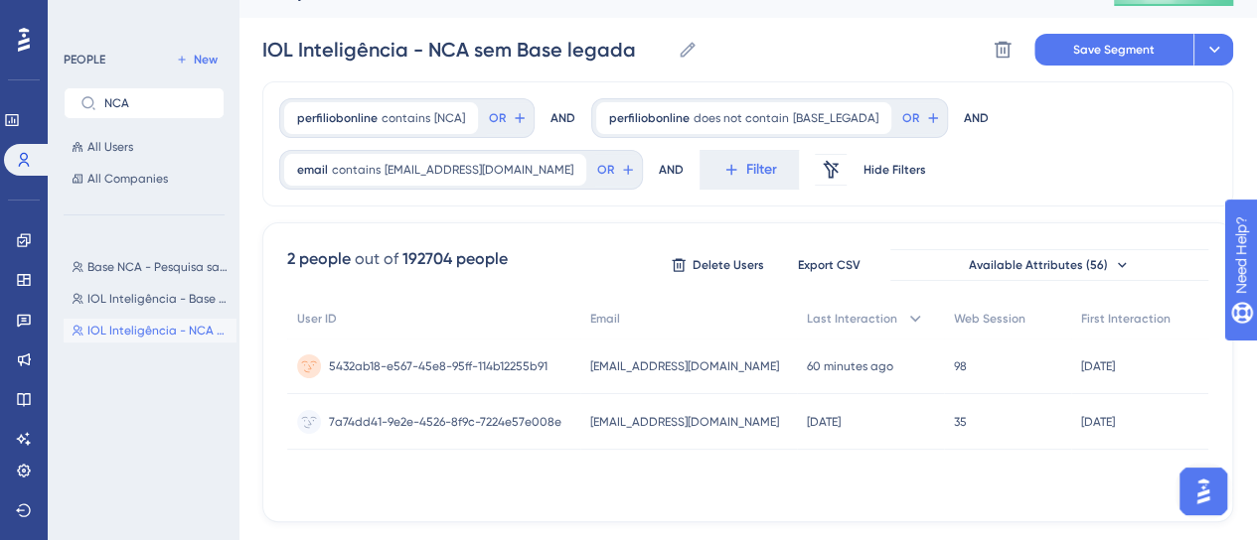
click at [167, 339] on button "IOL Inteligência - NCA sem Base legada IOL Inteligência - NCA sem Base legada" at bounding box center [150, 331] width 173 height 24
click at [17, 235] on icon at bounding box center [24, 240] width 16 height 16
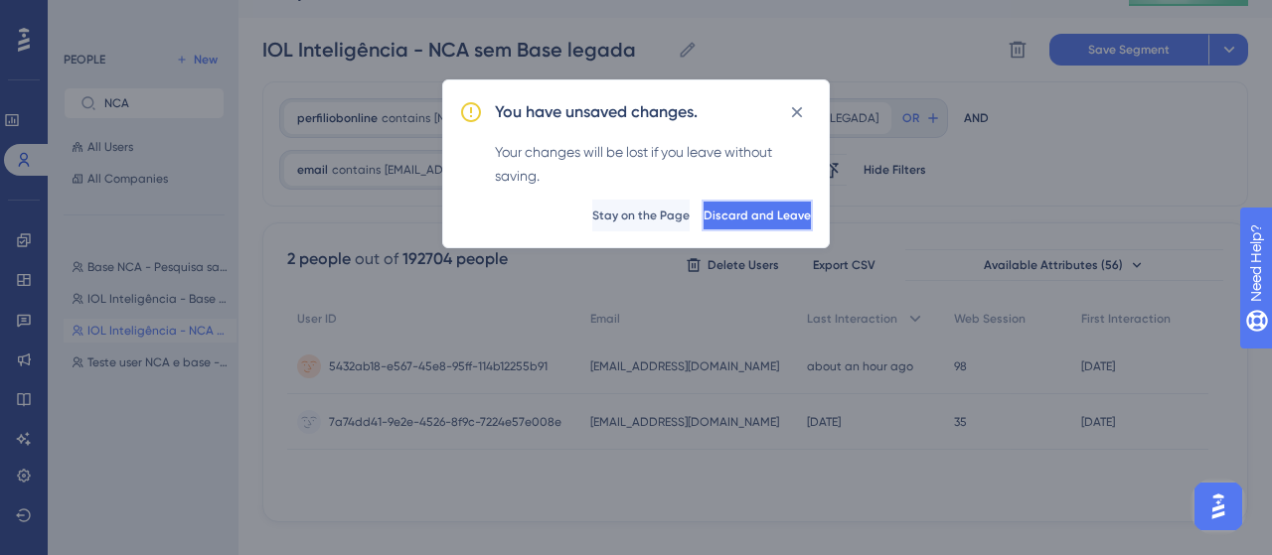
click at [720, 210] on span "Discard and Leave" at bounding box center [756, 216] width 107 height 16
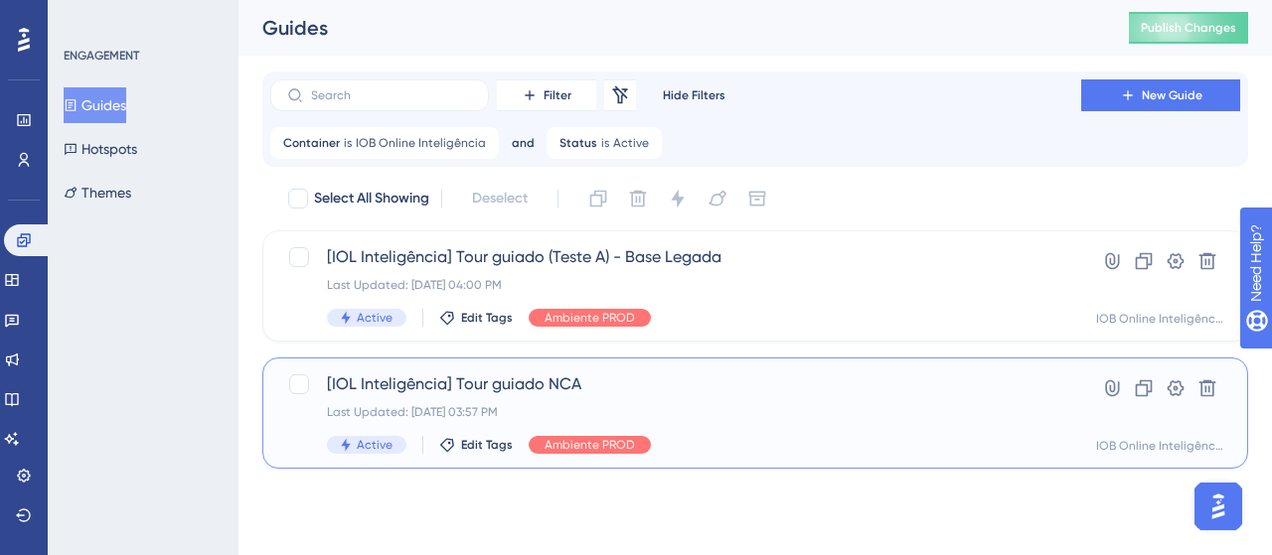
click at [820, 383] on span "[IOL Inteligência] Tour guiado NCA" at bounding box center [675, 385] width 697 height 24
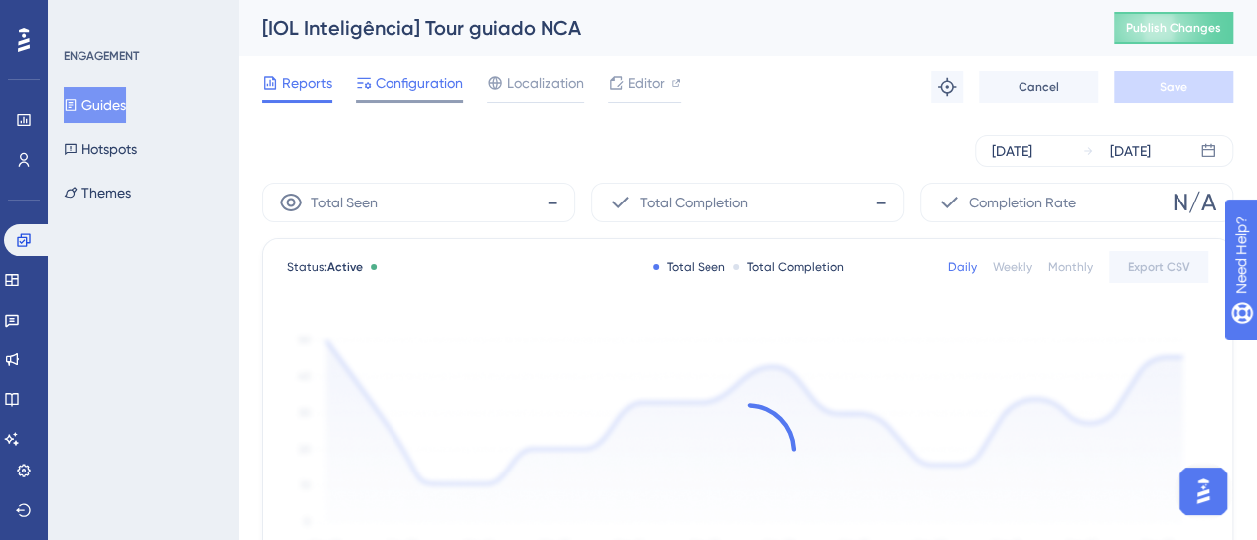
click at [409, 82] on span "Configuration" at bounding box center [419, 84] width 87 height 24
click at [423, 92] on span "Configuration" at bounding box center [419, 84] width 87 height 24
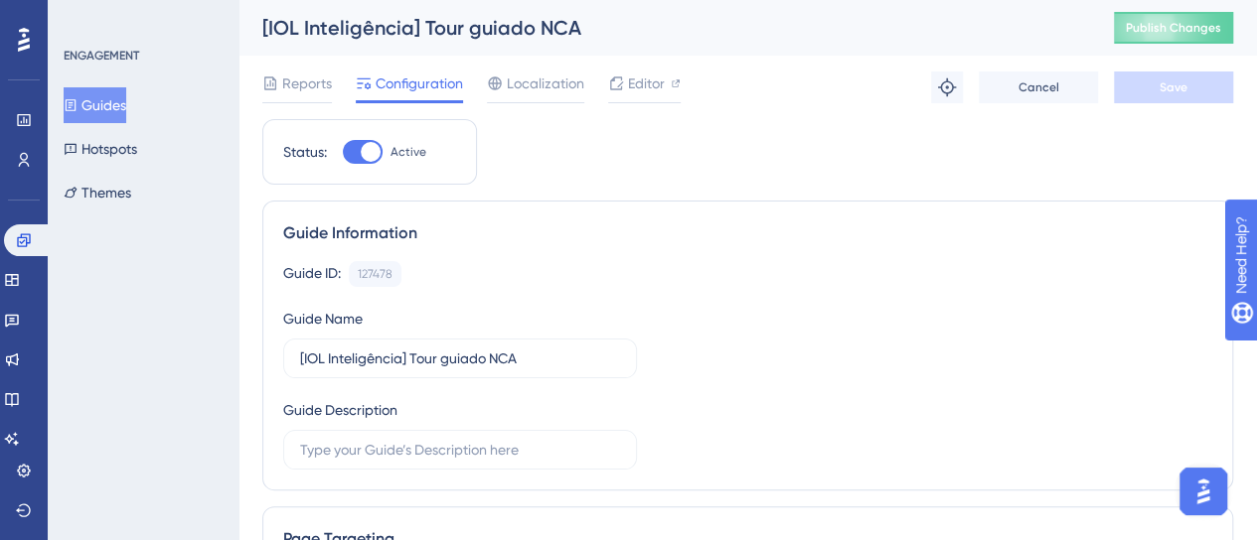
click at [348, 154] on div at bounding box center [363, 152] width 40 height 24
click at [343, 153] on input "Active" at bounding box center [342, 152] width 1 height 1
checkbox input "false"
click at [1158, 98] on button "Save" at bounding box center [1173, 88] width 119 height 32
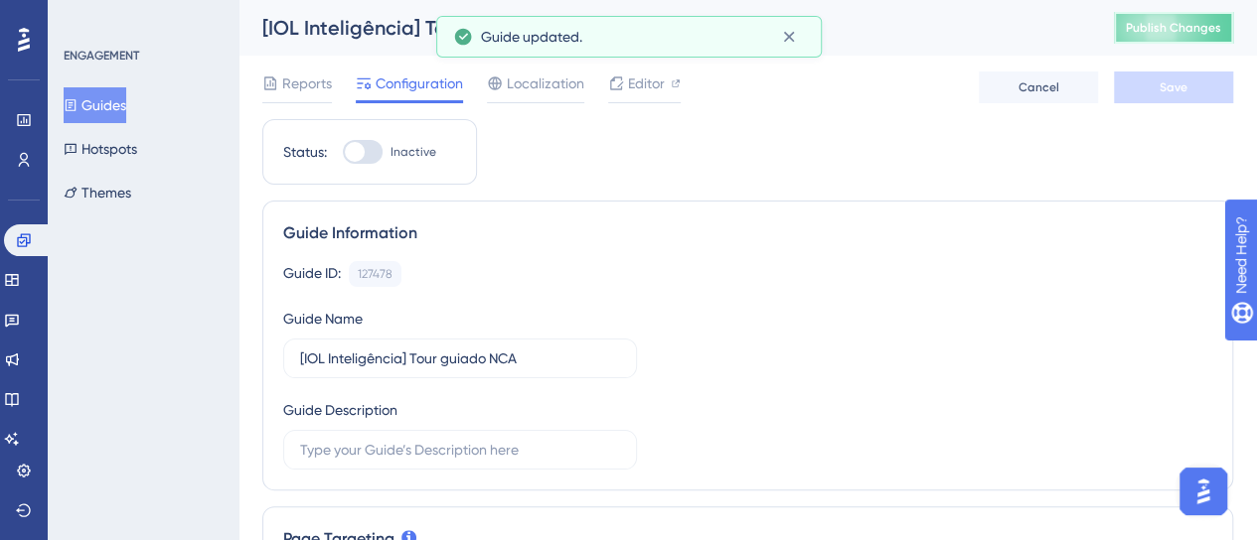
click at [1173, 36] on button "Publish Changes" at bounding box center [1173, 28] width 119 height 32
click at [783, 39] on icon at bounding box center [789, 37] width 20 height 20
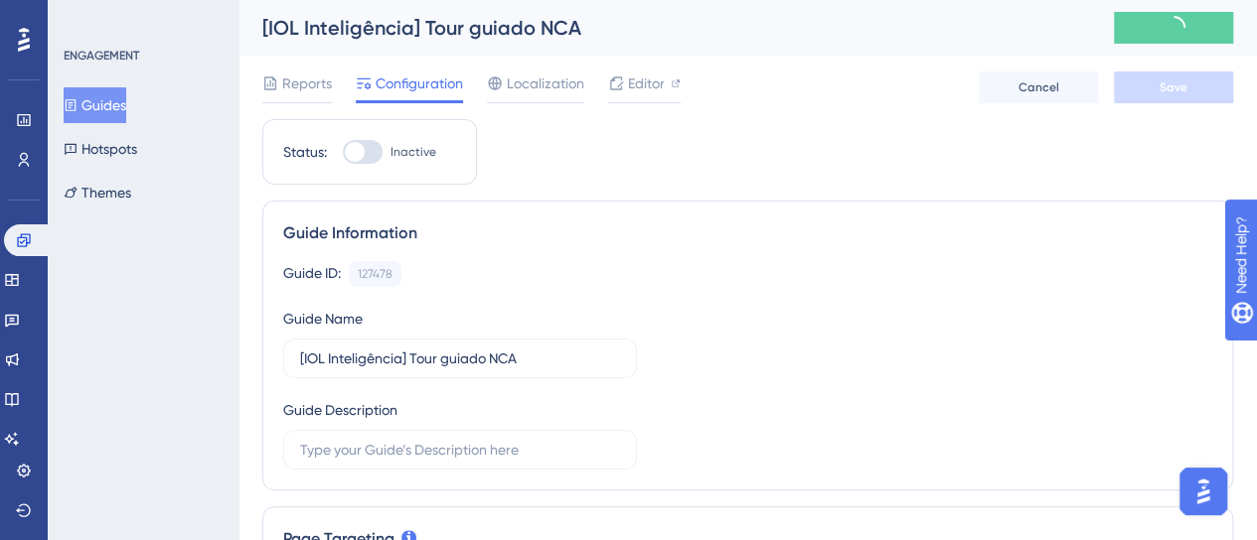
click at [785, 38] on div "[IOL Inteligência] Tour guiado NCA" at bounding box center [663, 28] width 802 height 28
click at [826, 97] on div "Reports Configuration Localization Editor Cancel Save" at bounding box center [747, 88] width 971 height 64
